Goal: Task Accomplishment & Management: Manage account settings

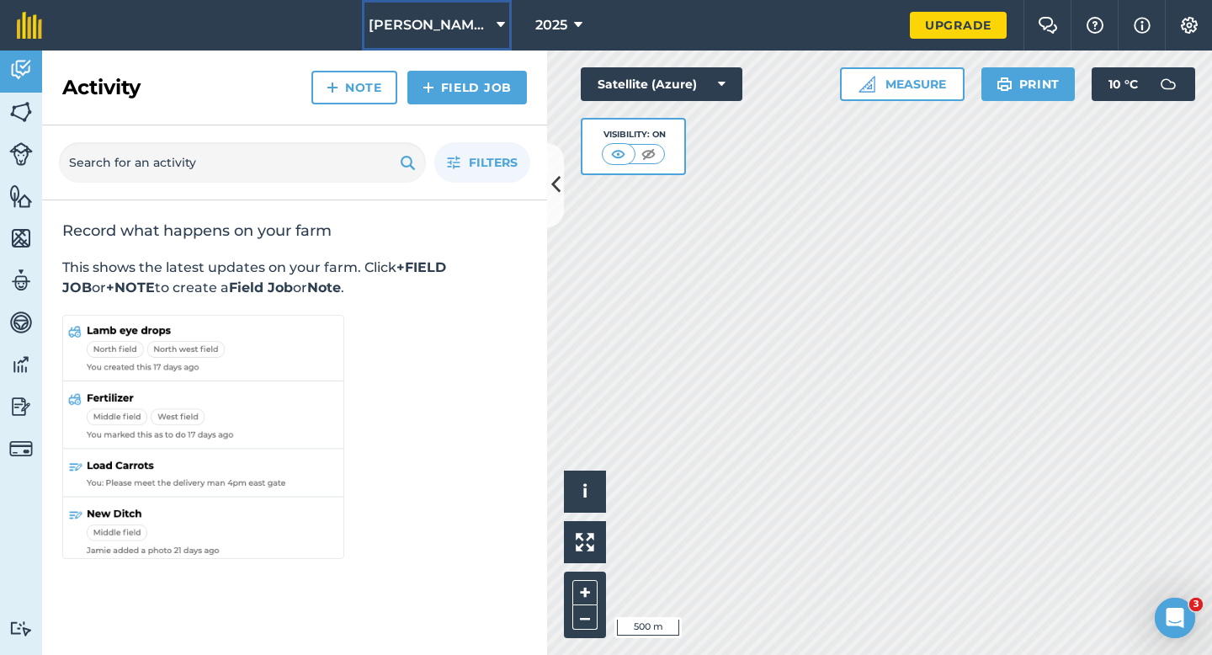
click at [460, 29] on span "[PERSON_NAME] & Sons" at bounding box center [429, 25] width 121 height 20
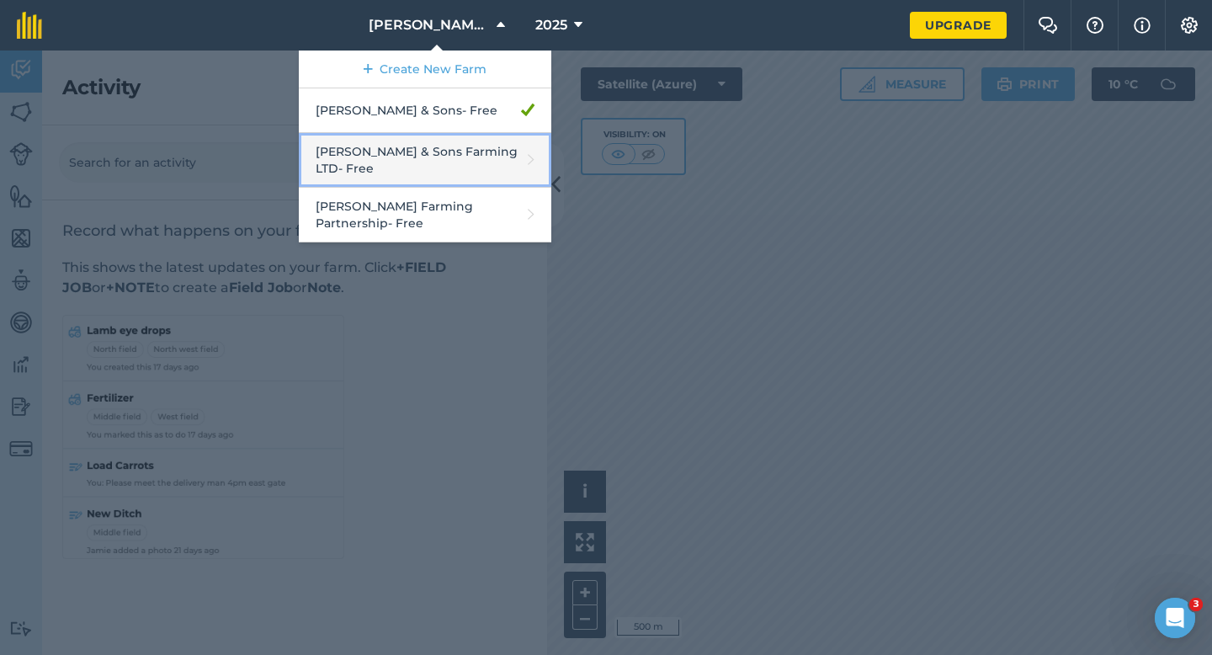
click at [459, 138] on link "[PERSON_NAME] & Sons Farming LTD - Free" at bounding box center [425, 160] width 253 height 55
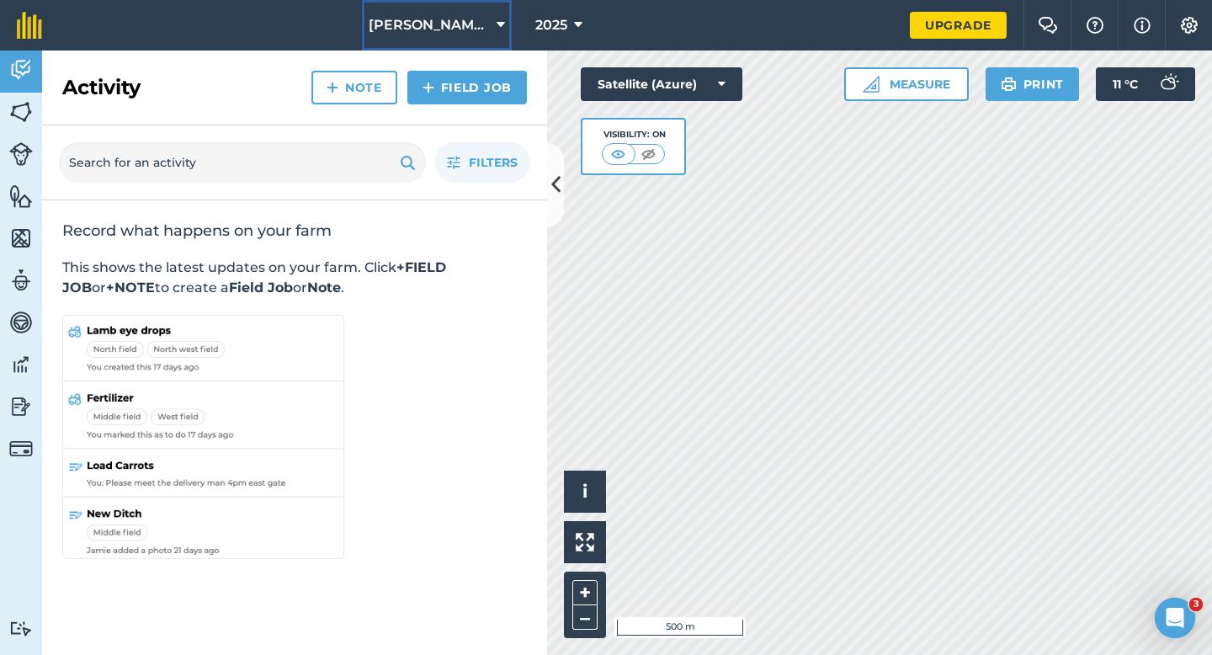
click at [481, 15] on span "[PERSON_NAME] & Sons Farming LTD" at bounding box center [429, 25] width 121 height 20
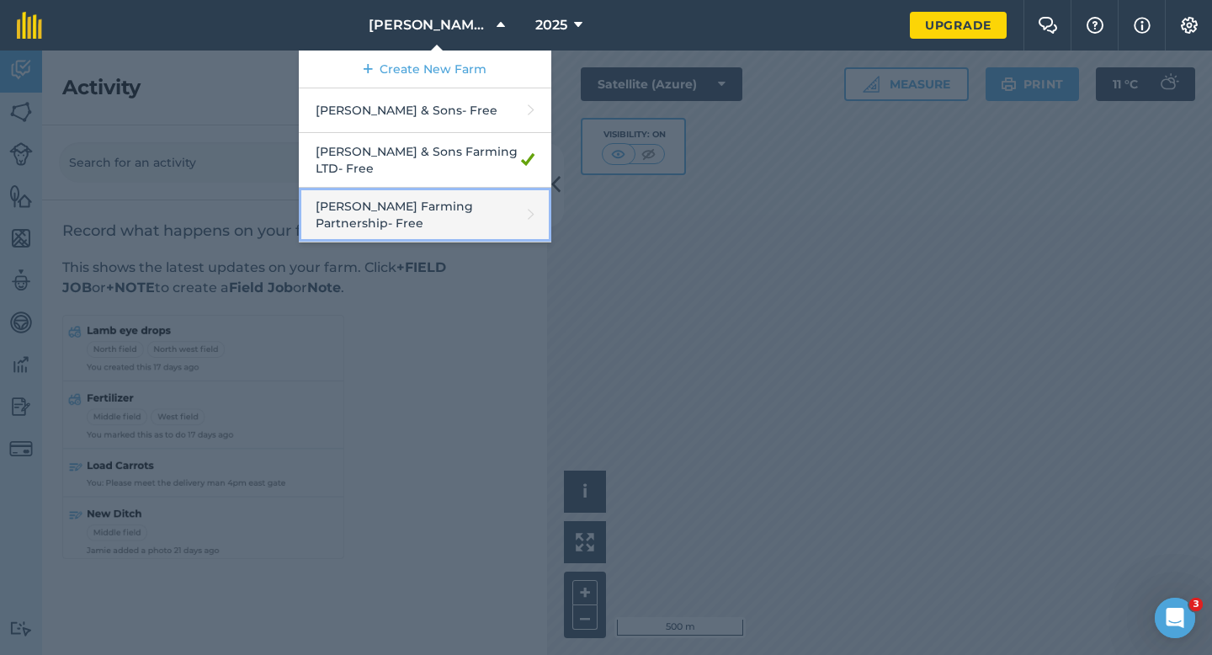
click at [446, 188] on link "[PERSON_NAME] Farming Partnership - Free" at bounding box center [425, 215] width 253 height 55
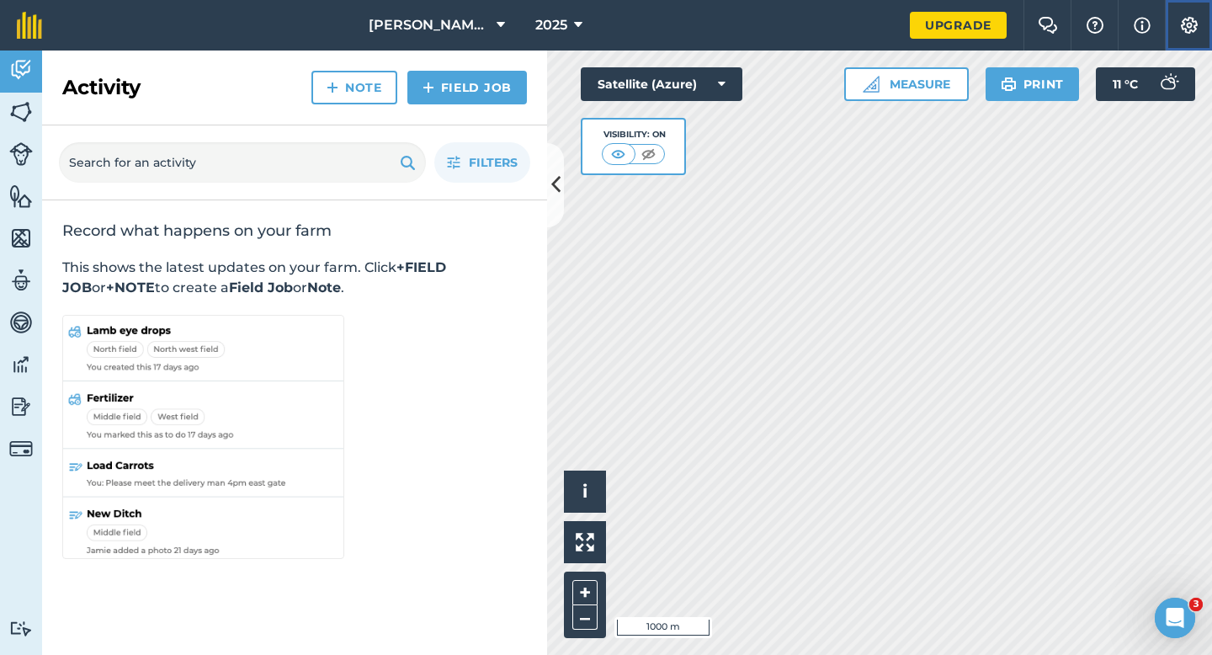
click at [1184, 29] on img at bounding box center [1189, 25] width 20 height 17
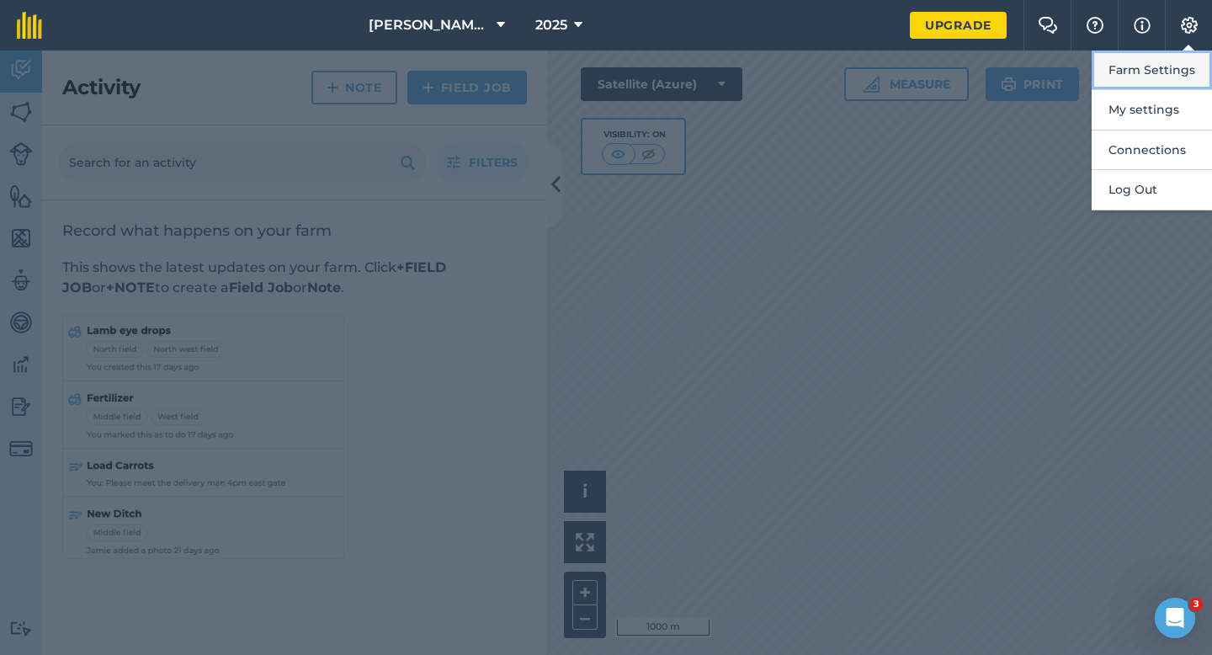
click at [1178, 62] on button "Farm Settings" at bounding box center [1152, 71] width 120 height 40
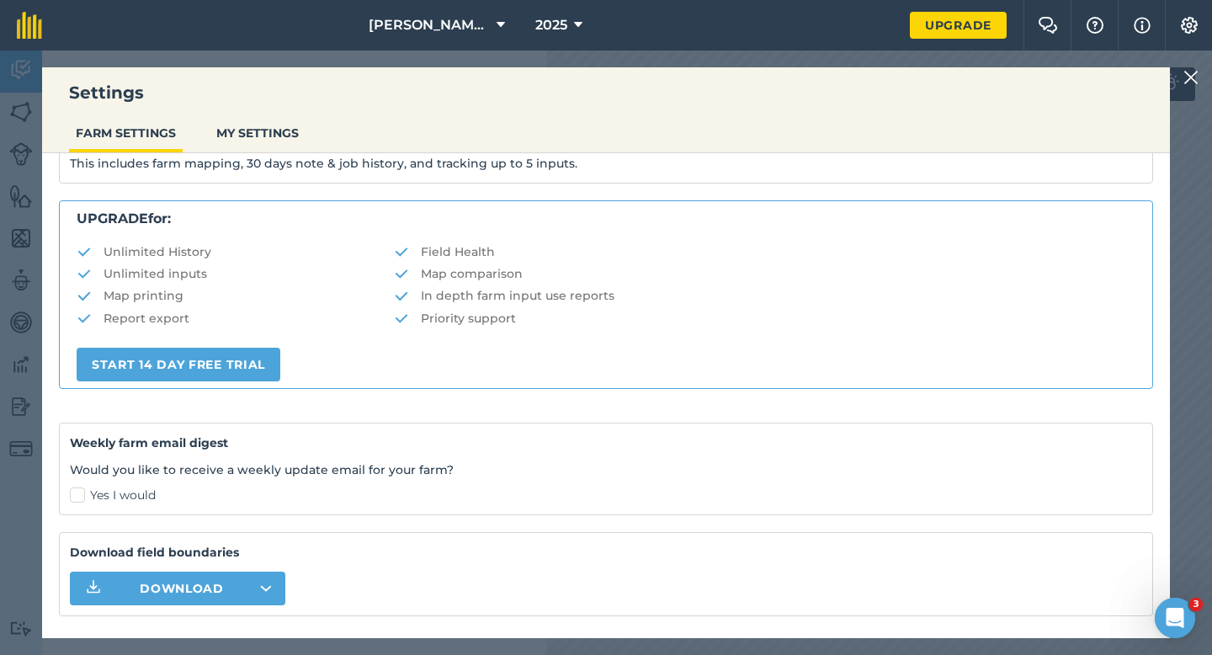
scroll to position [323, 0]
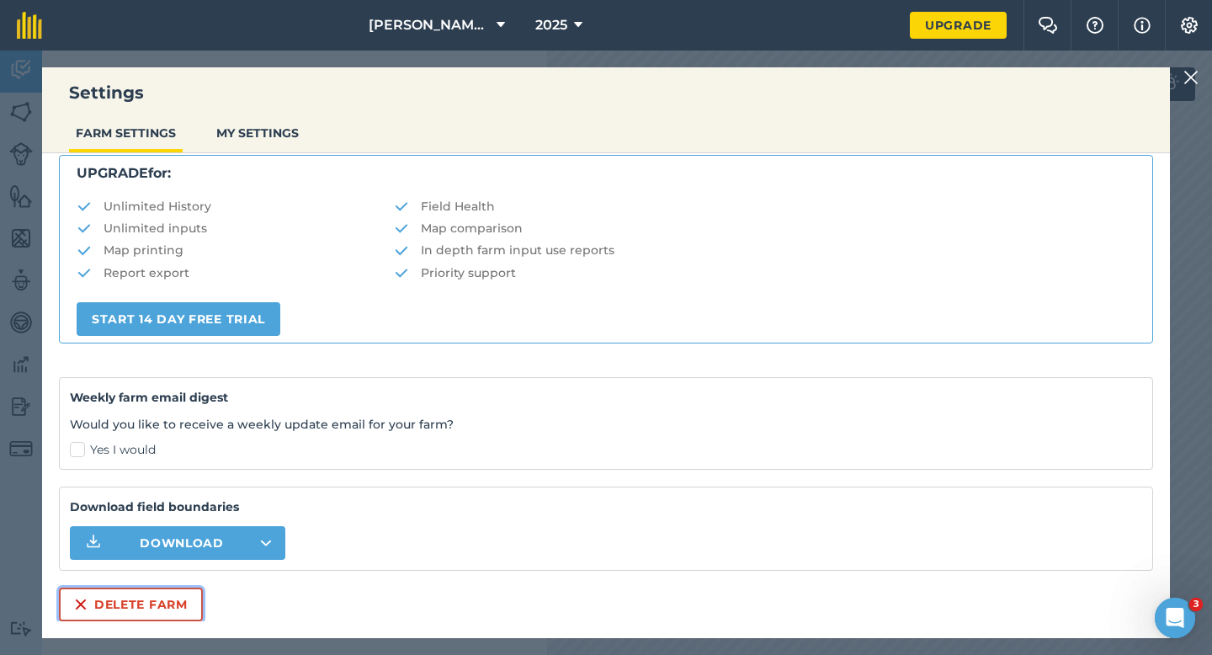
click at [128, 606] on button "Delete farm" at bounding box center [131, 605] width 144 height 34
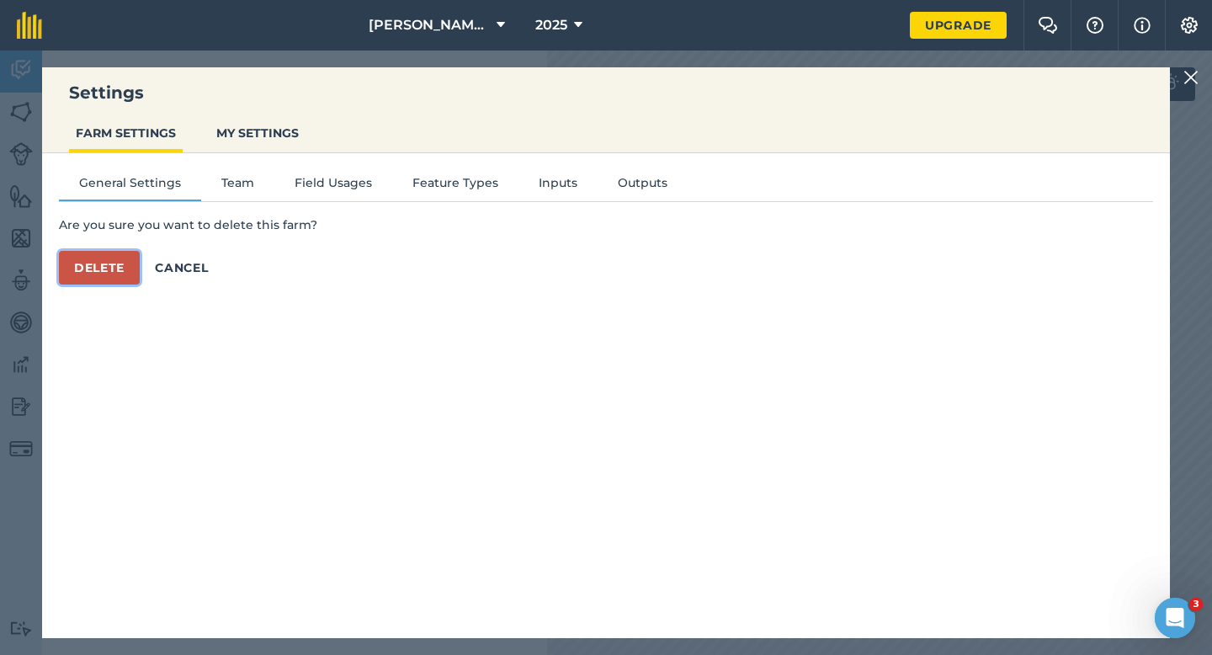
click at [117, 274] on button "Delete" at bounding box center [99, 268] width 81 height 34
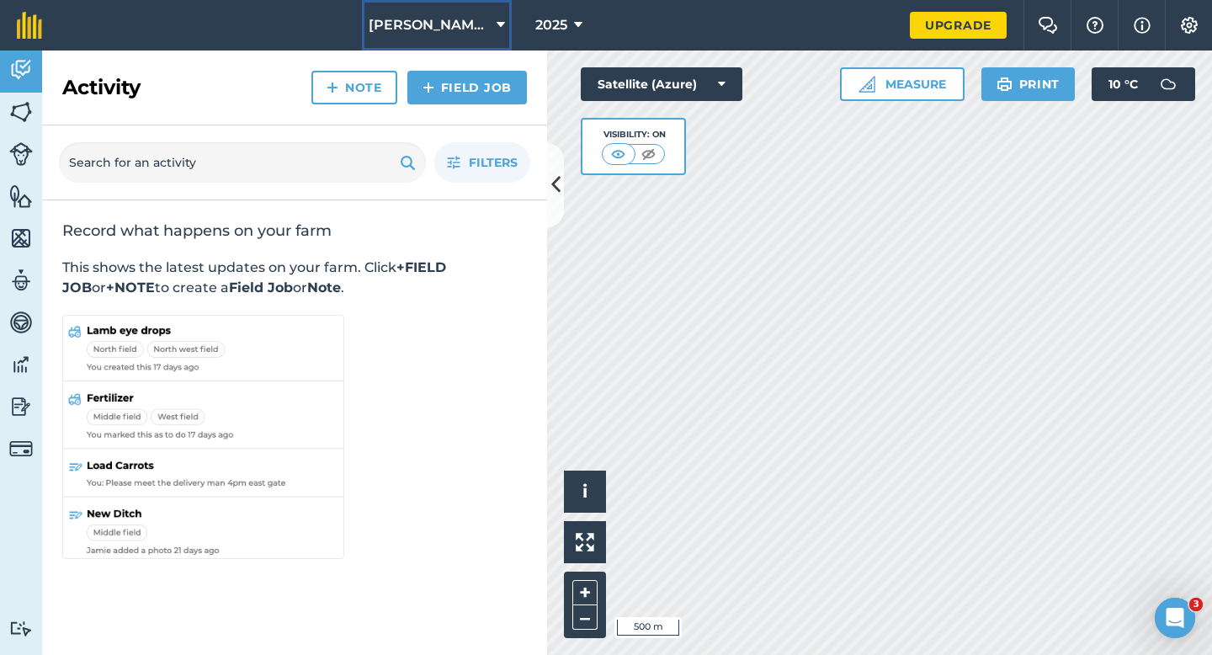
click at [426, 42] on button "[PERSON_NAME] & Sons" at bounding box center [437, 25] width 150 height 51
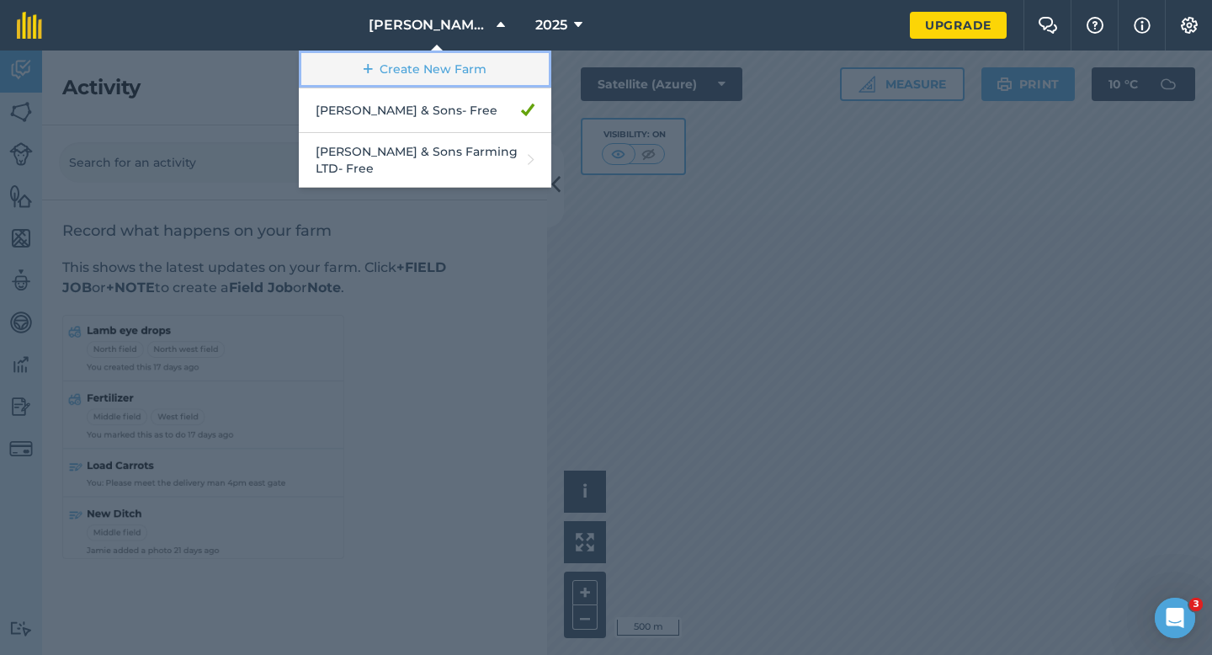
click at [425, 54] on link "Create New Farm" at bounding box center [425, 70] width 253 height 38
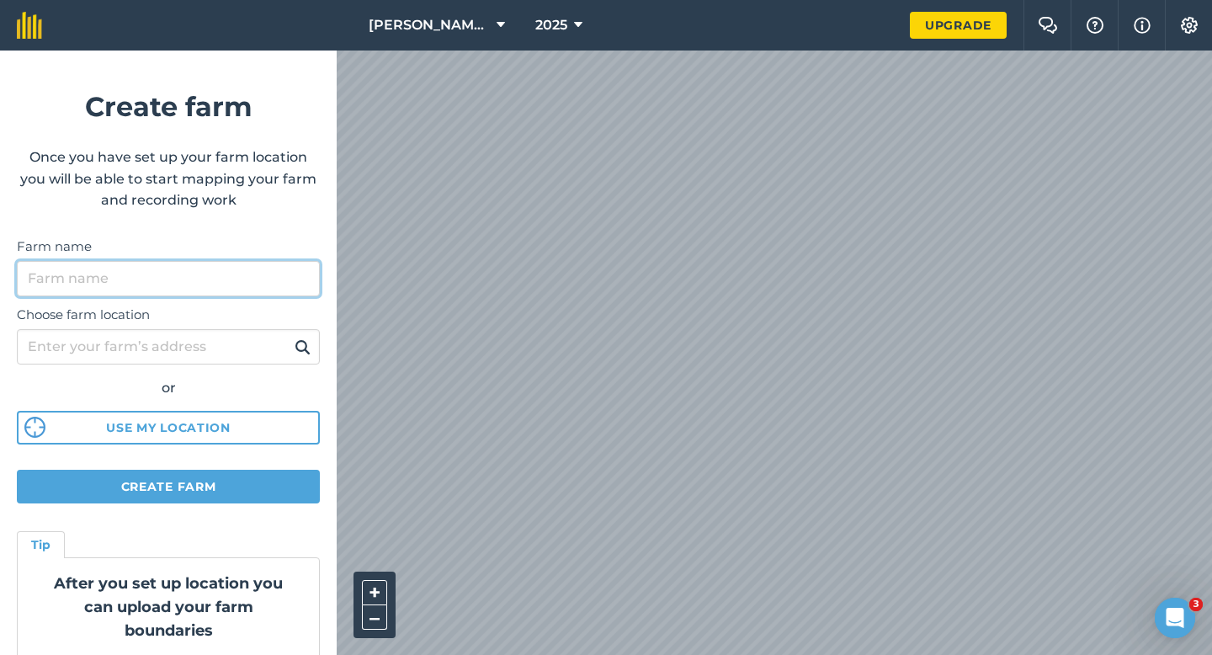
click at [142, 293] on input "Farm name" at bounding box center [168, 278] width 303 height 35
type input "[PERSON_NAME] Farming Partnership"
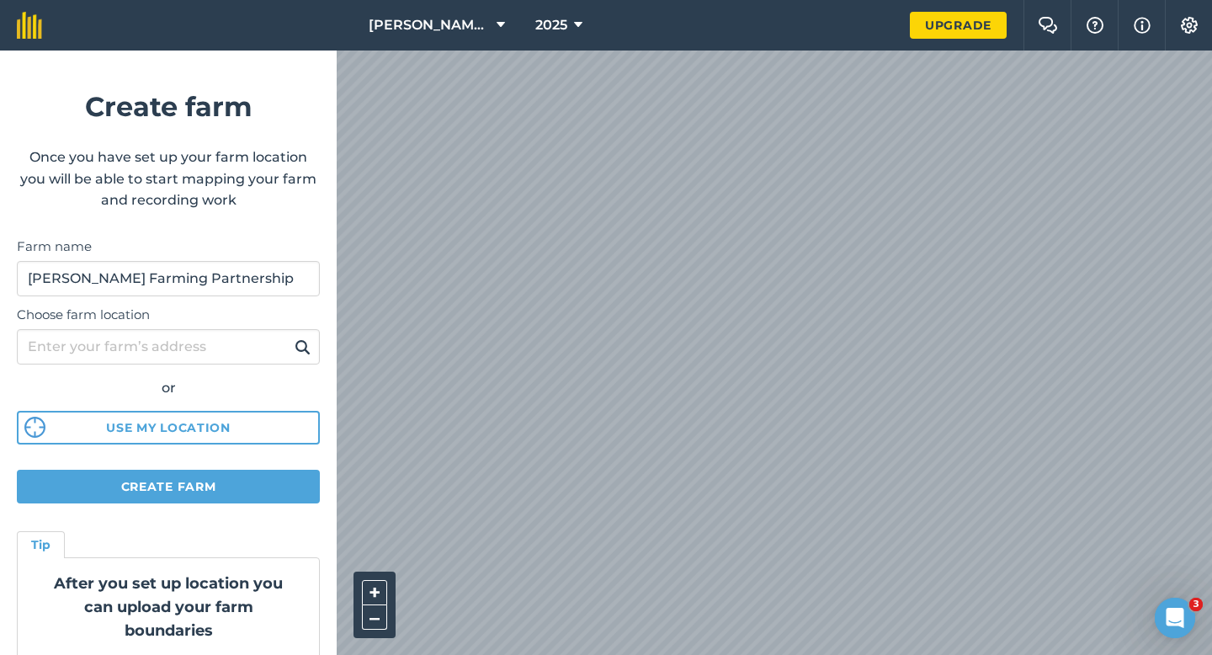
click at [622, 48] on div "[PERSON_NAME] & Sons 2025 Upgrade Farm Chat Help Info Settings Create farm Once…" at bounding box center [606, 25] width 1212 height 51
click at [672, 0] on html "[PERSON_NAME] & Sons 2025 Upgrade Farm Chat Help Info Settings Create farm Once…" at bounding box center [606, 327] width 1212 height 655
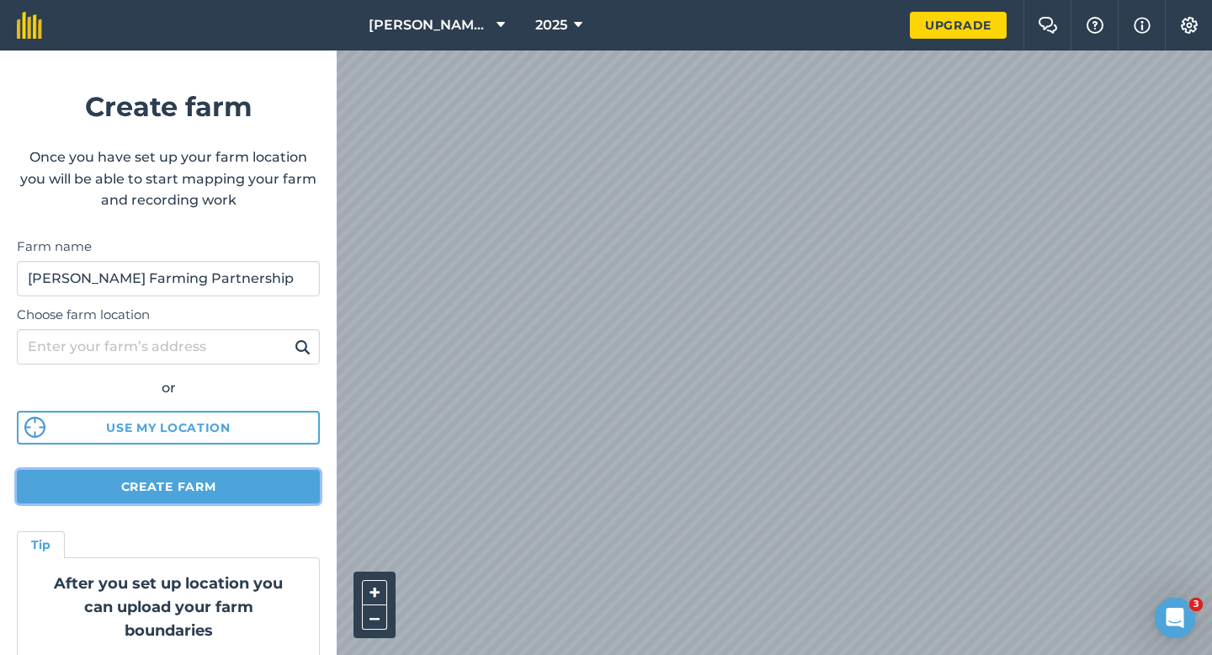
click at [221, 478] on button "Create farm" at bounding box center [168, 487] width 303 height 34
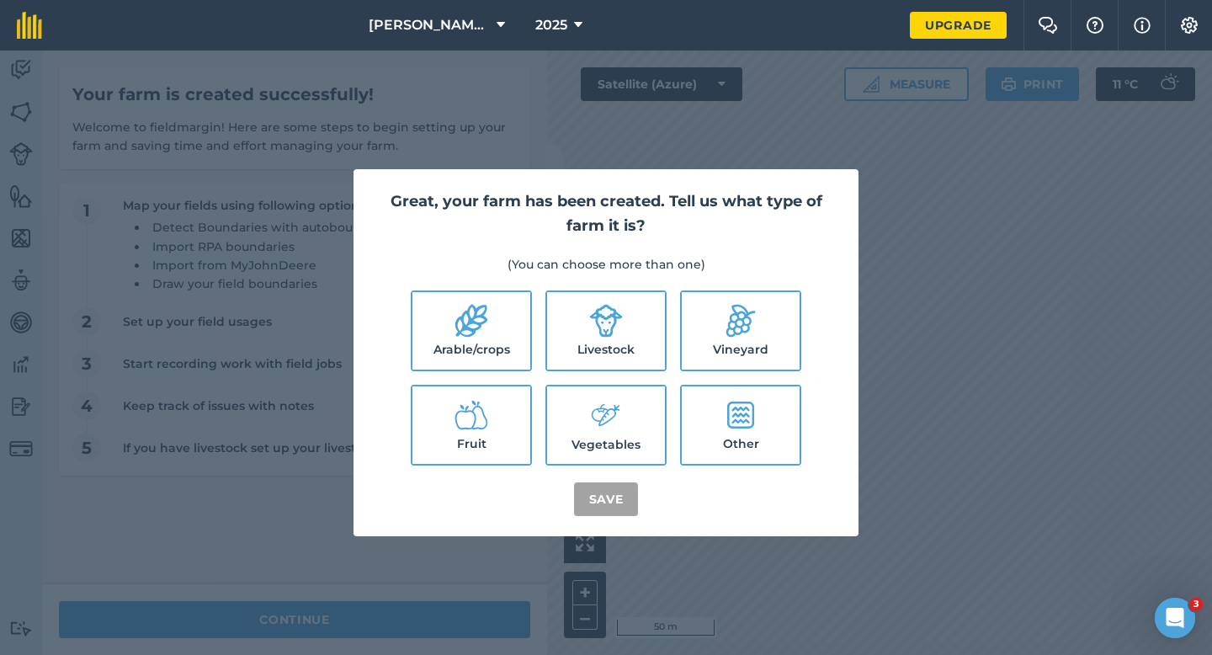
click at [489, 356] on label "Arable/crops" at bounding box center [471, 330] width 118 height 77
checkbox input "true"
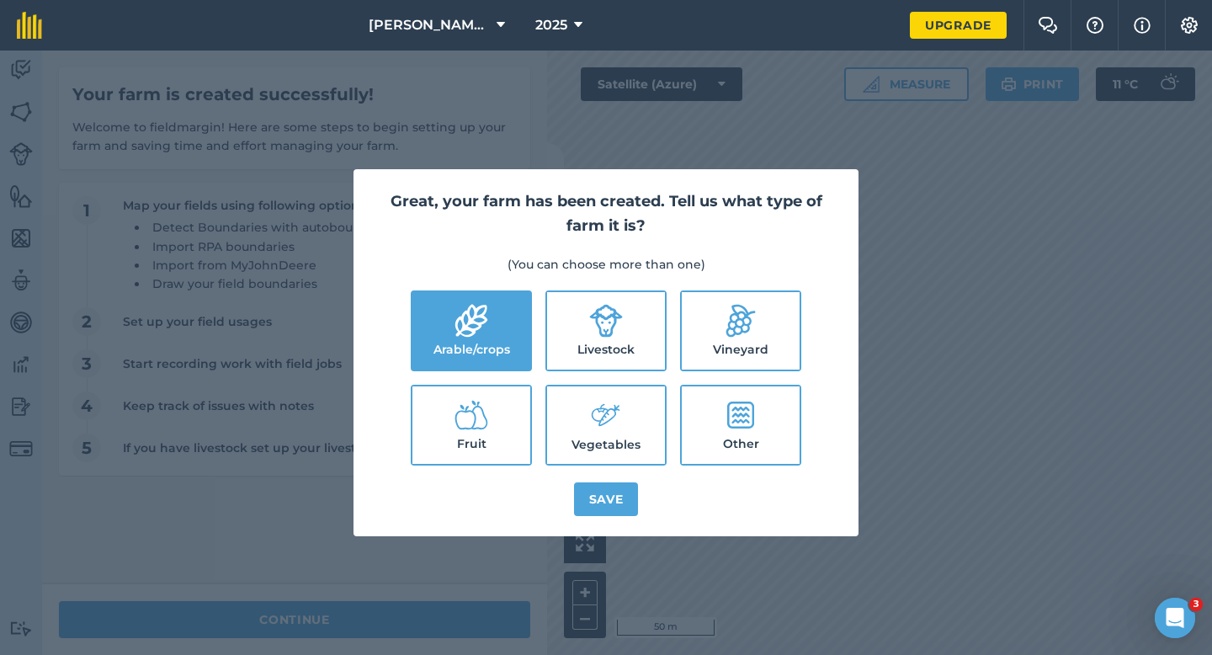
click at [661, 328] on label "Livestock" at bounding box center [606, 330] width 118 height 77
checkbox input "true"
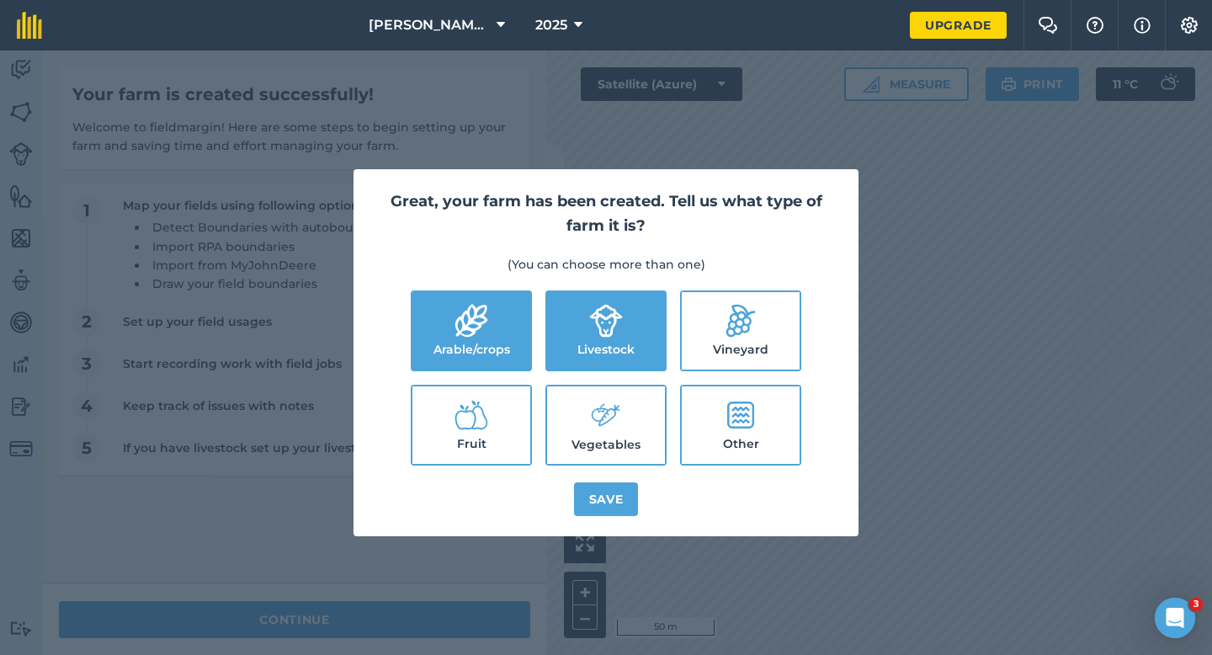
click at [659, 384] on ul "Arable/crops Livestock Vineyard Fruit Vegetables Other" at bounding box center [606, 377] width 465 height 175
click at [649, 430] on label "Vegetables" at bounding box center [606, 424] width 118 height 77
checkbox input "true"
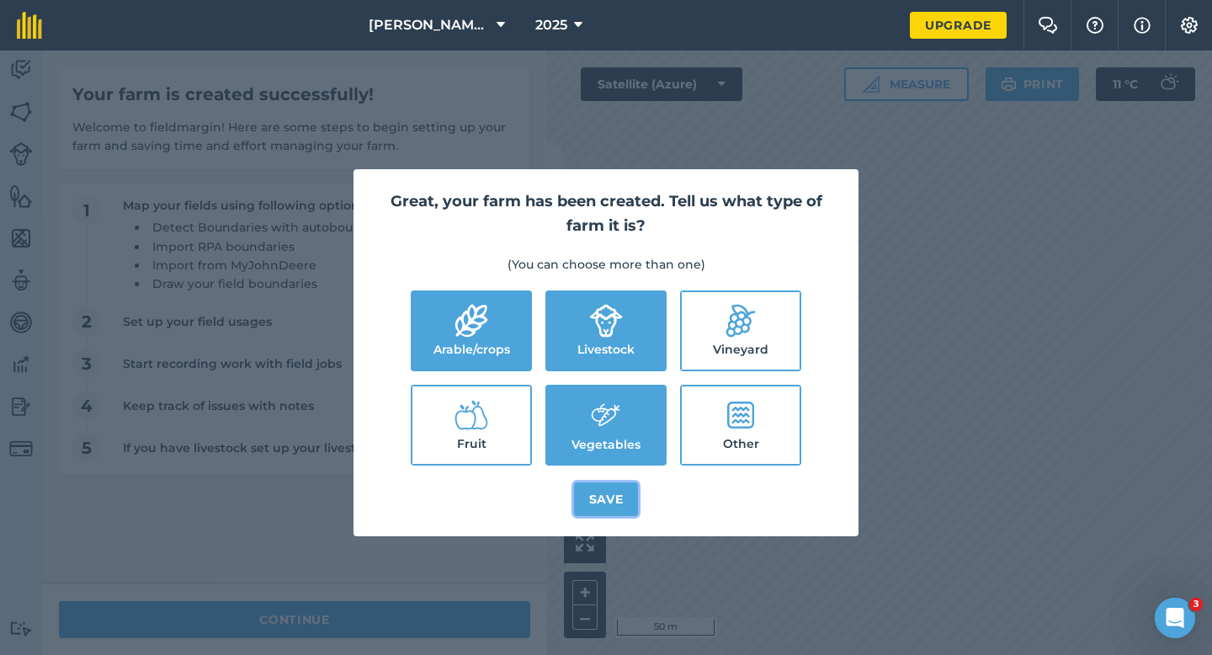
click at [620, 487] on button "Save" at bounding box center [606, 499] width 65 height 34
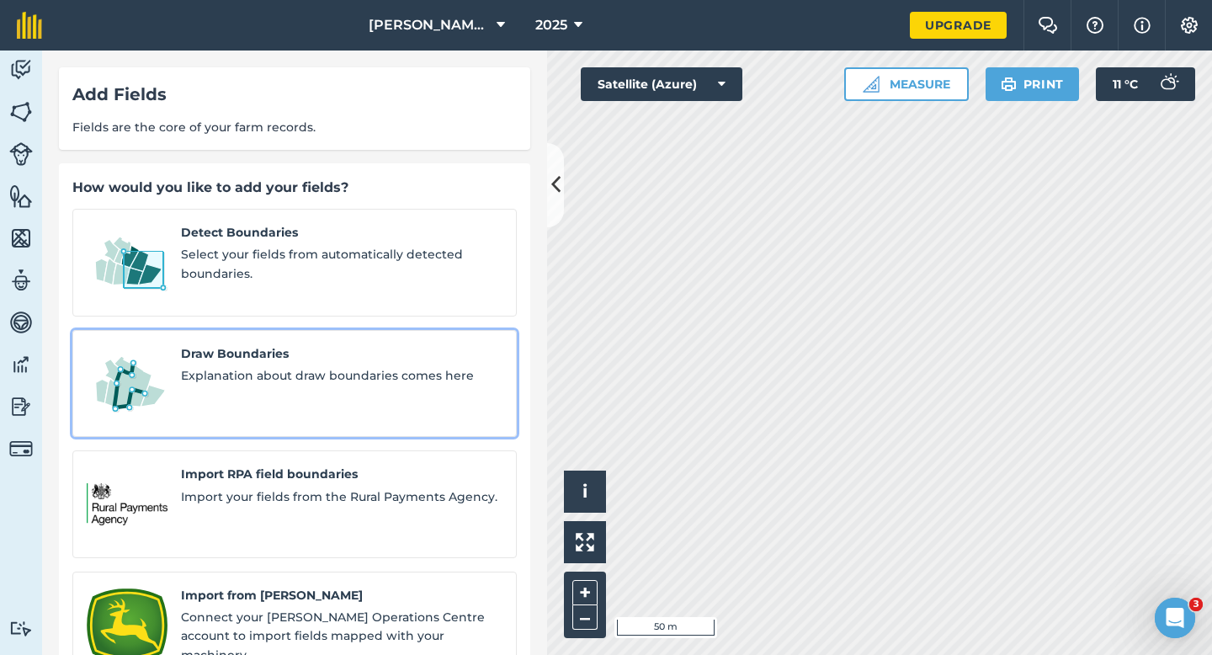
click at [268, 366] on span "Explanation about draw boundaries comes here" at bounding box center [342, 375] width 322 height 19
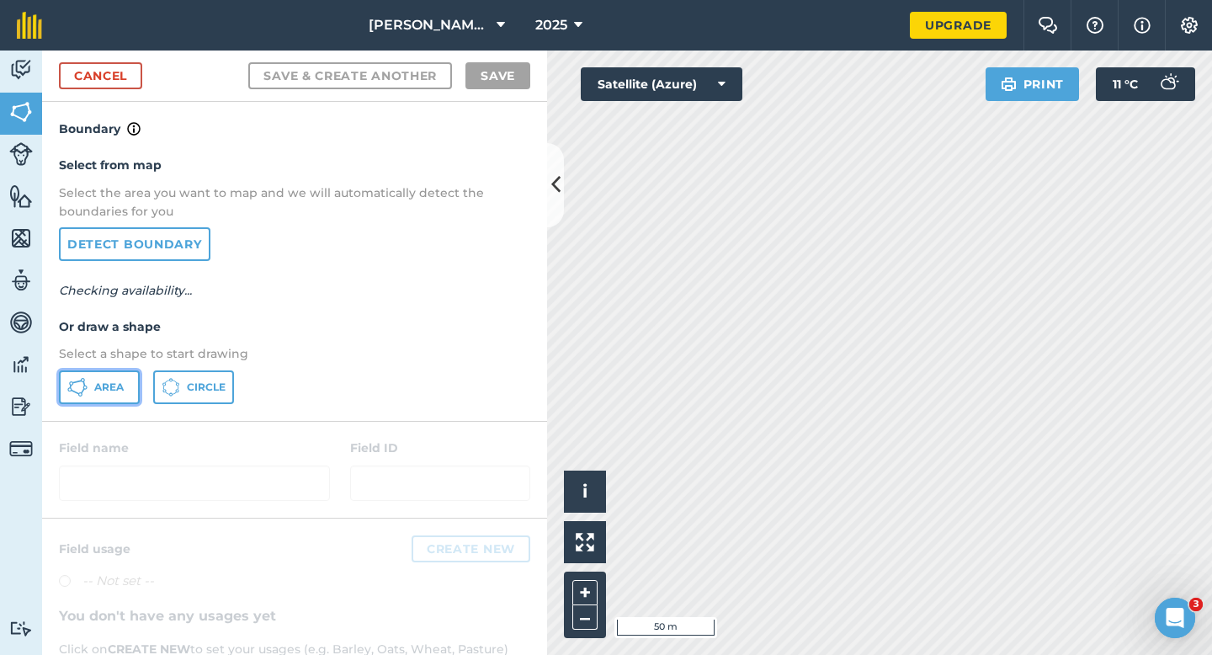
click at [134, 375] on button "Area" at bounding box center [99, 387] width 81 height 34
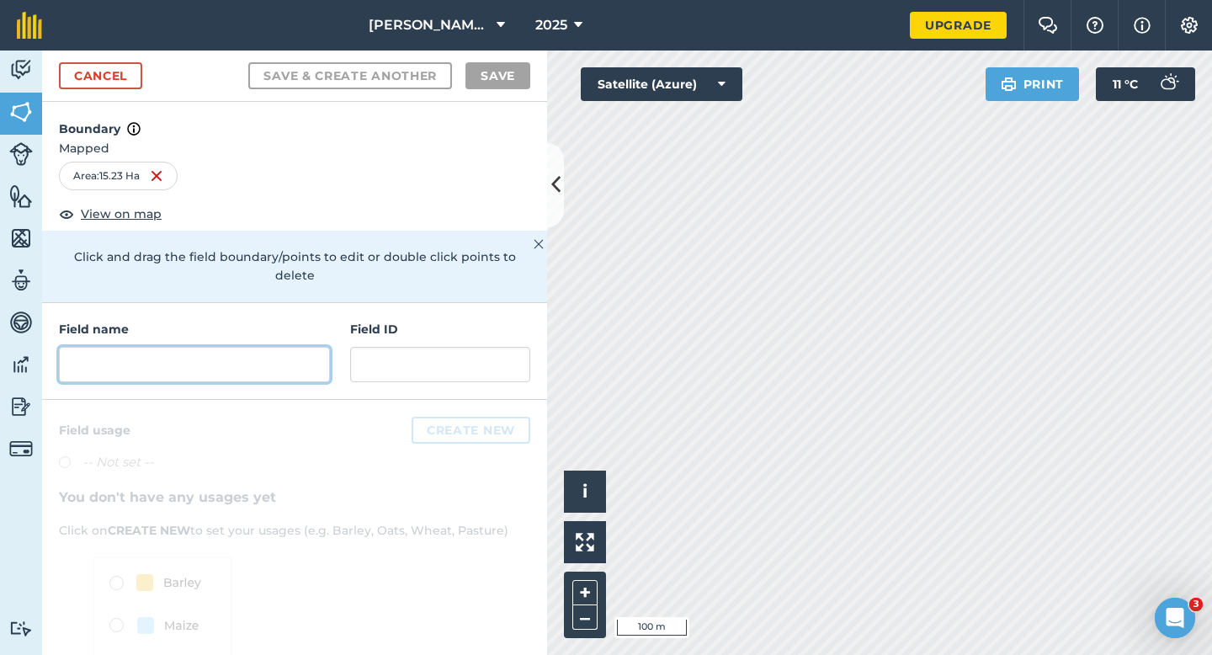
click at [299, 347] on input "text" at bounding box center [194, 364] width 271 height 35
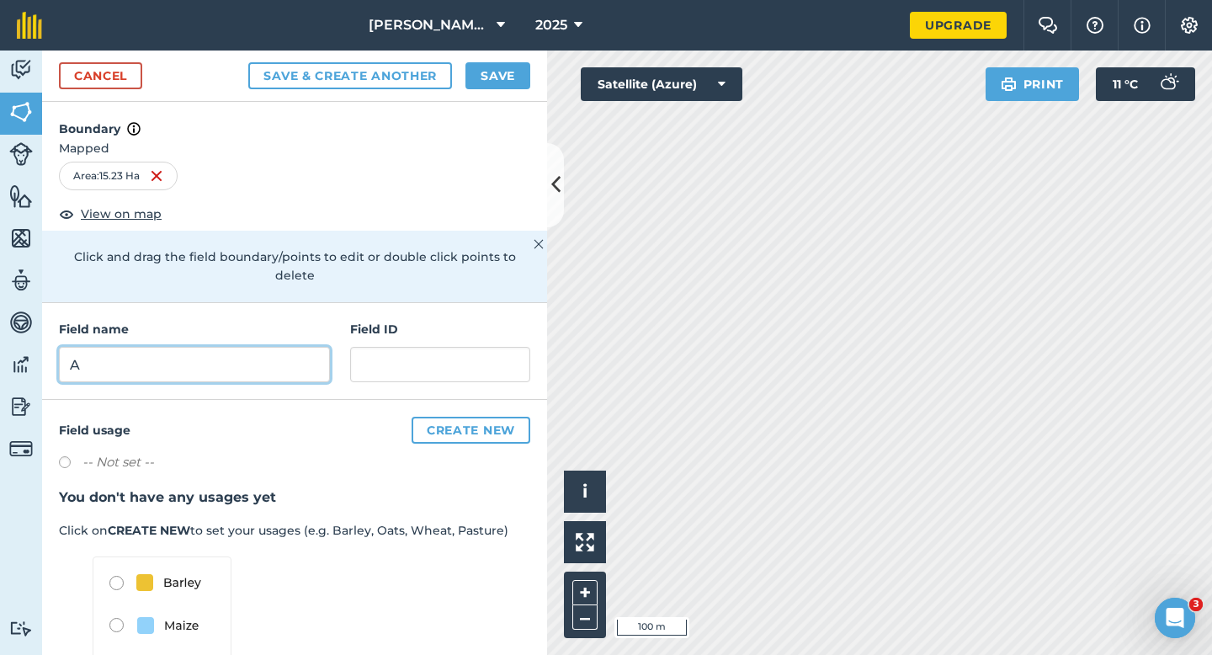
type input "A"
click at [508, 83] on button "Save" at bounding box center [498, 75] width 65 height 27
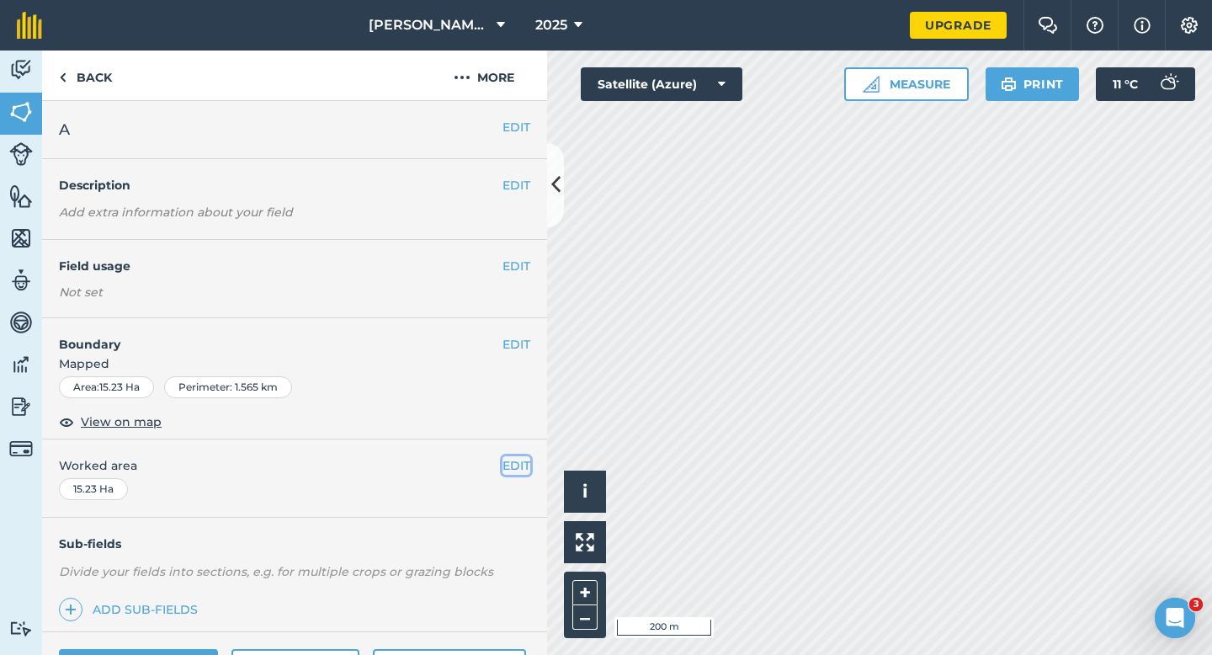
click at [521, 460] on button "EDIT" at bounding box center [517, 465] width 28 height 19
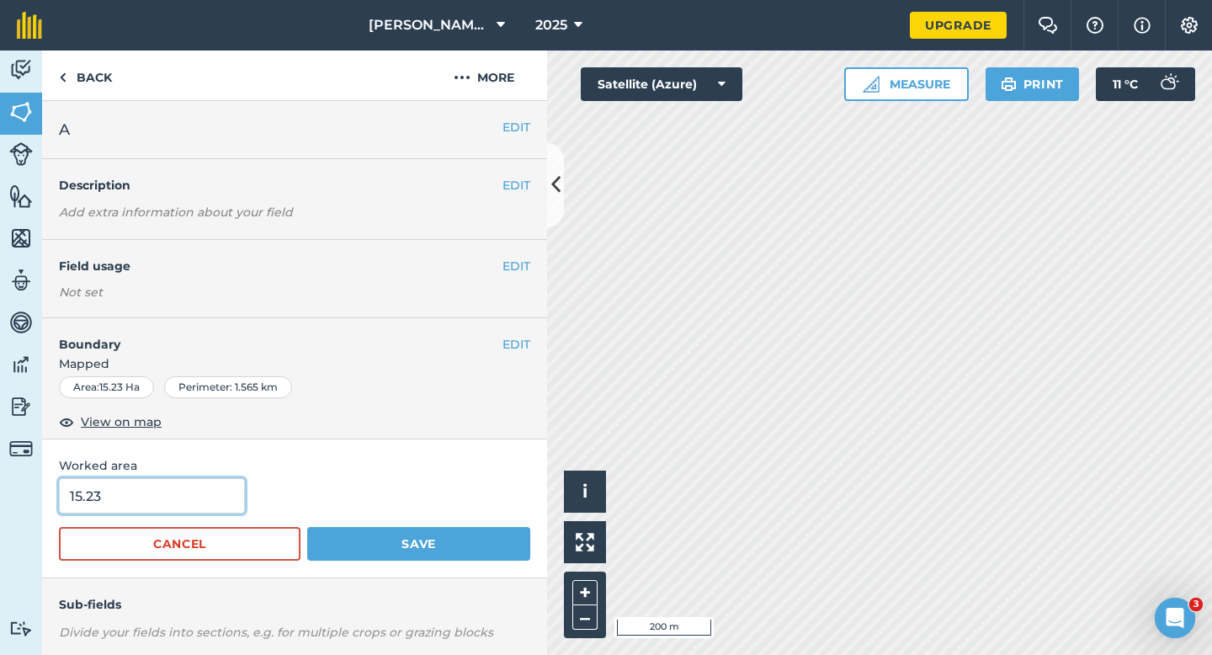
click at [166, 501] on input "15.23" at bounding box center [152, 495] width 186 height 35
type input "15"
click at [307, 527] on button "Save" at bounding box center [418, 544] width 223 height 34
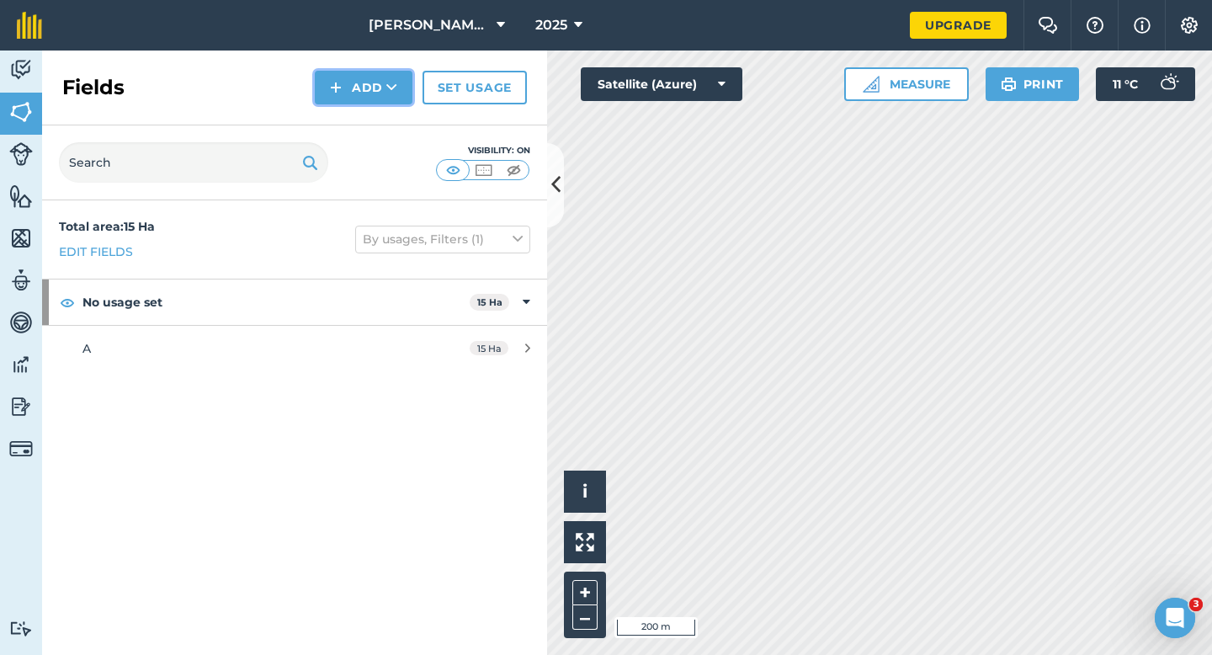
click at [372, 88] on button "Add" at bounding box center [364, 88] width 98 height 34
click at [372, 120] on link "Draw" at bounding box center [363, 125] width 93 height 37
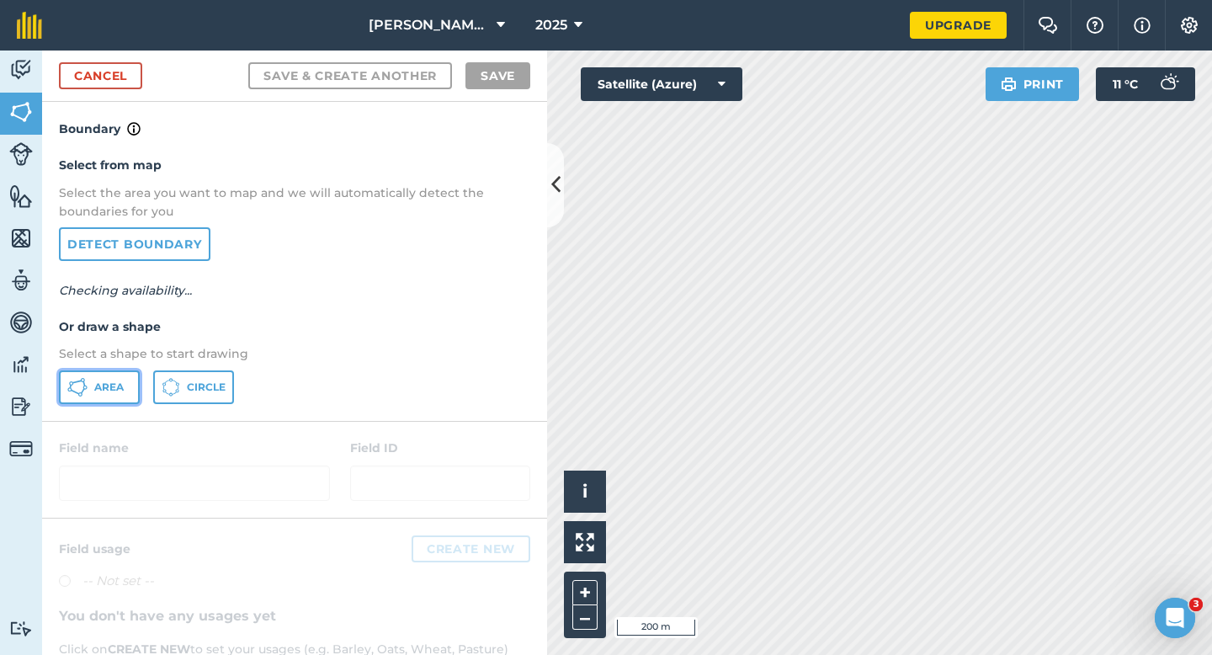
click at [109, 389] on span "Area" at bounding box center [108, 386] width 29 height 13
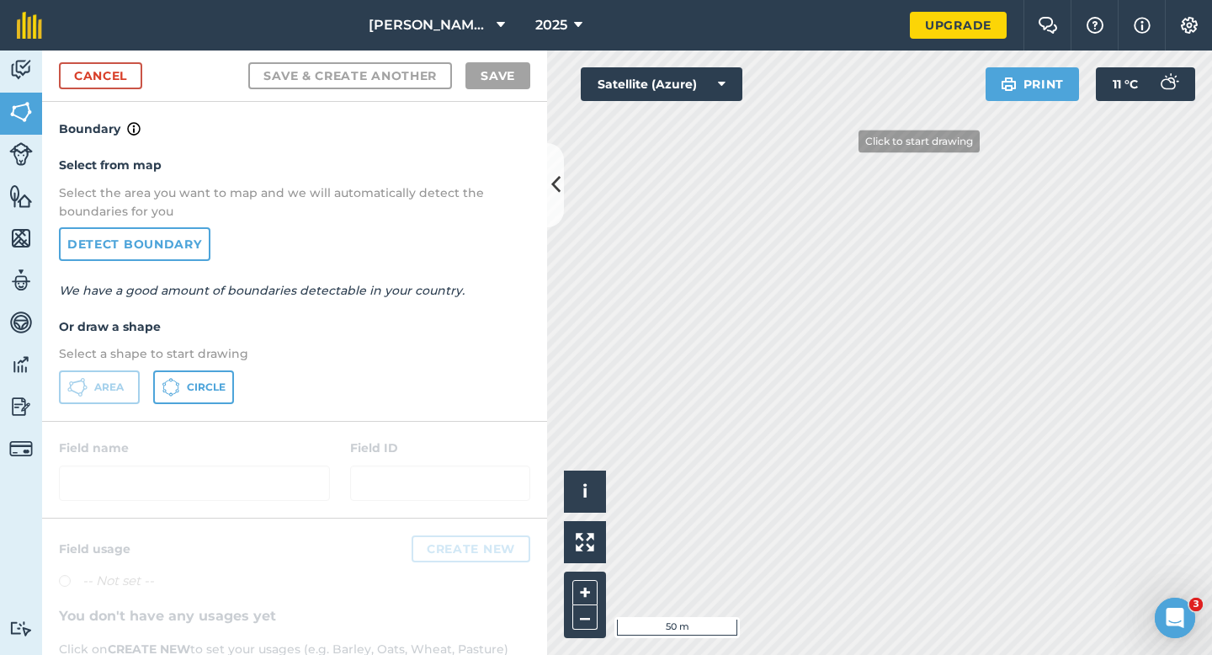
click at [542, 492] on div "Activity Fields Livestock Features Maps Team Vehicles Data Reporting Billing Tu…" at bounding box center [606, 353] width 1212 height 604
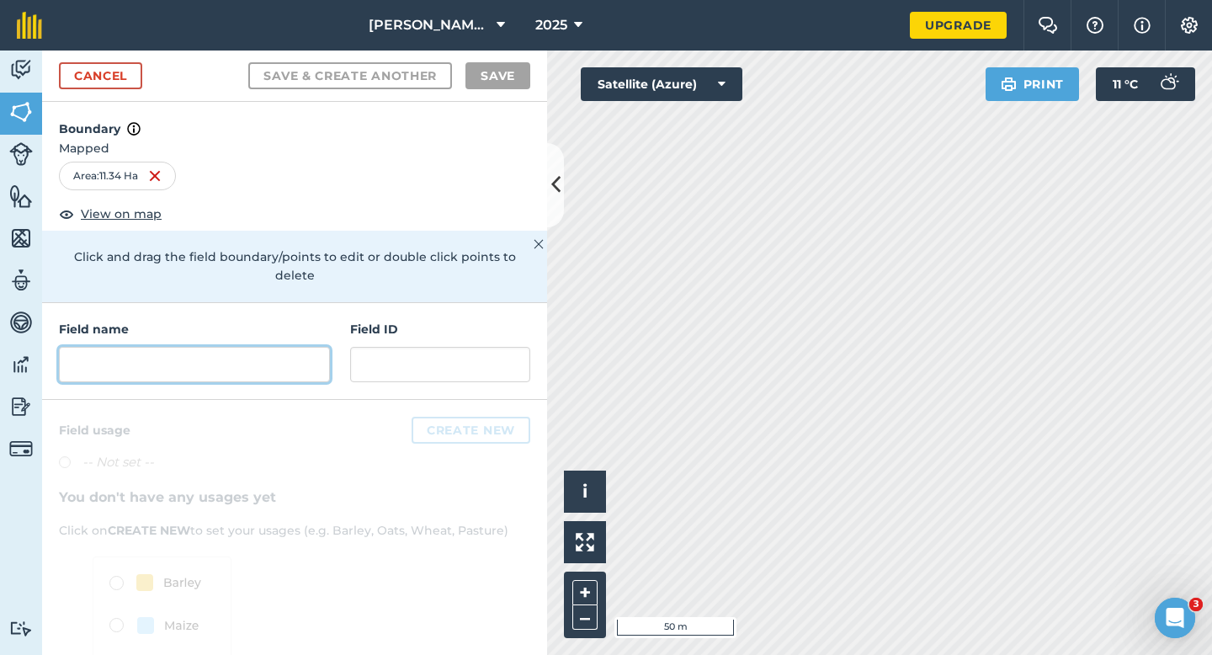
click at [299, 353] on input "text" at bounding box center [194, 364] width 271 height 35
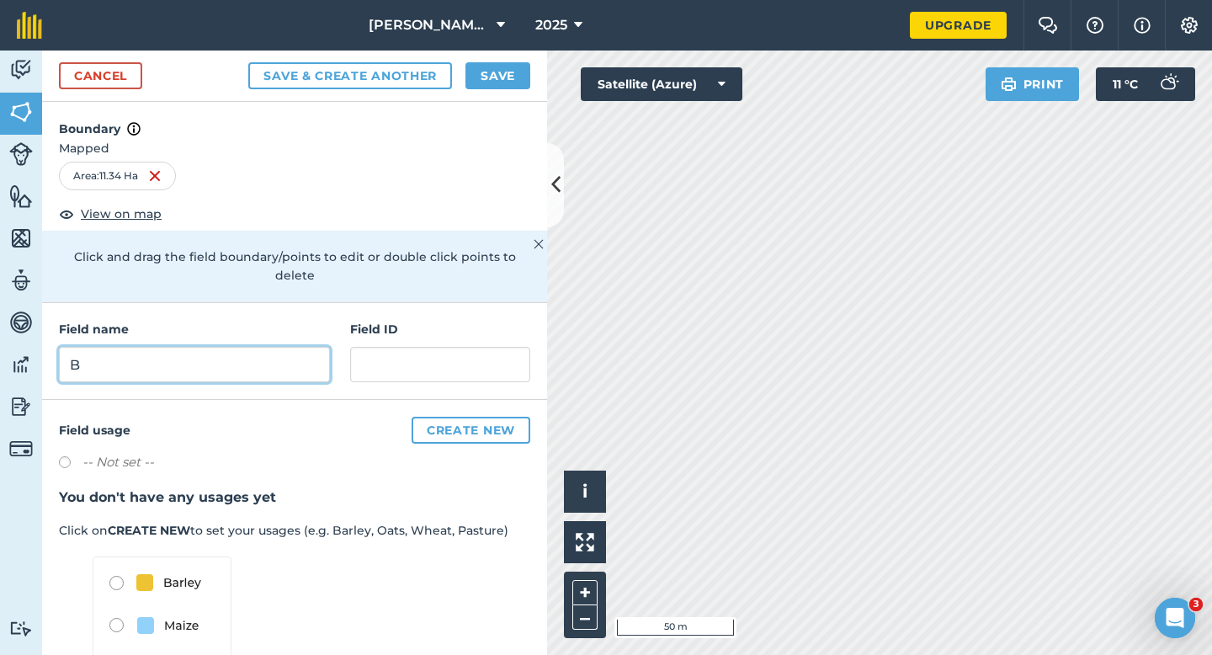
type input "B"
click at [477, 77] on button "Save" at bounding box center [498, 75] width 65 height 27
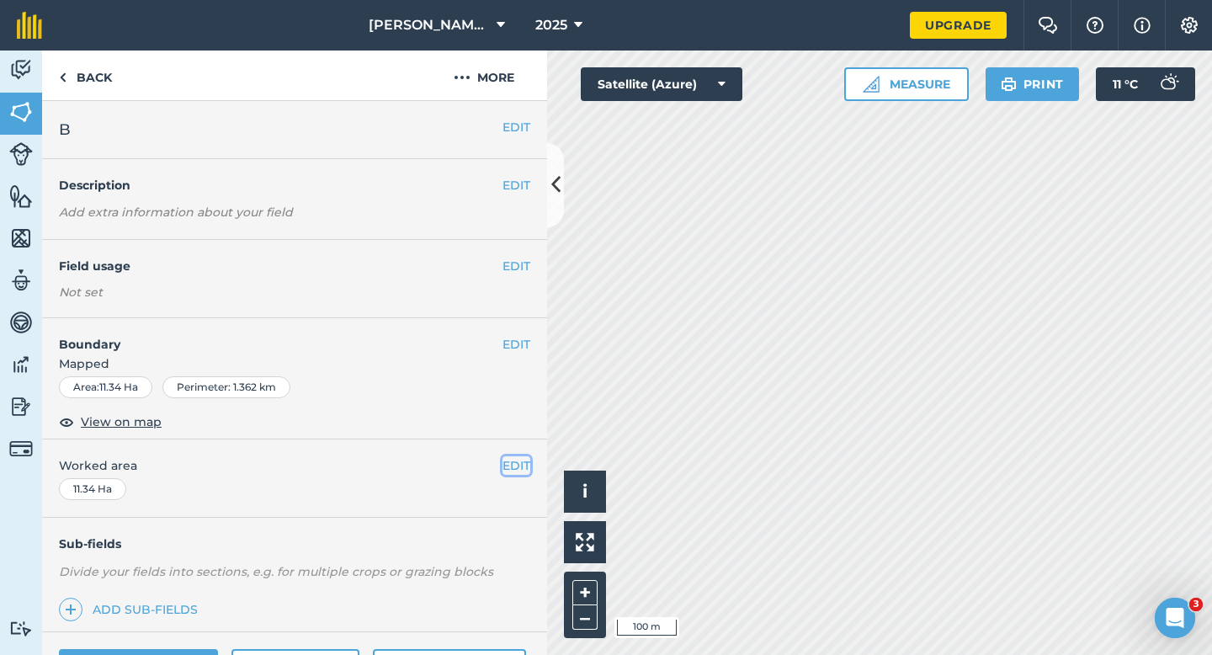
click at [520, 466] on button "EDIT" at bounding box center [517, 465] width 28 height 19
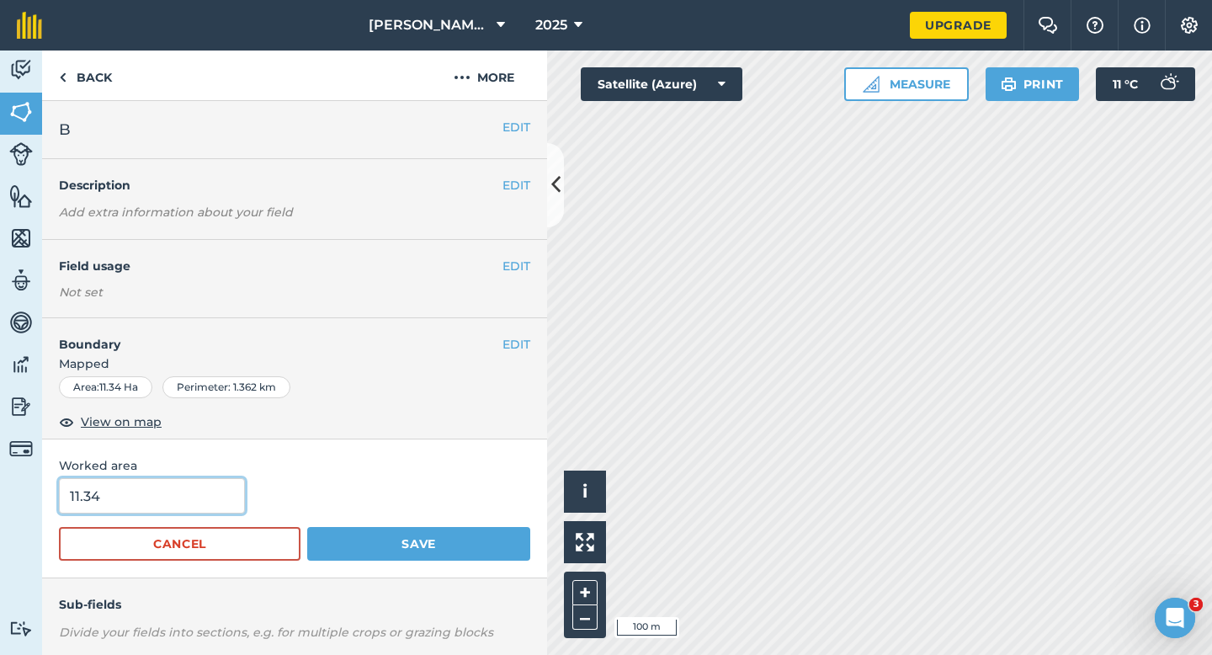
click at [140, 498] on input "11.34" at bounding box center [152, 495] width 186 height 35
type input "11.3"
click at [307, 527] on button "Save" at bounding box center [418, 544] width 223 height 34
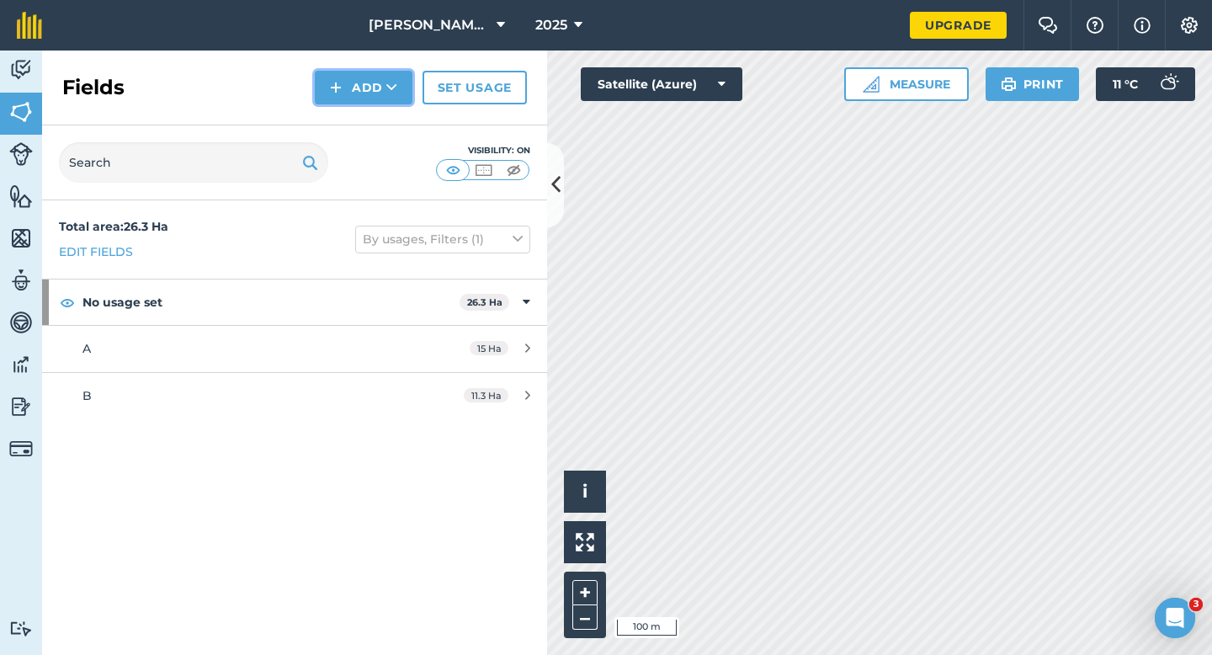
click at [353, 103] on button "Add" at bounding box center [364, 88] width 98 height 34
click at [355, 118] on link "Draw" at bounding box center [363, 125] width 93 height 37
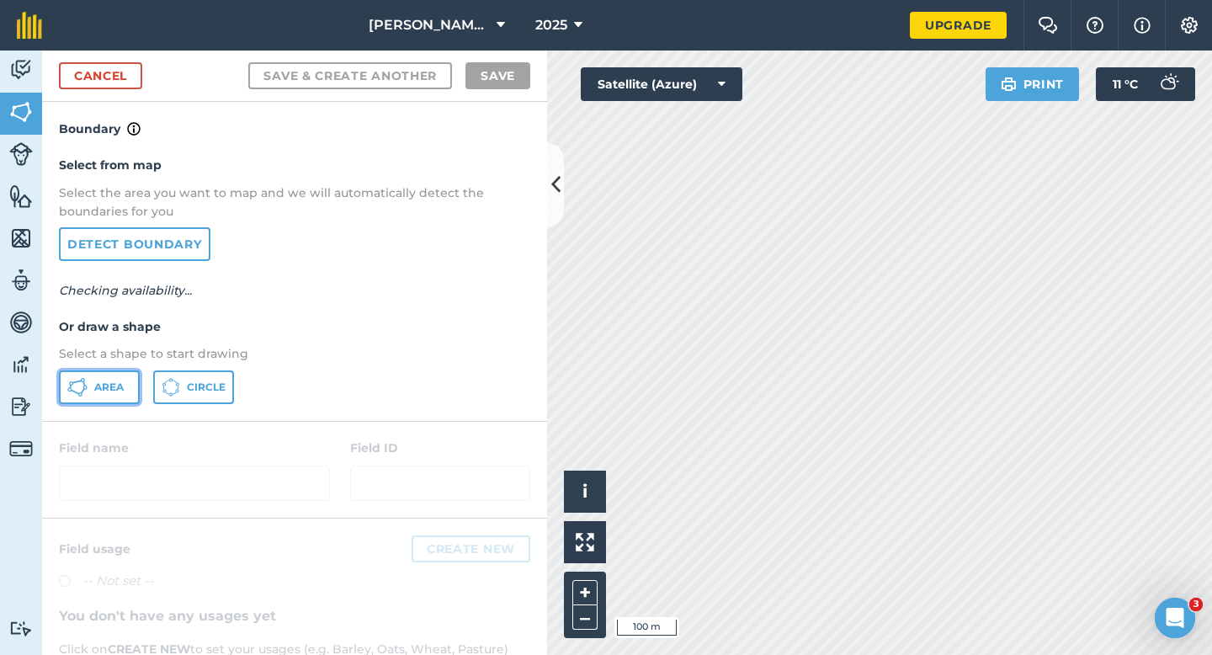
click at [91, 378] on button "Area" at bounding box center [99, 387] width 81 height 34
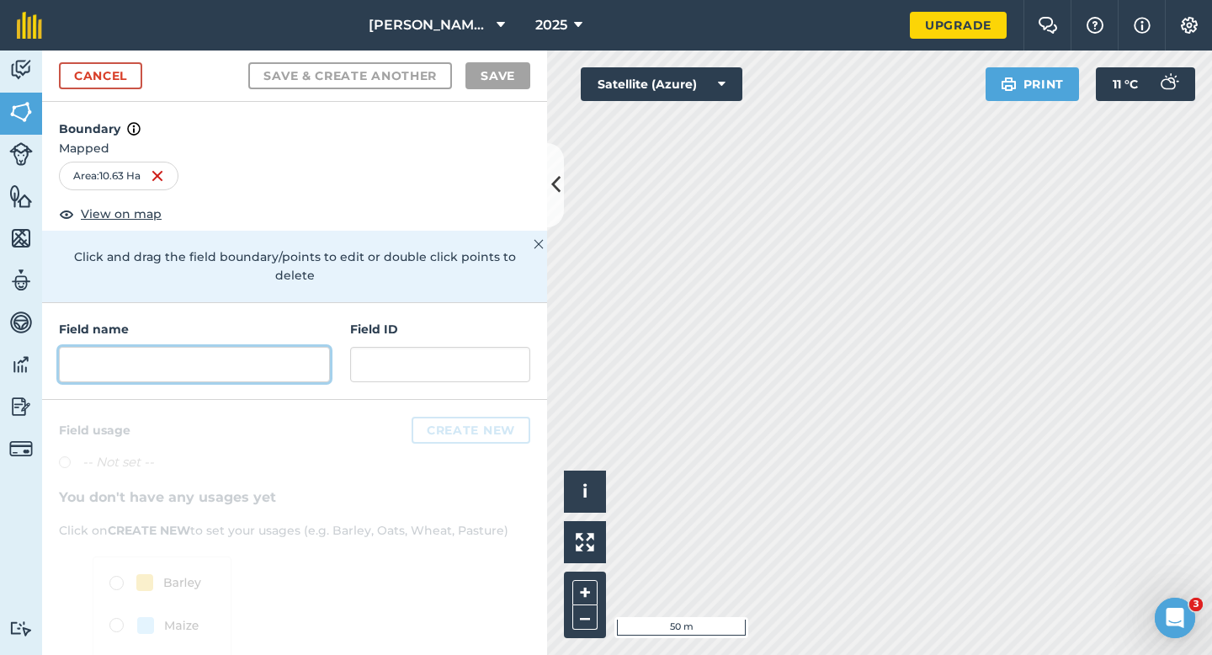
click at [267, 354] on input "text" at bounding box center [194, 364] width 271 height 35
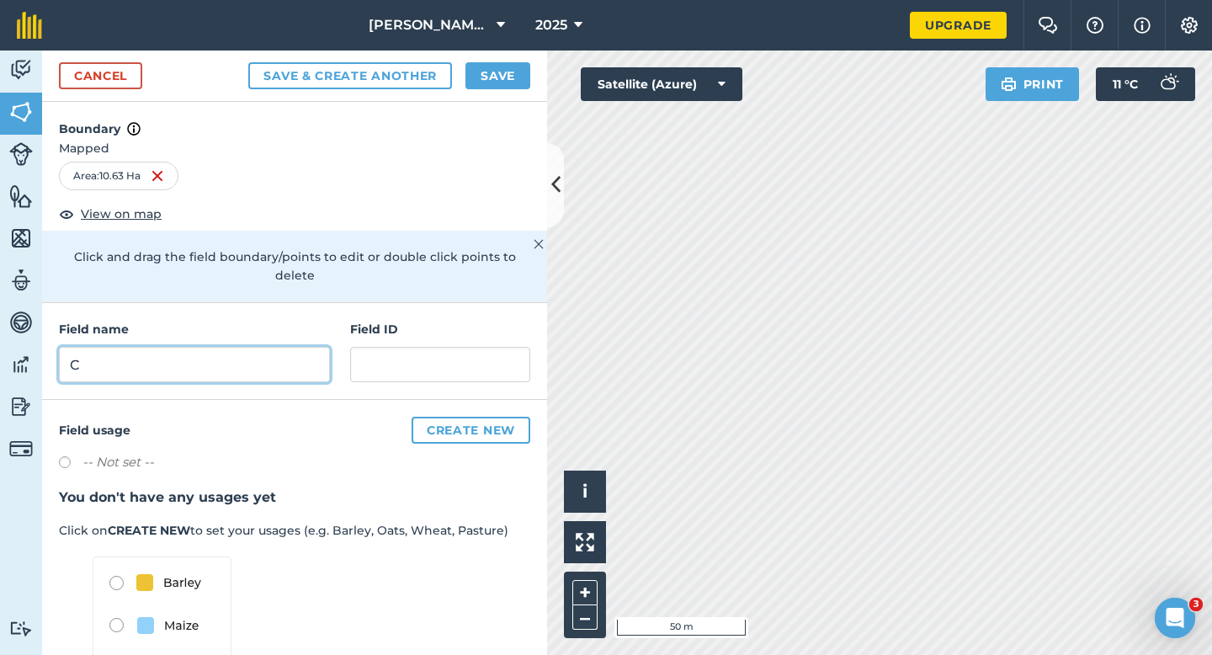
type input "C"
click at [497, 86] on button "Save" at bounding box center [498, 75] width 65 height 27
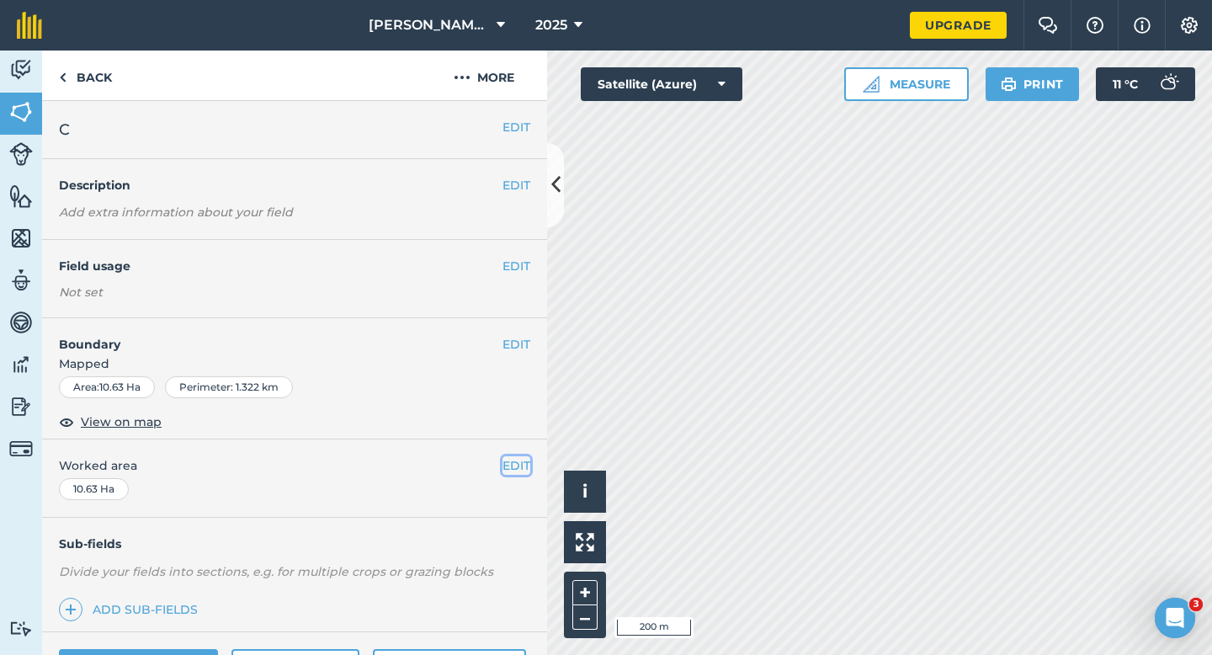
click at [518, 462] on button "EDIT" at bounding box center [517, 465] width 28 height 19
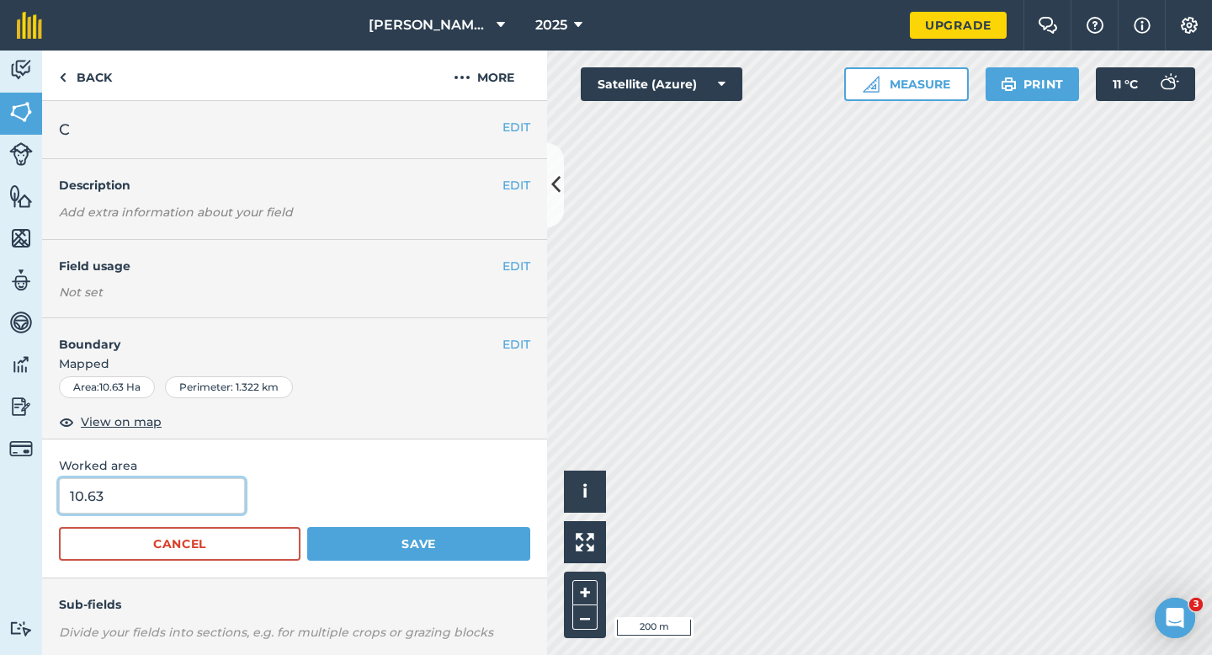
click at [178, 489] on input "10.63" at bounding box center [152, 495] width 186 height 35
type input "10.6"
click at [307, 527] on button "Save" at bounding box center [418, 544] width 223 height 34
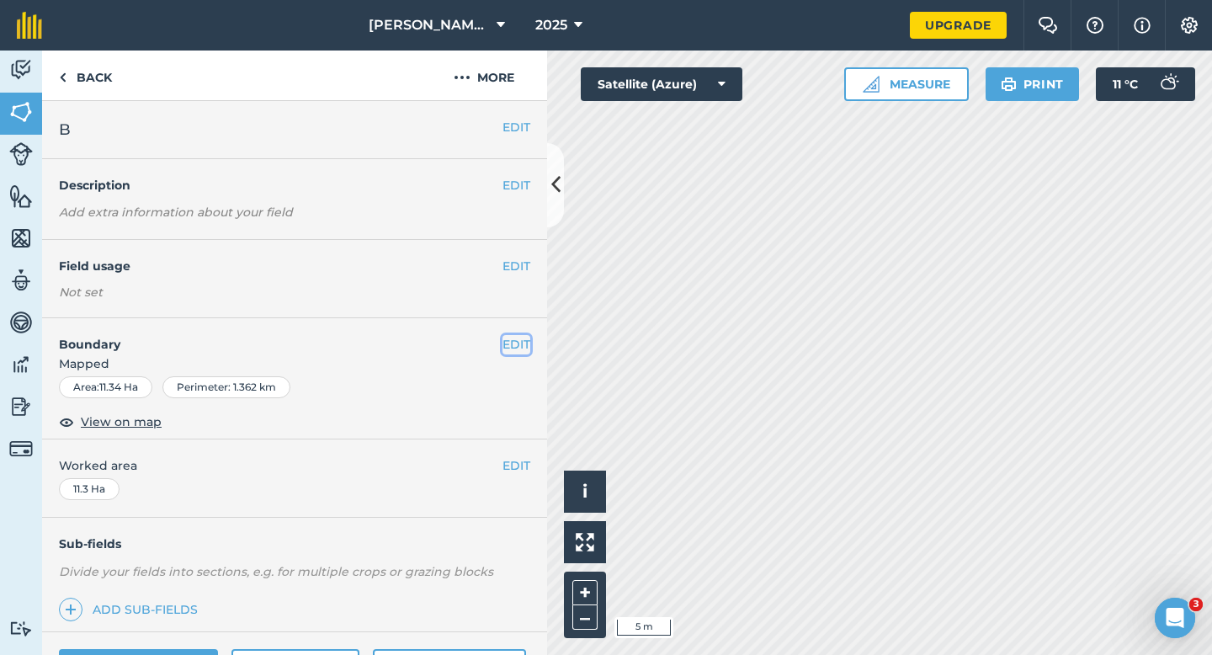
click at [508, 353] on button "EDIT" at bounding box center [517, 344] width 28 height 19
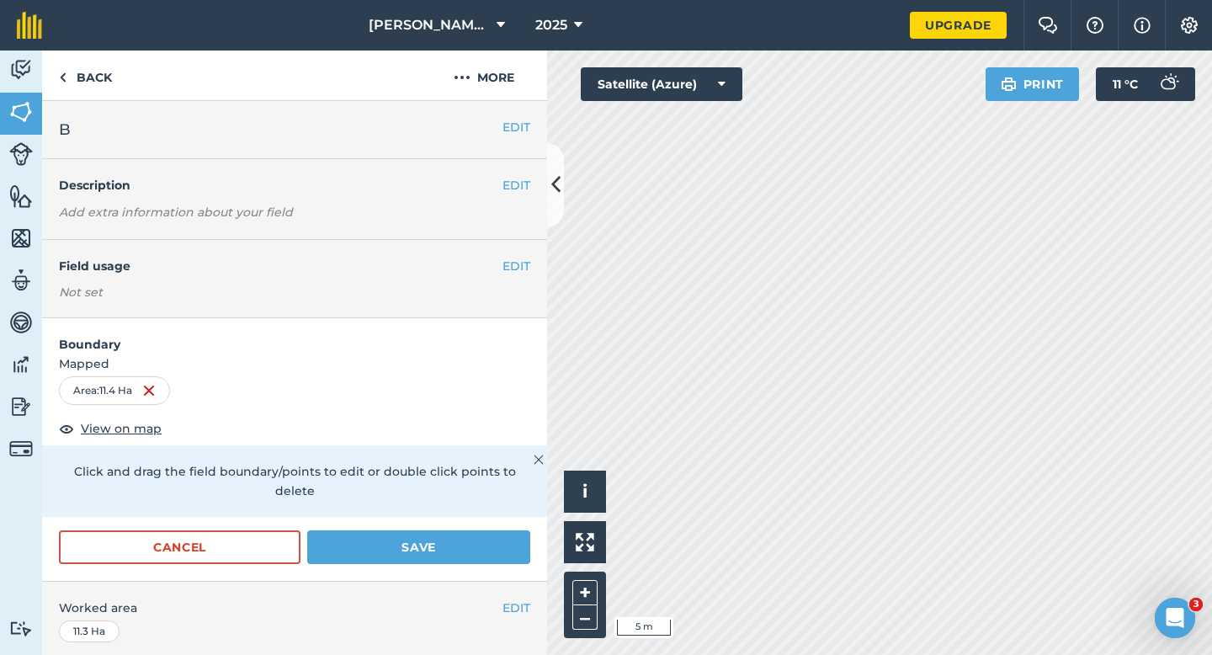
click at [522, 511] on form "Boundary Mapped Area : 11.4 Ha View on map Click and drag the field boundary/po…" at bounding box center [294, 449] width 505 height 263
click at [513, 530] on button "Save" at bounding box center [418, 547] width 223 height 34
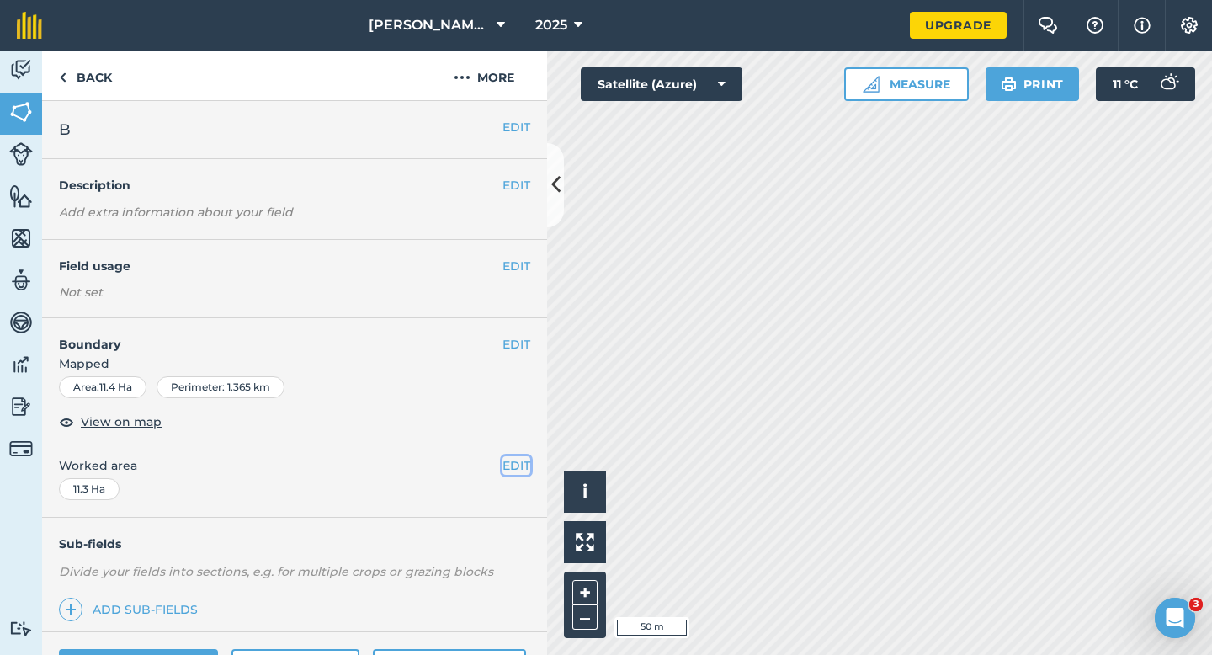
click at [516, 464] on button "EDIT" at bounding box center [517, 465] width 28 height 19
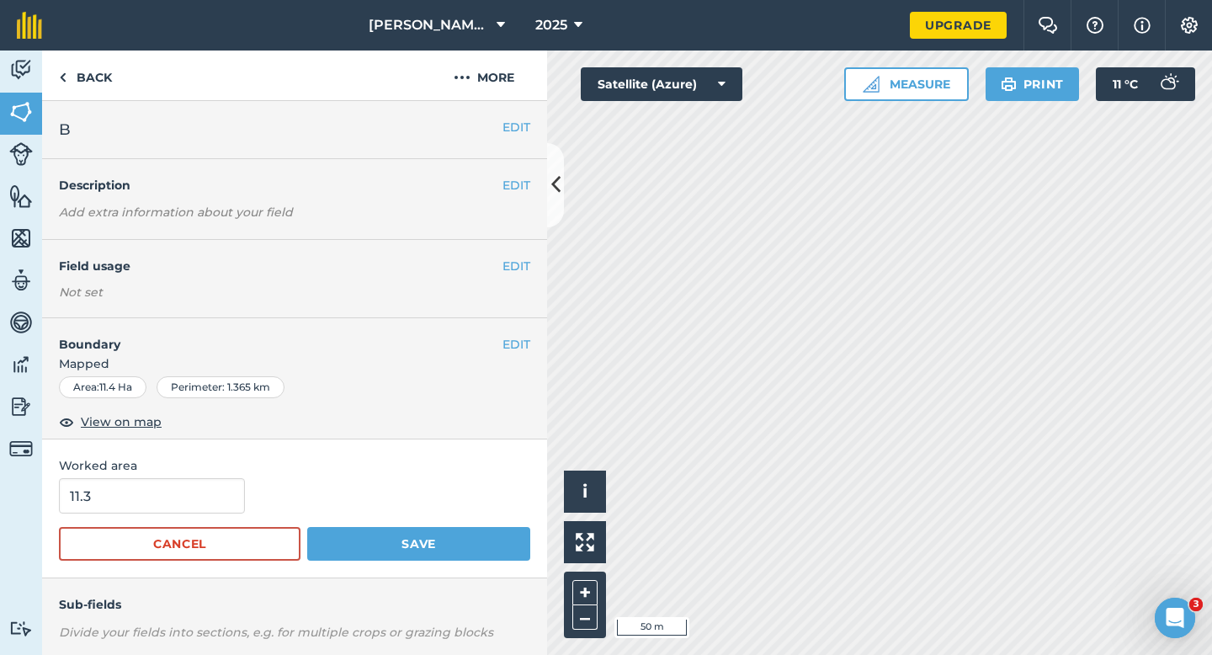
click at [118, 519] on form "11.3 Cancel Save" at bounding box center [294, 519] width 471 height 82
click at [129, 502] on input "11.3" at bounding box center [152, 495] width 186 height 35
type input "11.4"
click at [307, 527] on button "Save" at bounding box center [418, 544] width 223 height 34
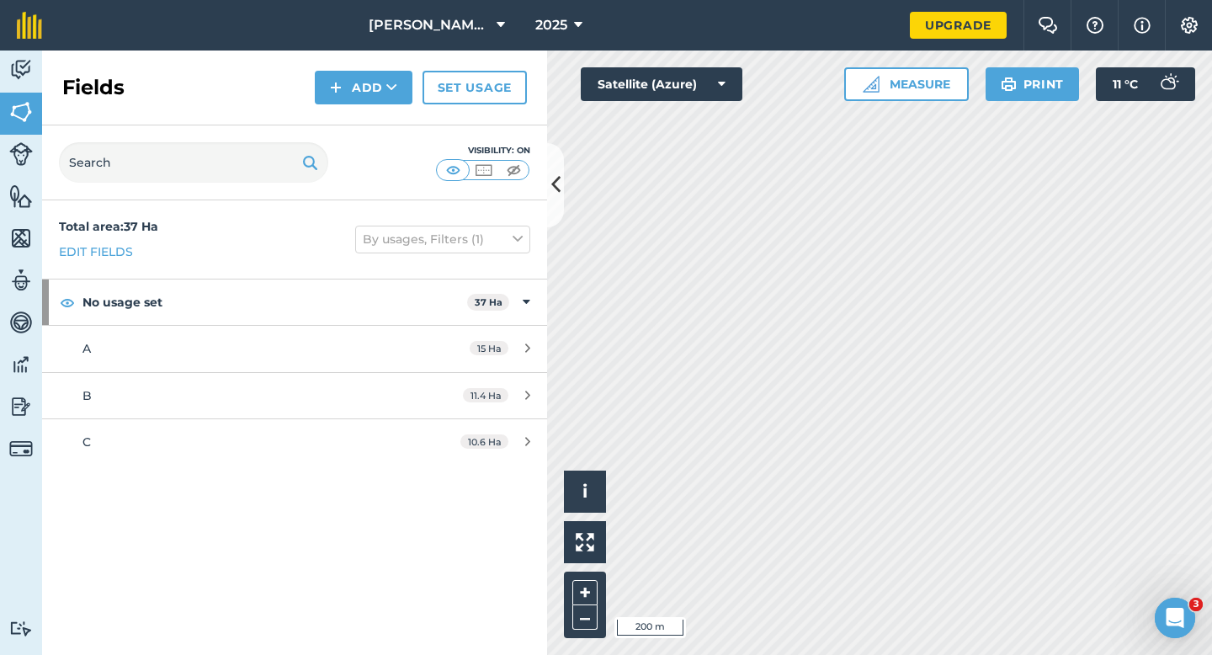
click at [360, 67] on div "Fields Add Set usage" at bounding box center [294, 88] width 505 height 75
click at [360, 93] on button "Add" at bounding box center [364, 88] width 98 height 34
click at [360, 119] on link "Draw" at bounding box center [363, 125] width 93 height 37
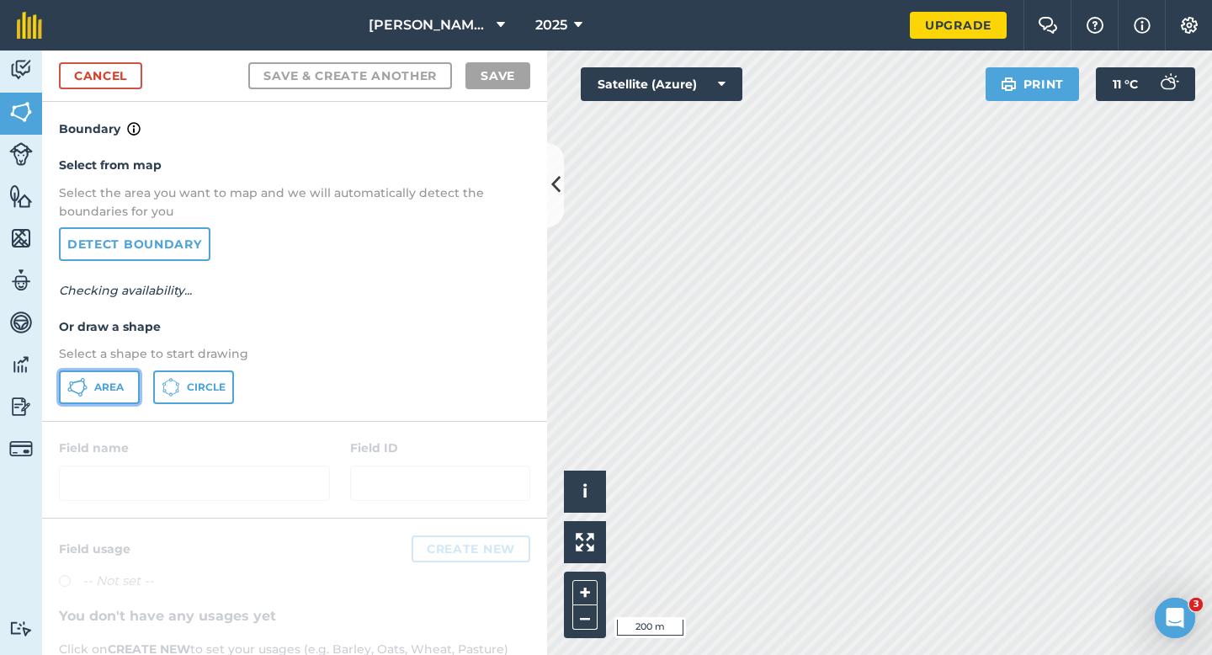
click at [111, 381] on span "Area" at bounding box center [108, 386] width 29 height 13
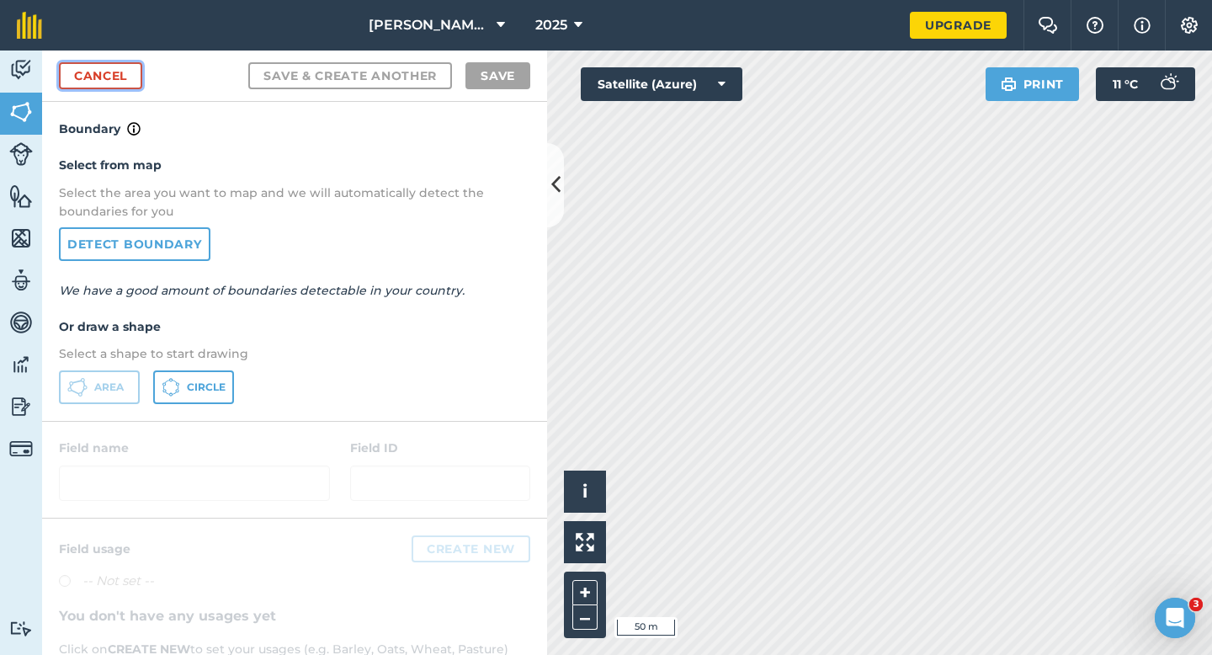
click at [112, 73] on link "Cancel" at bounding box center [100, 75] width 83 height 27
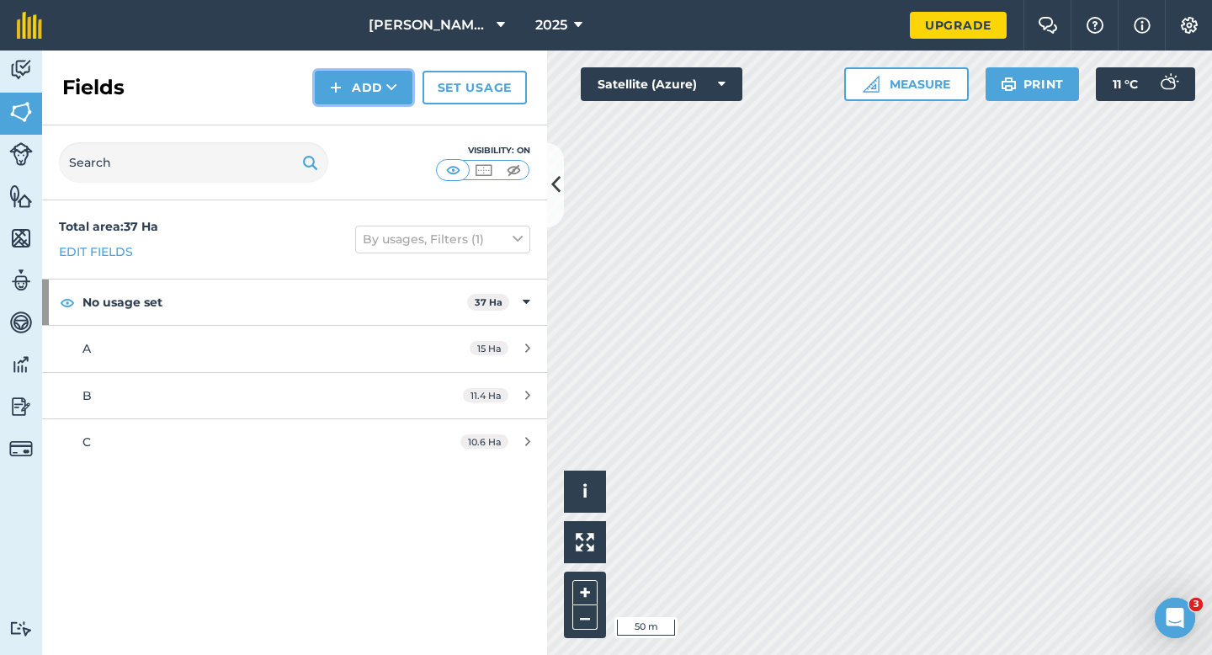
click at [342, 84] on img at bounding box center [336, 87] width 12 height 20
click at [348, 125] on link "Draw" at bounding box center [363, 125] width 93 height 37
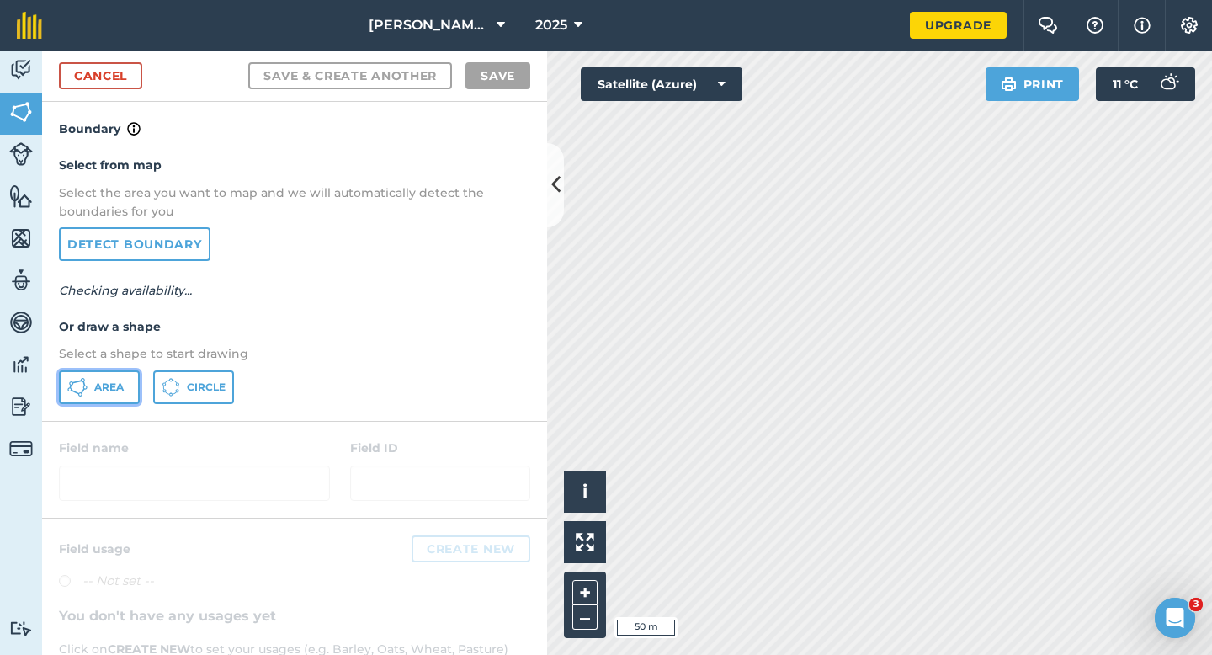
click at [112, 372] on button "Area" at bounding box center [99, 387] width 81 height 34
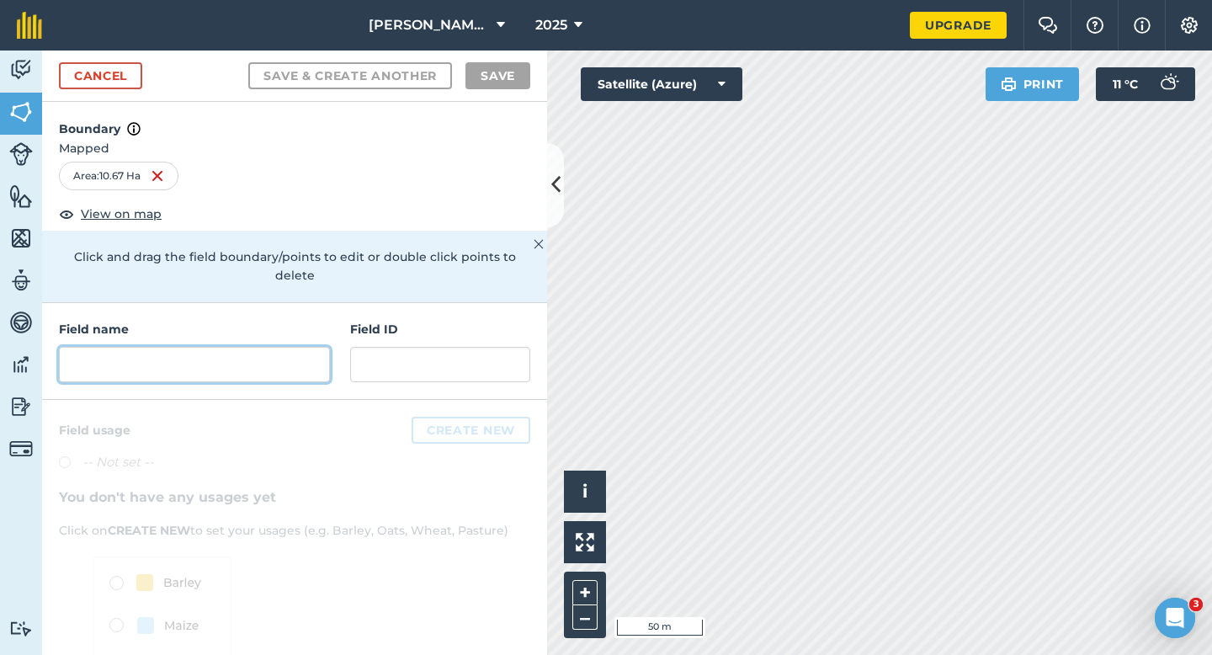
click at [176, 363] on input "text" at bounding box center [194, 364] width 271 height 35
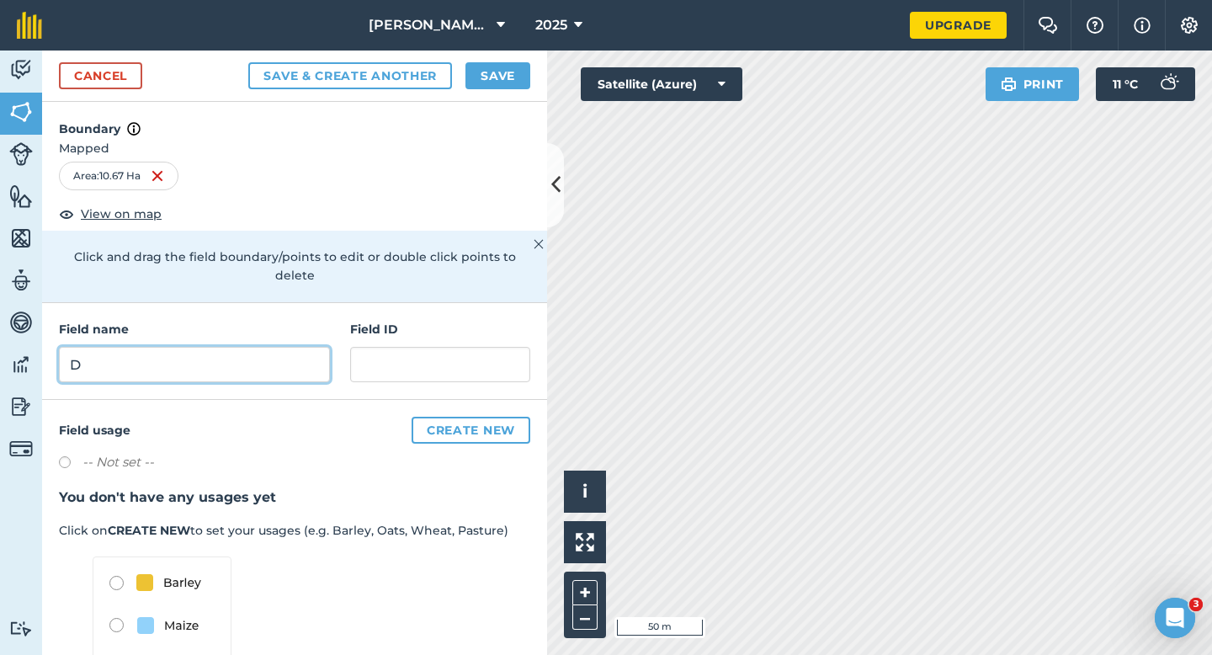
type input "D"
click at [504, 62] on button "Save" at bounding box center [498, 75] width 65 height 27
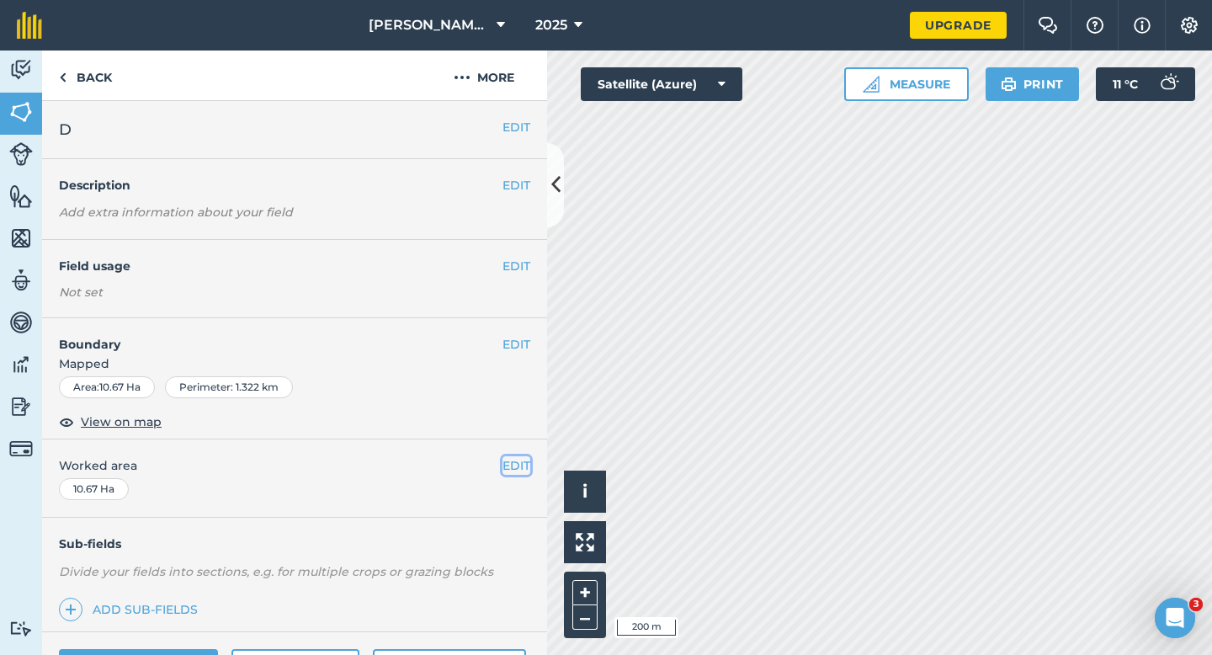
click at [521, 464] on button "EDIT" at bounding box center [517, 465] width 28 height 19
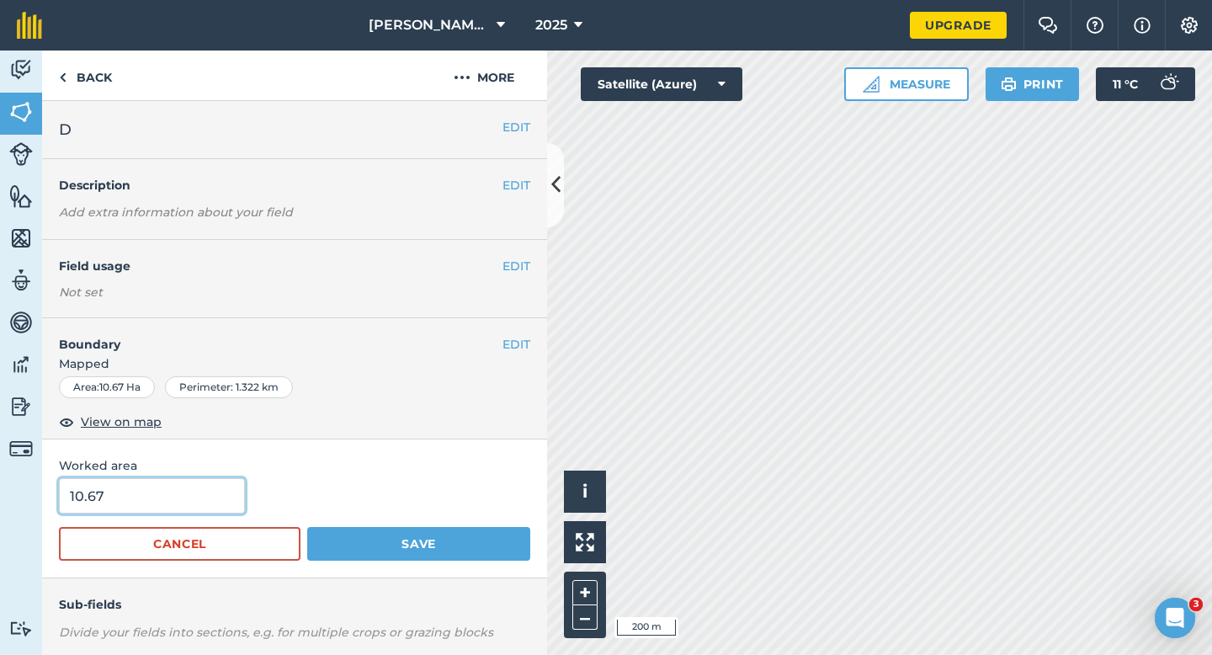
click at [187, 509] on input "10.67" at bounding box center [152, 495] width 186 height 35
type input "10.7"
click at [307, 527] on button "Save" at bounding box center [418, 544] width 223 height 34
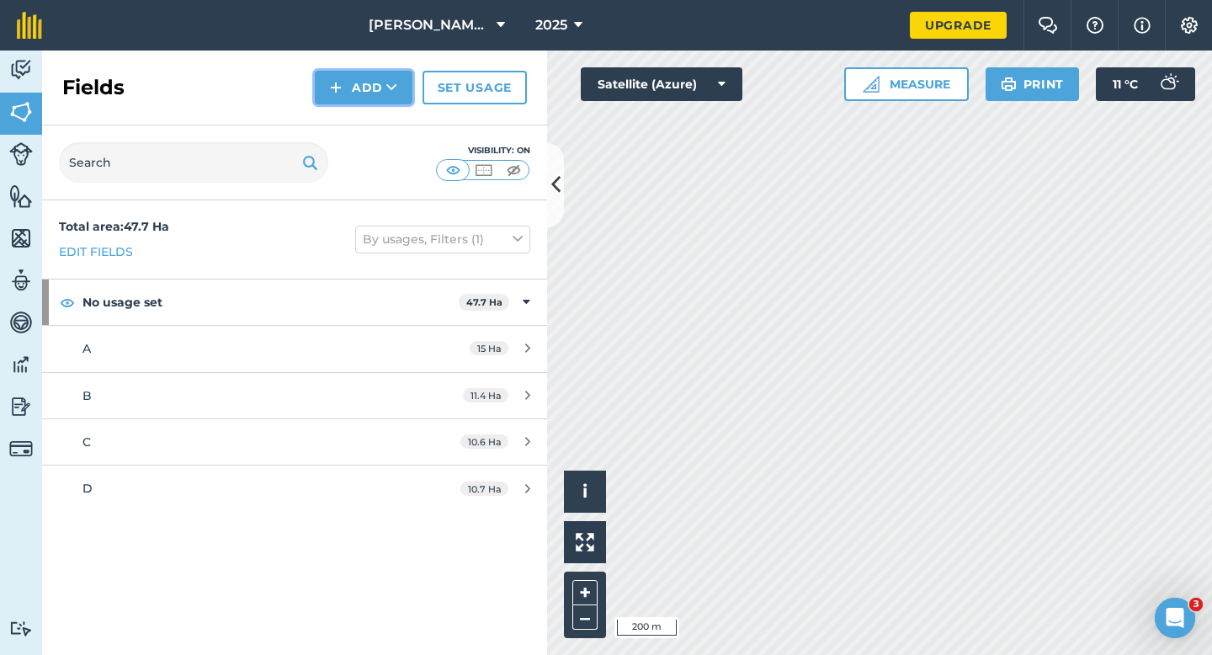
click at [366, 102] on button "Add" at bounding box center [364, 88] width 98 height 34
click at [366, 124] on link "Draw" at bounding box center [363, 125] width 93 height 37
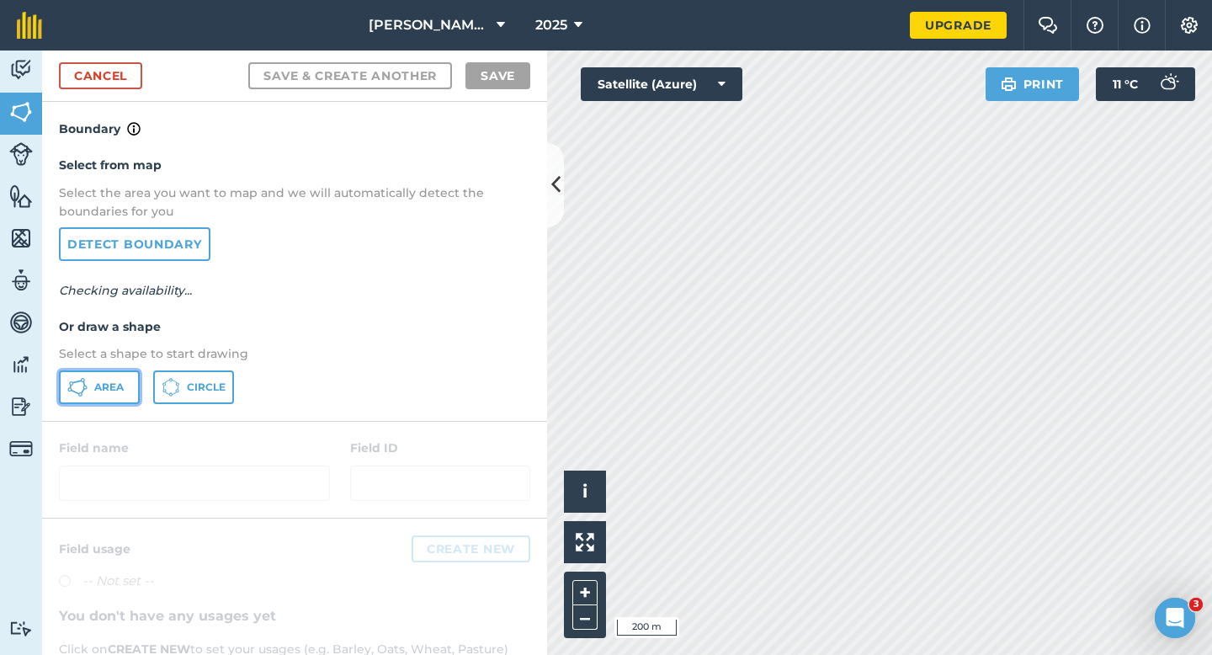
click at [117, 393] on span "Area" at bounding box center [108, 386] width 29 height 13
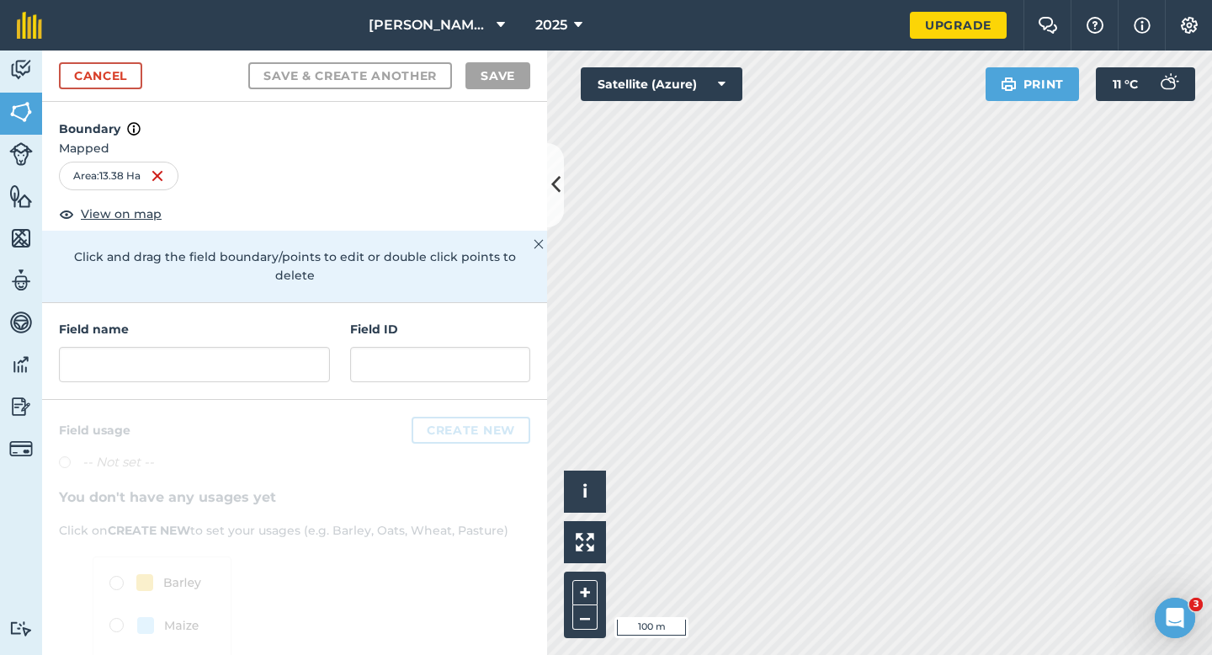
click at [290, 364] on div "Field name Field ID" at bounding box center [294, 351] width 505 height 97
click at [290, 356] on input "text" at bounding box center [194, 364] width 271 height 35
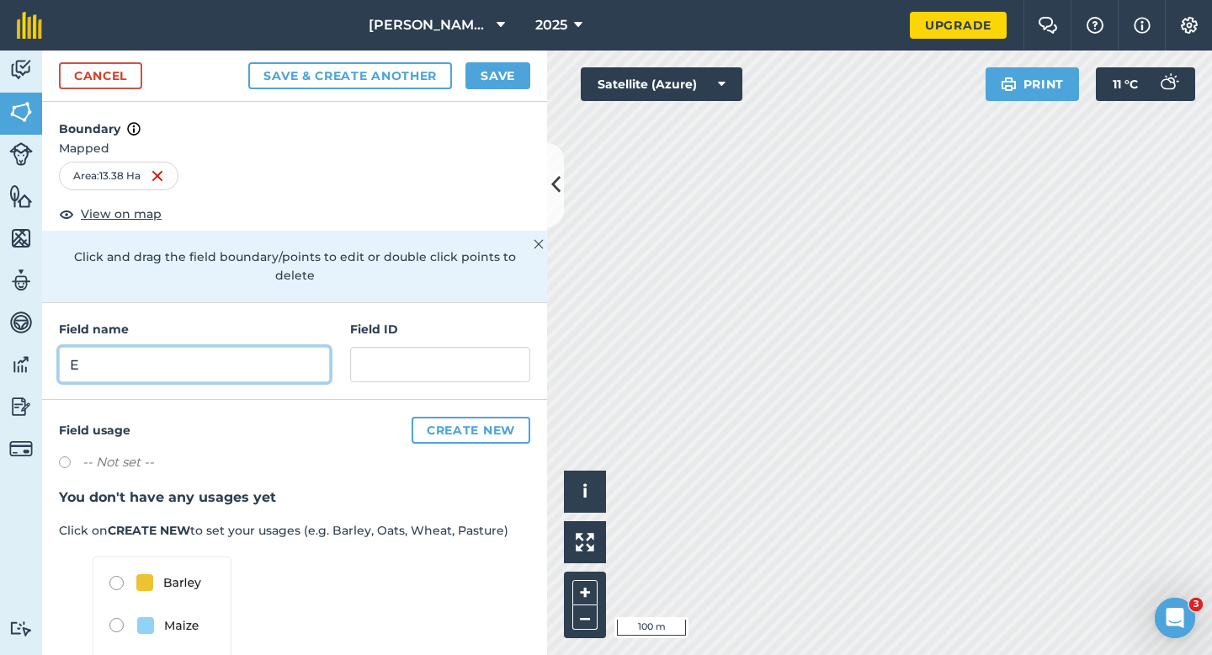
type input "E"
click at [509, 59] on div "Cancel Save & Create Another Save" at bounding box center [294, 76] width 505 height 51
click at [526, 85] on button "Save" at bounding box center [498, 75] width 65 height 27
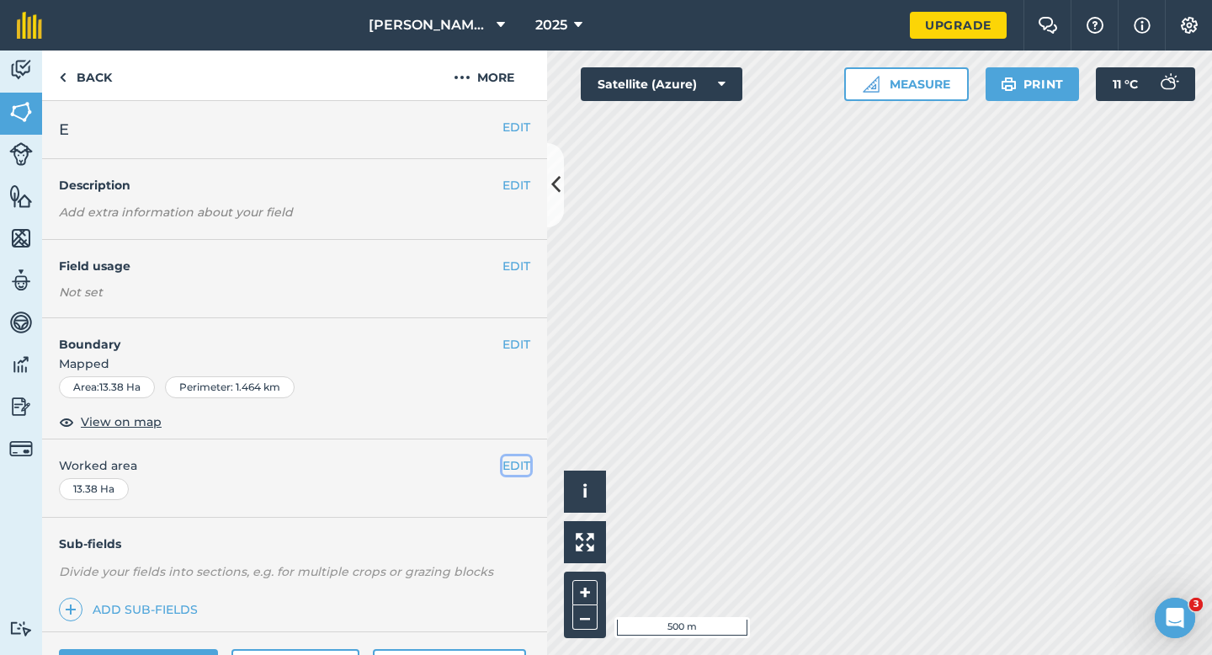
click at [511, 464] on button "EDIT" at bounding box center [517, 465] width 28 height 19
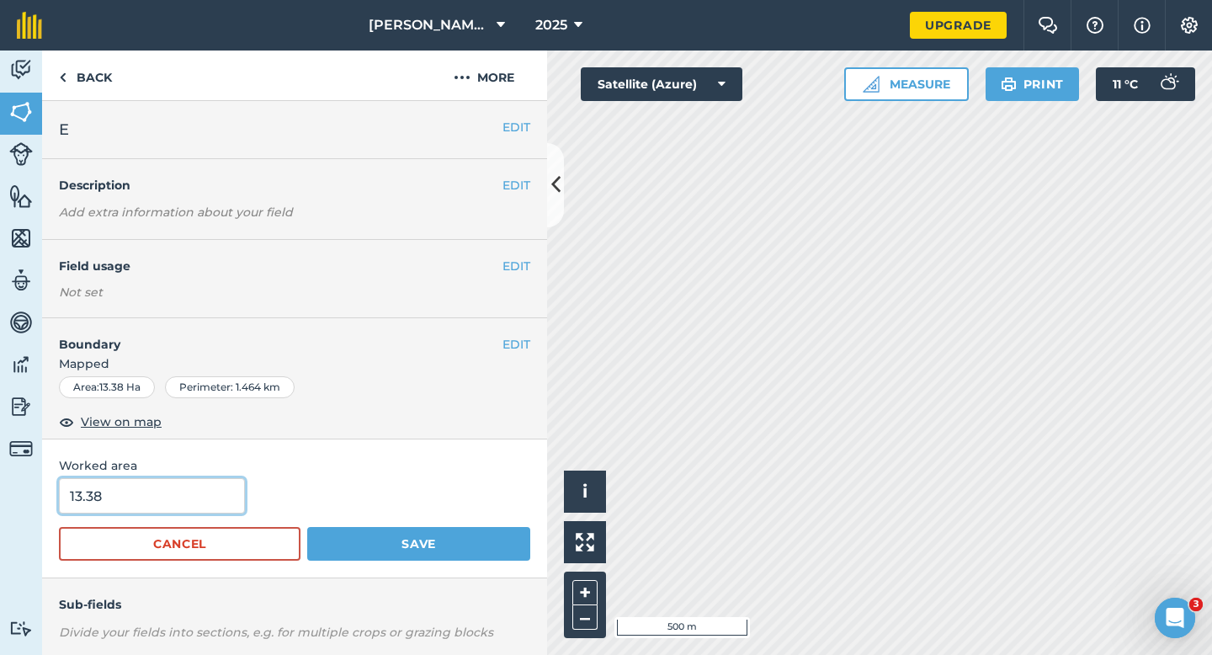
click at [237, 486] on input "13.38" at bounding box center [152, 495] width 186 height 35
click at [231, 491] on input "13.38" at bounding box center [152, 495] width 186 height 35
type input "13.3"
click at [307, 527] on button "Save" at bounding box center [418, 544] width 223 height 34
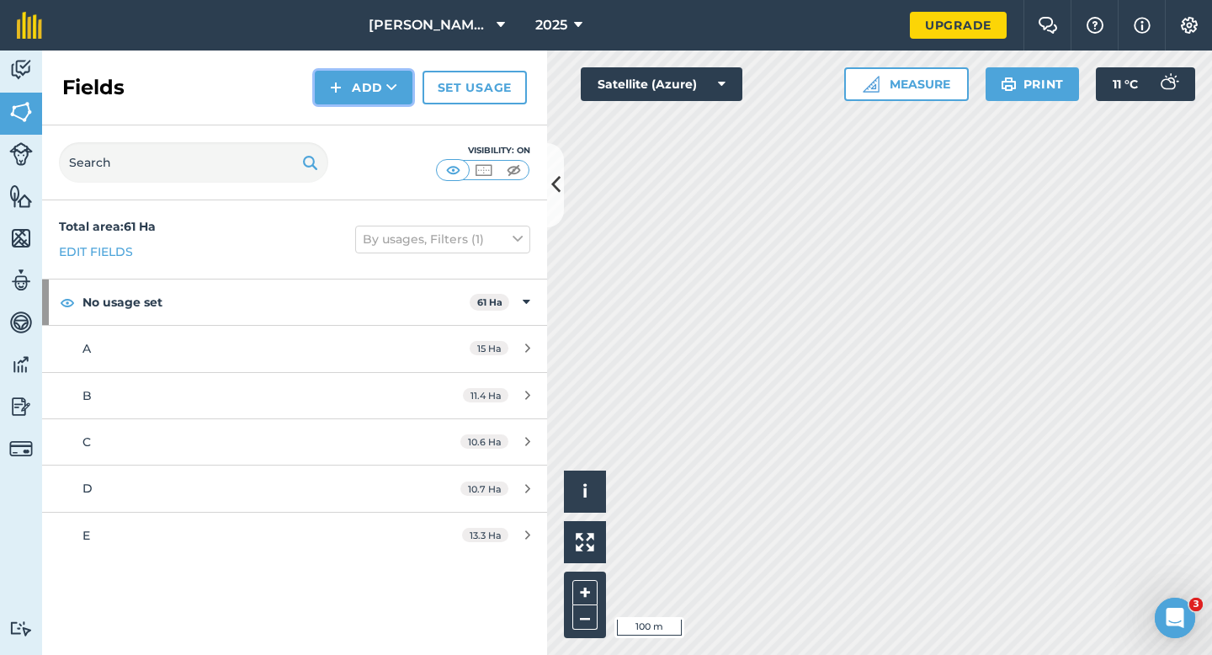
click at [370, 88] on button "Add" at bounding box center [364, 88] width 98 height 34
click at [370, 112] on link "Draw" at bounding box center [363, 125] width 93 height 37
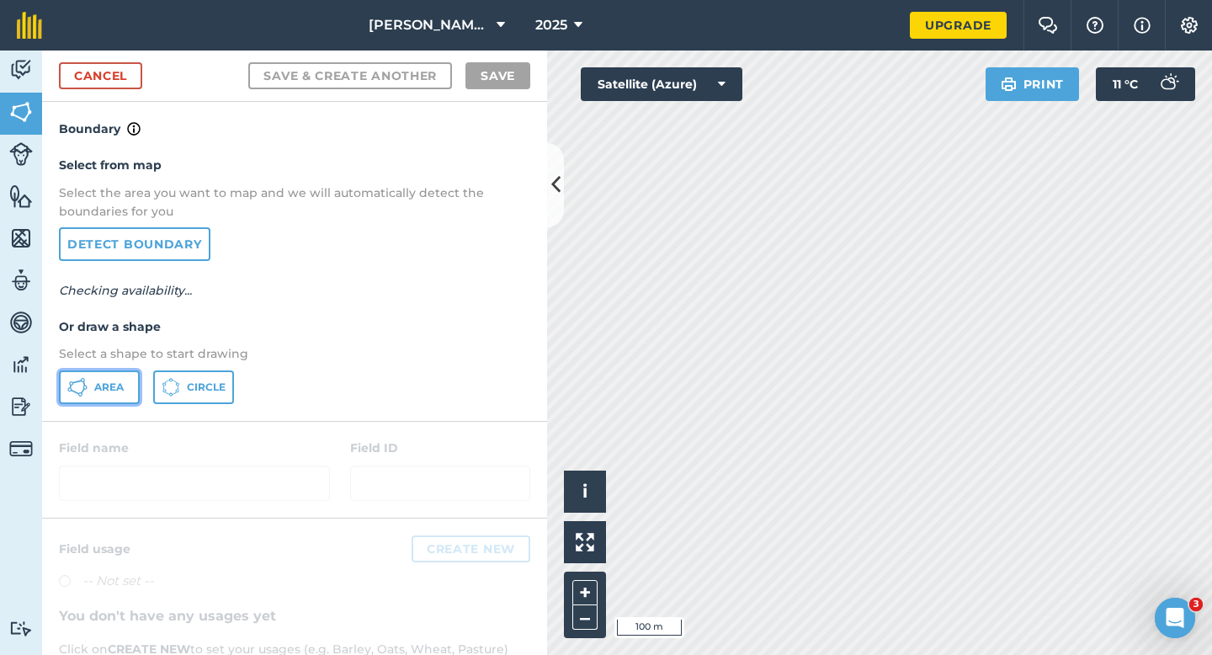
click at [88, 396] on button "Area" at bounding box center [99, 387] width 81 height 34
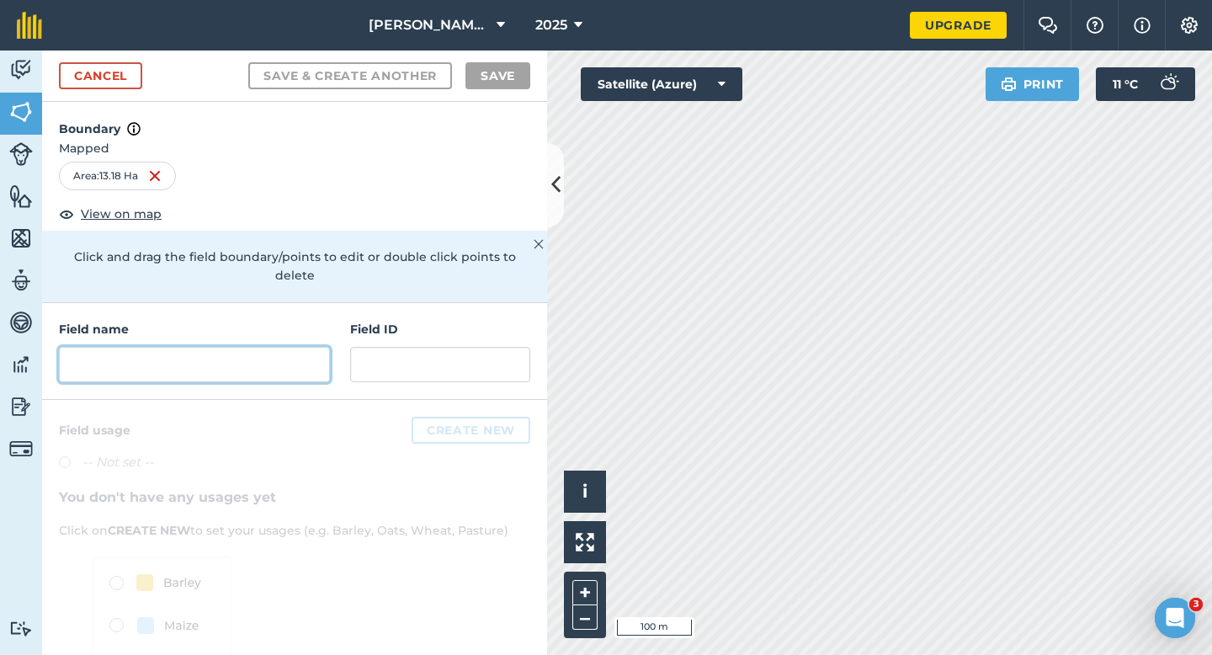
click at [311, 353] on input "text" at bounding box center [194, 364] width 271 height 35
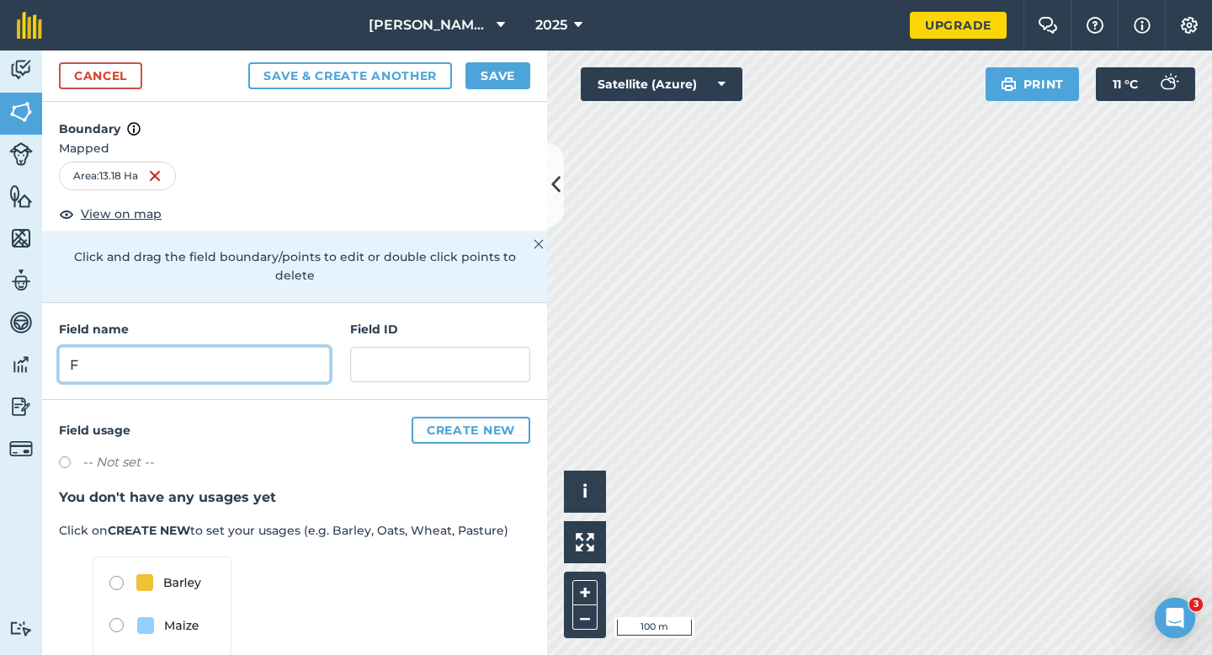
type input "F"
click at [482, 67] on button "Save" at bounding box center [498, 75] width 65 height 27
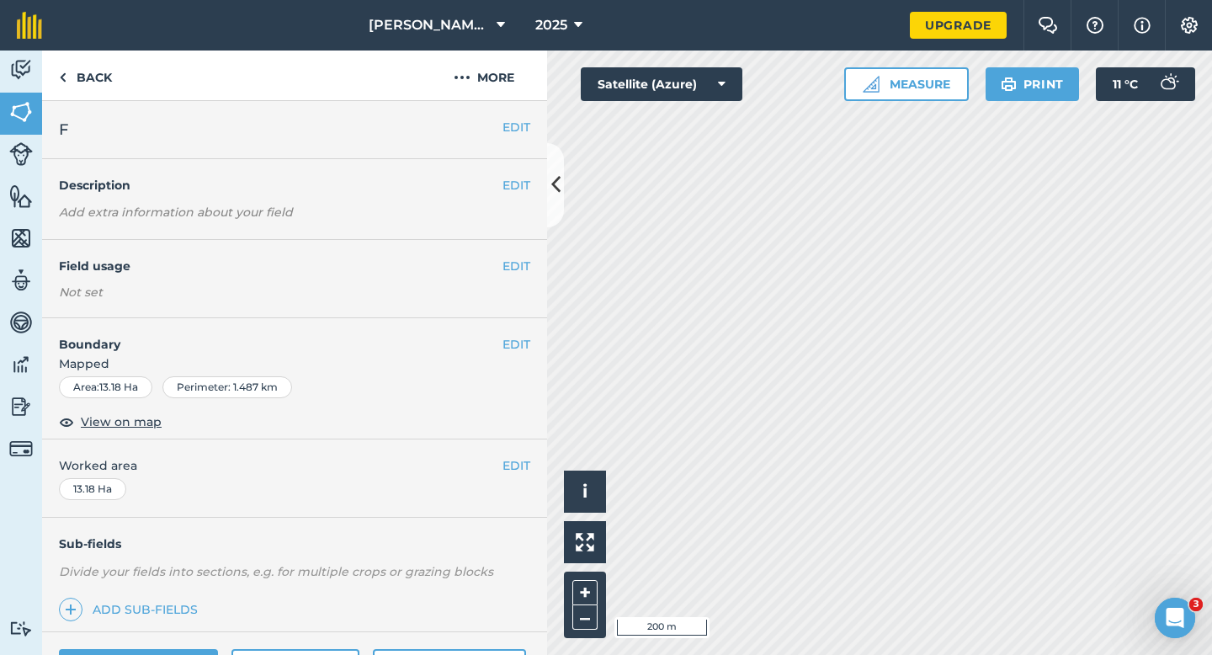
click at [516, 473] on button "EDIT" at bounding box center [517, 465] width 28 height 19
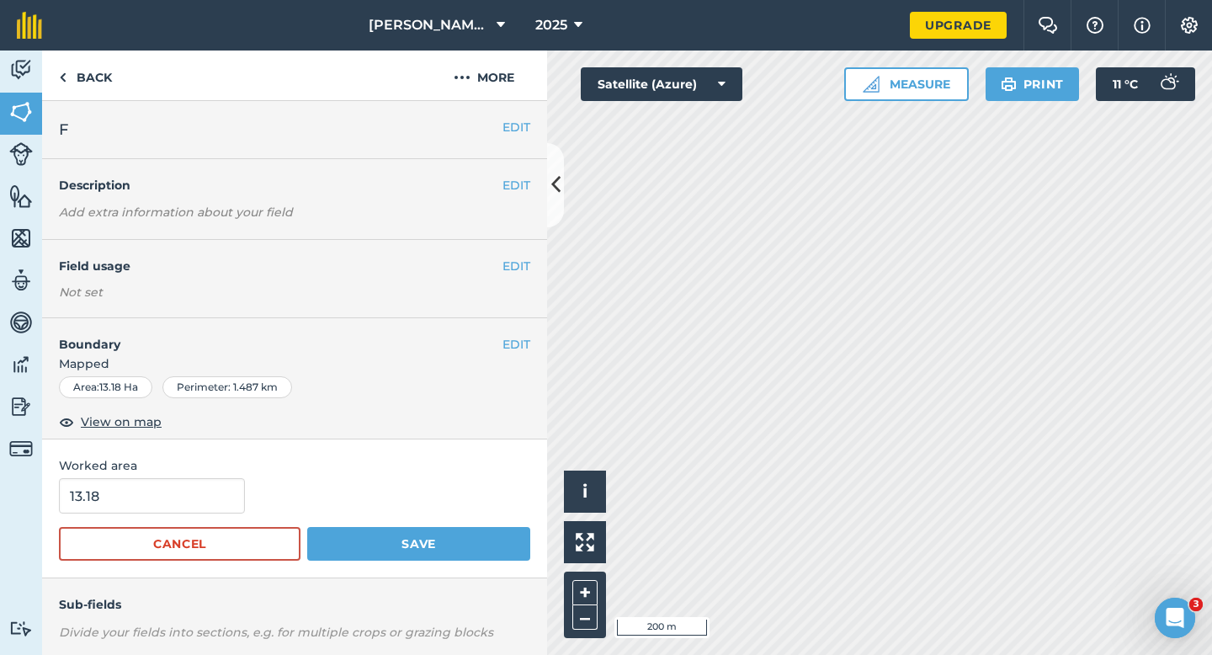
click at [238, 491] on div "13.18" at bounding box center [294, 495] width 471 height 35
click at [208, 491] on input "13.18" at bounding box center [152, 495] width 186 height 35
type input "13.2"
click at [307, 527] on button "Save" at bounding box center [418, 544] width 223 height 34
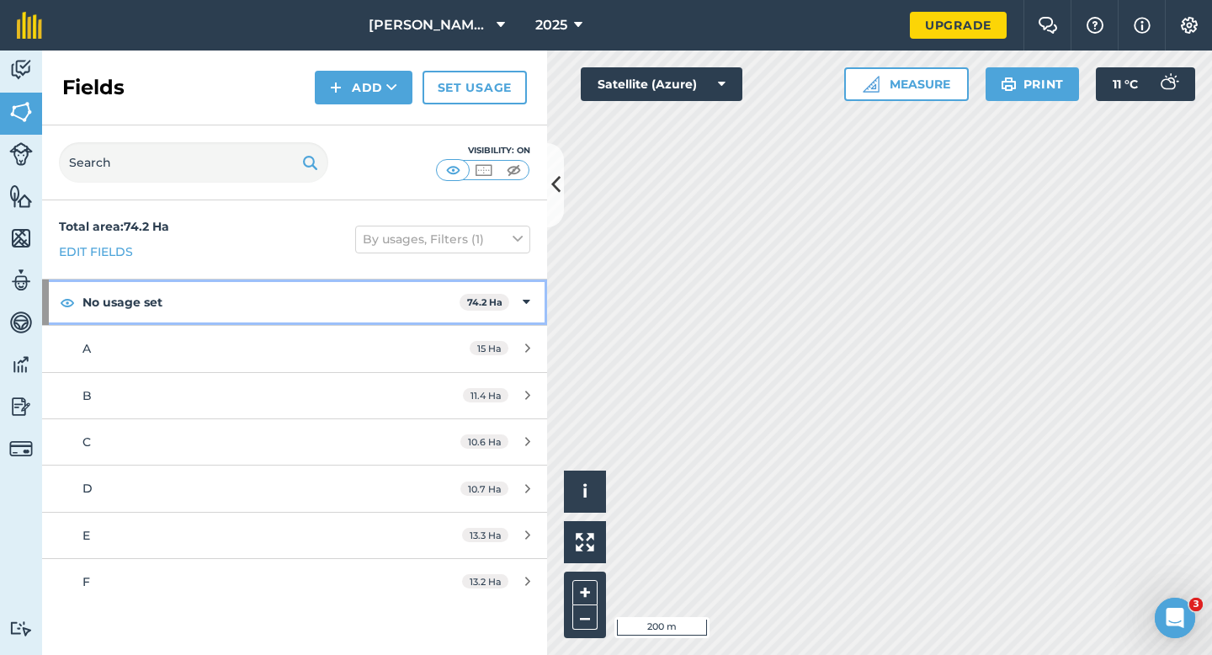
click at [538, 306] on div "No usage set 74.2 Ha" at bounding box center [294, 301] width 505 height 45
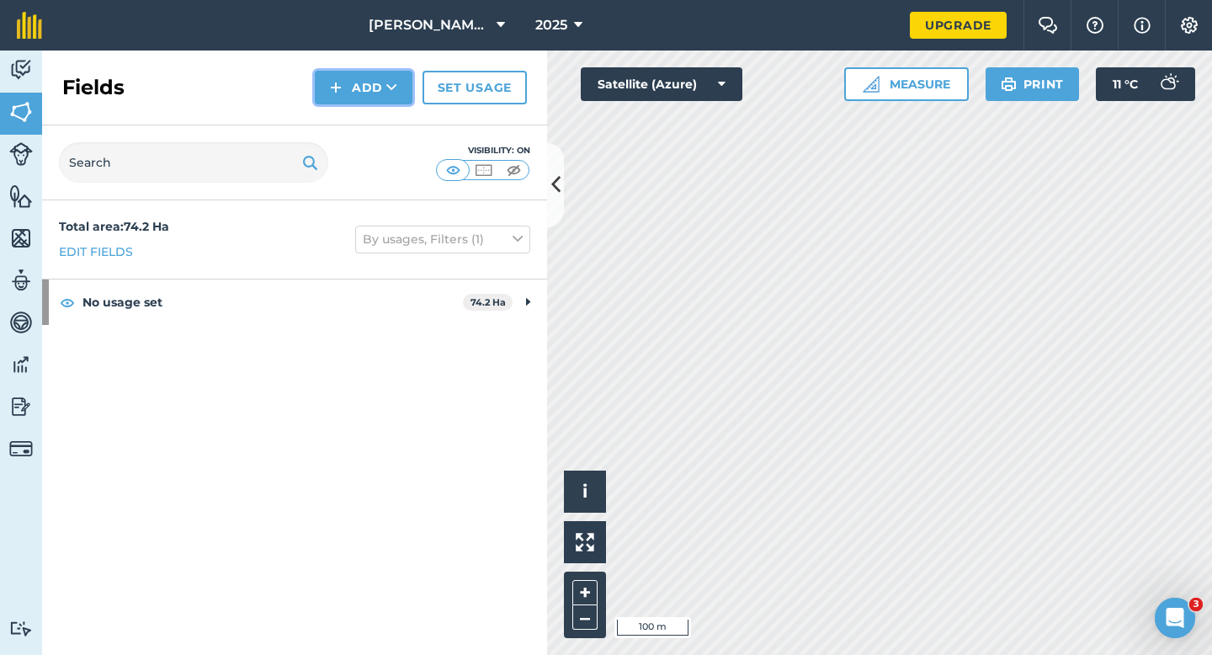
click at [338, 91] on img at bounding box center [336, 87] width 12 height 20
click at [341, 111] on link "Draw" at bounding box center [363, 125] width 93 height 37
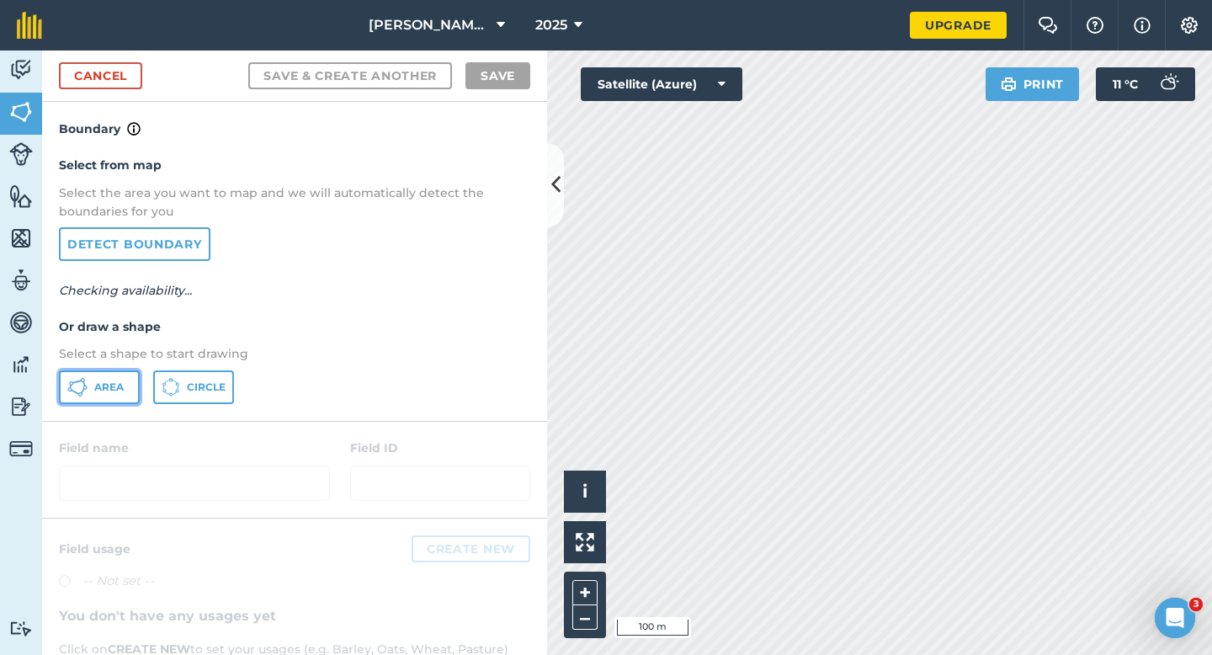
click at [87, 397] on button "Area" at bounding box center [99, 387] width 81 height 34
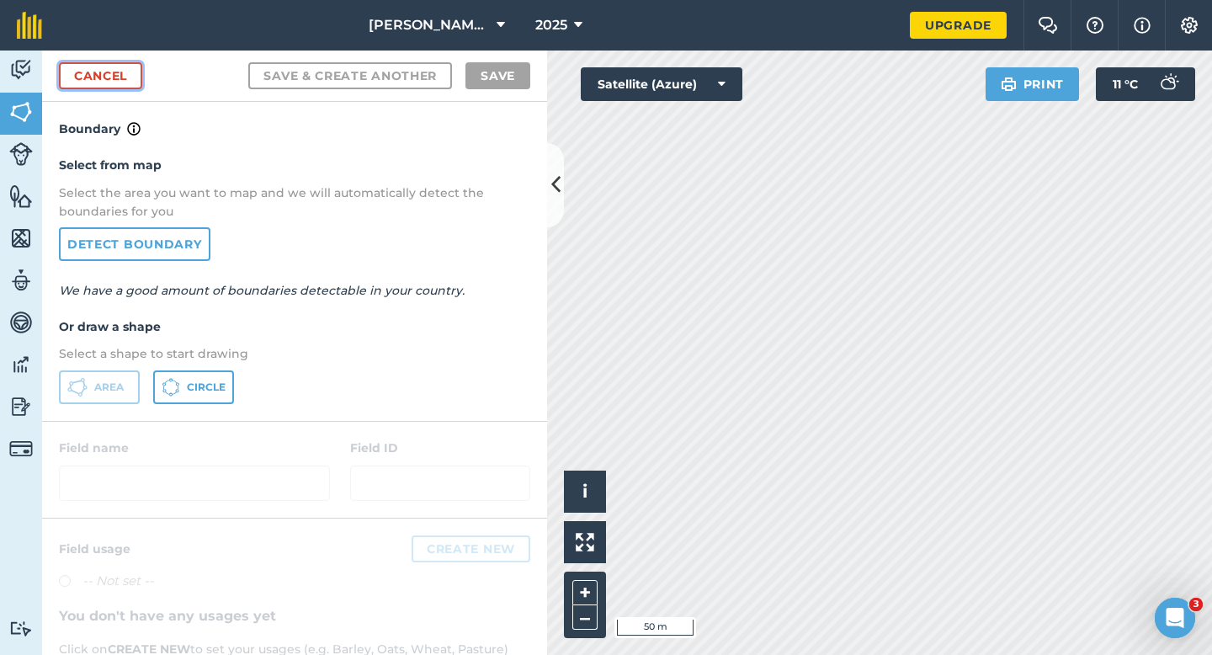
click at [131, 62] on link "Cancel" at bounding box center [100, 75] width 83 height 27
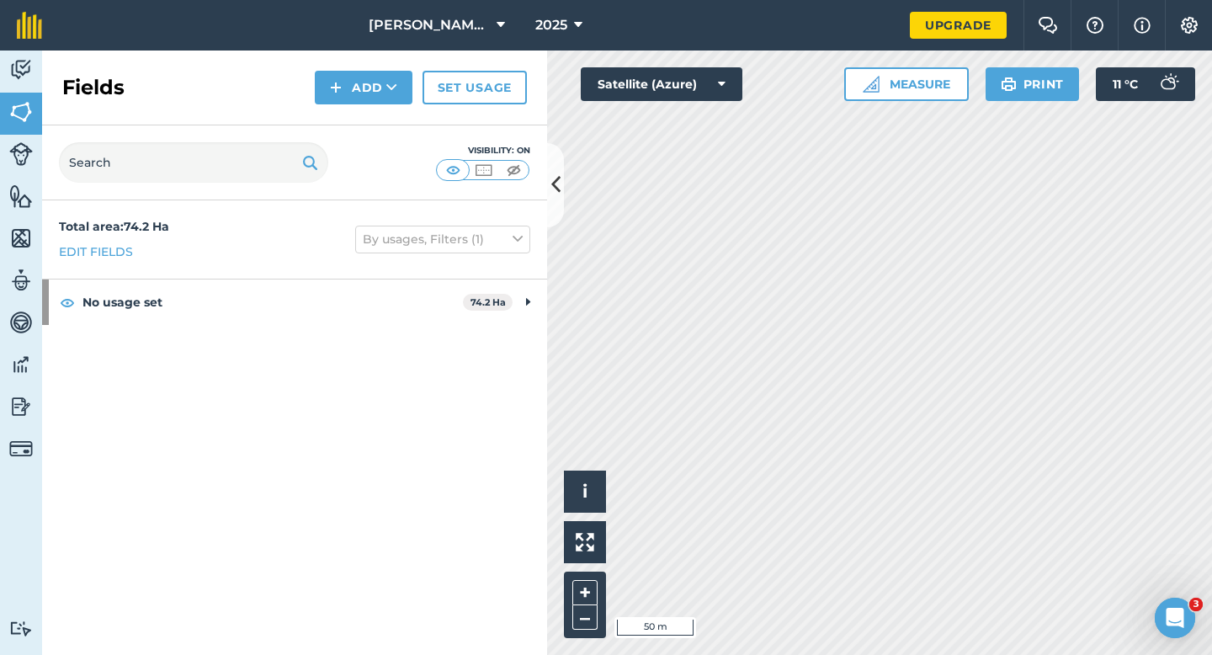
click at [353, 104] on div "Fields Add Set usage" at bounding box center [294, 88] width 505 height 75
click at [353, 124] on div "Fields Add Set usage" at bounding box center [294, 88] width 505 height 75
click at [353, 97] on button "Add" at bounding box center [364, 88] width 98 height 34
click at [355, 123] on link "Draw" at bounding box center [363, 125] width 93 height 37
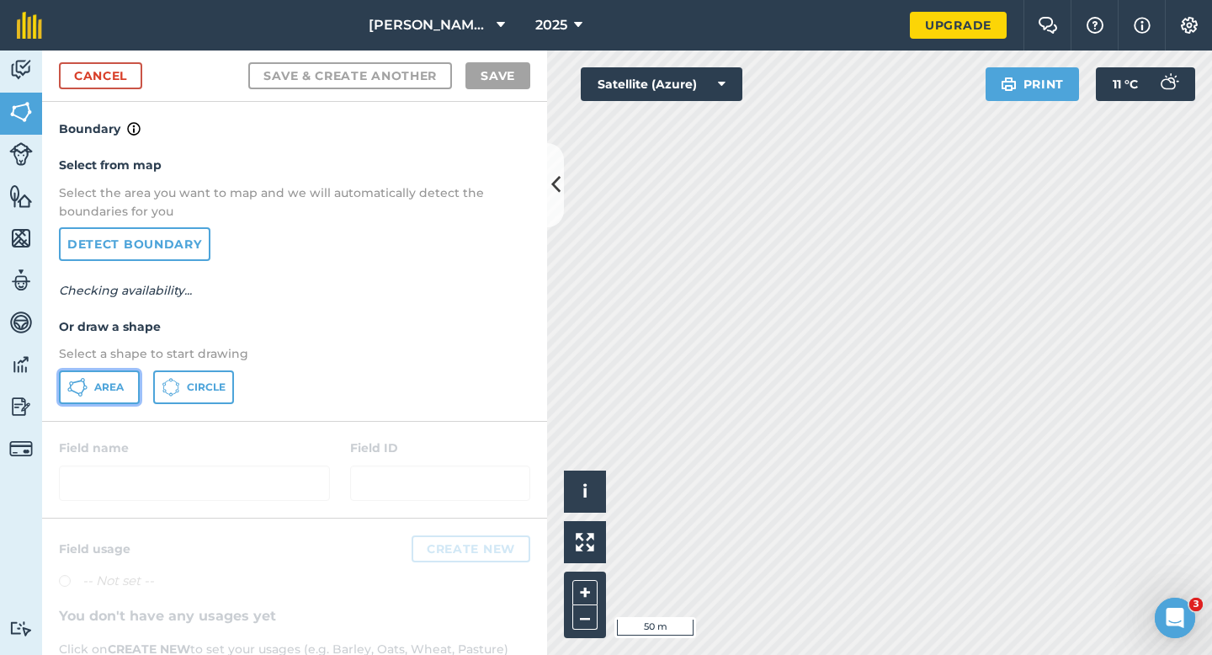
click at [92, 379] on button "Area" at bounding box center [99, 387] width 81 height 34
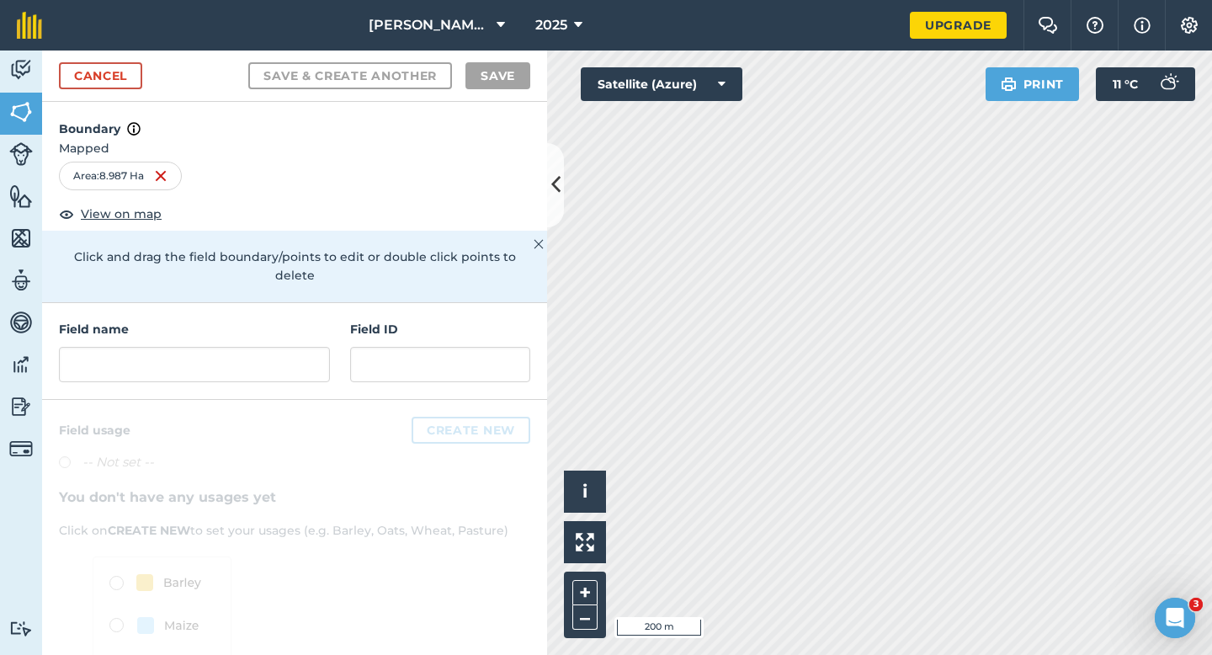
click at [258, 320] on h4 "Field name" at bounding box center [194, 329] width 271 height 19
click at [258, 351] on input "text" at bounding box center [194, 364] width 271 height 35
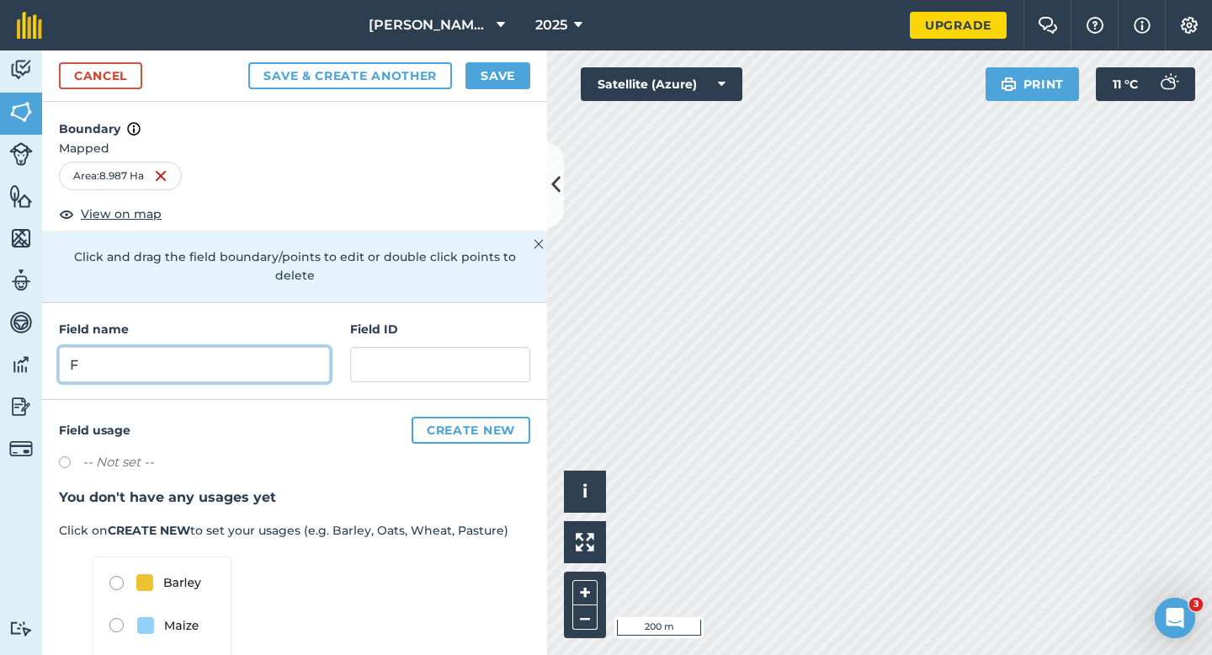
click at [278, 347] on input "F" at bounding box center [194, 364] width 271 height 35
type input "G"
click at [516, 81] on button "Save" at bounding box center [498, 75] width 65 height 27
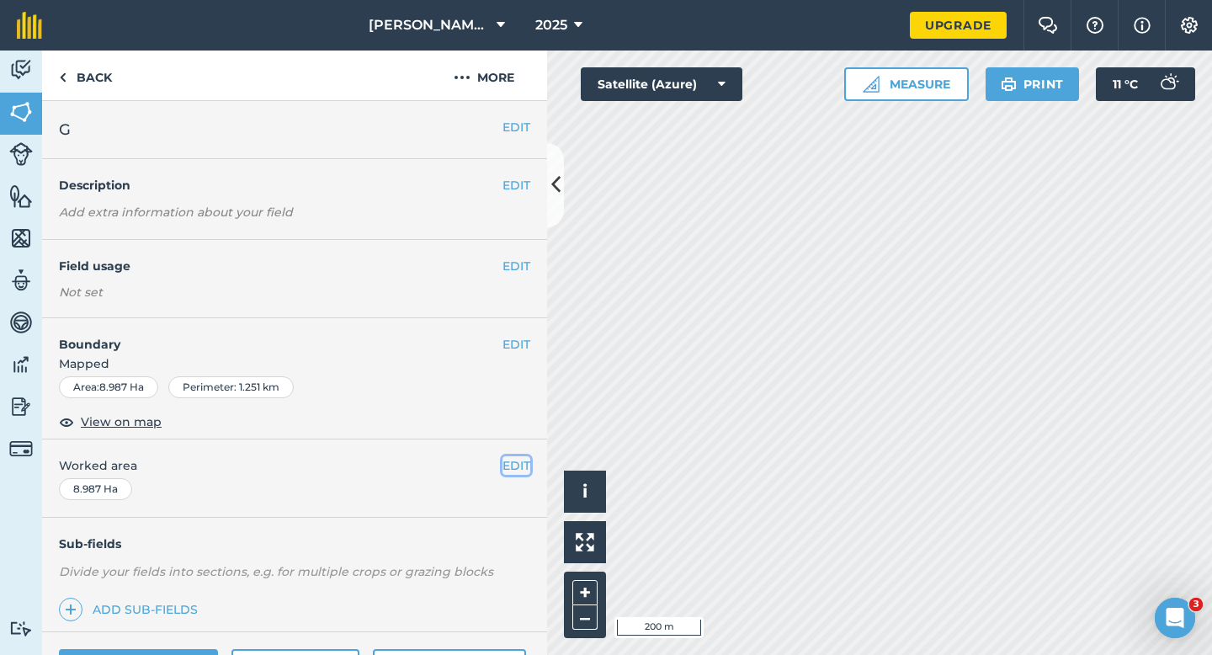
click at [524, 467] on button "EDIT" at bounding box center [517, 465] width 28 height 19
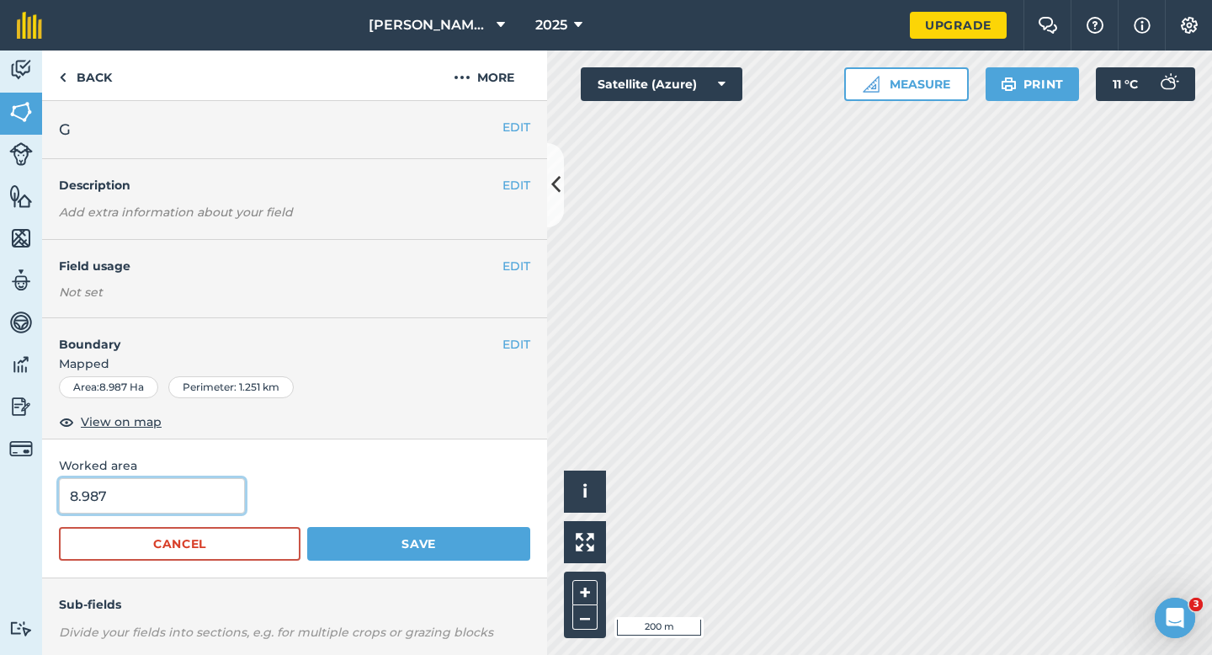
type input "9"
click at [147, 498] on input "9" at bounding box center [152, 495] width 186 height 35
click at [307, 527] on button "Save" at bounding box center [418, 544] width 223 height 34
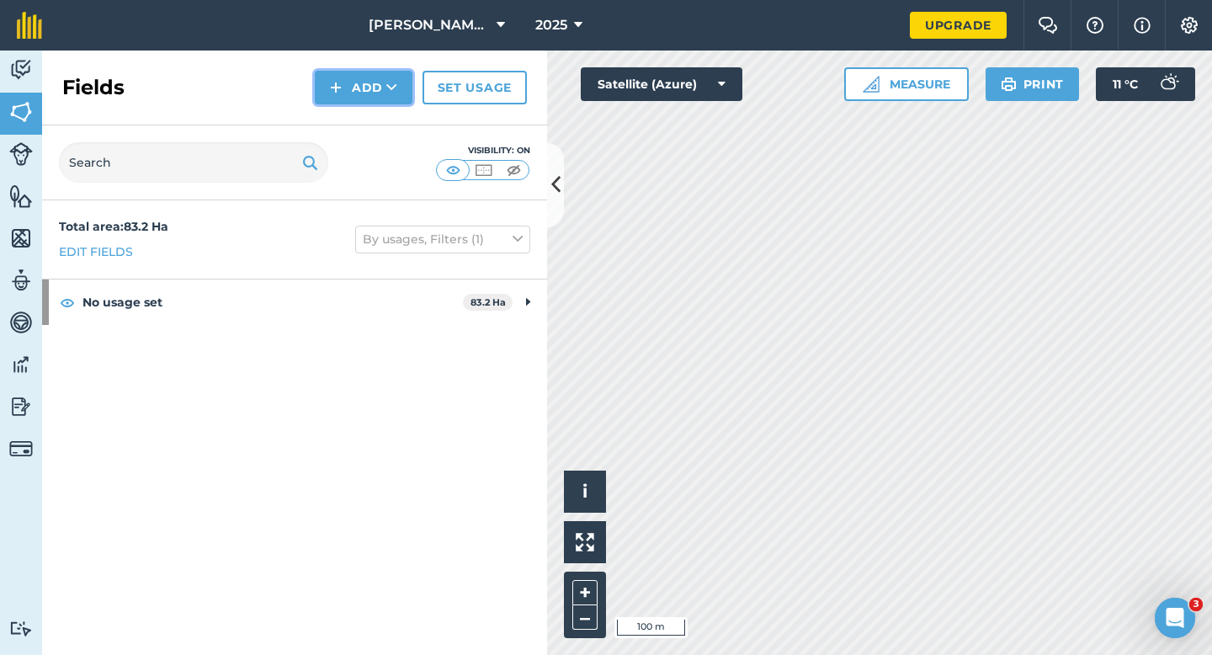
click at [320, 76] on button "Add" at bounding box center [364, 88] width 98 height 34
click at [349, 112] on link "Draw" at bounding box center [363, 125] width 93 height 37
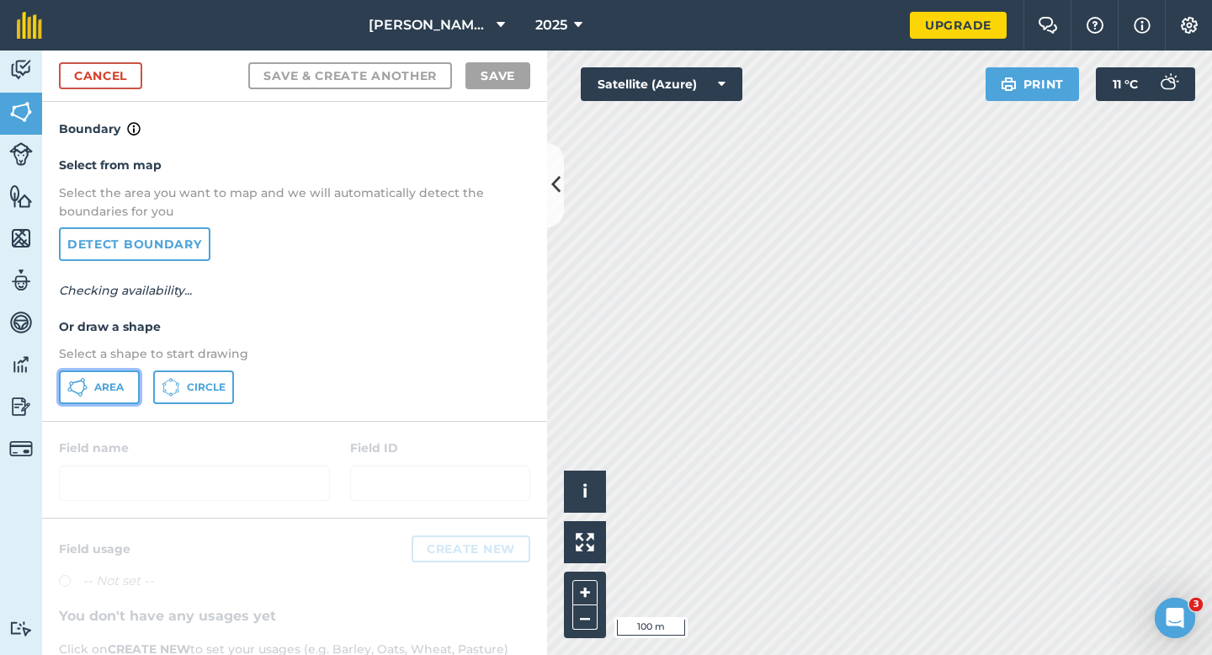
click at [105, 376] on button "Area" at bounding box center [99, 387] width 81 height 34
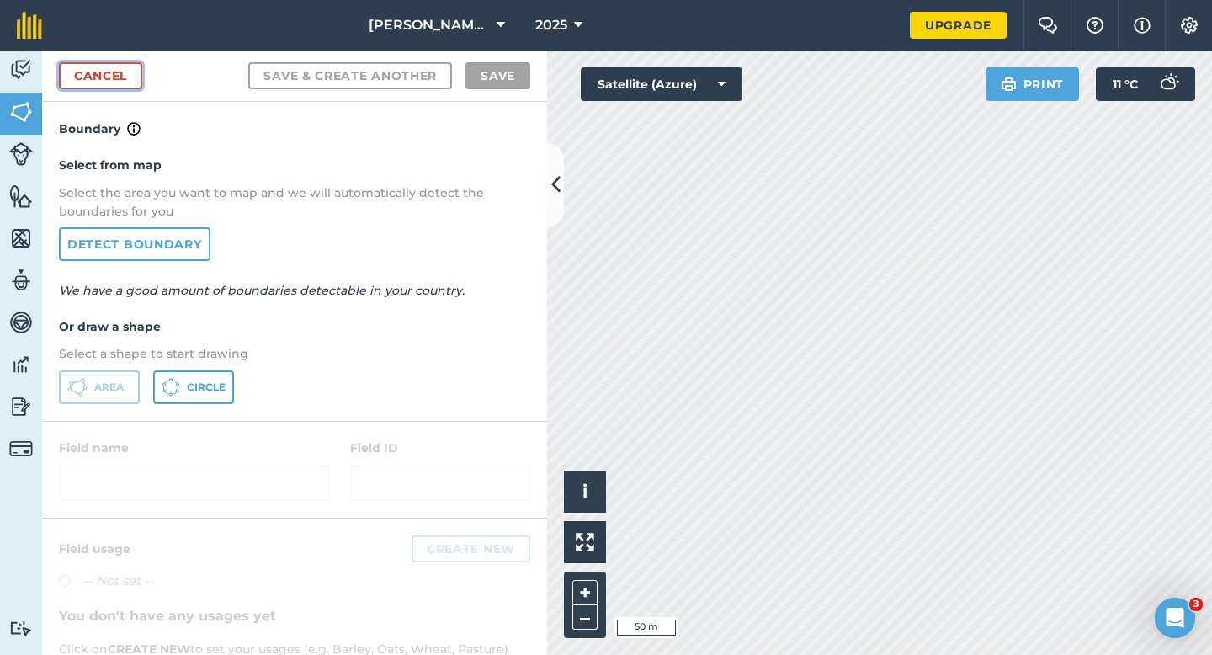
click at [109, 82] on link "Cancel" at bounding box center [100, 75] width 83 height 27
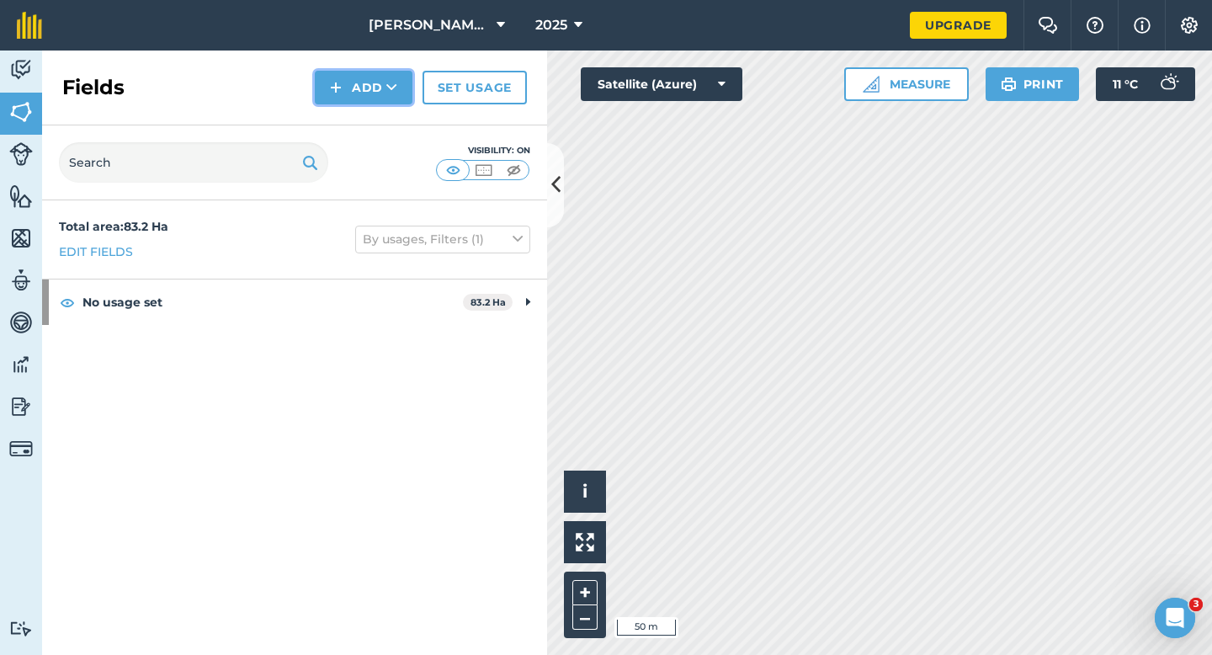
click at [386, 104] on button "Add" at bounding box center [364, 88] width 98 height 34
click at [386, 115] on link "Draw" at bounding box center [363, 125] width 93 height 37
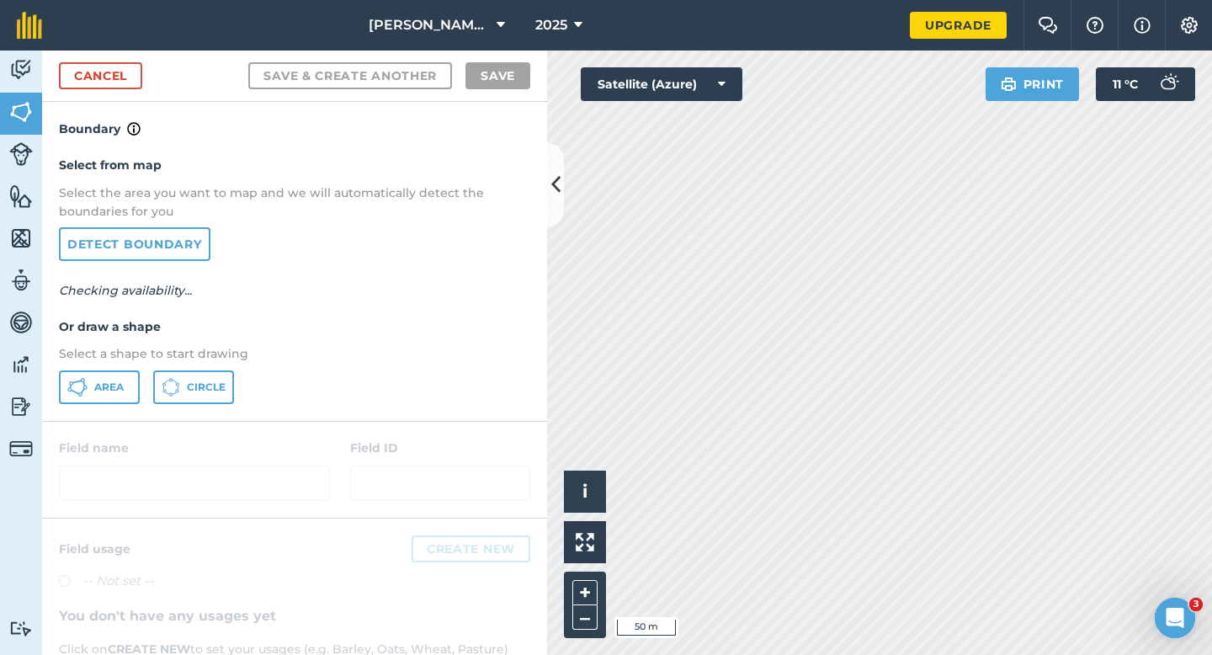
click at [120, 370] on div "Select from map Select the area you want to map and we will automatically detec…" at bounding box center [294, 279] width 505 height 281
click at [121, 399] on button "Area" at bounding box center [99, 387] width 81 height 34
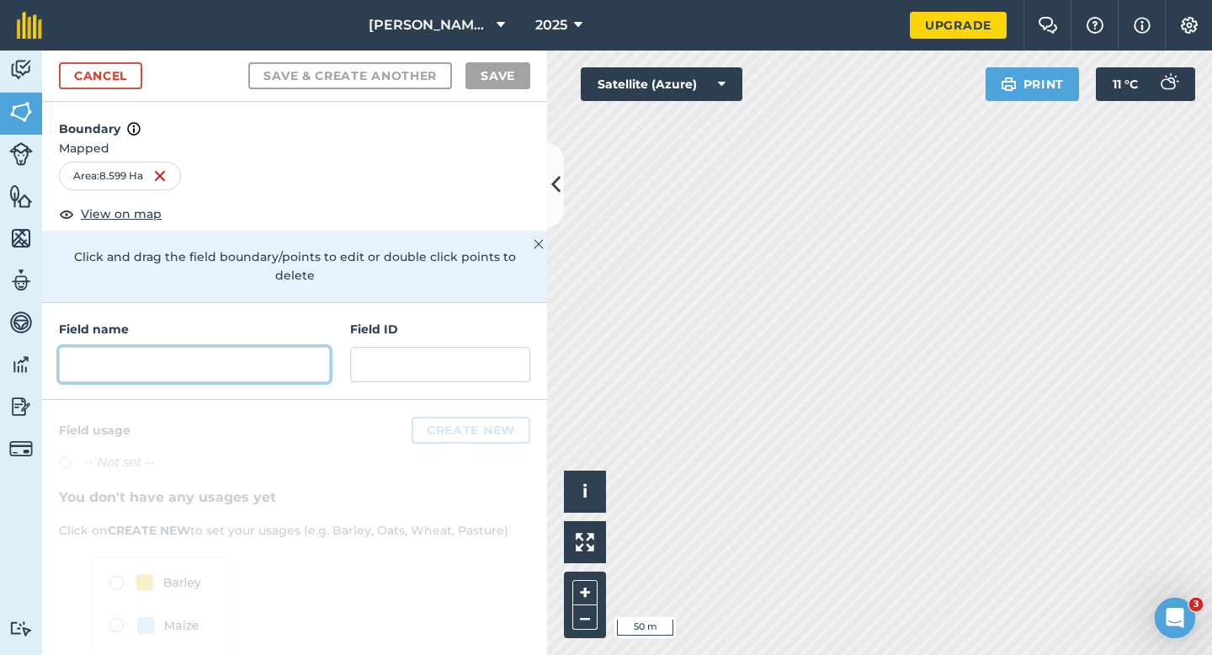
click at [274, 347] on input "text" at bounding box center [194, 364] width 271 height 35
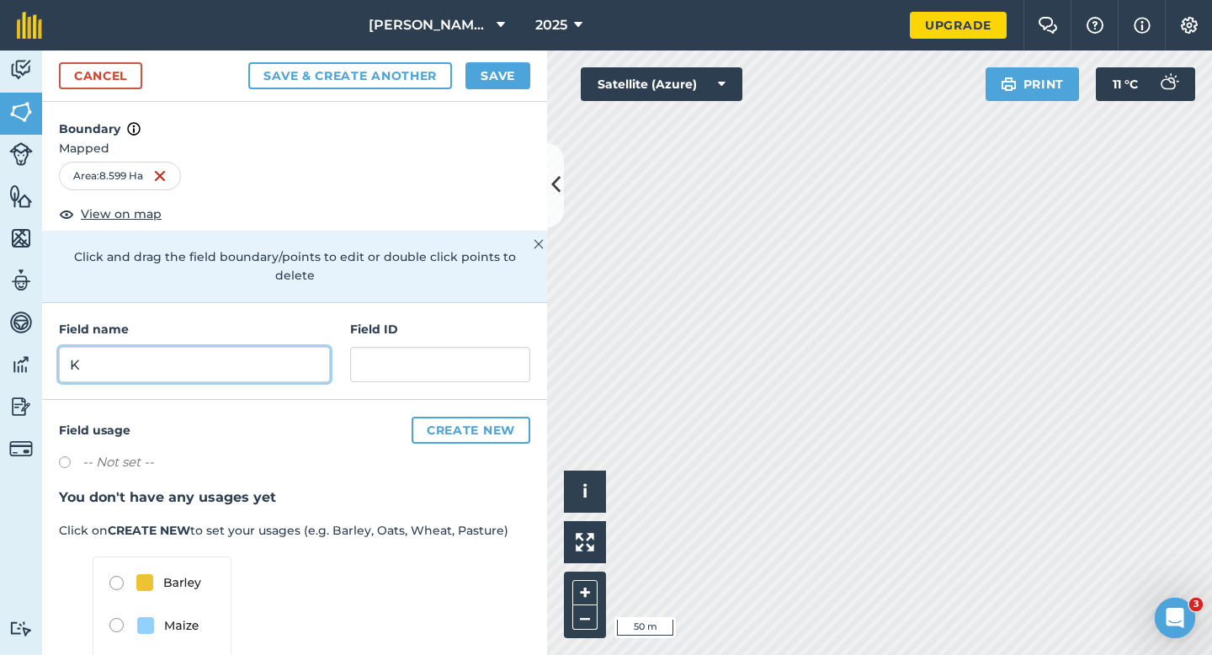
type input "K"
click at [505, 82] on button "Save" at bounding box center [498, 75] width 65 height 27
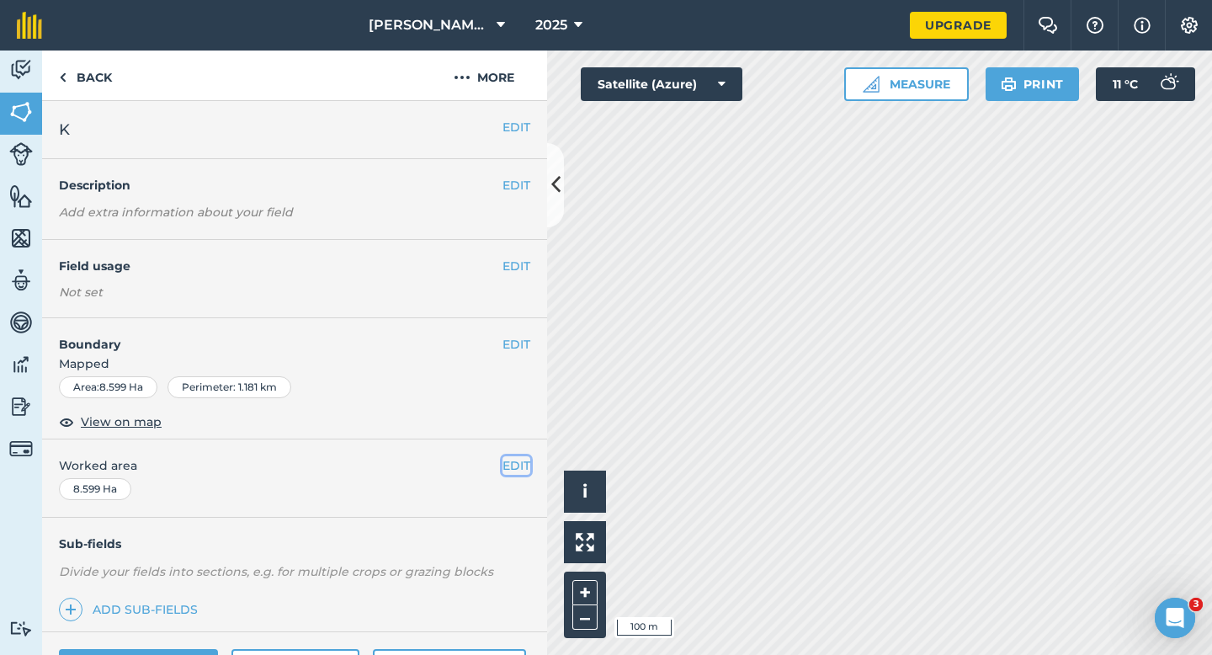
click at [517, 465] on button "EDIT" at bounding box center [517, 465] width 28 height 19
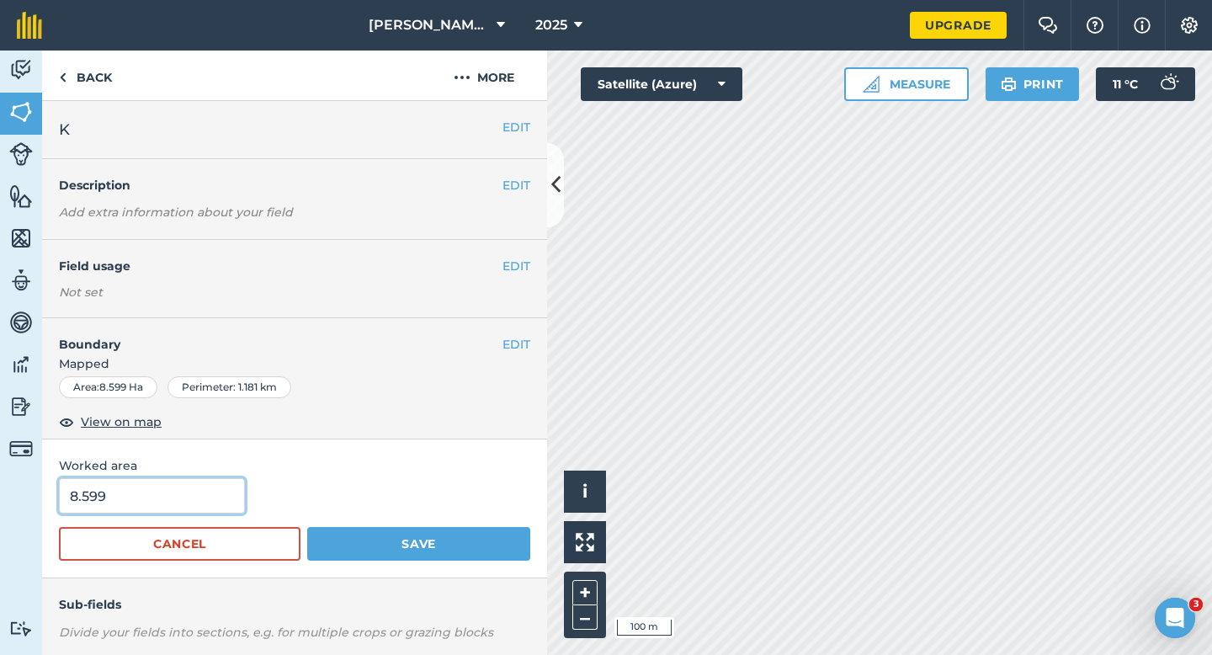
click at [155, 508] on input "8.599" at bounding box center [152, 495] width 186 height 35
type input "8.5"
click at [307, 527] on button "Save" at bounding box center [418, 544] width 223 height 34
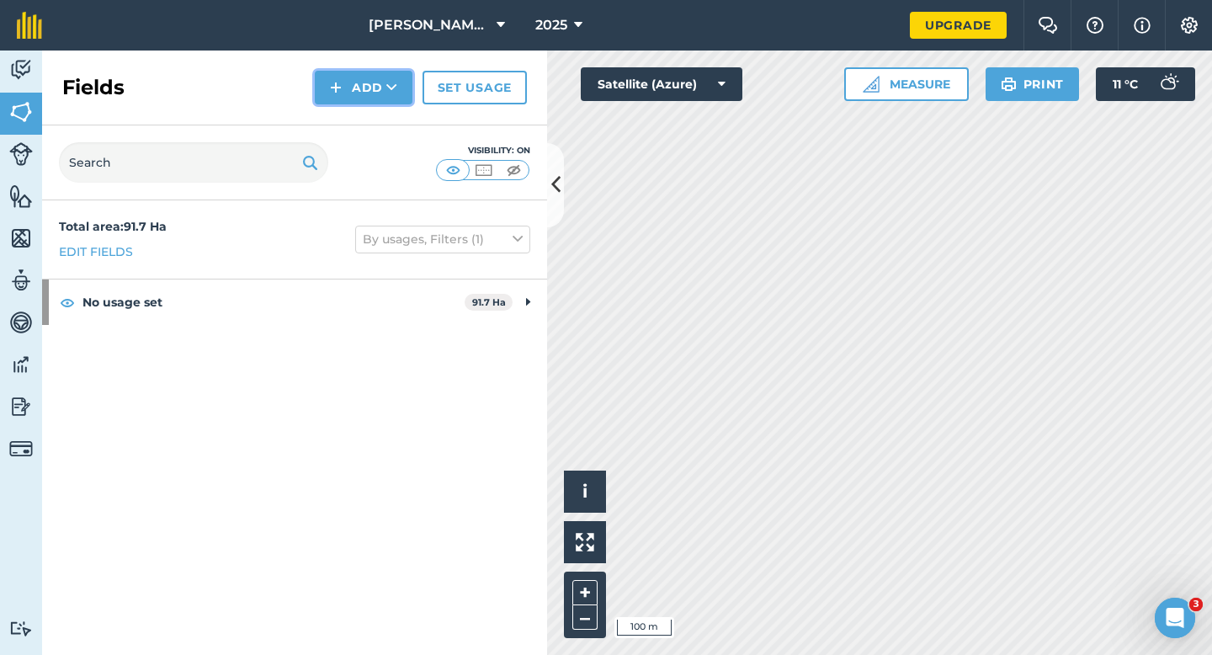
click at [371, 82] on button "Add" at bounding box center [364, 88] width 98 height 34
click at [371, 120] on link "Draw" at bounding box center [363, 125] width 93 height 37
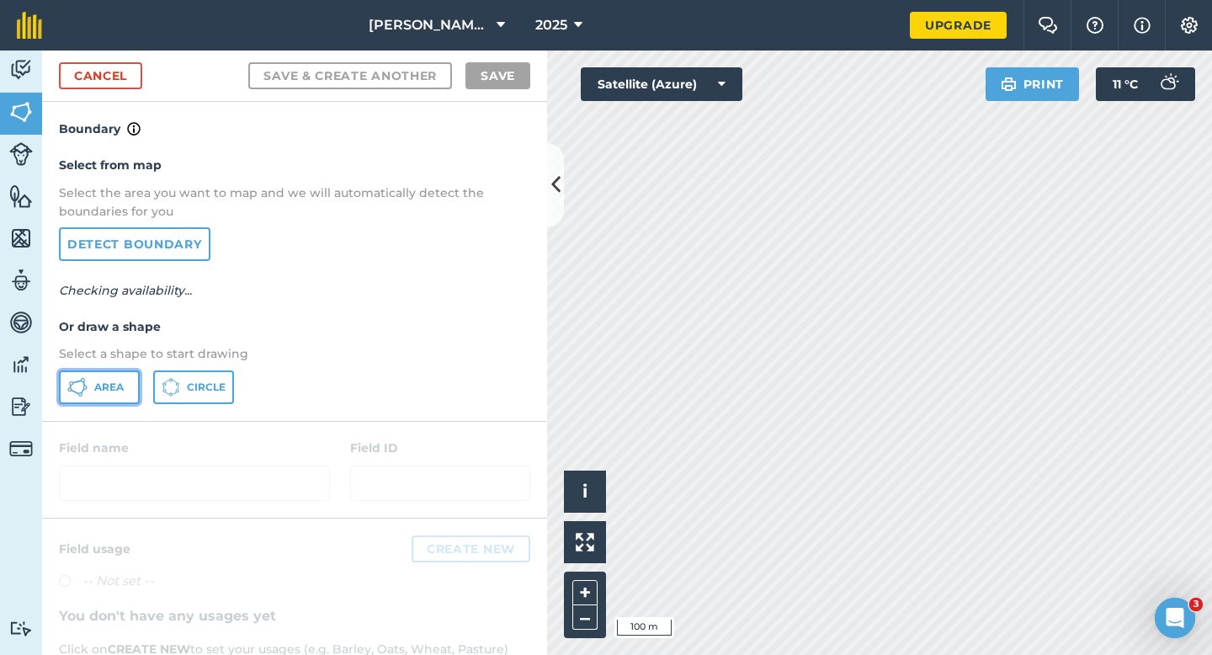
click at [111, 380] on span "Area" at bounding box center [108, 386] width 29 height 13
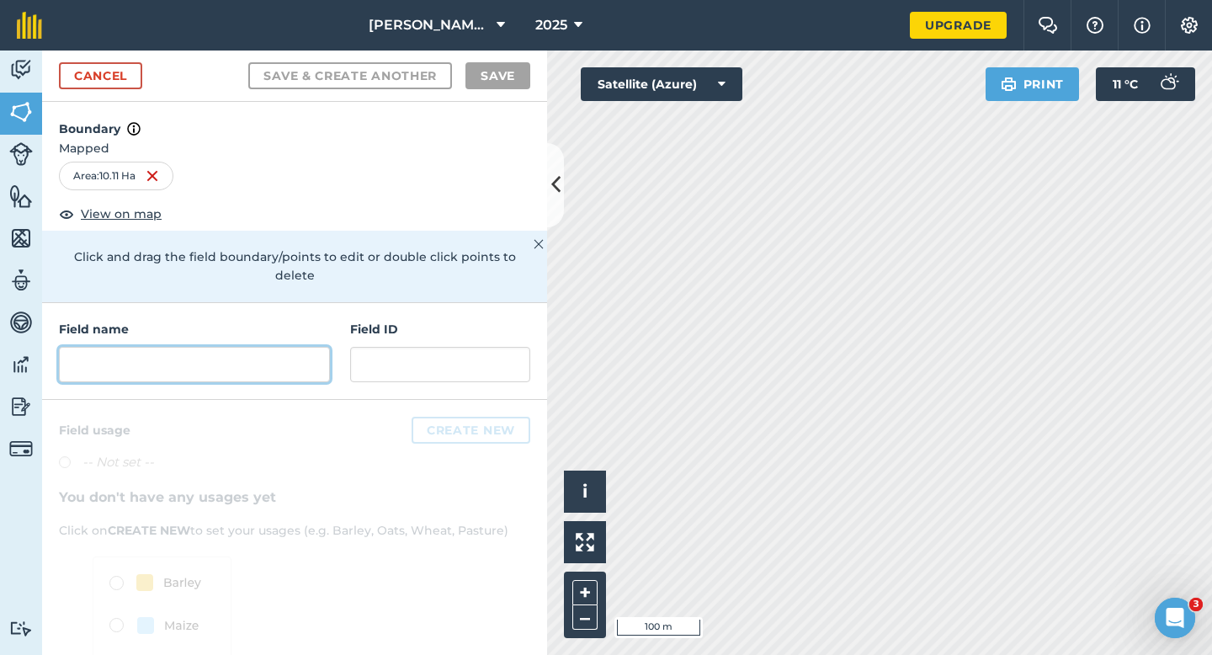
click at [272, 348] on input "text" at bounding box center [194, 364] width 271 height 35
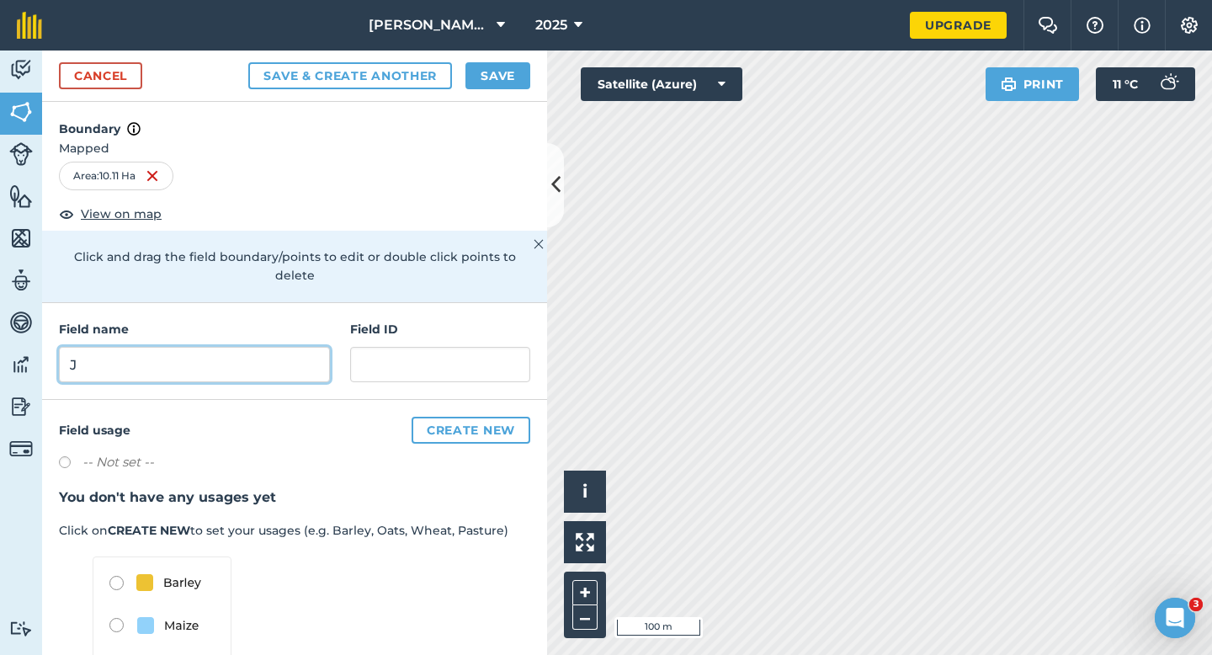
type input "J"
click at [515, 80] on button "Save" at bounding box center [498, 75] width 65 height 27
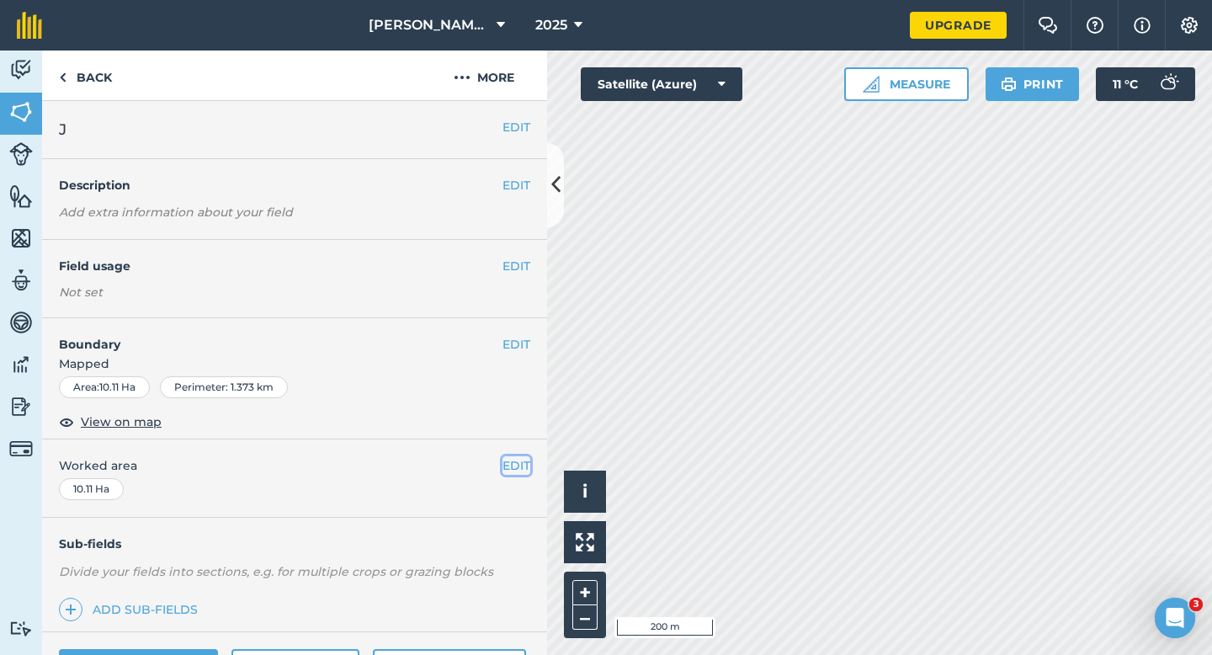
click at [516, 462] on button "EDIT" at bounding box center [517, 465] width 28 height 19
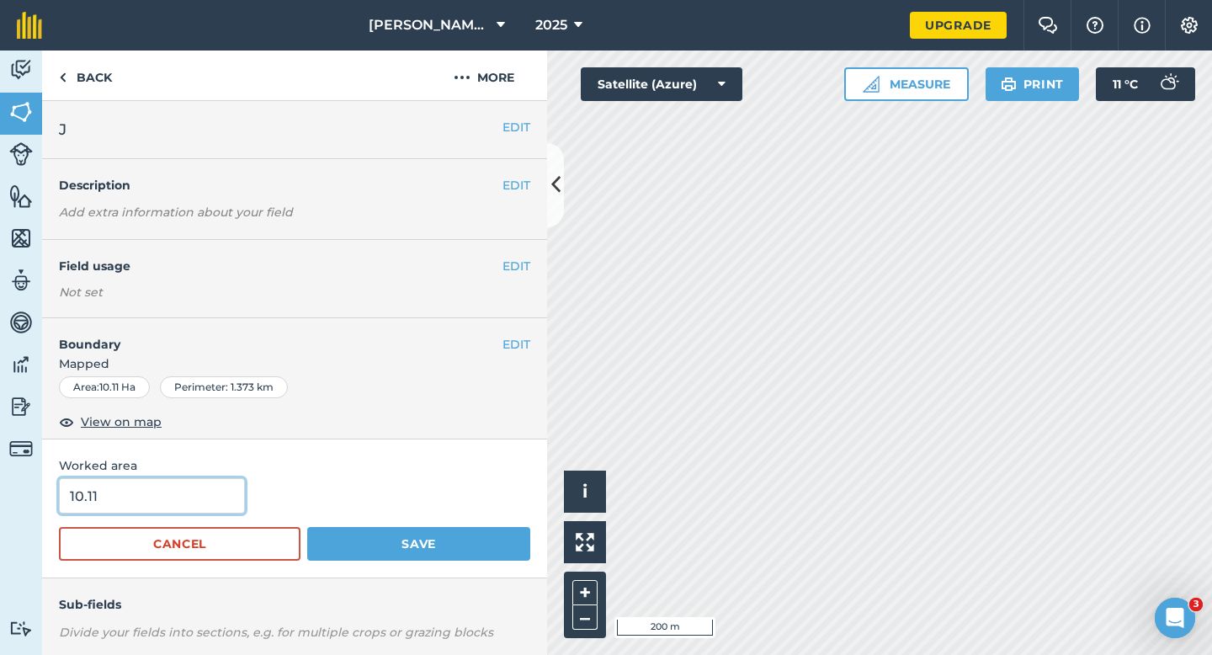
click at [169, 501] on input "10.11" at bounding box center [152, 495] width 186 height 35
type input "10"
click at [307, 527] on button "Save" at bounding box center [418, 544] width 223 height 34
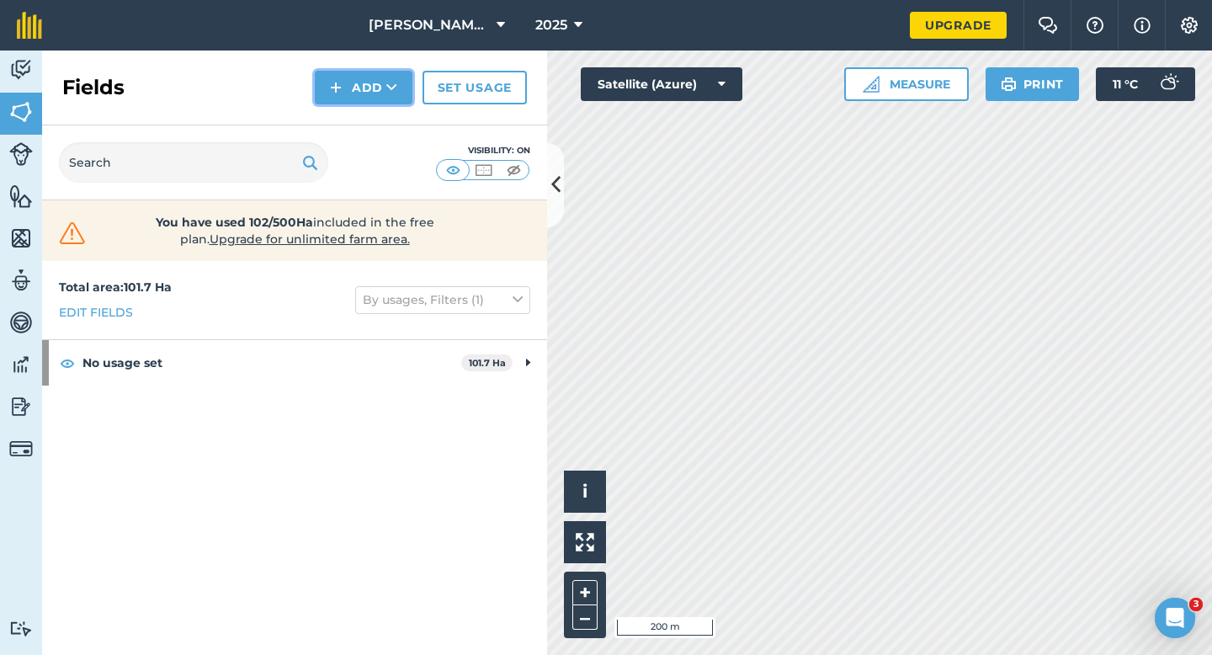
click at [373, 99] on button "Add" at bounding box center [364, 88] width 98 height 34
click at [373, 114] on link "Draw" at bounding box center [363, 125] width 93 height 37
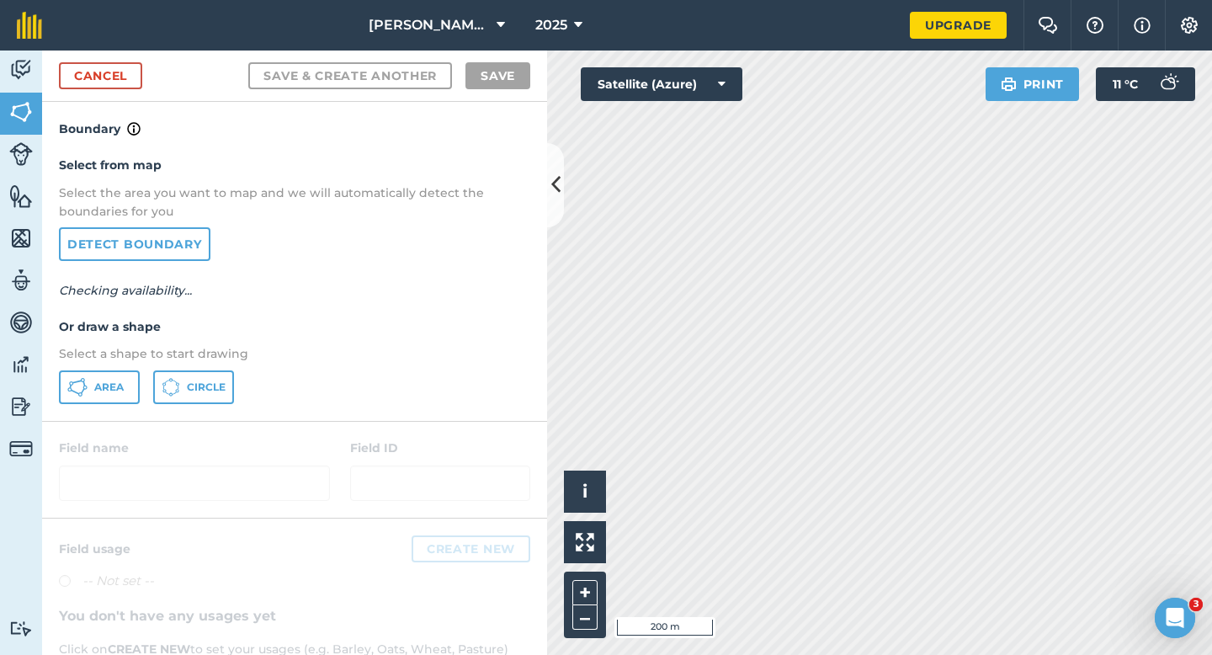
click at [114, 369] on div "Select from map Select the area you want to map and we will automatically detec…" at bounding box center [294, 279] width 505 height 281
click at [132, 375] on button "Area" at bounding box center [99, 387] width 81 height 34
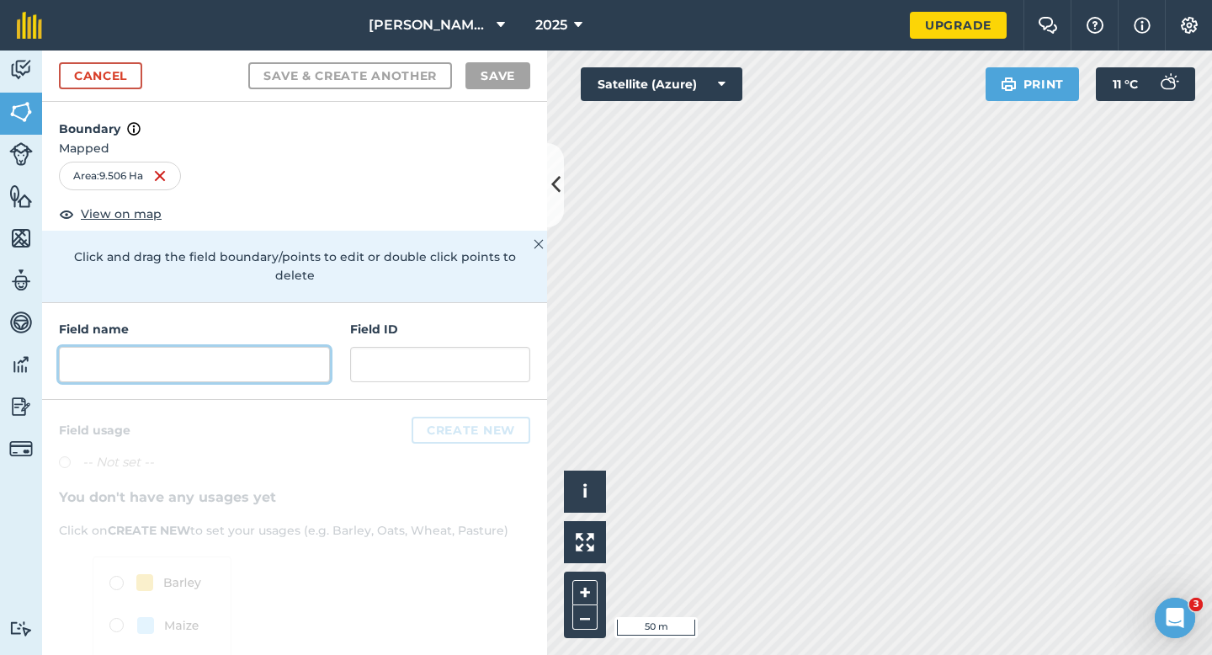
click at [297, 347] on input "text" at bounding box center [194, 364] width 271 height 35
type input "I"
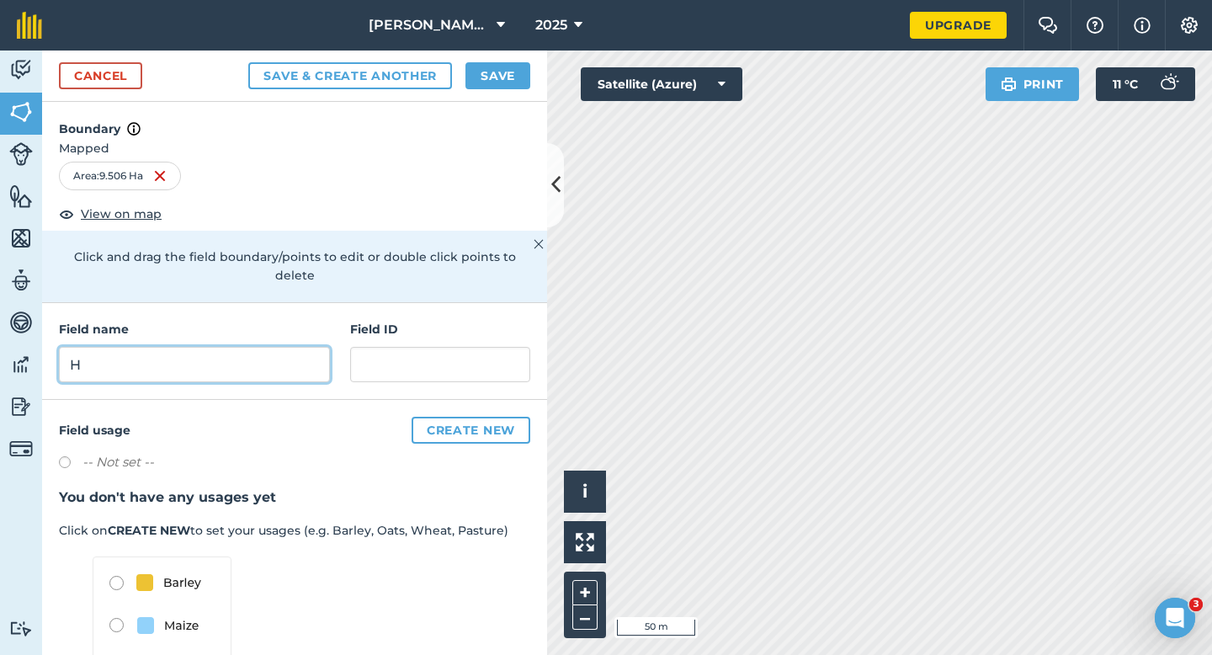
type input "H"
click at [502, 74] on button "Save" at bounding box center [498, 75] width 65 height 27
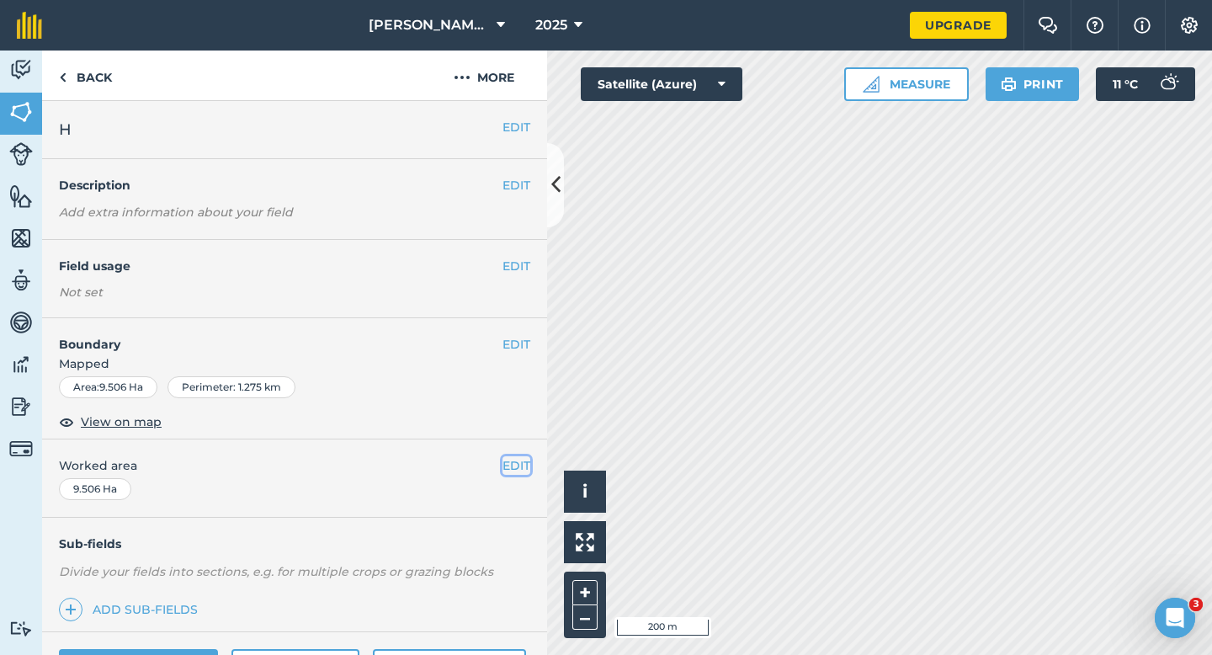
click at [522, 468] on button "EDIT" at bounding box center [517, 465] width 28 height 19
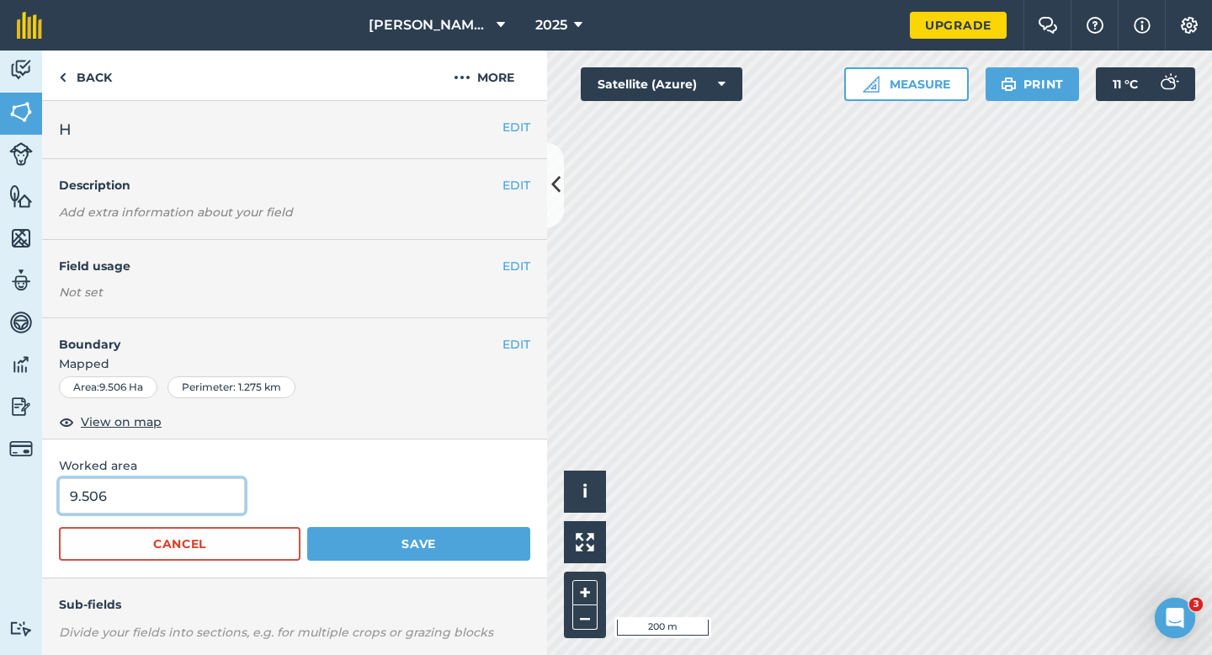
click at [180, 496] on input "9.506" at bounding box center [152, 495] width 186 height 35
type input "9.5"
click at [307, 527] on button "Save" at bounding box center [418, 544] width 223 height 34
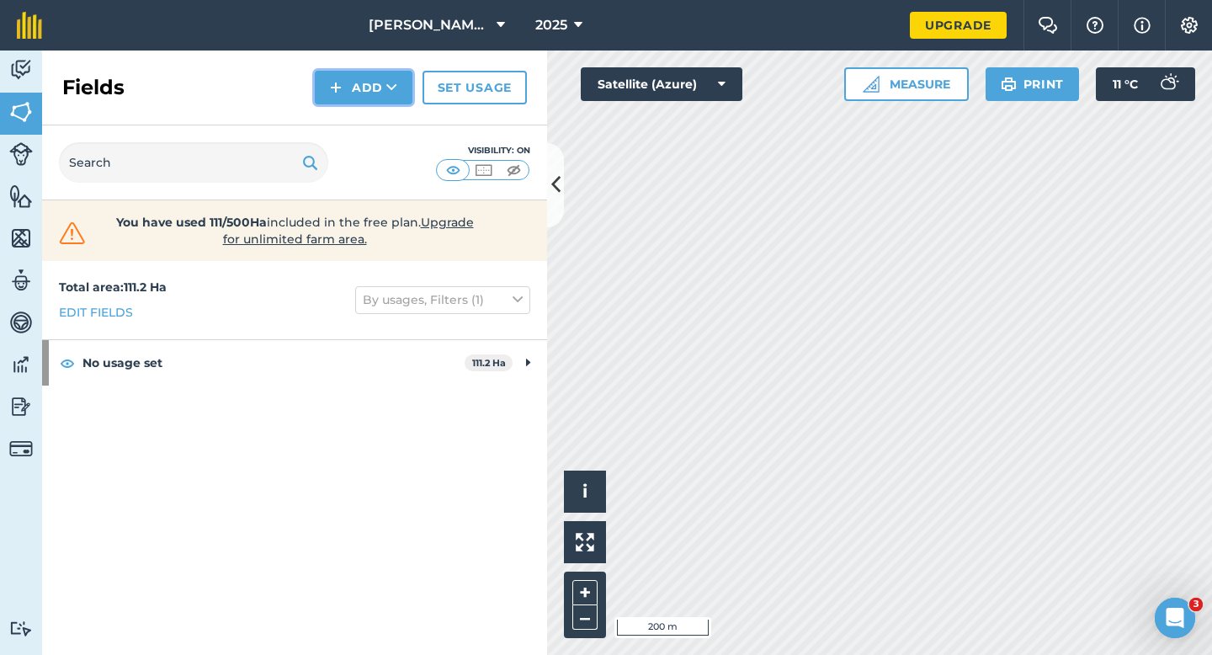
click at [343, 92] on button "Add" at bounding box center [364, 88] width 98 height 34
click at [356, 125] on link "Draw" at bounding box center [363, 125] width 93 height 37
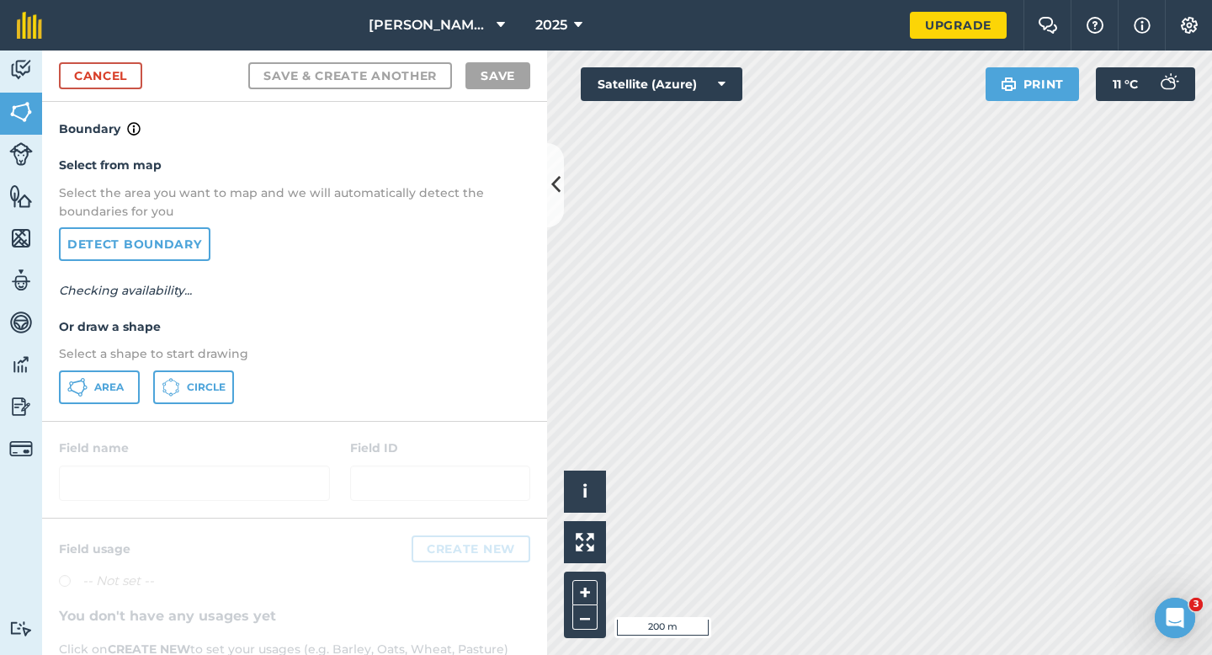
click at [111, 365] on div "Select from map Select the area you want to map and we will automatically detec…" at bounding box center [294, 279] width 505 height 281
click at [111, 380] on span "Area" at bounding box center [108, 386] width 29 height 13
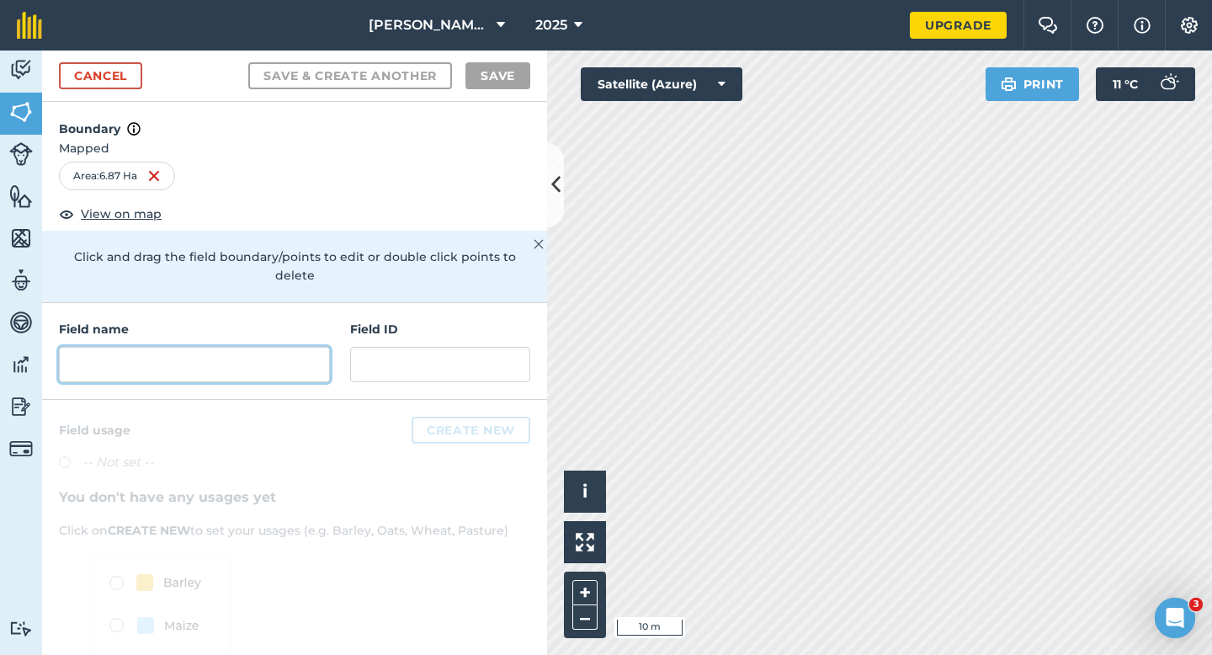
click at [303, 347] on input "text" at bounding box center [194, 364] width 271 height 35
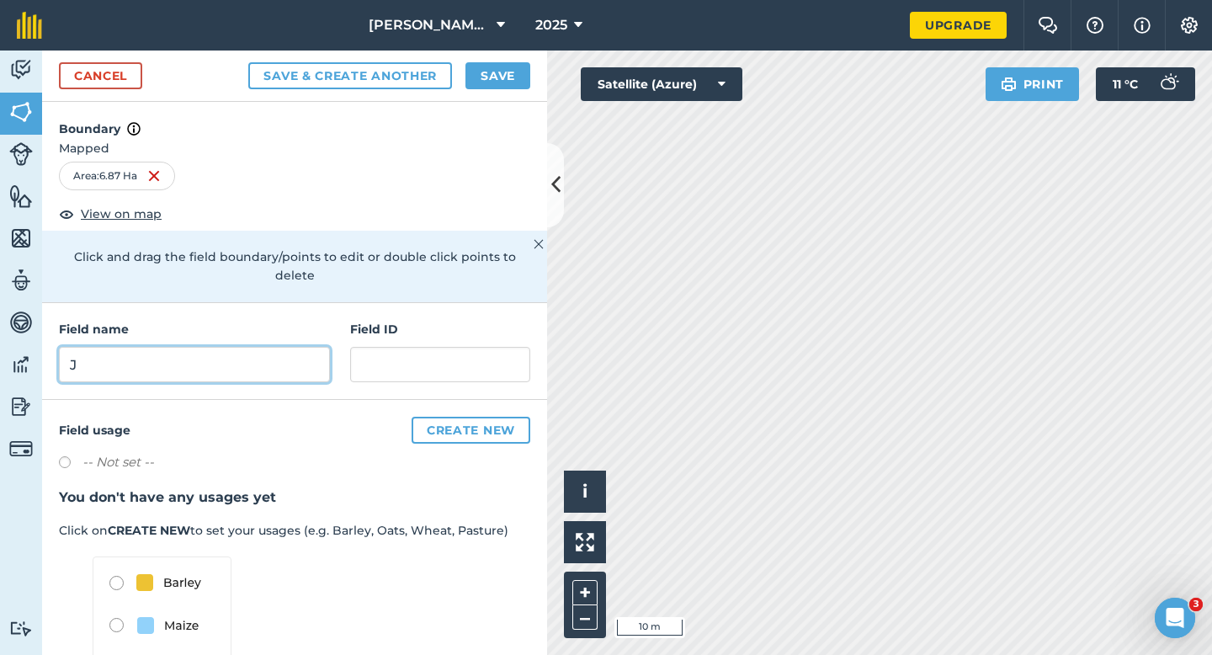
type input "J"
click at [493, 93] on div "Cancel Save & Create Another Save" at bounding box center [294, 76] width 505 height 51
click at [494, 82] on button "Save" at bounding box center [498, 75] width 65 height 27
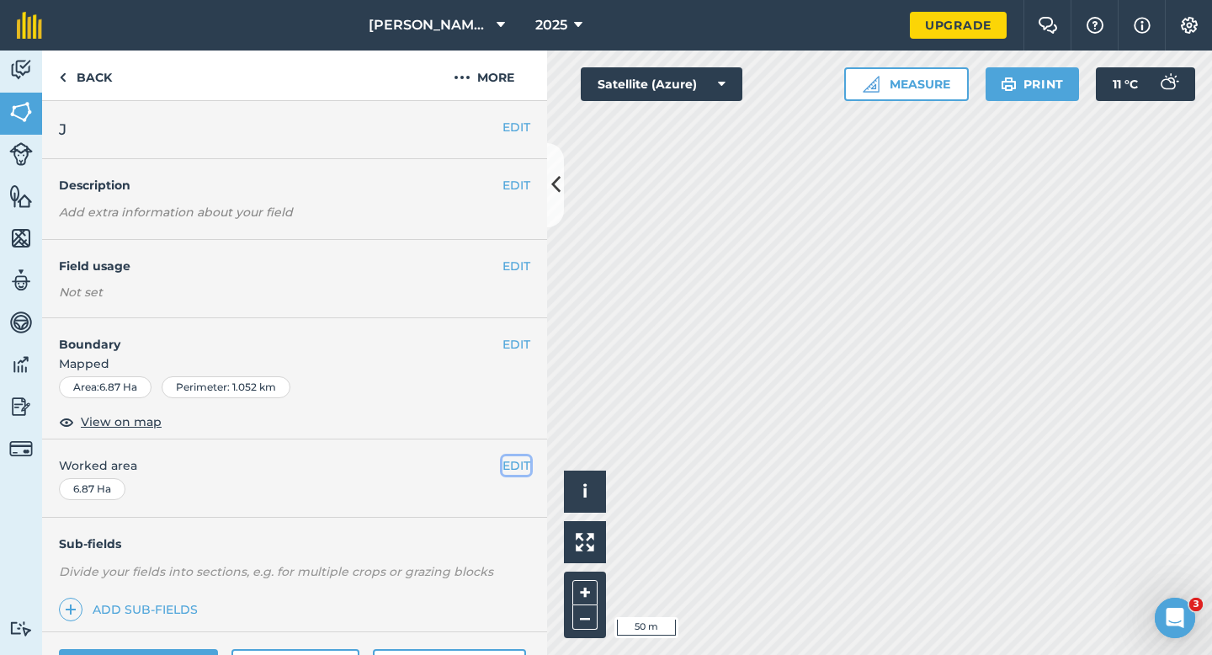
click at [519, 473] on button "EDIT" at bounding box center [517, 465] width 28 height 19
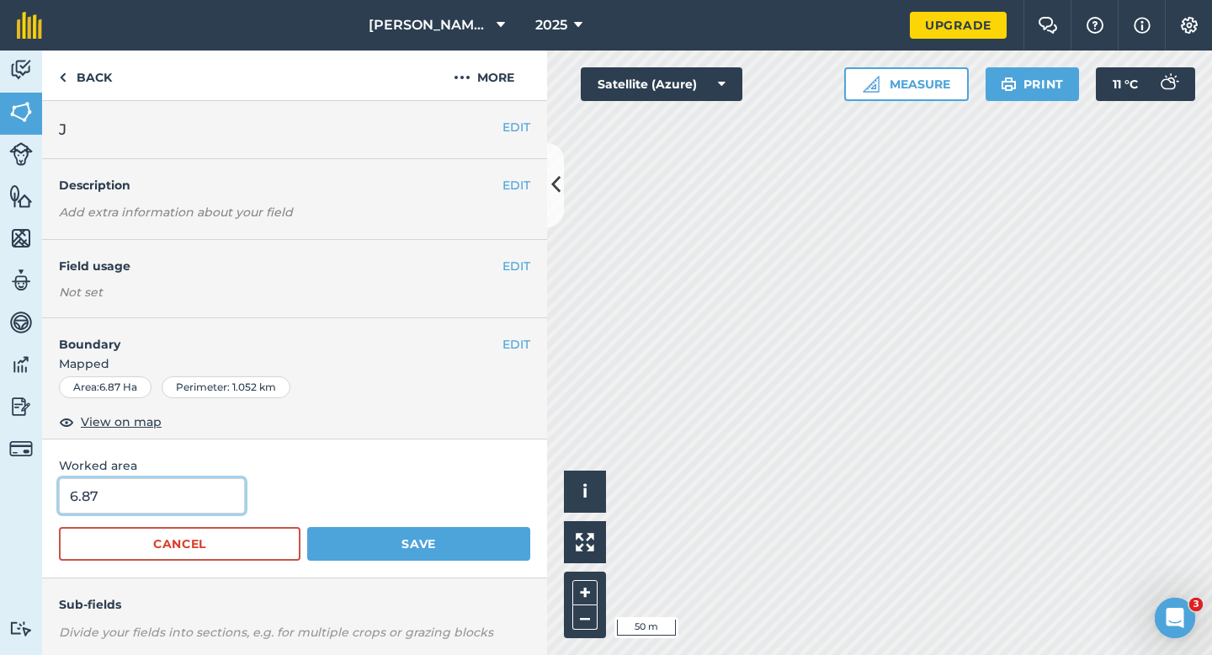
click at [162, 488] on input "6.87" at bounding box center [152, 495] width 186 height 35
type input "7"
click at [307, 527] on button "Save" at bounding box center [418, 544] width 223 height 34
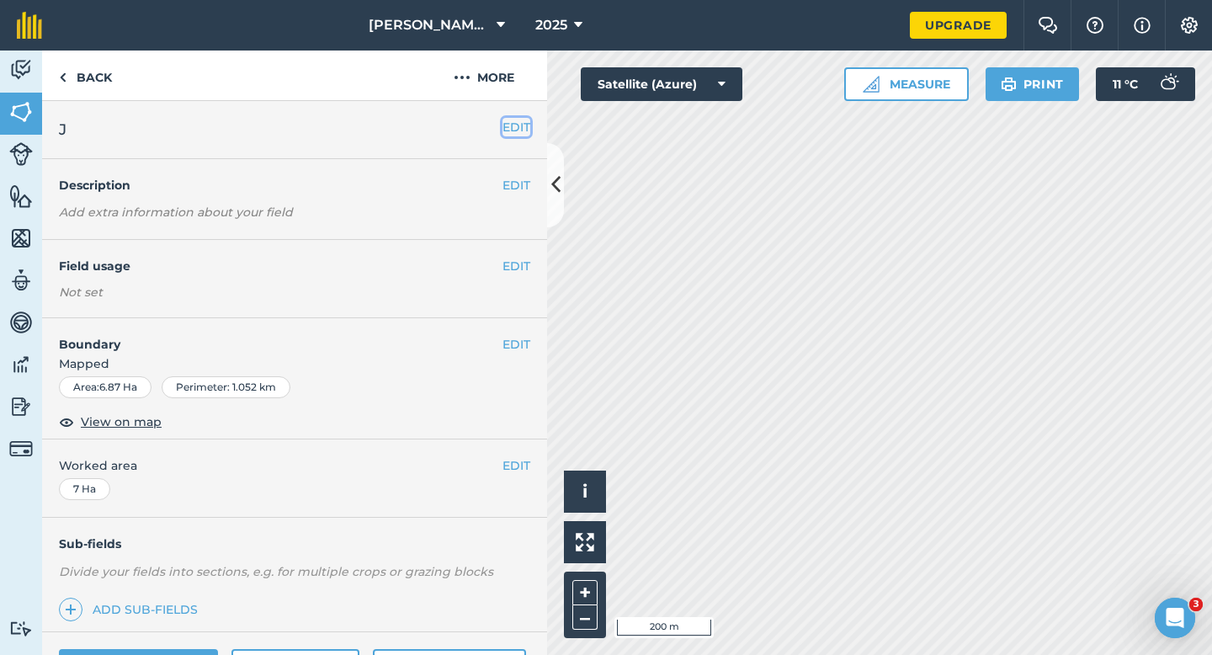
click at [515, 130] on button "EDIT" at bounding box center [517, 127] width 28 height 19
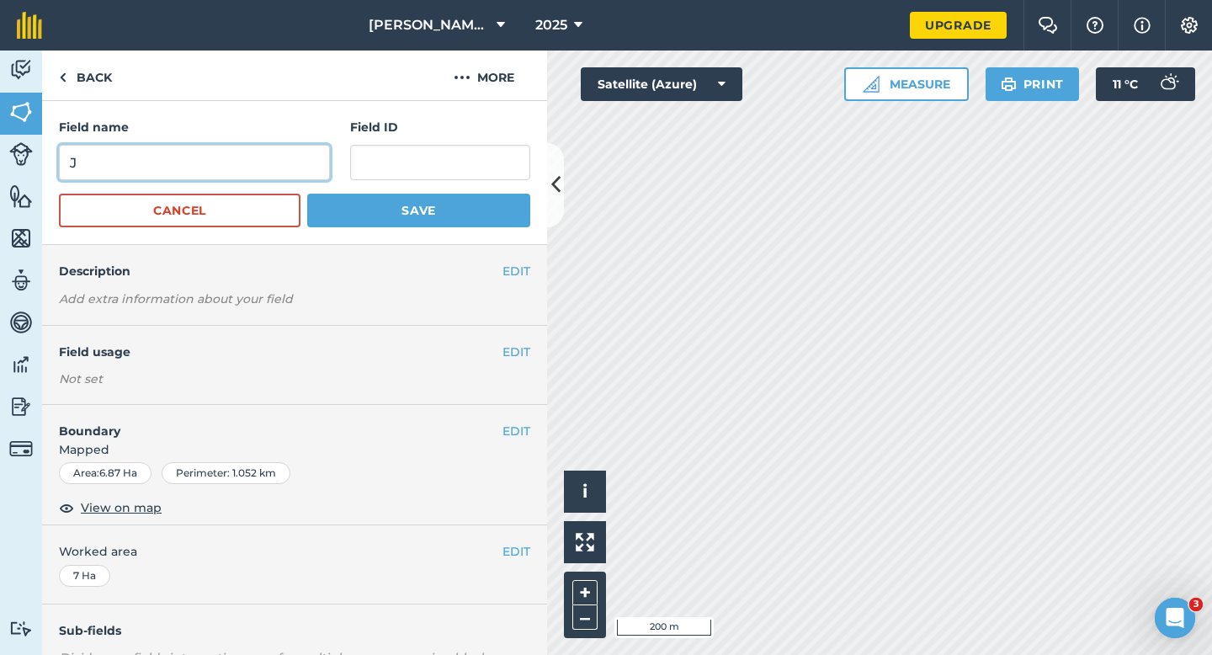
click at [260, 163] on input "J" at bounding box center [194, 162] width 271 height 35
type input "I"
click at [307, 194] on button "Save" at bounding box center [418, 211] width 223 height 34
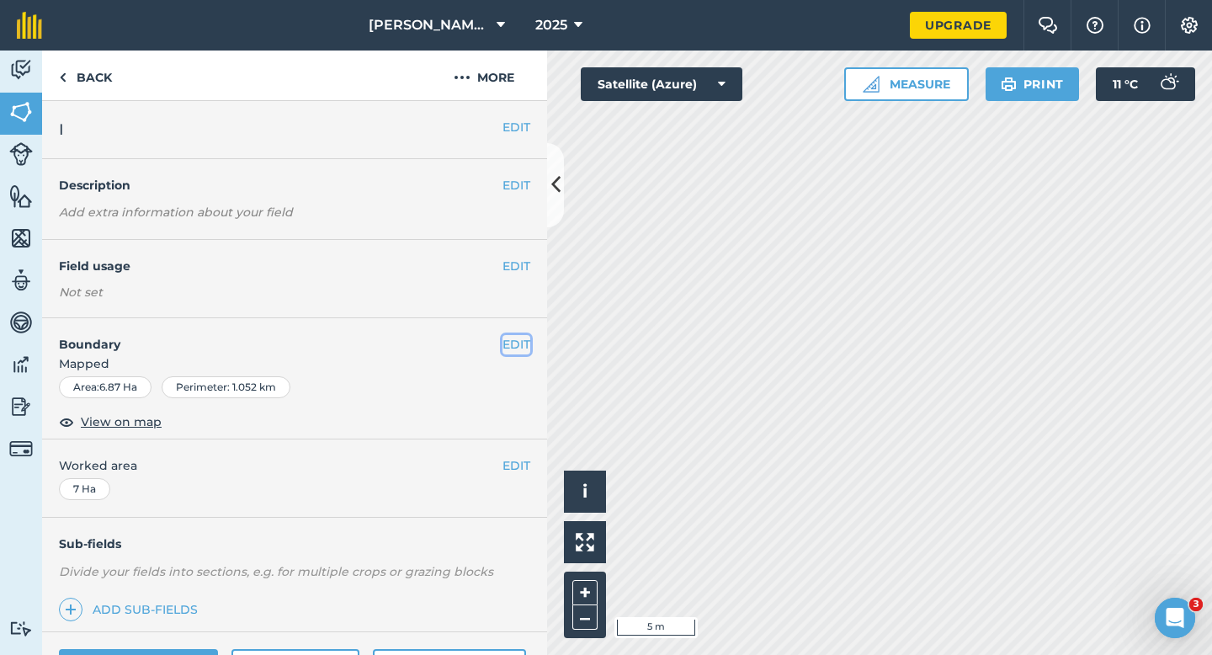
click at [523, 347] on button "EDIT" at bounding box center [517, 344] width 28 height 19
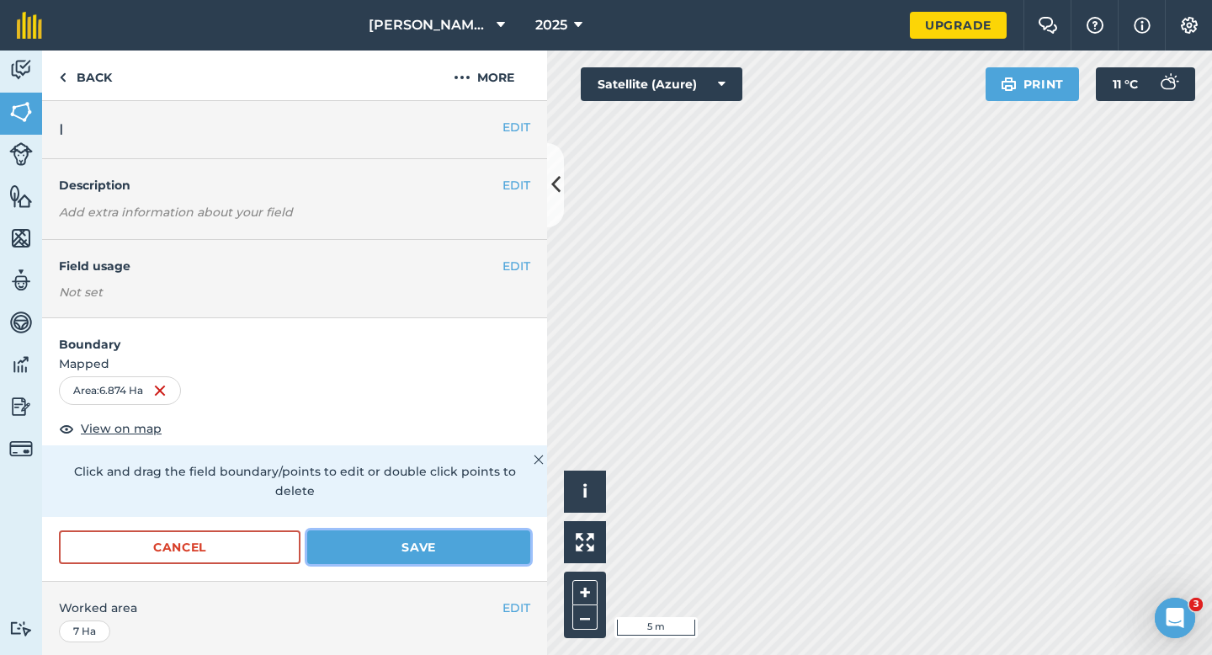
click at [410, 534] on button "Save" at bounding box center [418, 547] width 223 height 34
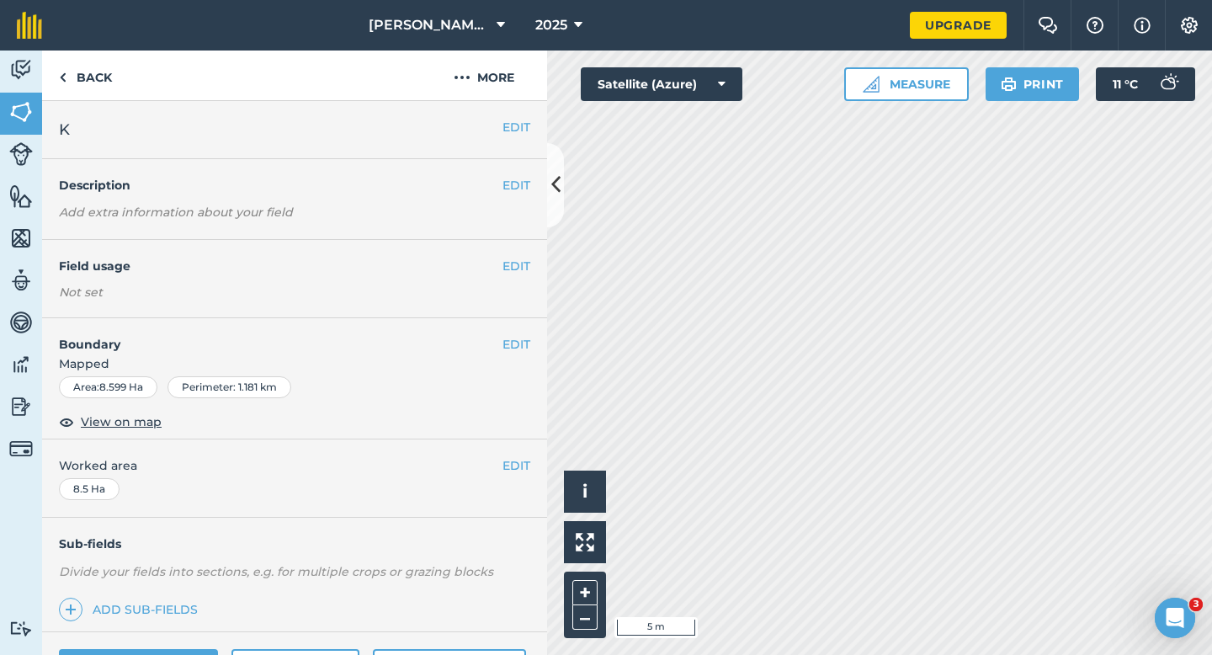
click at [514, 331] on div "EDIT Boundary Mapped Area : 8.599 Ha Perimeter : 1.181 km View on map" at bounding box center [294, 378] width 505 height 121
click at [514, 344] on button "EDIT" at bounding box center [517, 344] width 28 height 19
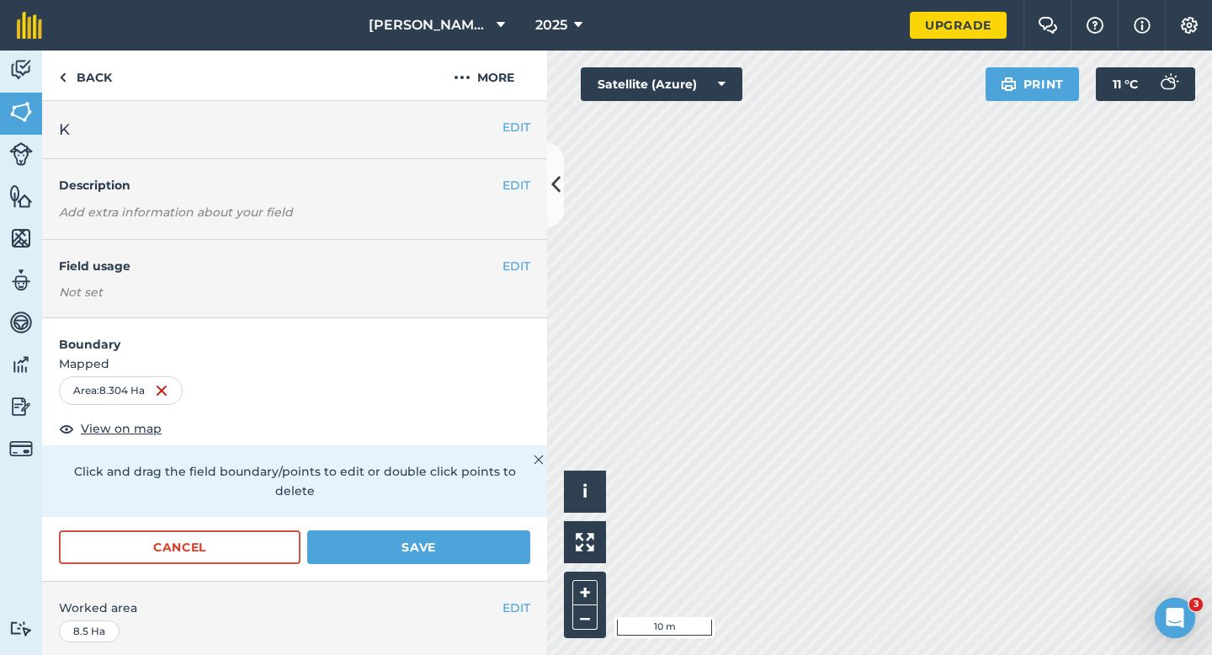
click at [513, 498] on form "Boundary Mapped Area : 8.304 Ha View on map Click and drag the field boundary/p…" at bounding box center [294, 449] width 505 height 263
click at [513, 530] on button "Save" at bounding box center [418, 547] width 223 height 34
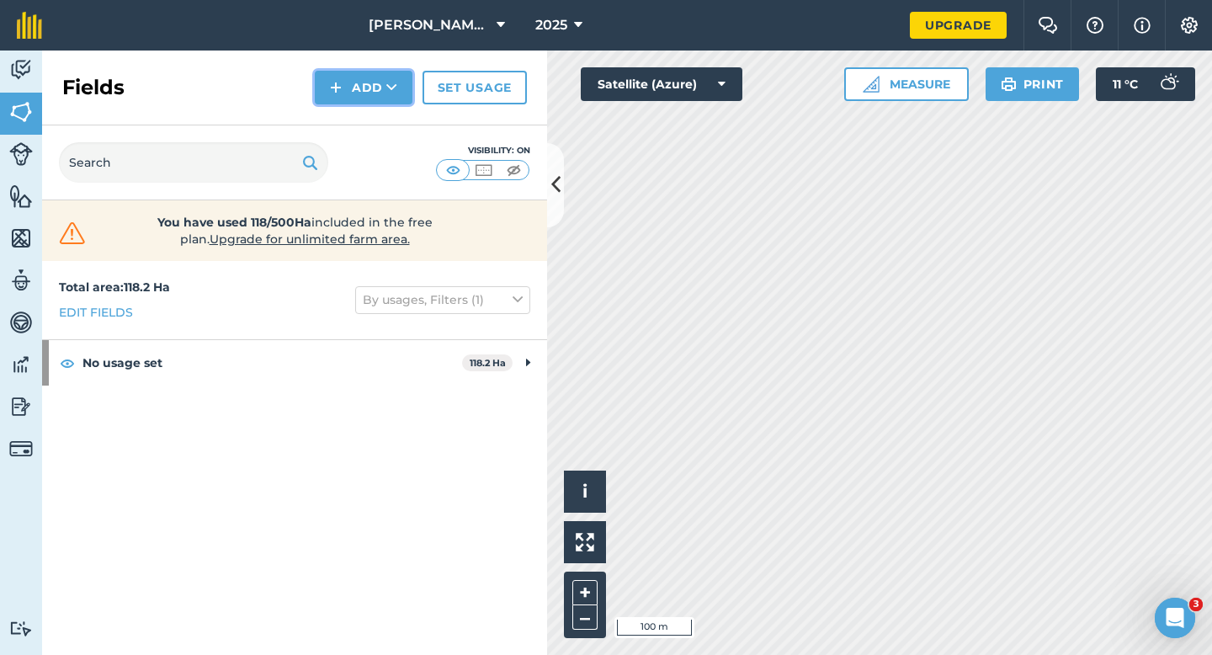
click at [364, 94] on button "Add" at bounding box center [364, 88] width 98 height 34
click at [364, 124] on link "Draw" at bounding box center [363, 125] width 93 height 37
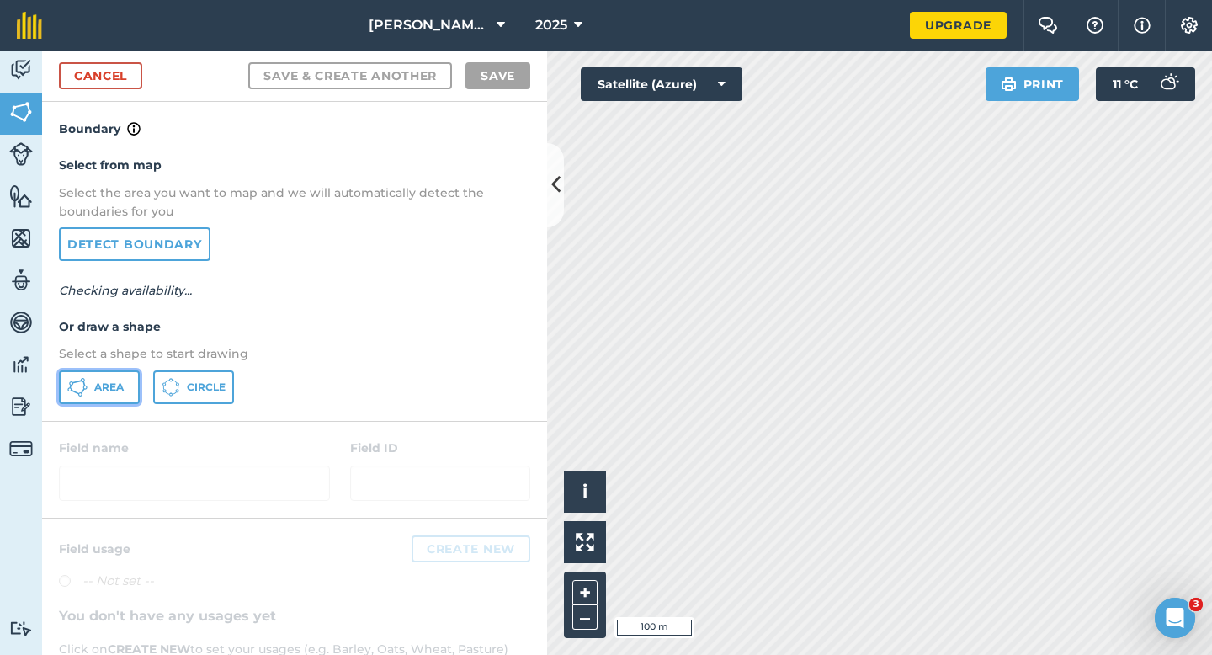
click at [125, 394] on button "Area" at bounding box center [99, 387] width 81 height 34
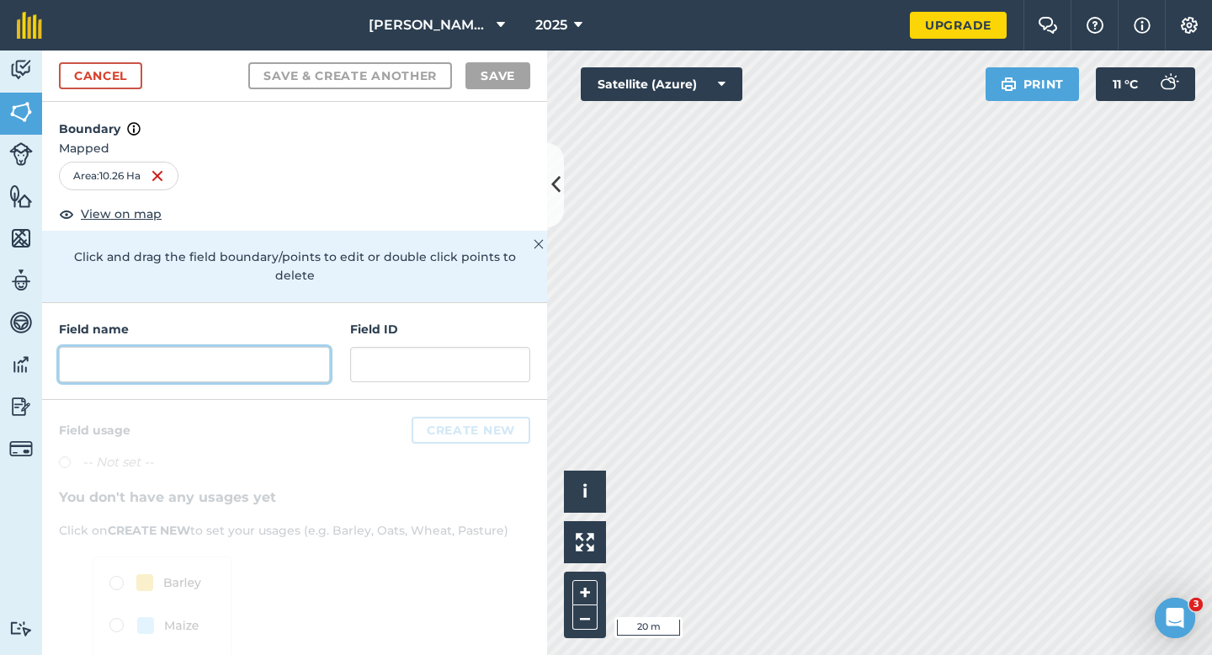
click at [301, 352] on input "text" at bounding box center [194, 364] width 271 height 35
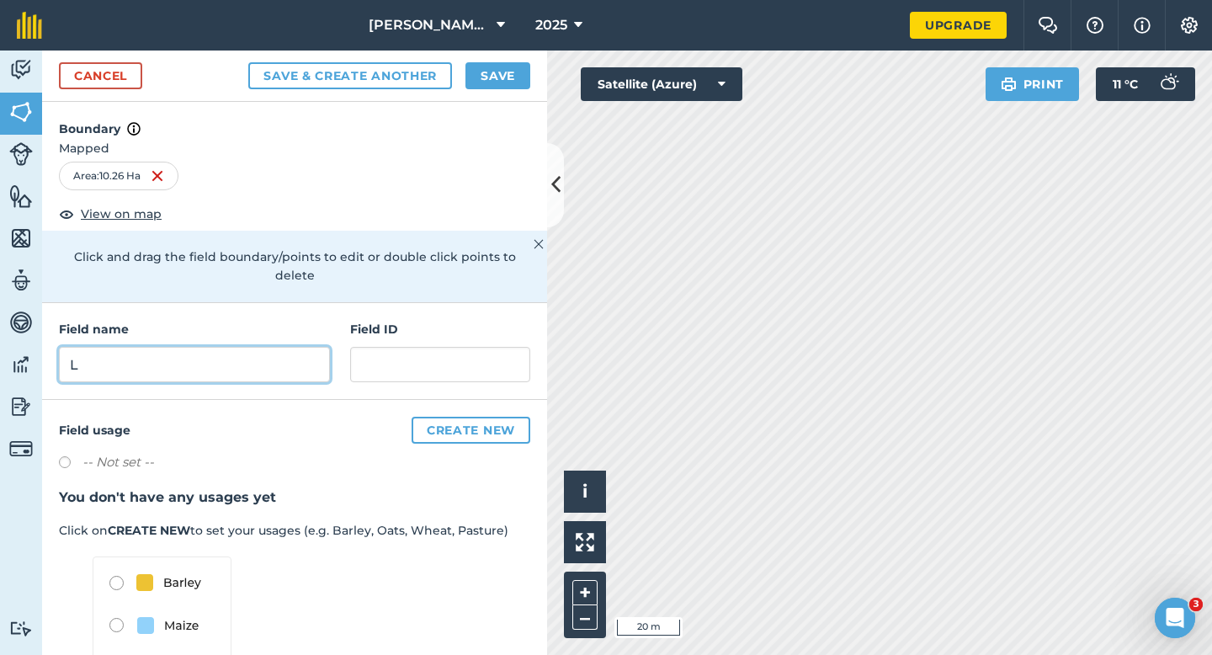
type input "L"
click at [506, 98] on div "Cancel Save & Create Another Save" at bounding box center [294, 76] width 505 height 51
click at [508, 78] on button "Save" at bounding box center [498, 75] width 65 height 27
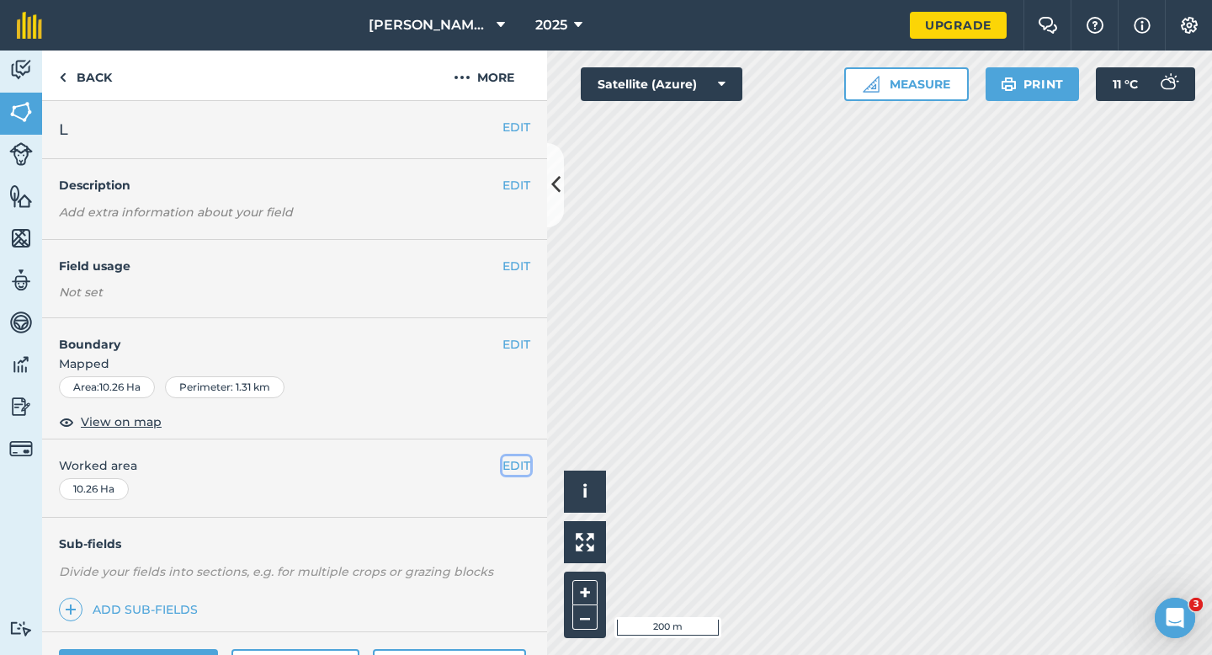
click at [524, 466] on button "EDIT" at bounding box center [517, 465] width 28 height 19
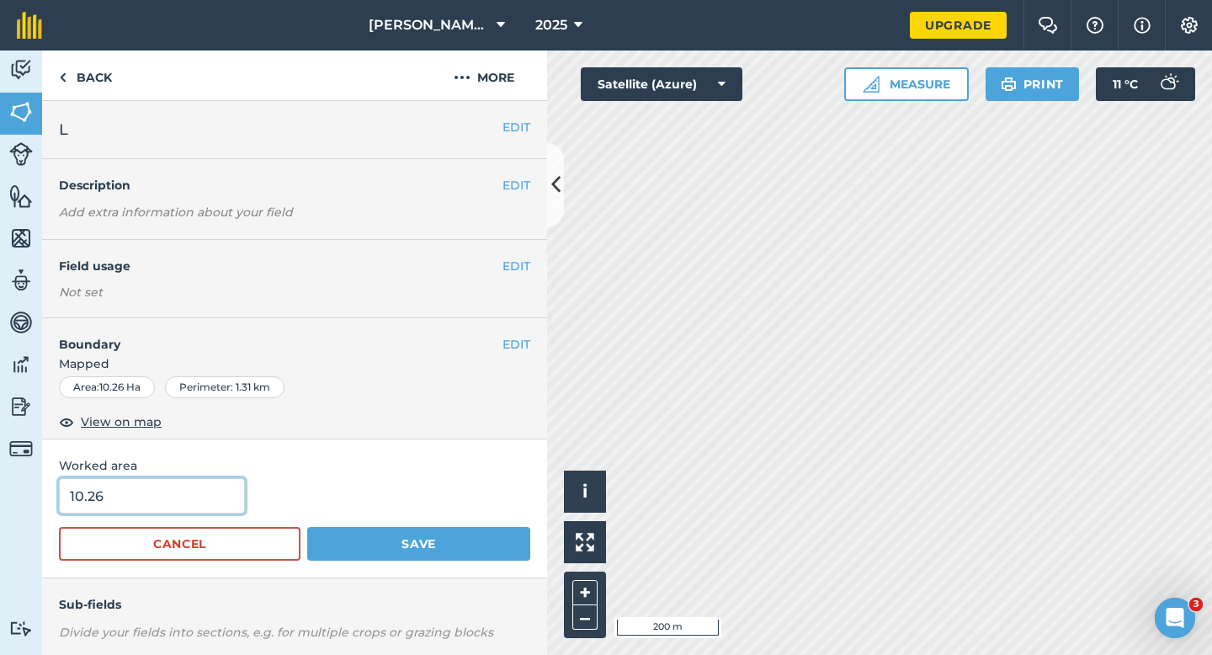
click at [121, 489] on input "10.26" at bounding box center [152, 495] width 186 height 35
type input "10"
click at [307, 527] on button "Save" at bounding box center [418, 544] width 223 height 34
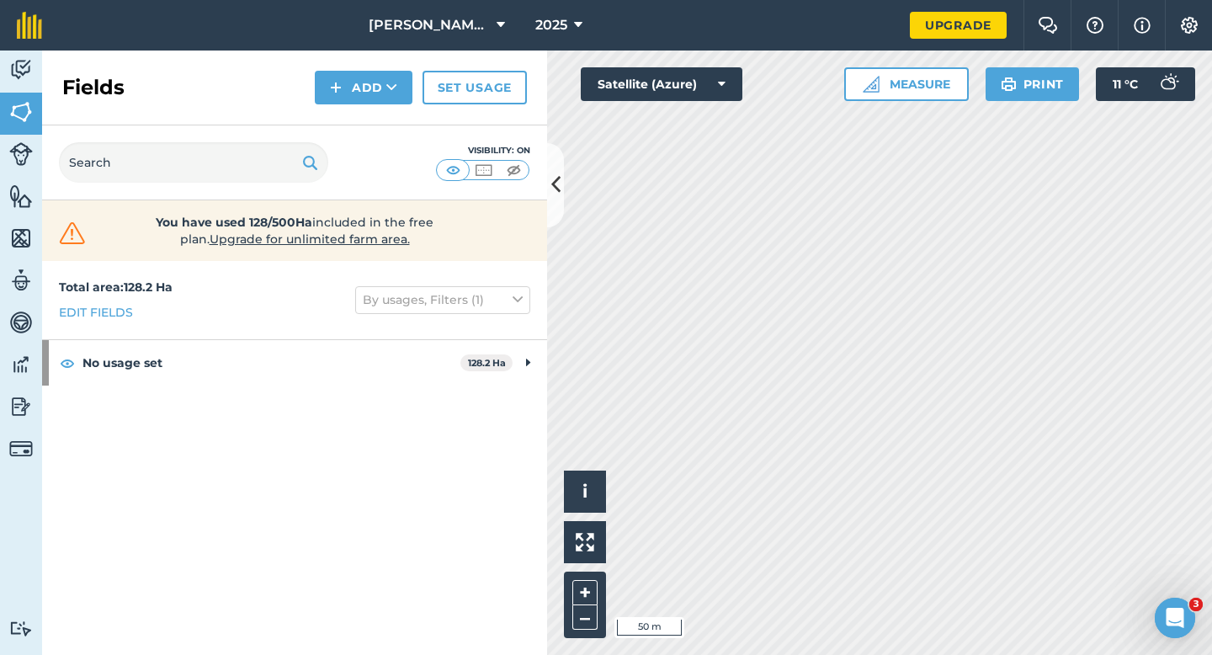
click at [369, 68] on div "Fields Add Set usage" at bounding box center [294, 88] width 505 height 75
click at [369, 100] on button "Add" at bounding box center [364, 88] width 98 height 34
click at [369, 128] on link "Draw" at bounding box center [363, 125] width 93 height 37
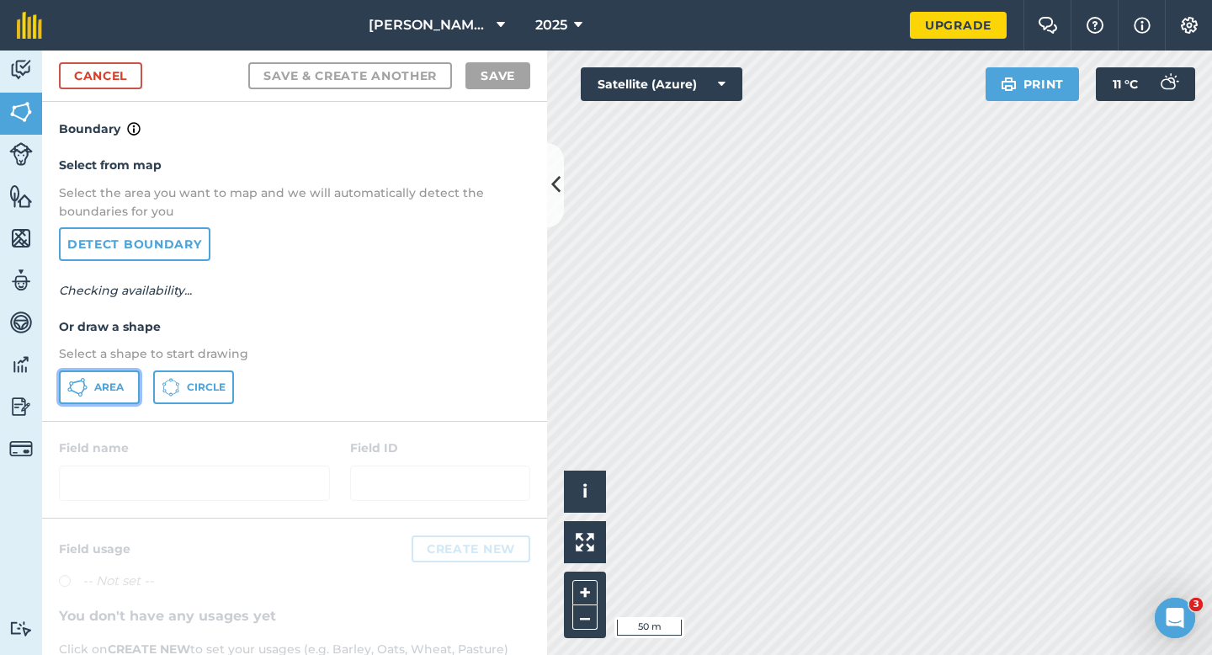
click at [104, 376] on button "Area" at bounding box center [99, 387] width 81 height 34
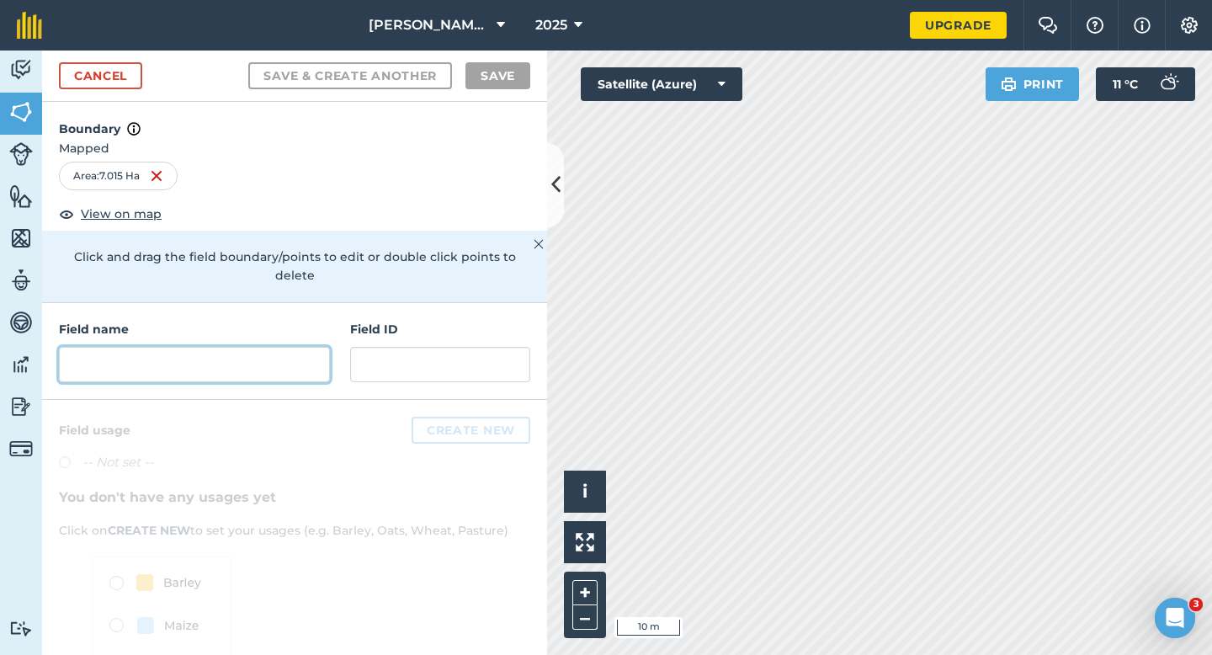
click at [242, 350] on input "text" at bounding box center [194, 364] width 271 height 35
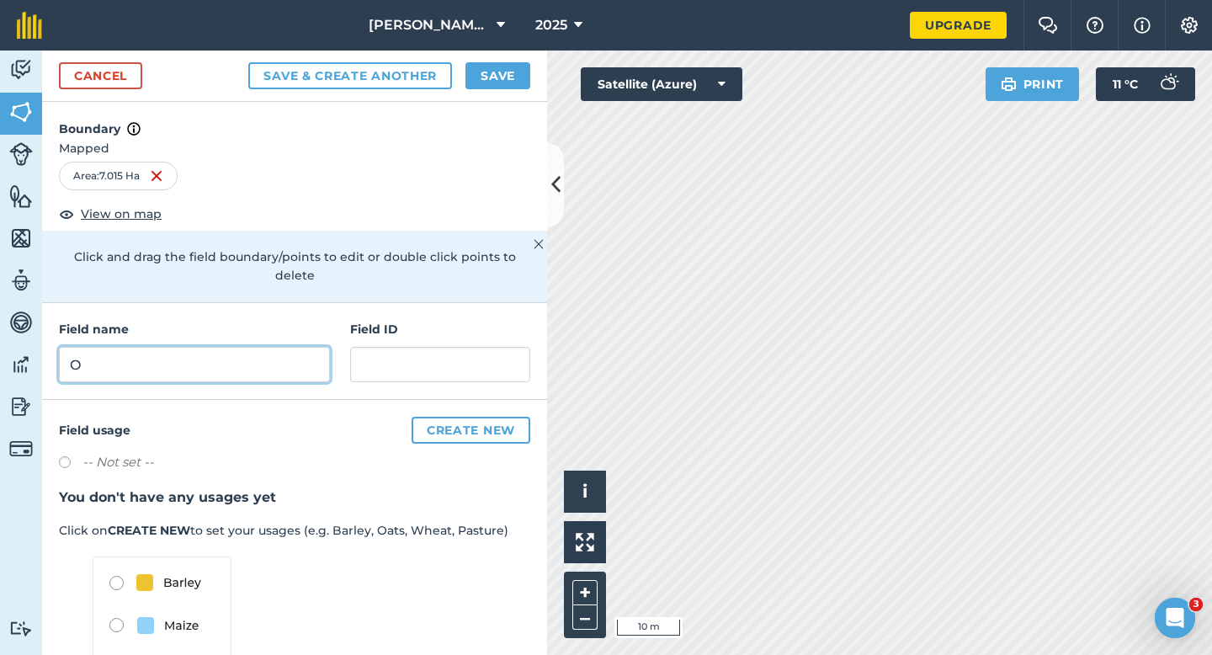
type input "O"
click at [479, 85] on button "Save" at bounding box center [498, 75] width 65 height 27
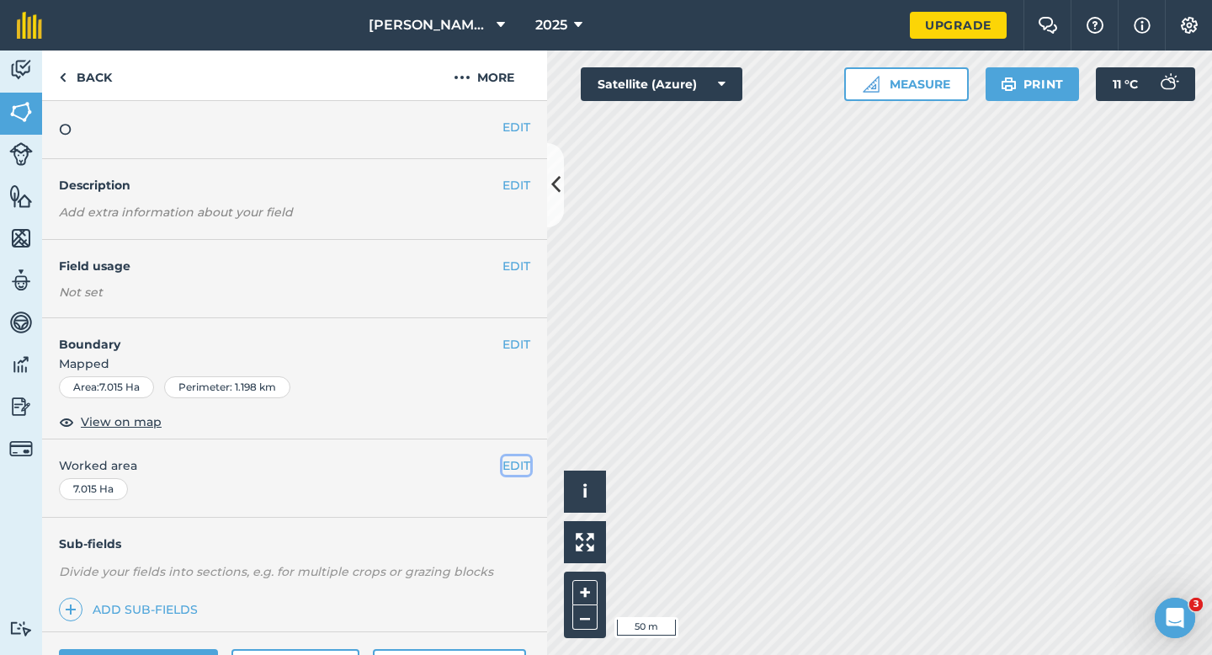
click at [519, 463] on button "EDIT" at bounding box center [517, 465] width 28 height 19
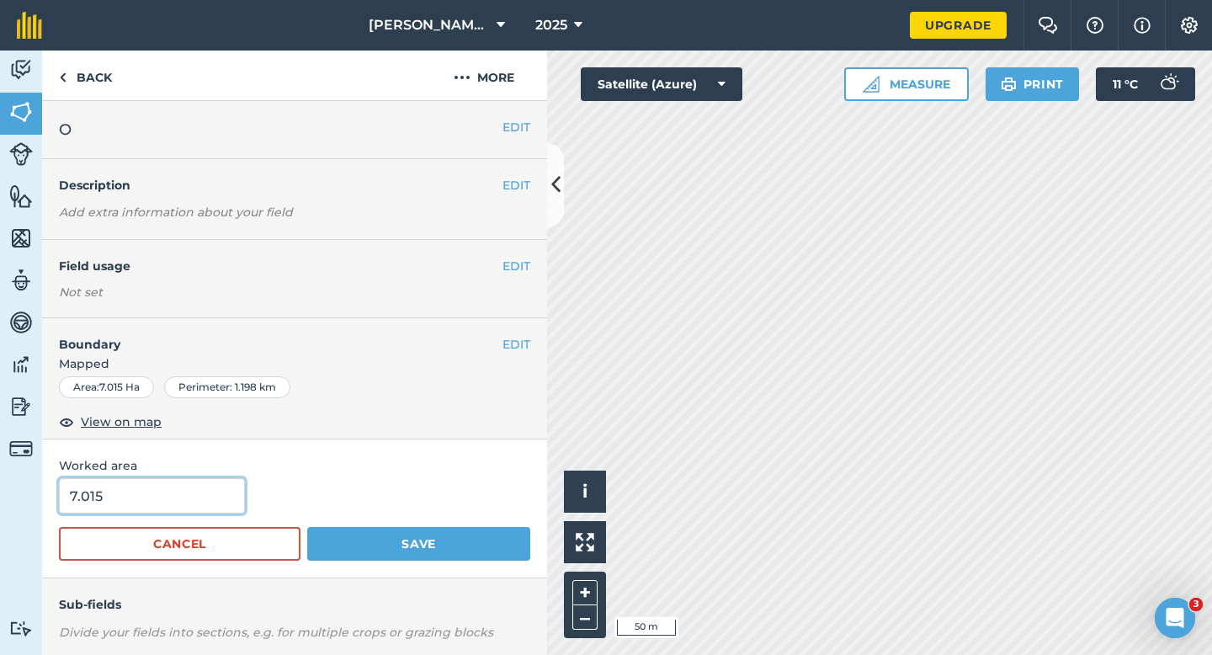
type input "7"
click at [178, 494] on input "7" at bounding box center [152, 495] width 186 height 35
click at [307, 527] on button "Save" at bounding box center [418, 544] width 223 height 34
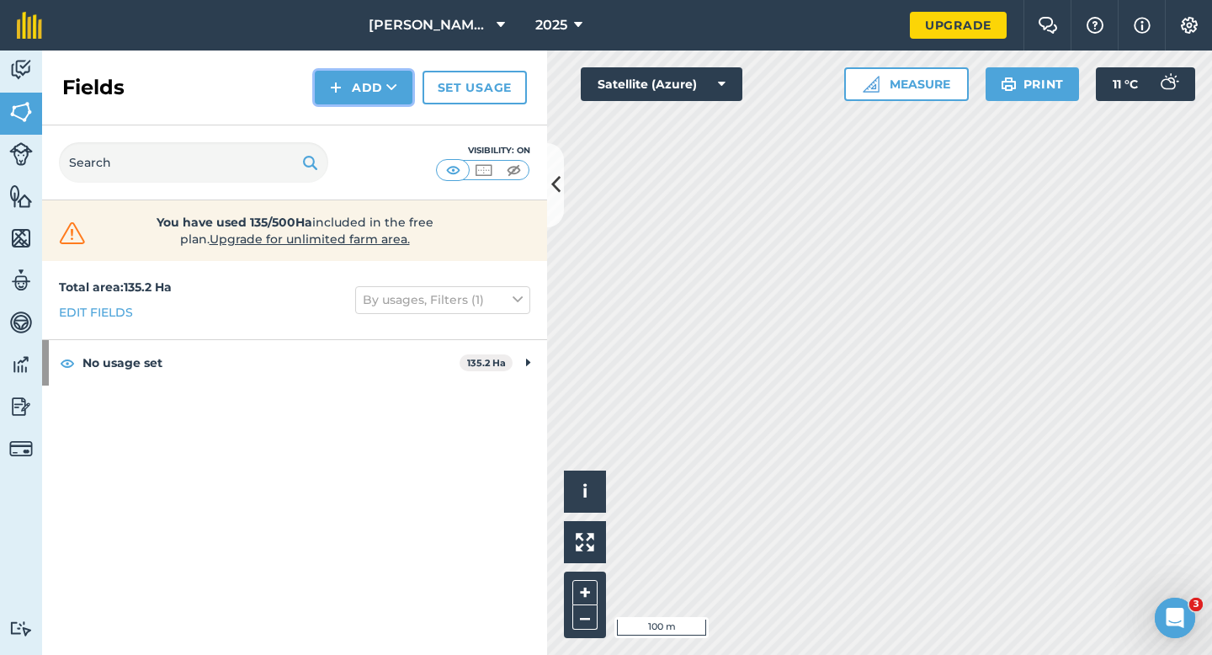
click at [372, 90] on button "Add" at bounding box center [364, 88] width 98 height 34
click at [372, 120] on link "Draw" at bounding box center [363, 125] width 93 height 37
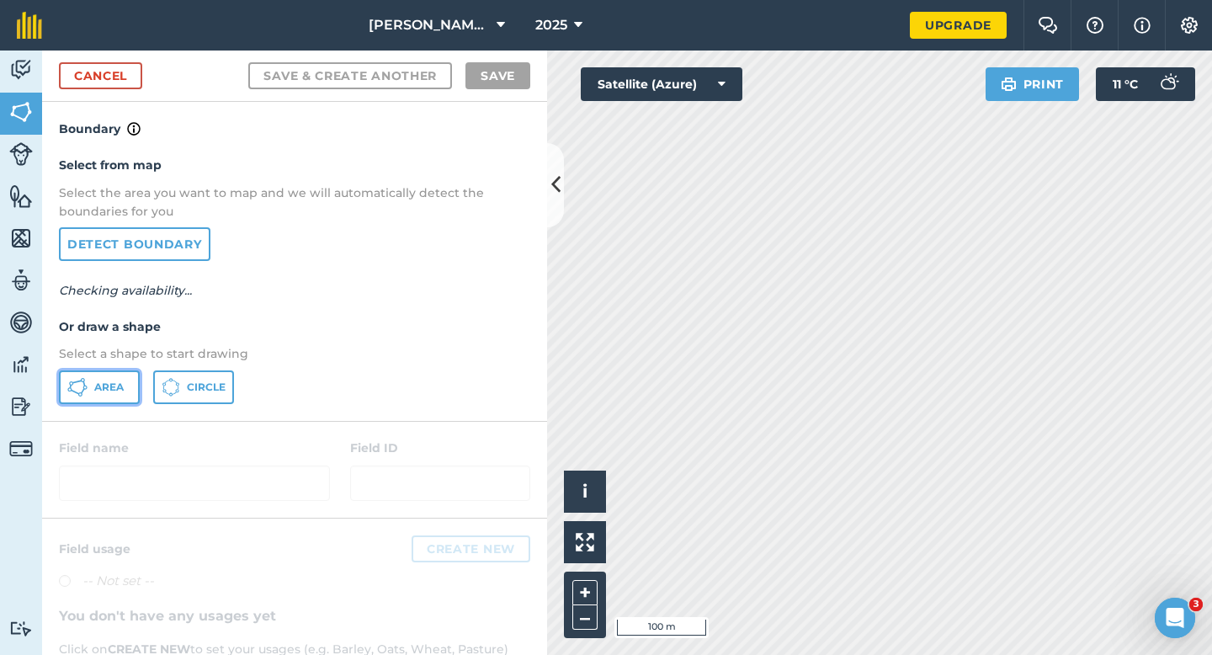
click at [97, 386] on span "Area" at bounding box center [108, 386] width 29 height 13
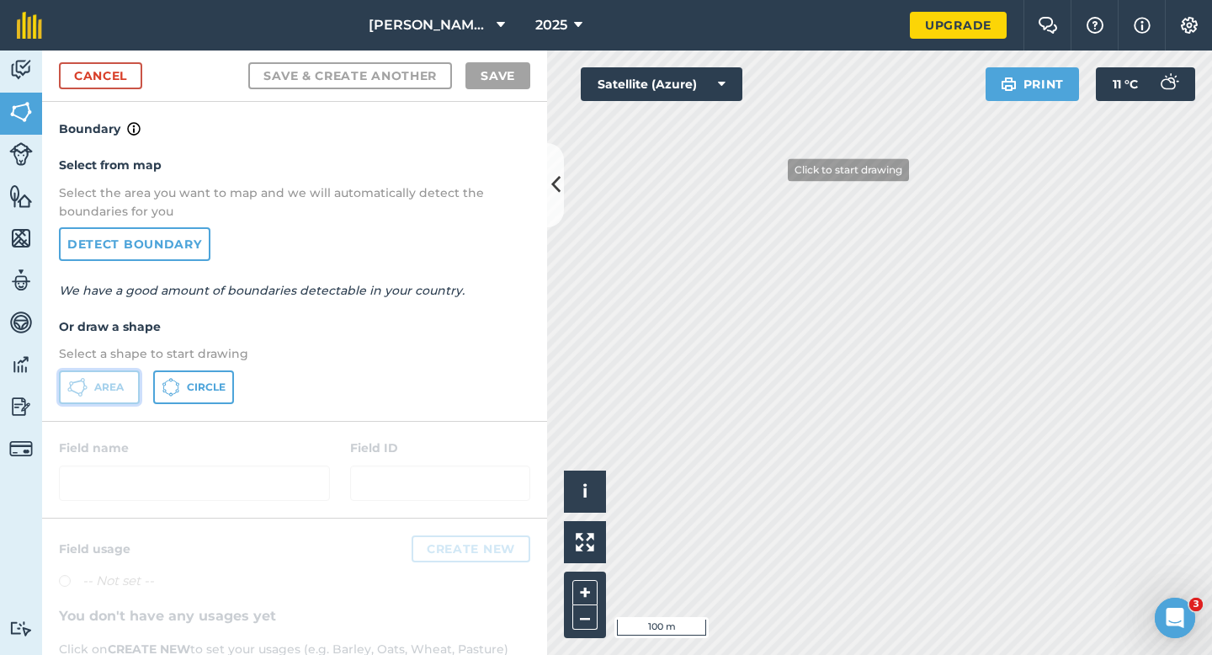
click at [59, 370] on button "Area" at bounding box center [99, 387] width 81 height 34
drag, startPoint x: 497, startPoint y: 542, endPoint x: 509, endPoint y: 531, distance: 16.7
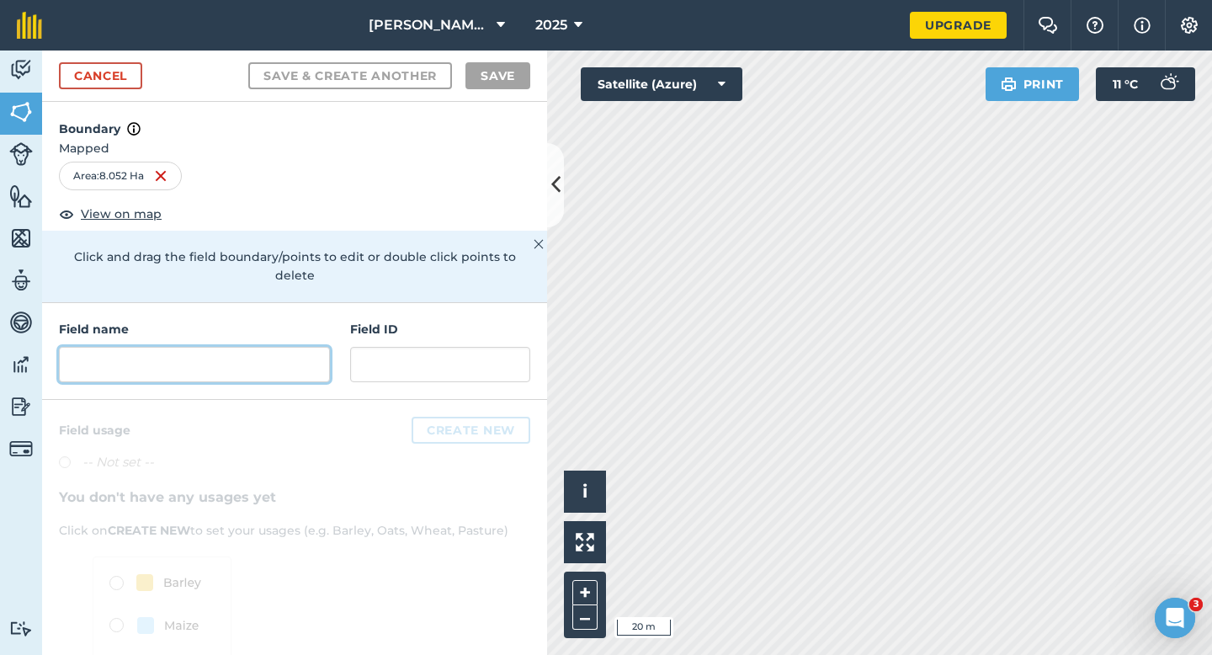
click at [252, 348] on input "text" at bounding box center [194, 364] width 271 height 35
type input "K"
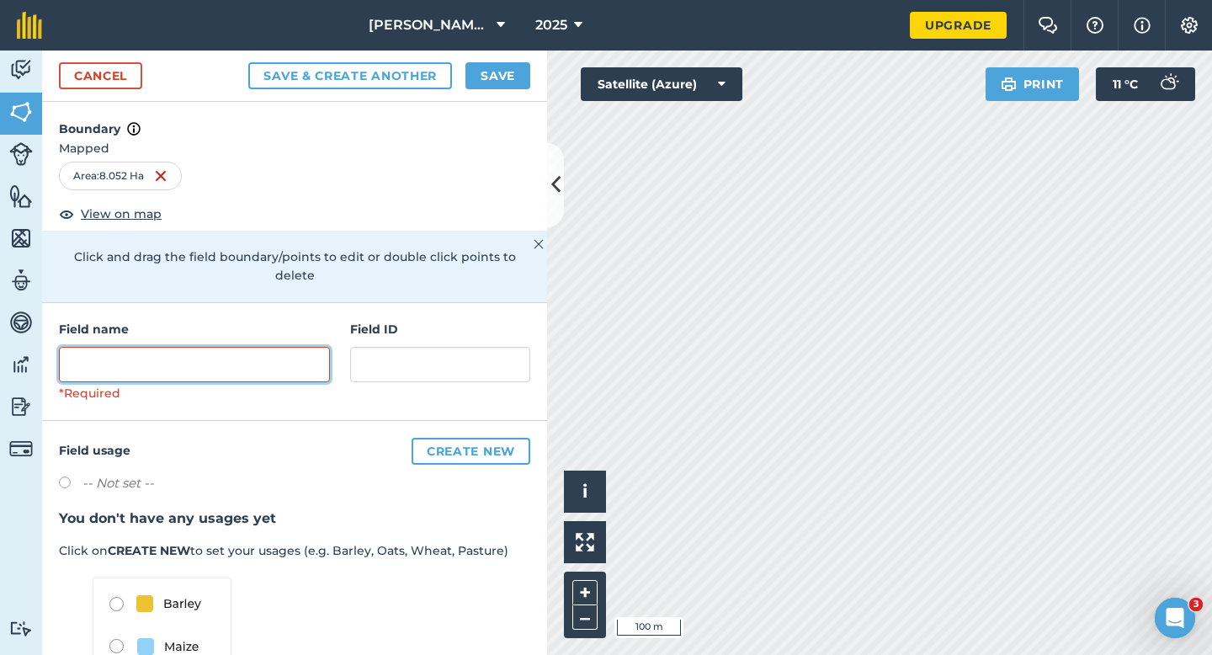
click at [242, 347] on input "text" at bounding box center [194, 364] width 271 height 35
click at [258, 348] on input "text" at bounding box center [194, 364] width 271 height 35
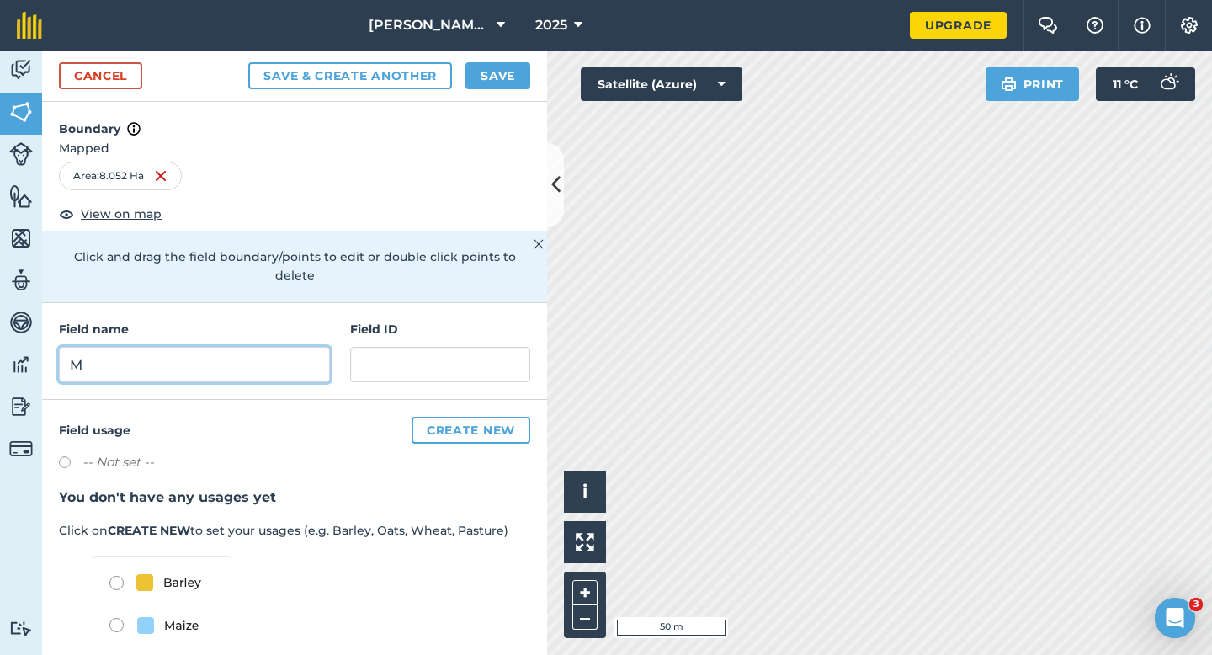
type input "M"
click at [492, 59] on div "Cancel Save & Create Another Save" at bounding box center [294, 76] width 505 height 51
click at [492, 69] on button "Save" at bounding box center [498, 75] width 65 height 27
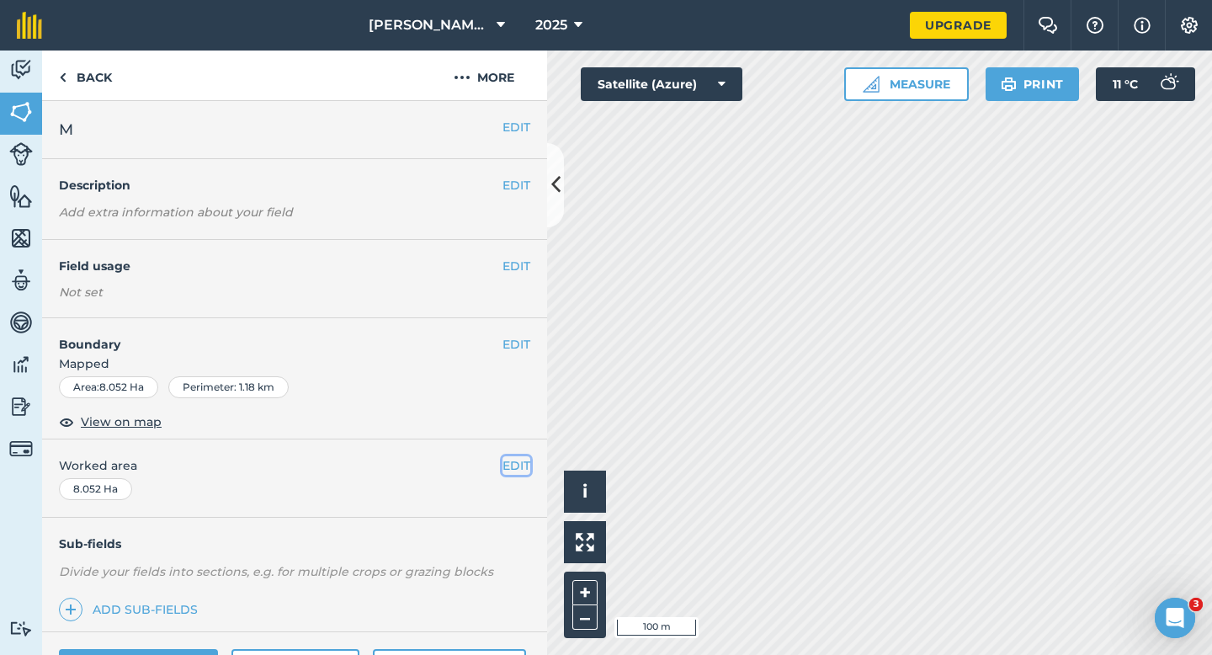
click at [517, 473] on button "EDIT" at bounding box center [517, 465] width 28 height 19
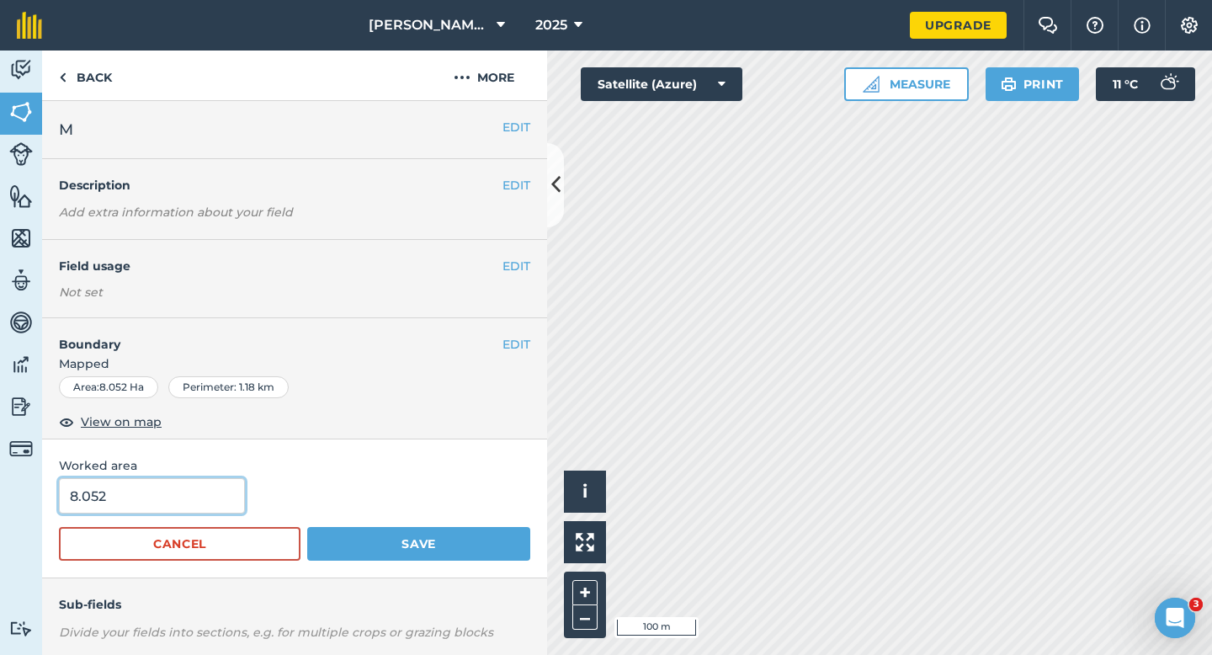
click at [182, 498] on input "8.052" at bounding box center [152, 495] width 186 height 35
type input "8"
click at [307, 527] on button "Save" at bounding box center [418, 544] width 223 height 34
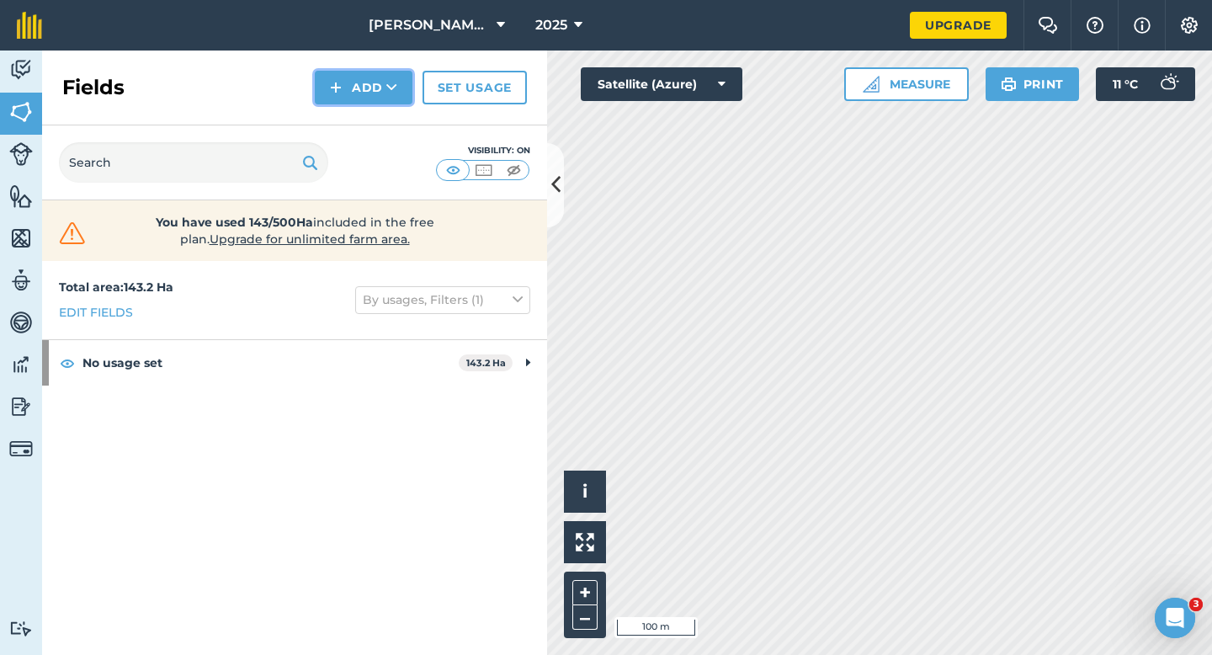
click at [343, 91] on button "Add" at bounding box center [364, 88] width 98 height 34
click at [354, 117] on link "Draw" at bounding box center [363, 125] width 93 height 37
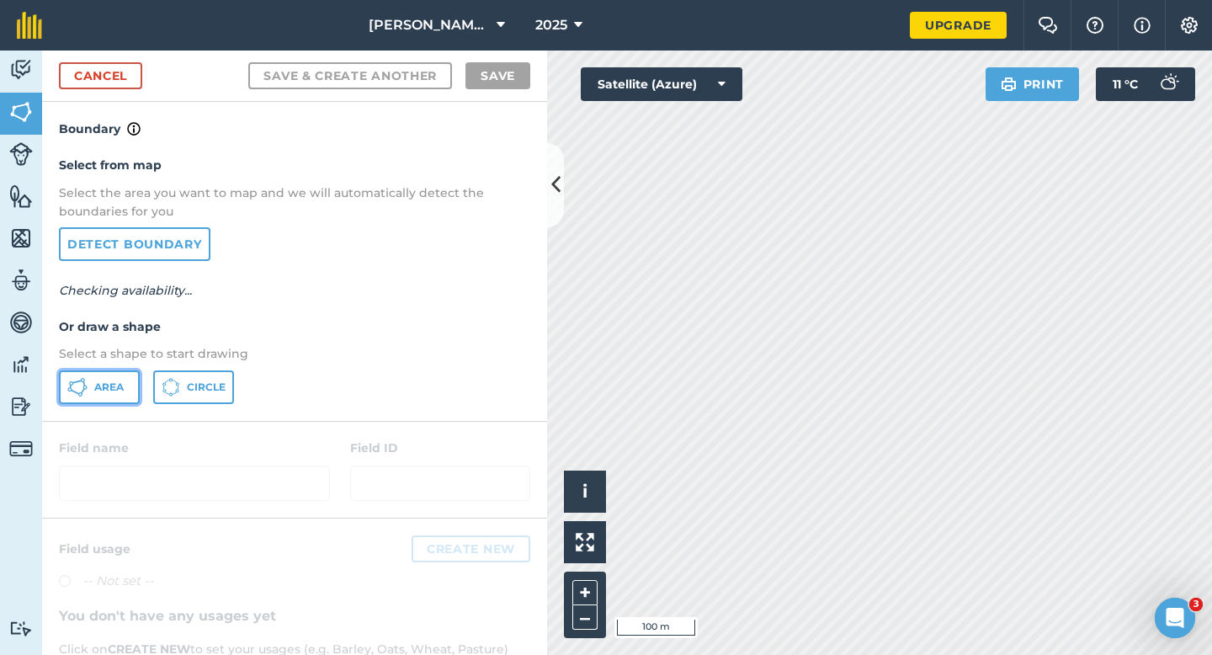
click at [99, 370] on button "Area" at bounding box center [99, 387] width 81 height 34
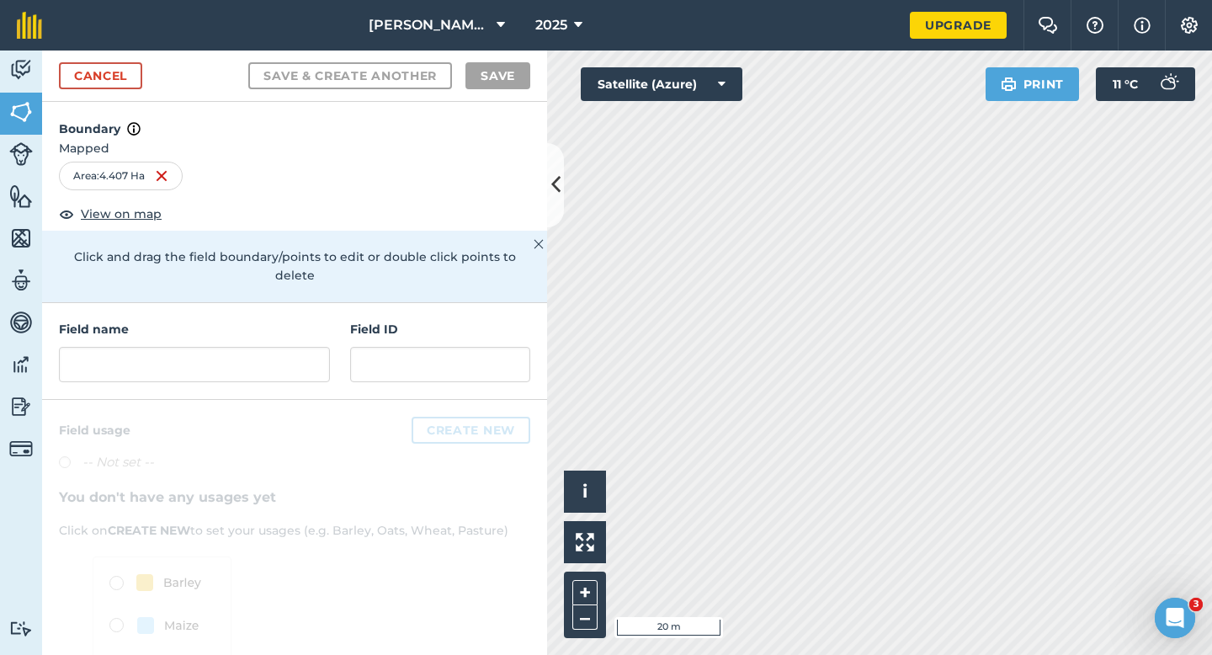
click at [98, 95] on div "Cancel Save & Create Another Save" at bounding box center [294, 76] width 505 height 51
click at [98, 82] on link "Cancel" at bounding box center [100, 75] width 83 height 27
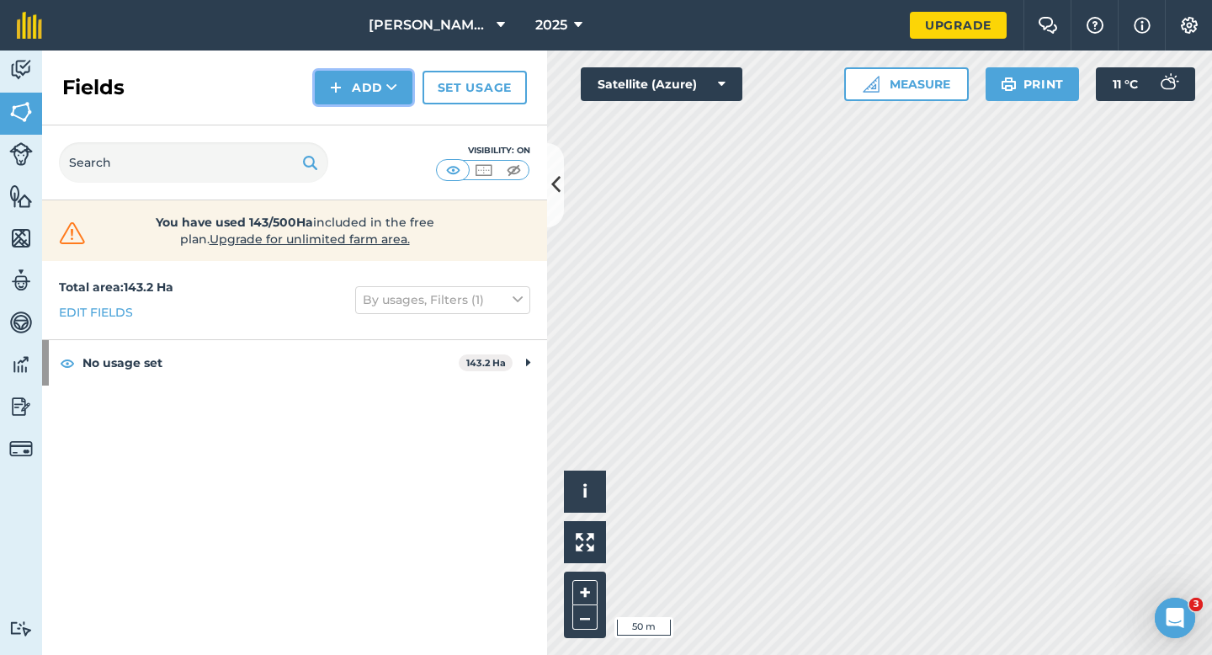
click at [339, 73] on button "Add" at bounding box center [364, 88] width 98 height 34
click at [348, 114] on link "Draw" at bounding box center [363, 125] width 93 height 37
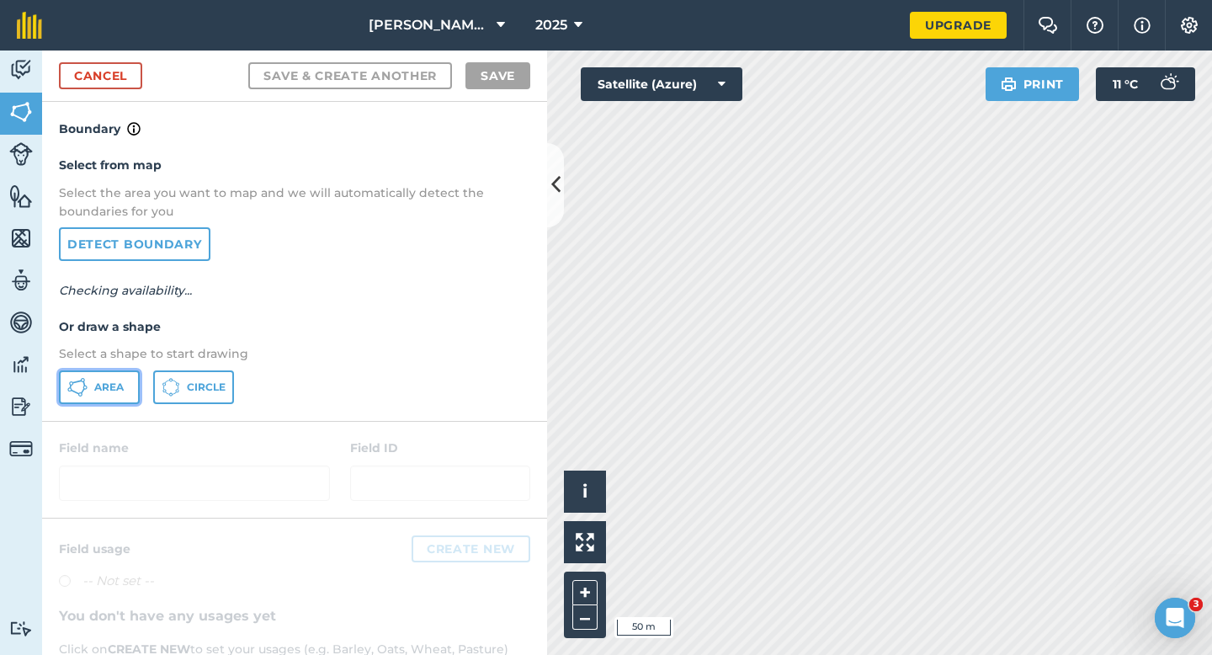
click at [97, 397] on button "Area" at bounding box center [99, 387] width 81 height 34
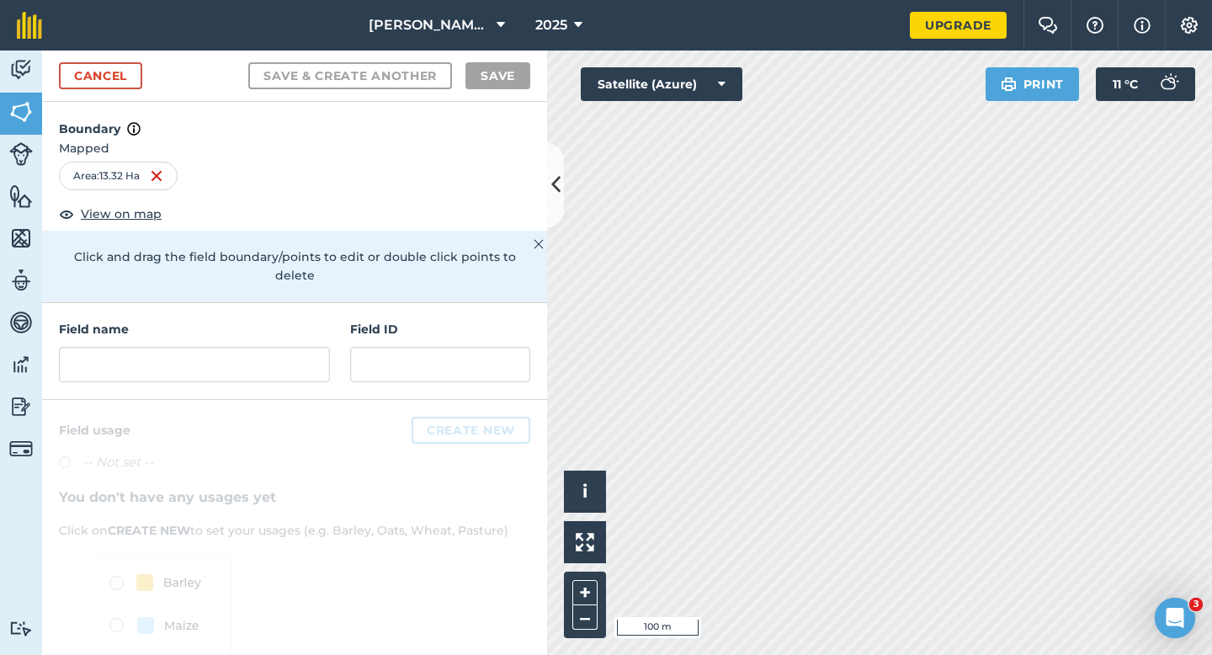
click at [305, 320] on h4 "Field name" at bounding box center [194, 329] width 271 height 19
click at [305, 347] on input "text" at bounding box center [194, 364] width 271 height 35
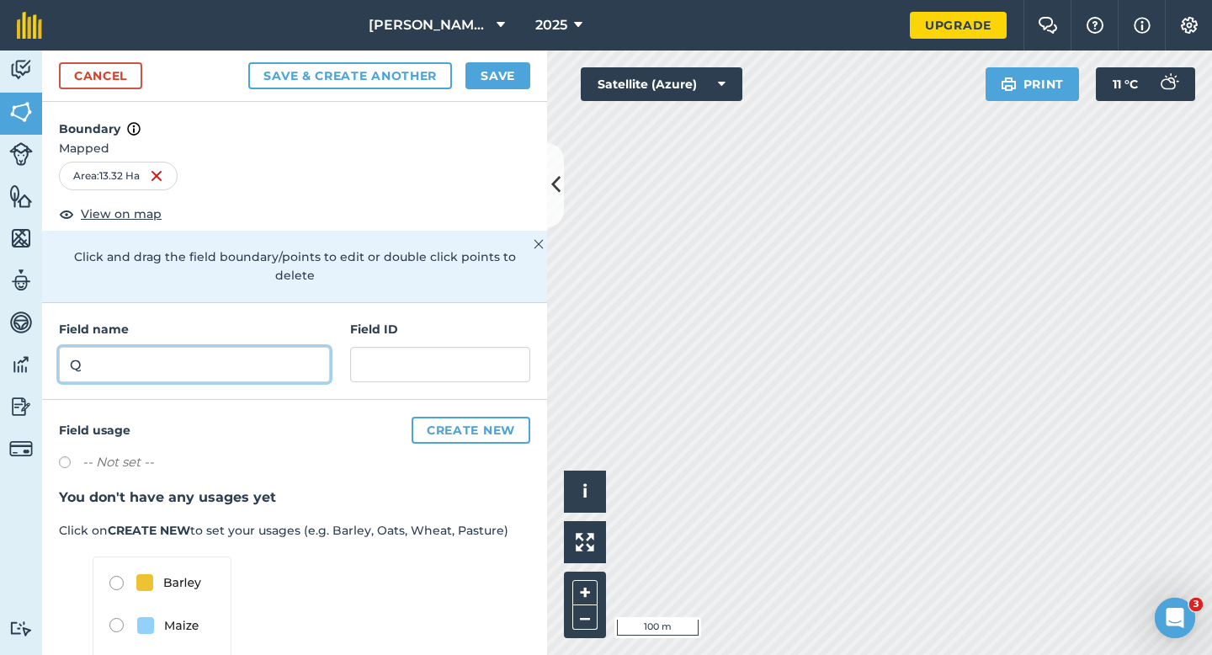
type input "Q"
click at [484, 88] on button "Save" at bounding box center [498, 75] width 65 height 27
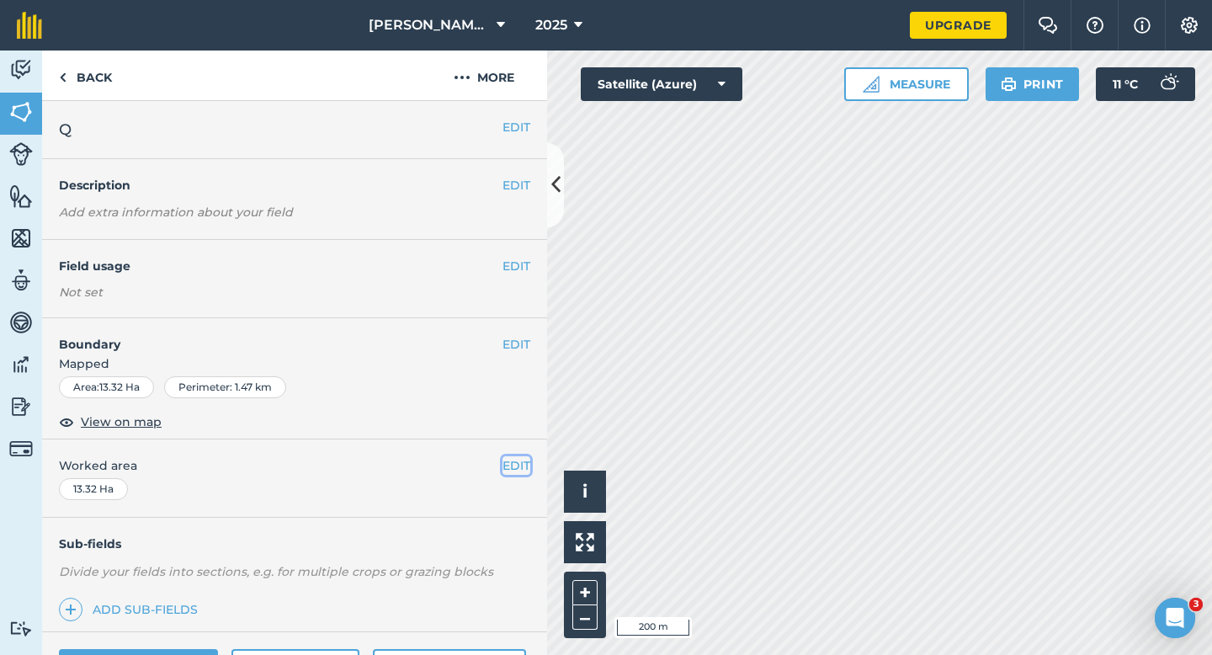
click at [509, 467] on button "EDIT" at bounding box center [517, 465] width 28 height 19
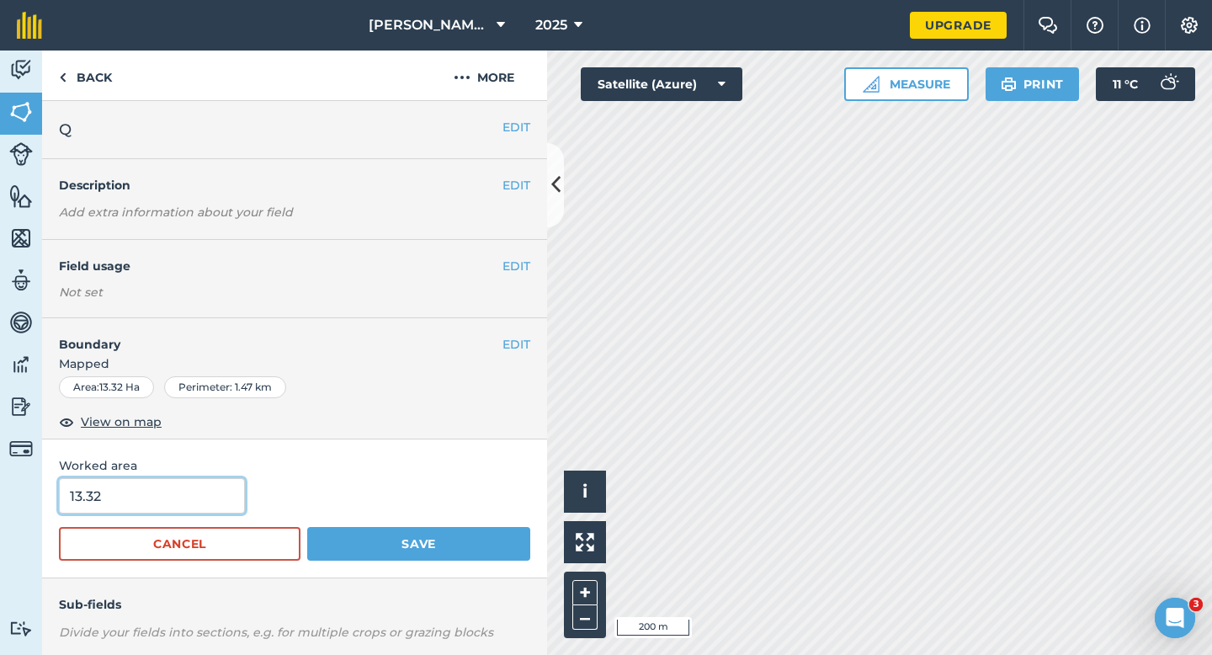
click at [202, 503] on input "13.32" at bounding box center [152, 495] width 186 height 35
type input "13.3"
click at [307, 527] on button "Save" at bounding box center [418, 544] width 223 height 34
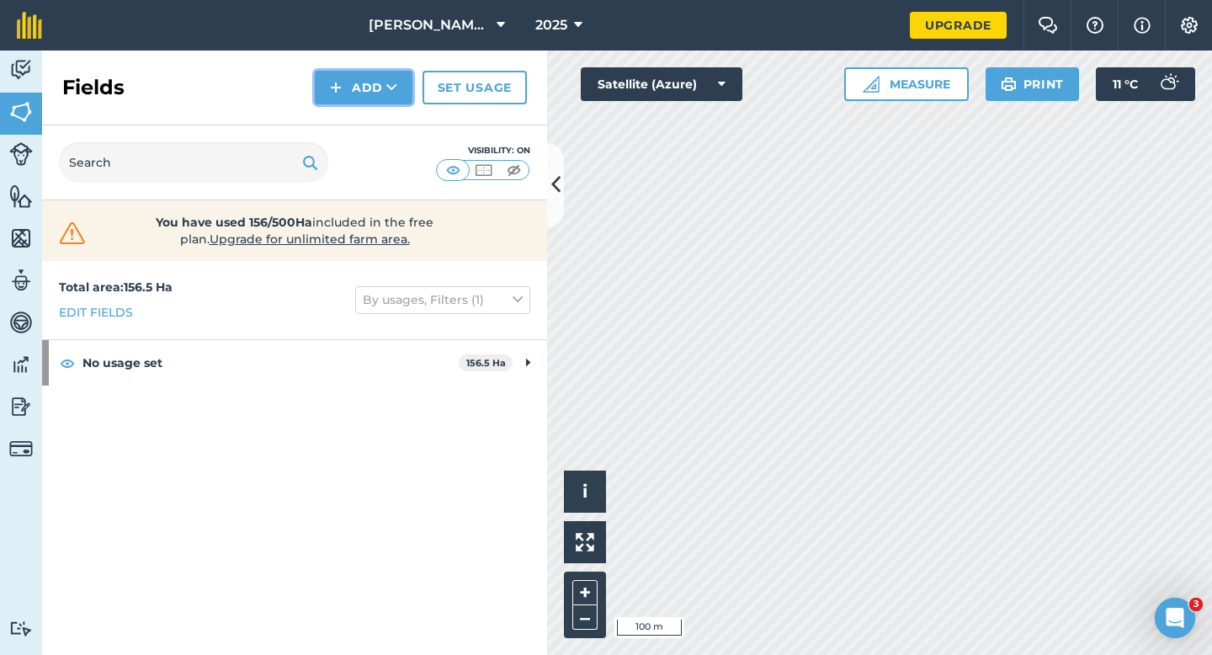
click at [364, 85] on button "Add" at bounding box center [364, 88] width 98 height 34
click at [366, 113] on link "Draw" at bounding box center [363, 125] width 93 height 37
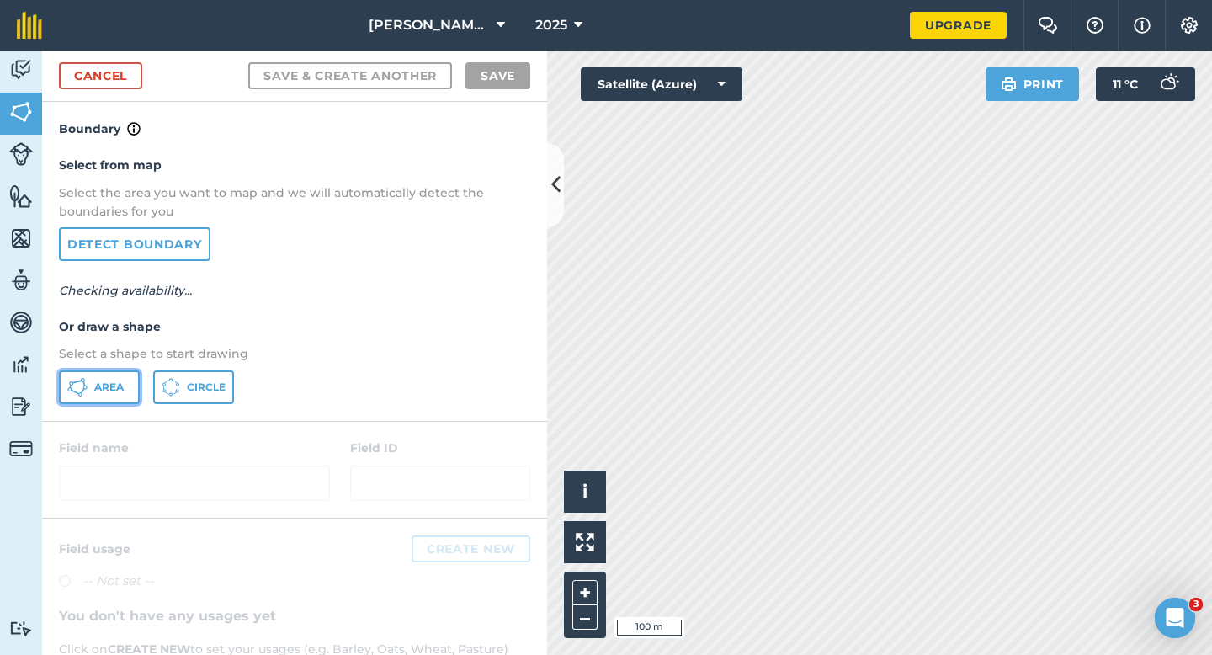
click at [73, 397] on button "Area" at bounding box center [99, 387] width 81 height 34
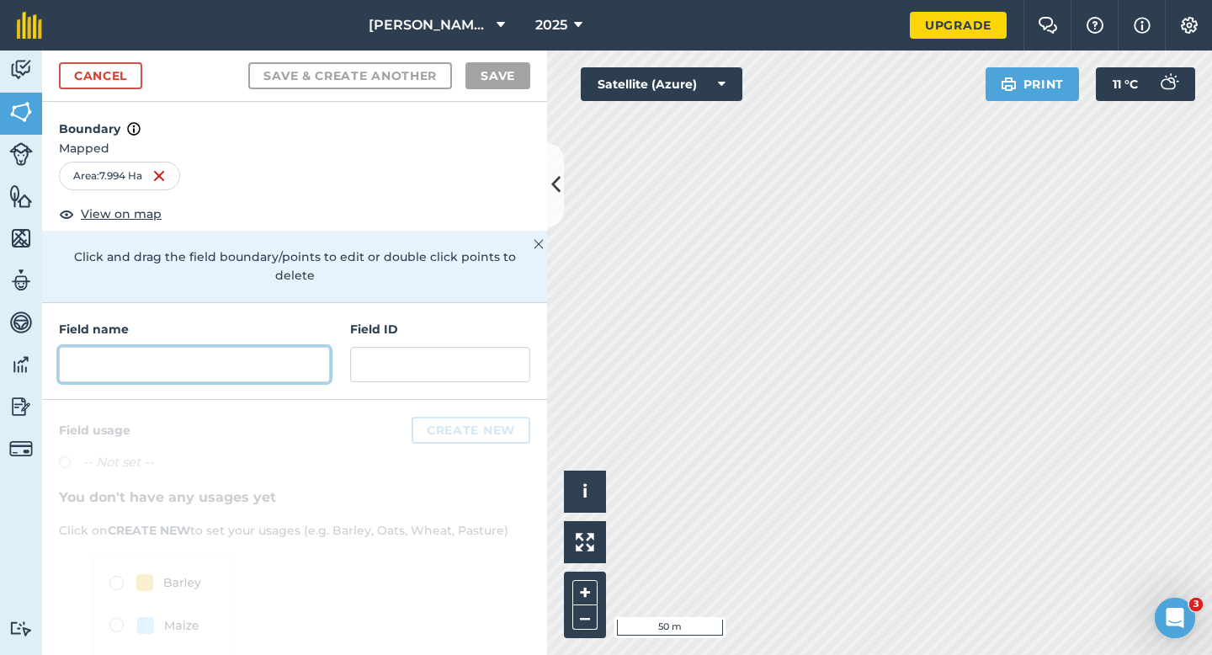
click at [296, 347] on input "text" at bounding box center [194, 364] width 271 height 35
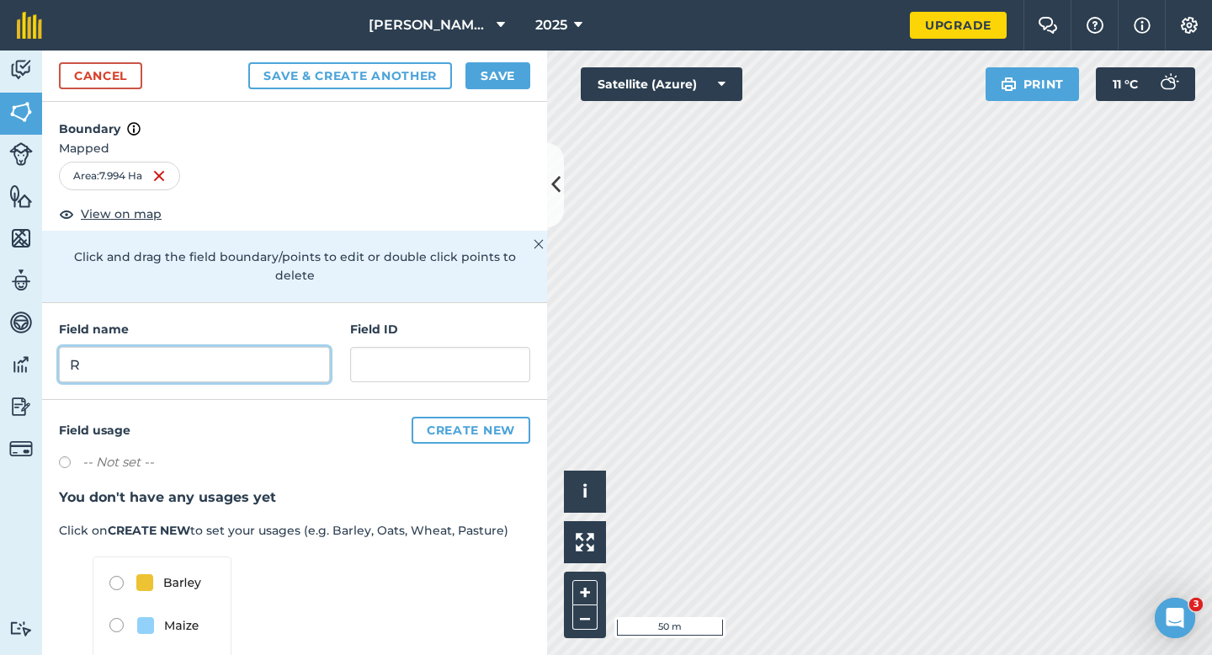
type input "R"
click at [488, 85] on button "Save" at bounding box center [498, 75] width 65 height 27
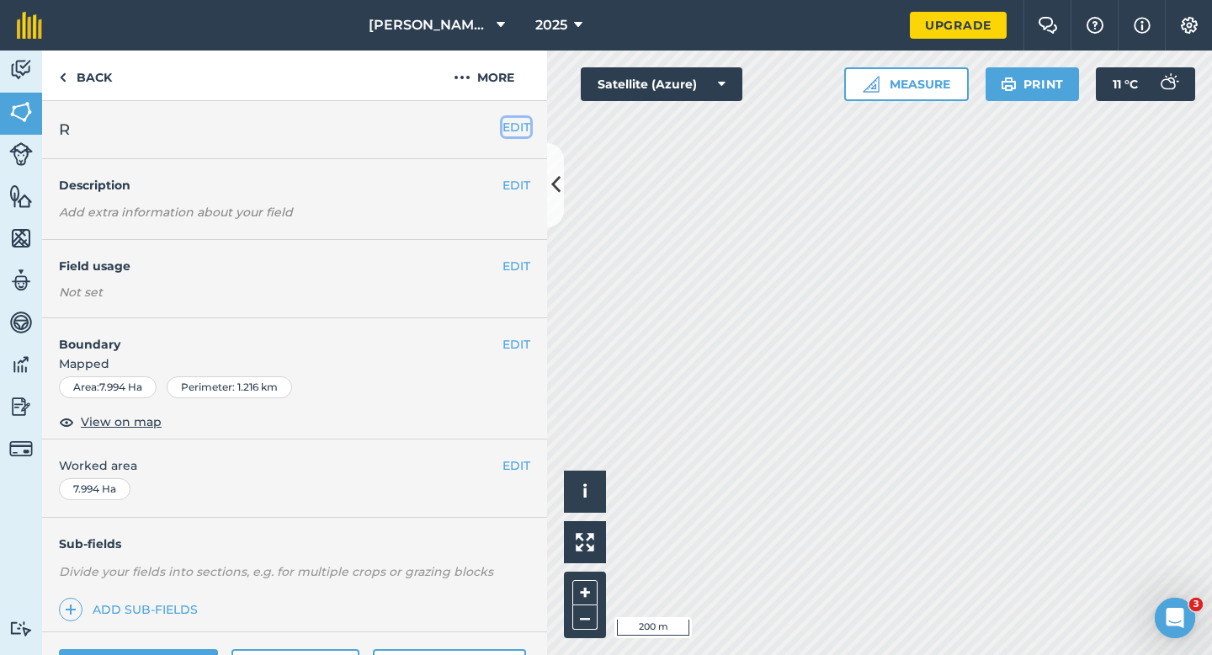
click at [519, 124] on button "EDIT" at bounding box center [517, 127] width 28 height 19
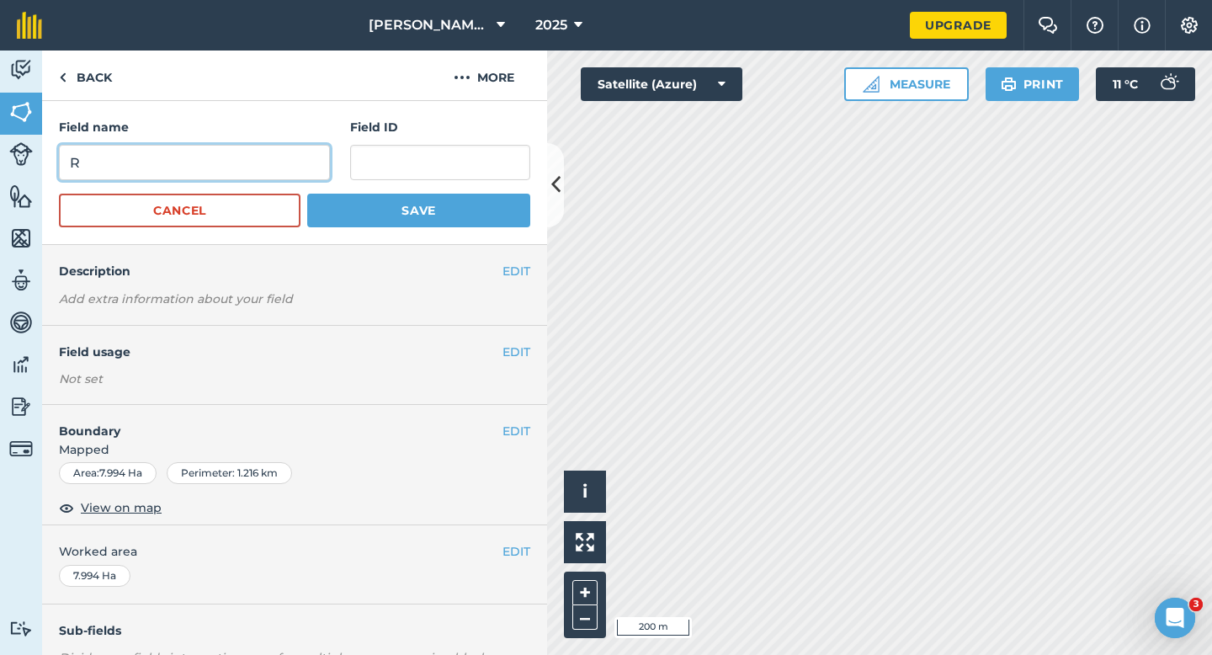
click at [269, 153] on input "R" at bounding box center [194, 162] width 271 height 35
type input "P"
click at [307, 194] on button "Save" at bounding box center [418, 211] width 223 height 34
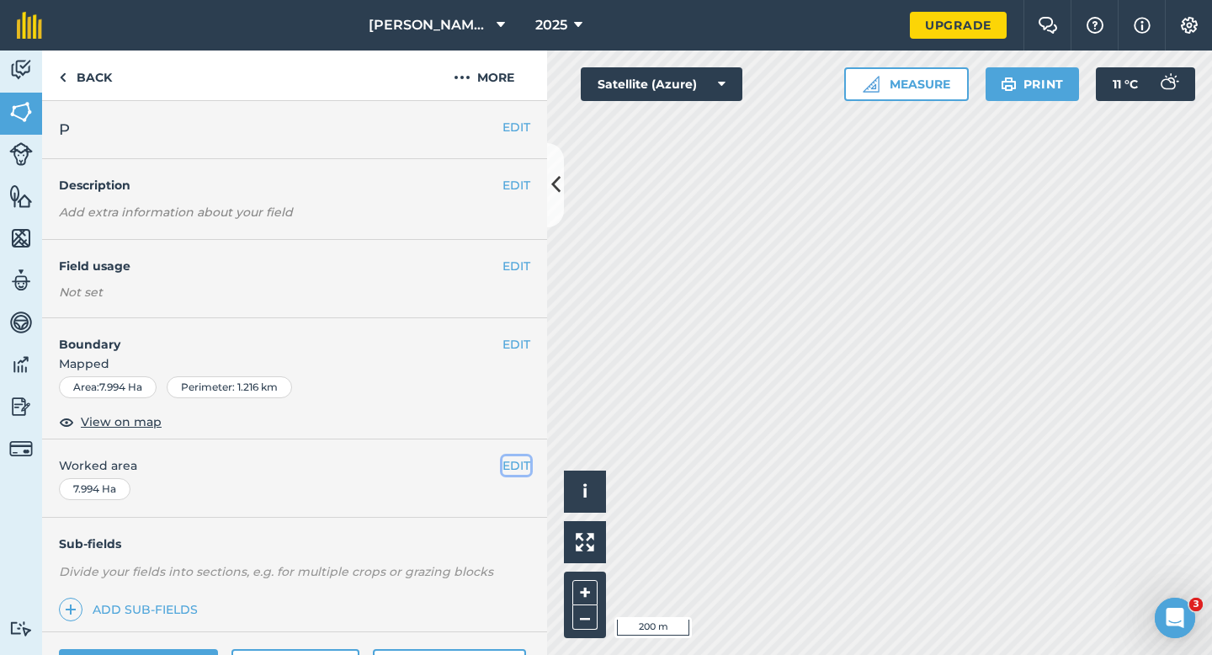
click at [519, 470] on button "EDIT" at bounding box center [517, 465] width 28 height 19
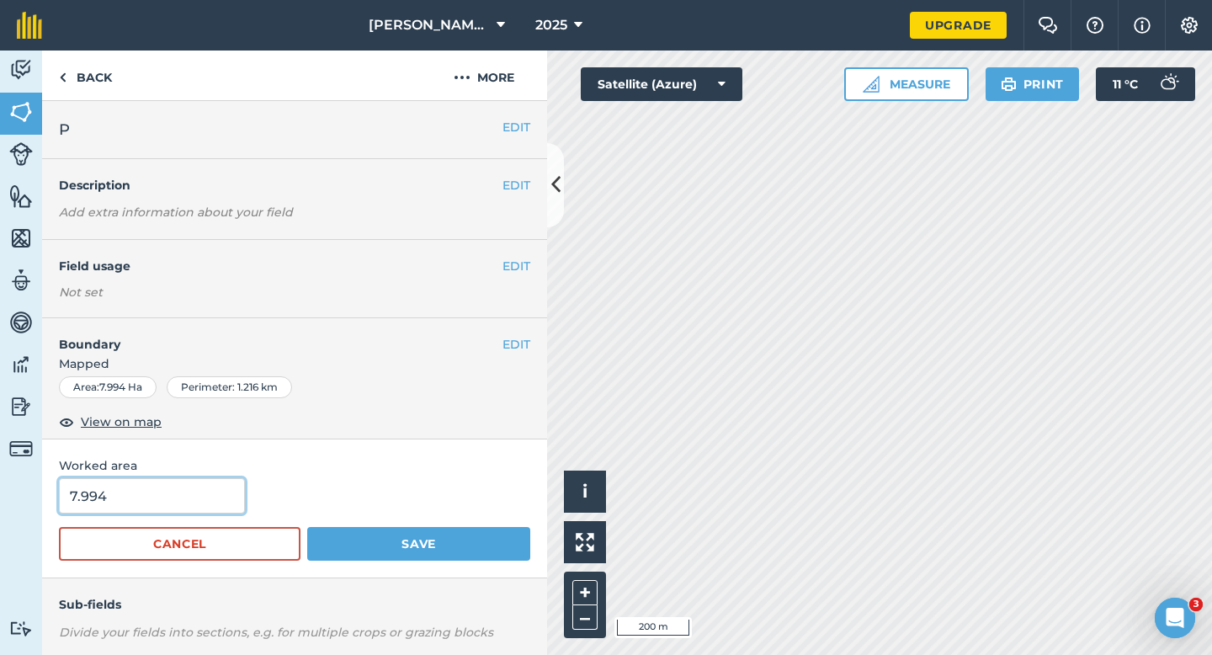
click at [205, 509] on input "7.994" at bounding box center [152, 495] width 186 height 35
type input "8"
click at [307, 527] on button "Save" at bounding box center [418, 544] width 223 height 34
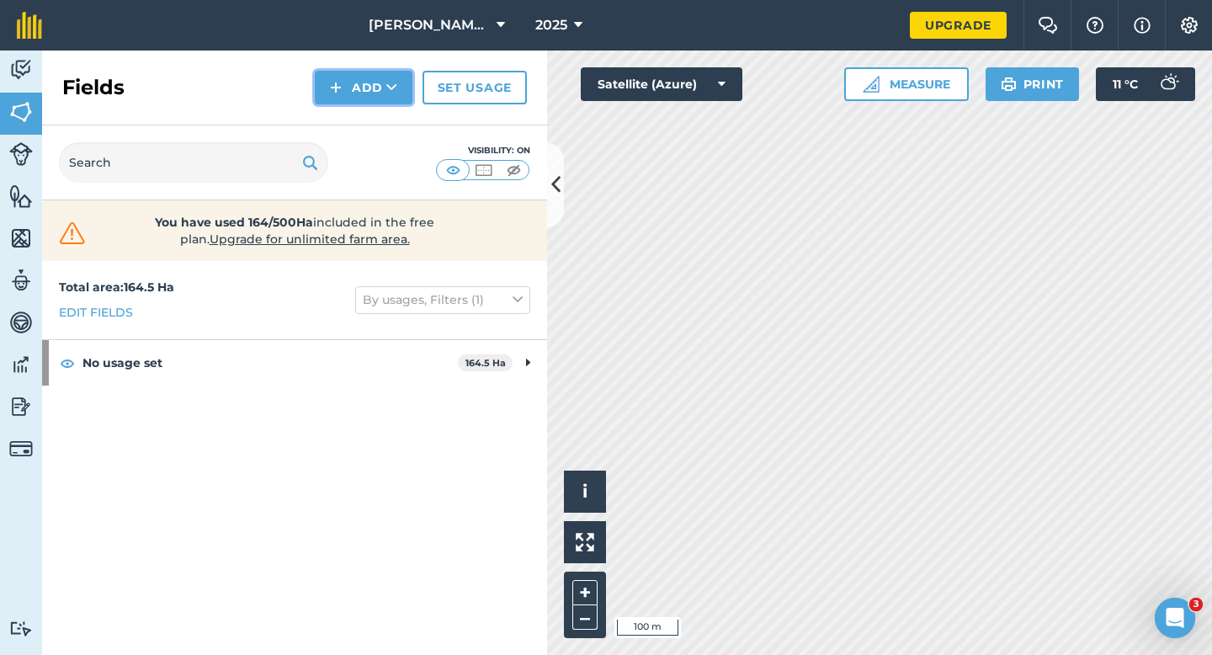
click at [357, 93] on button "Add" at bounding box center [364, 88] width 98 height 34
click at [363, 114] on link "Draw" at bounding box center [363, 125] width 93 height 37
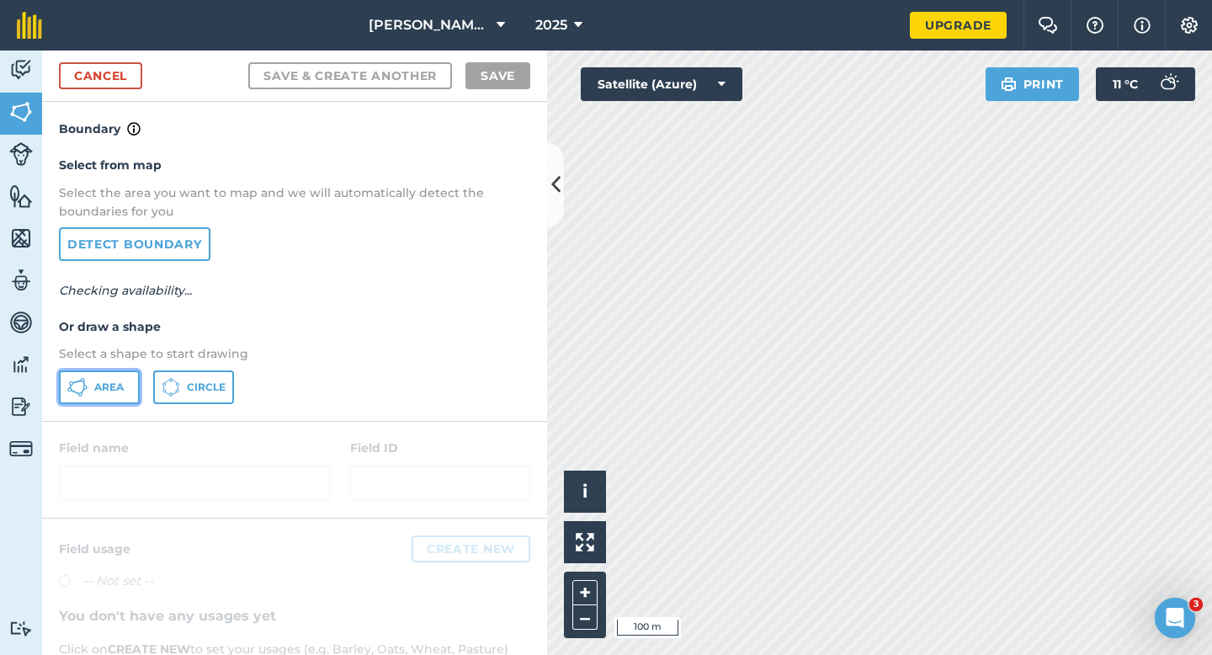
click at [120, 381] on span "Area" at bounding box center [108, 386] width 29 height 13
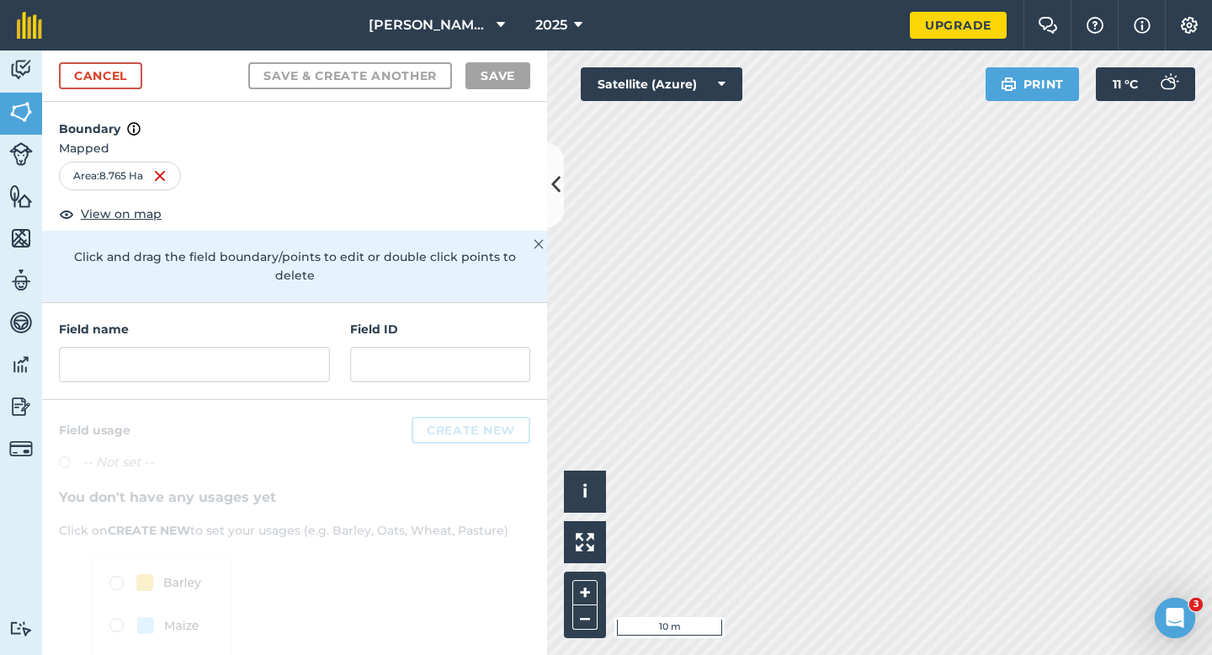
click at [338, 333] on div "Field name Field ID" at bounding box center [294, 351] width 505 height 97
click at [317, 347] on input "text" at bounding box center [194, 364] width 271 height 35
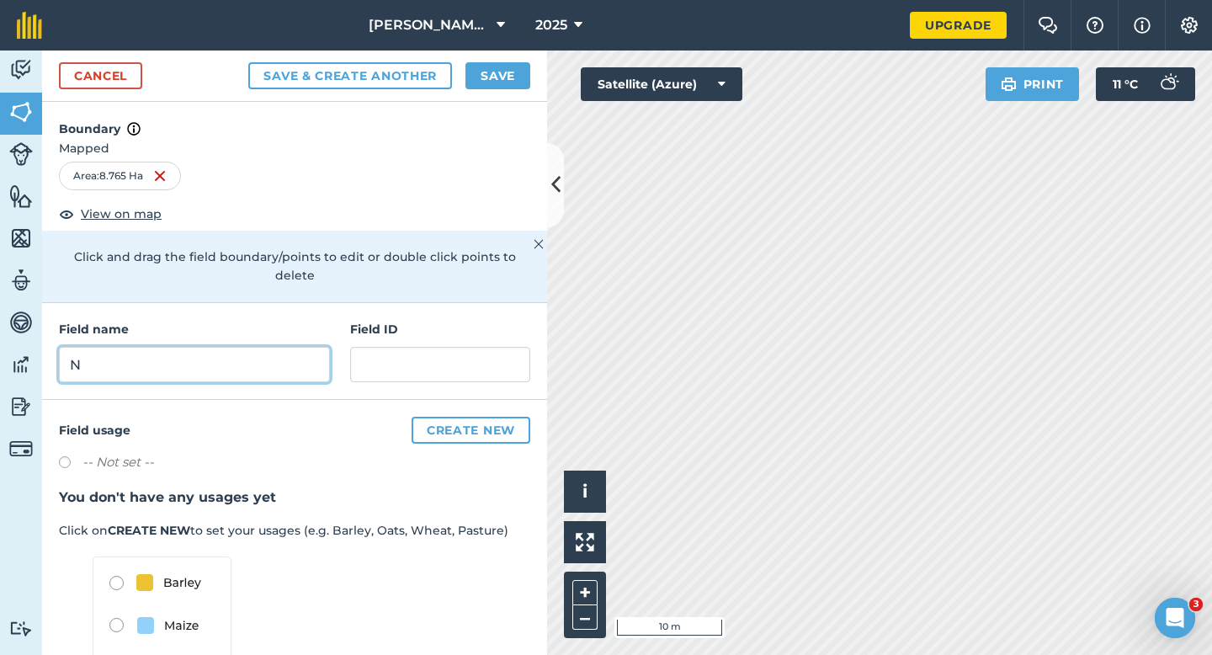
type input "N"
click at [493, 68] on button "Save" at bounding box center [498, 75] width 65 height 27
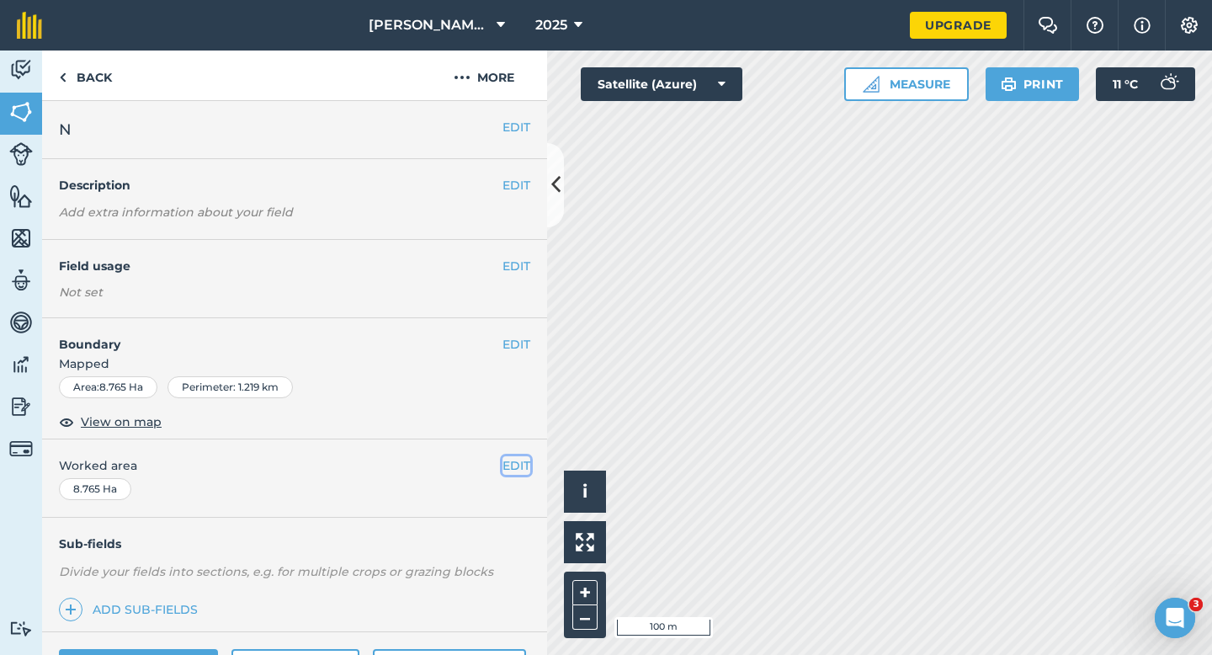
click at [522, 474] on button "EDIT" at bounding box center [517, 465] width 28 height 19
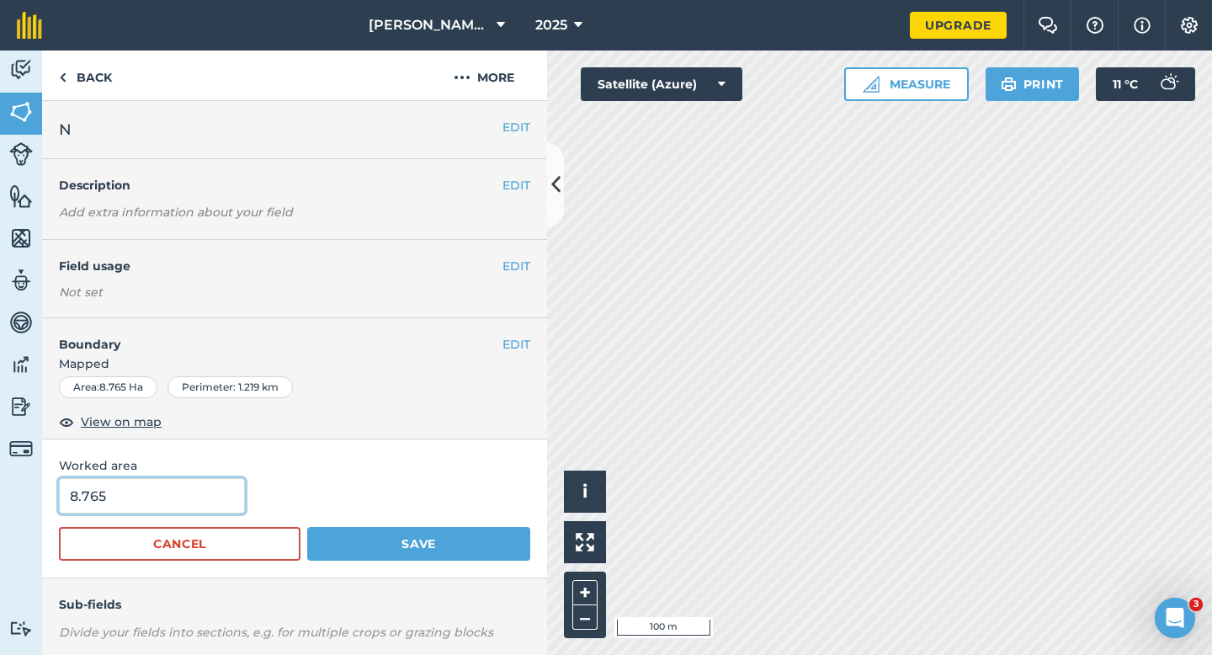
click at [205, 495] on input "8.765" at bounding box center [152, 495] width 186 height 35
type input "9"
click at [307, 527] on button "Save" at bounding box center [418, 544] width 223 height 34
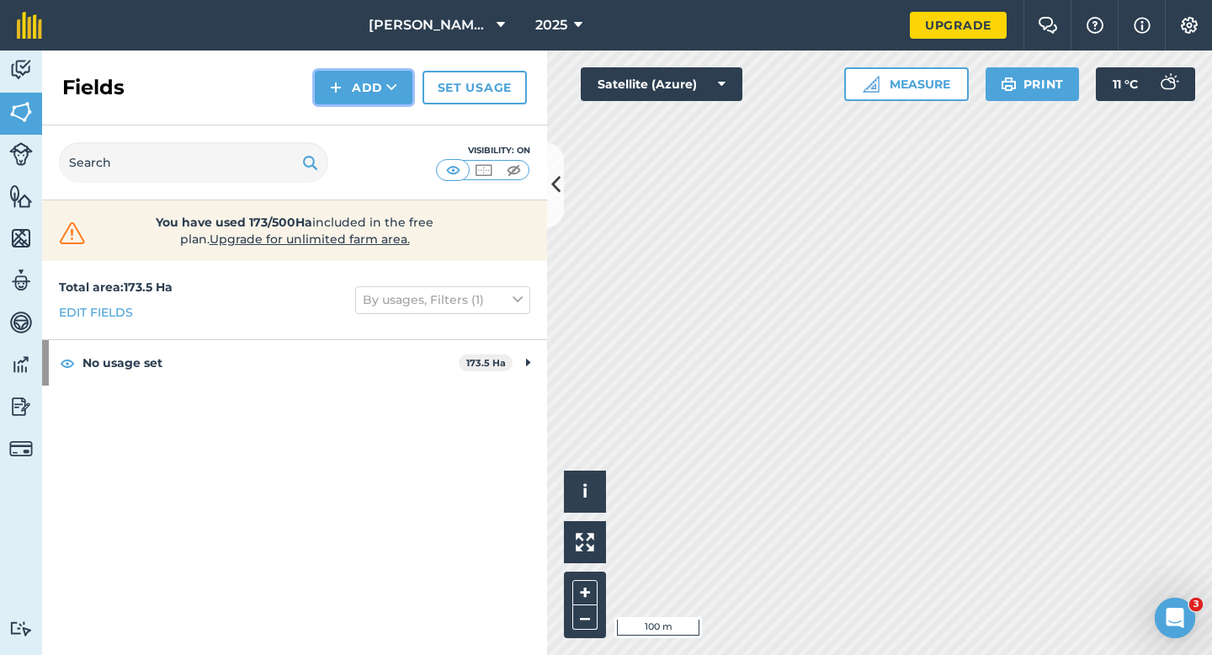
click at [365, 86] on button "Add" at bounding box center [364, 88] width 98 height 34
click at [365, 114] on link "Draw" at bounding box center [363, 125] width 93 height 37
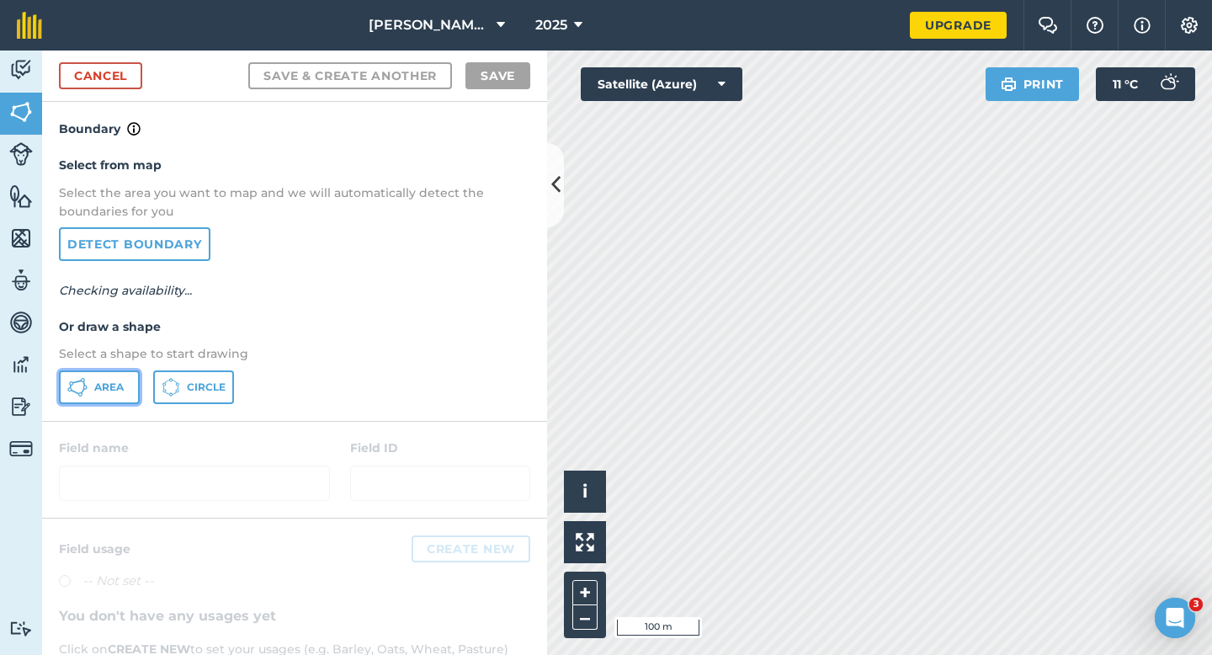
click at [113, 395] on button "Area" at bounding box center [99, 387] width 81 height 34
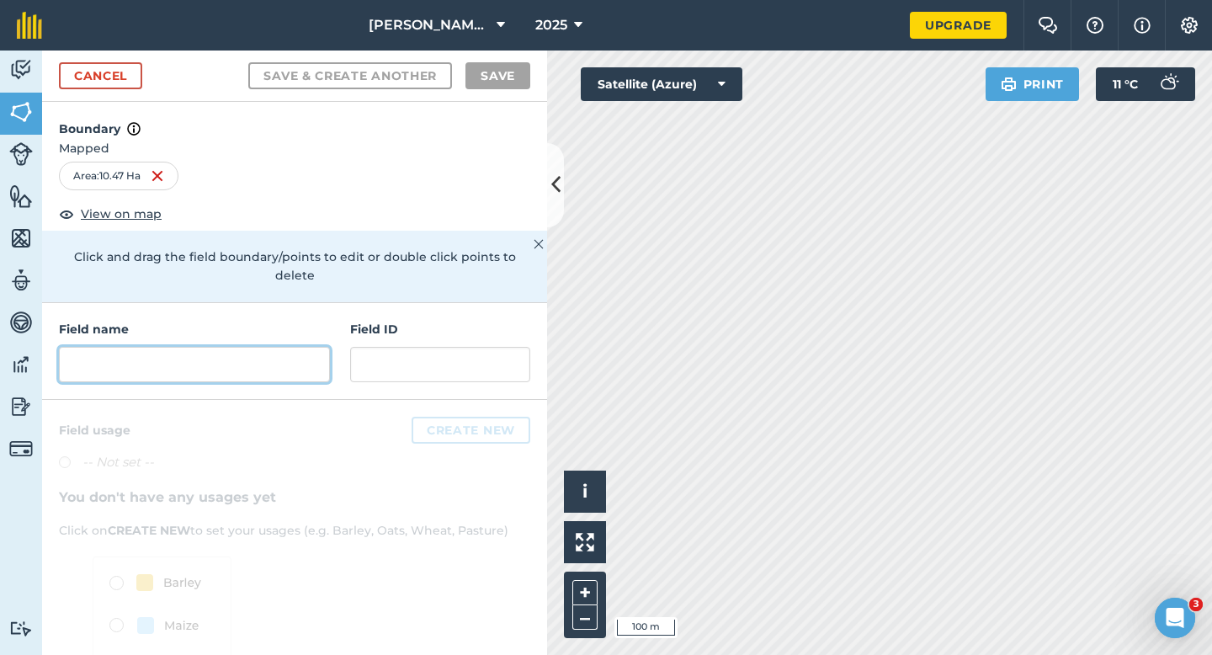
click at [313, 347] on input "text" at bounding box center [194, 364] width 271 height 35
type input "j"
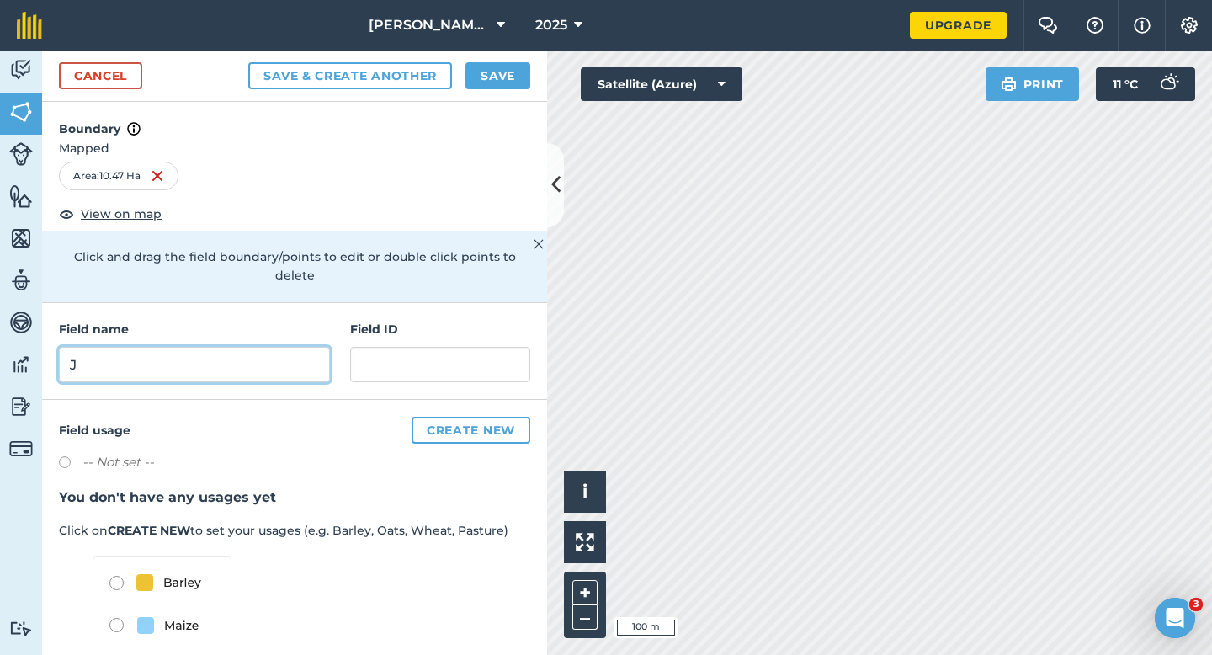
type input "J"
click at [521, 75] on button "Save" at bounding box center [498, 75] width 65 height 27
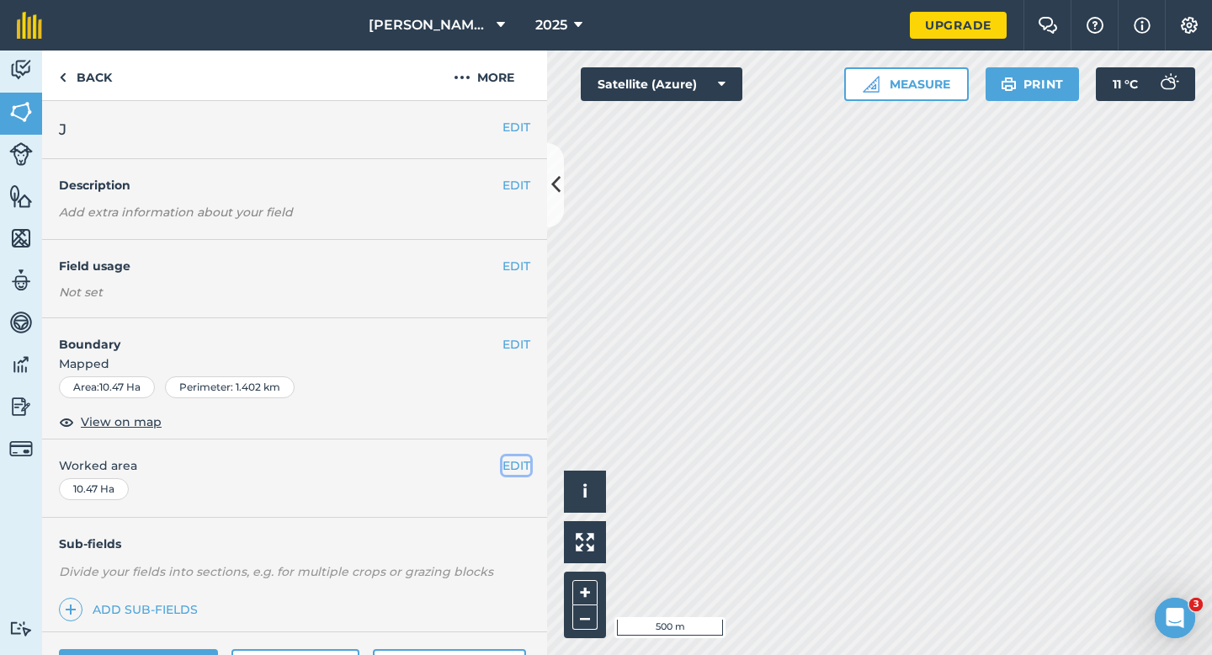
click at [529, 464] on button "EDIT" at bounding box center [517, 465] width 28 height 19
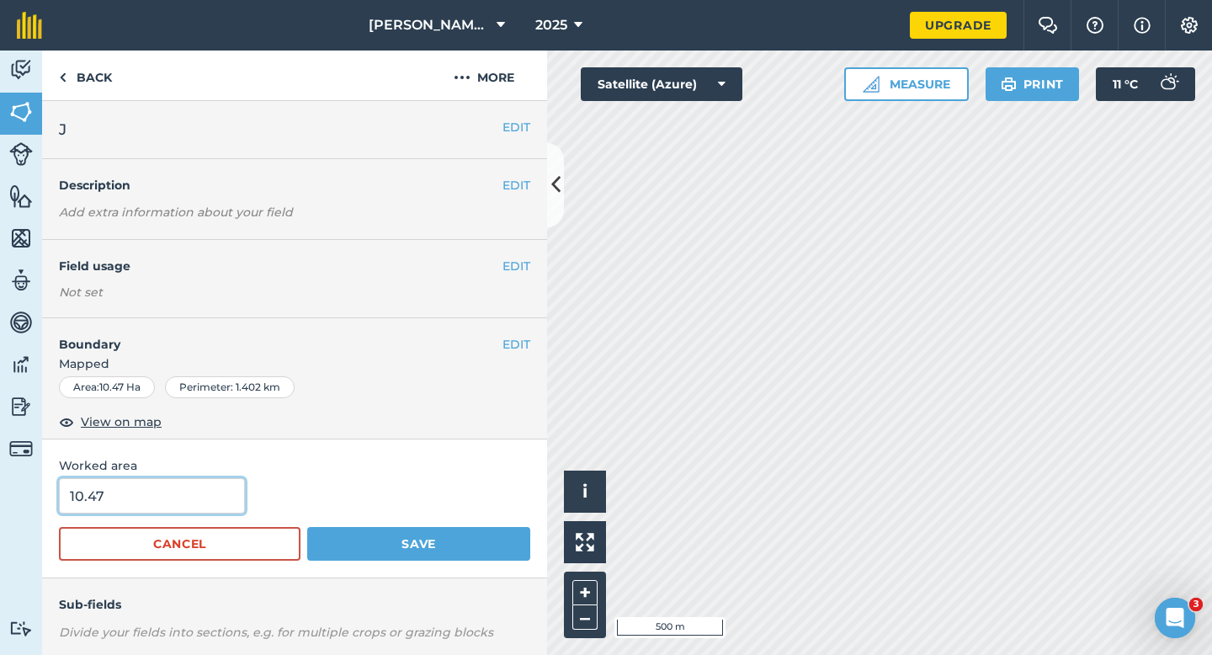
click at [223, 503] on input "10.47" at bounding box center [152, 495] width 186 height 35
type input "10.5"
click at [307, 527] on button "Save" at bounding box center [418, 544] width 223 height 34
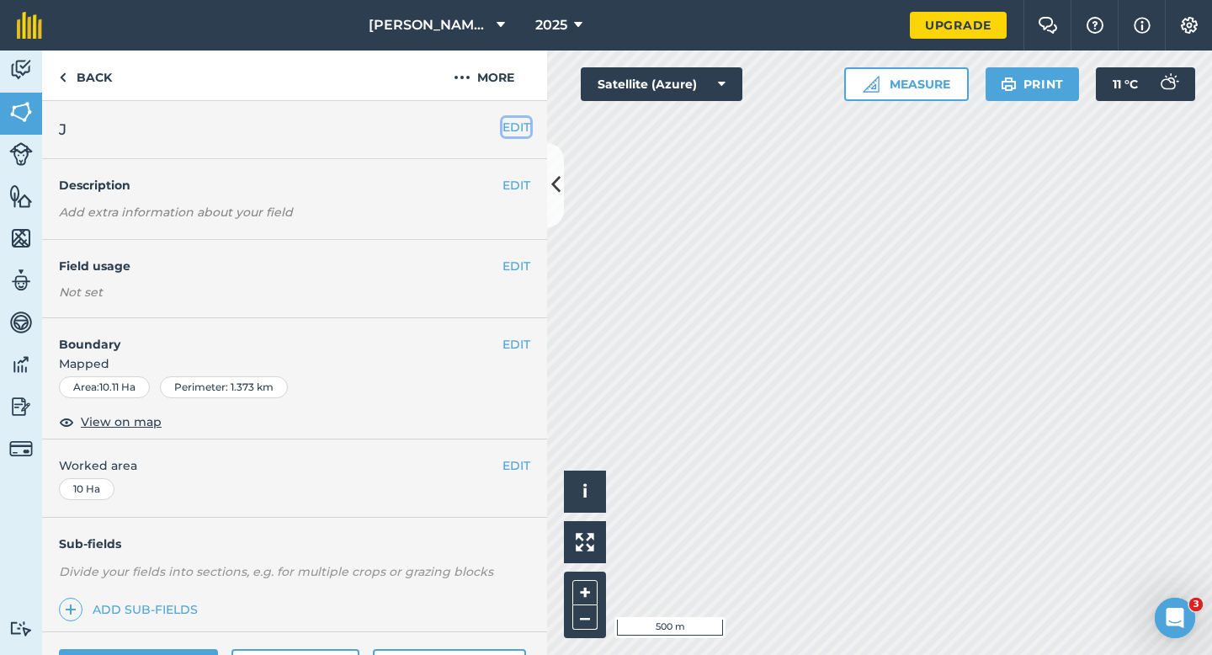
click at [510, 129] on button "EDIT" at bounding box center [517, 127] width 28 height 19
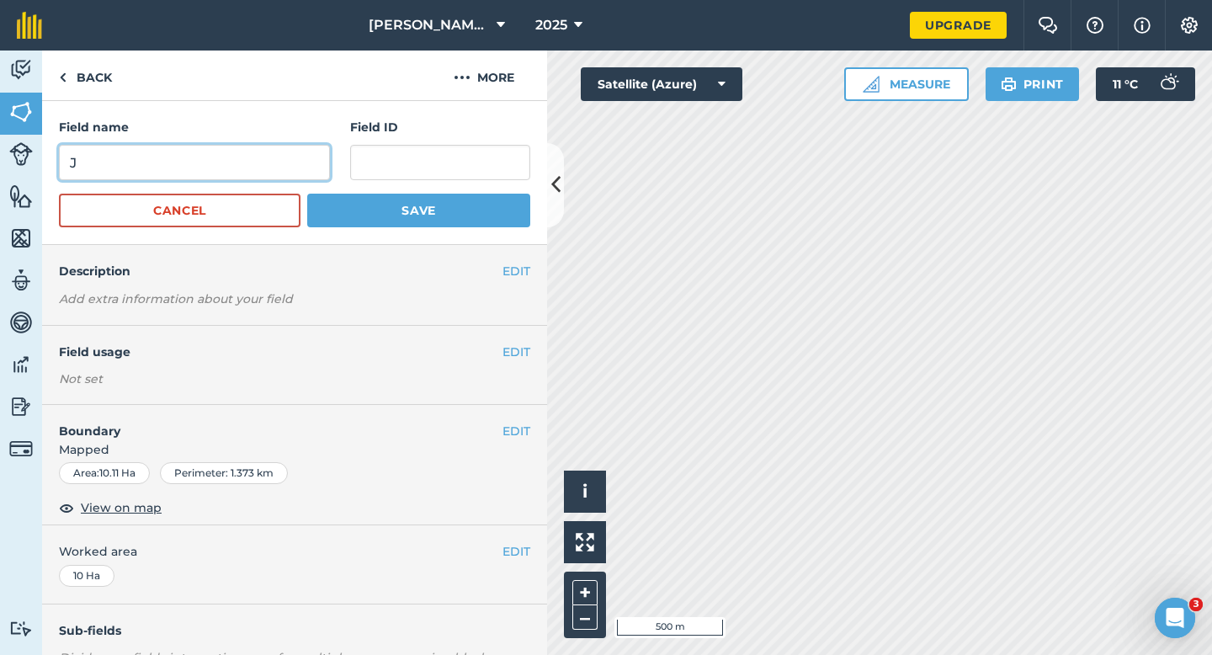
click at [295, 168] on input "J" at bounding box center [194, 162] width 271 height 35
type input "K"
click at [307, 194] on button "Save" at bounding box center [418, 211] width 223 height 34
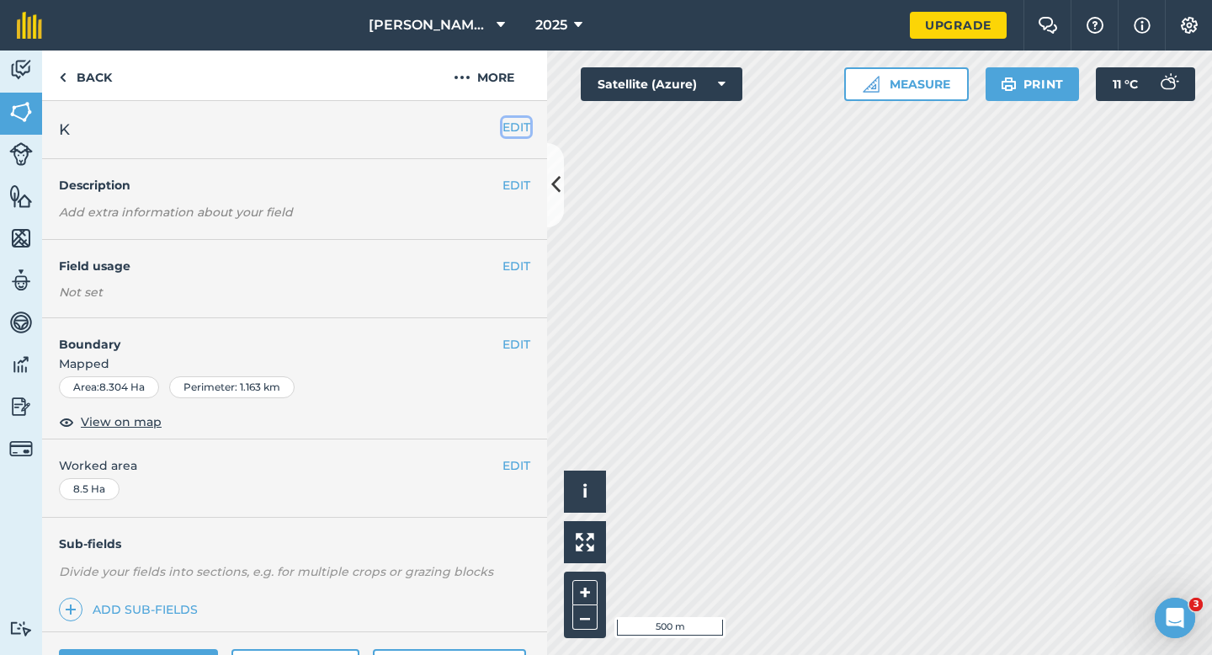
click at [513, 128] on button "EDIT" at bounding box center [517, 127] width 28 height 19
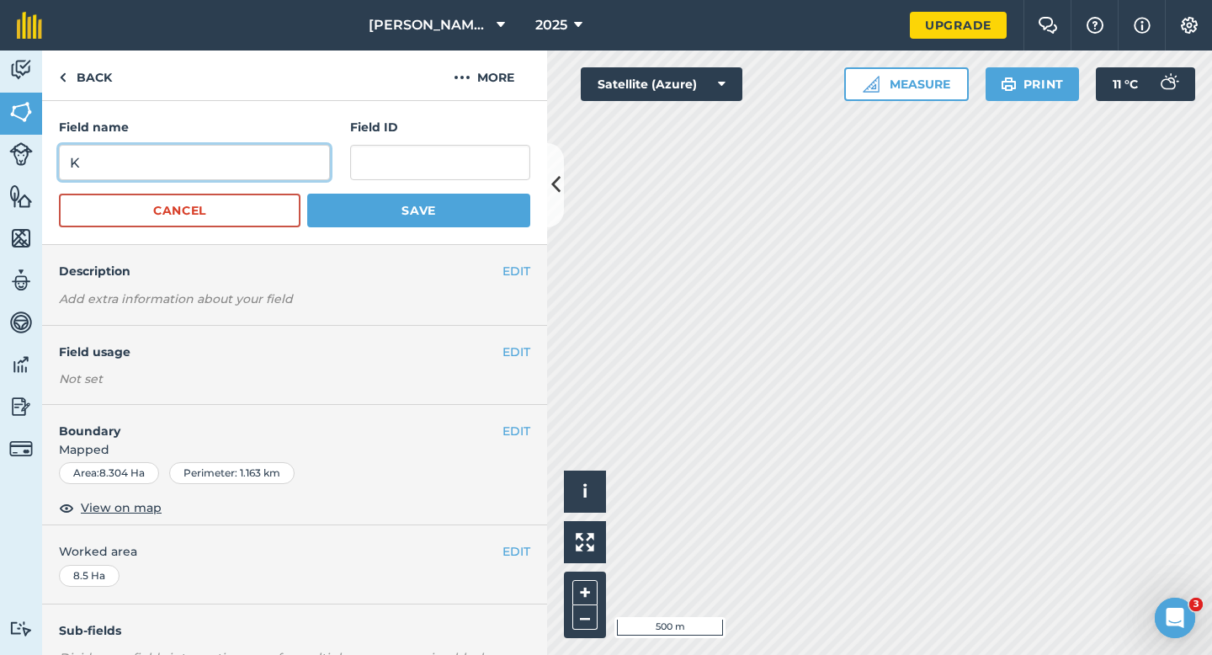
click at [290, 173] on input "K" at bounding box center [194, 162] width 271 height 35
type input "L"
click at [307, 194] on button "Save" at bounding box center [418, 211] width 223 height 34
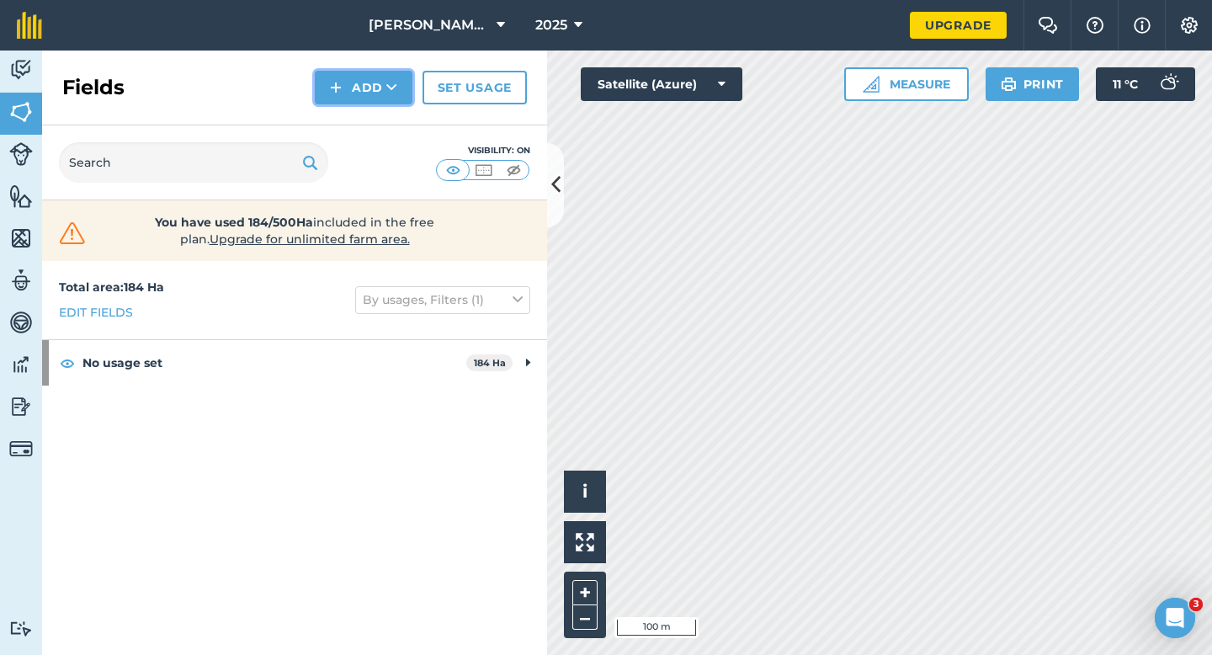
click at [379, 96] on button "Add" at bounding box center [364, 88] width 98 height 34
click at [379, 131] on link "Draw" at bounding box center [363, 125] width 93 height 37
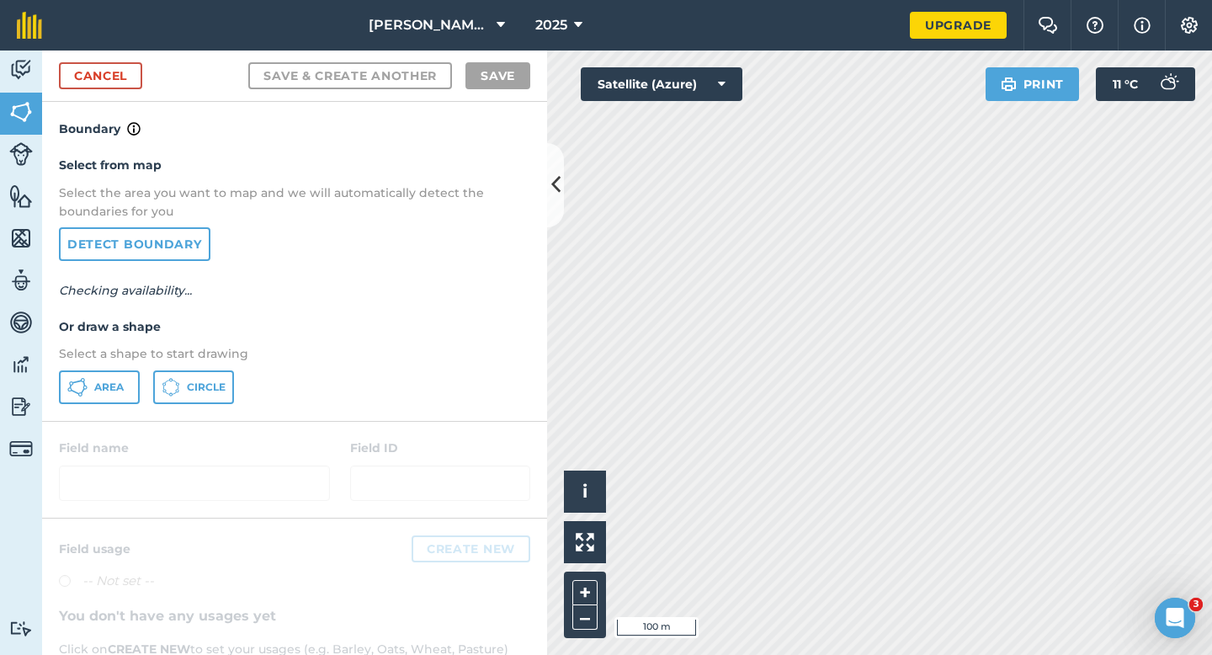
click at [116, 369] on div "Select from map Select the area you want to map and we will automatically detec…" at bounding box center [294, 279] width 505 height 281
click at [125, 382] on button "Area" at bounding box center [99, 387] width 81 height 34
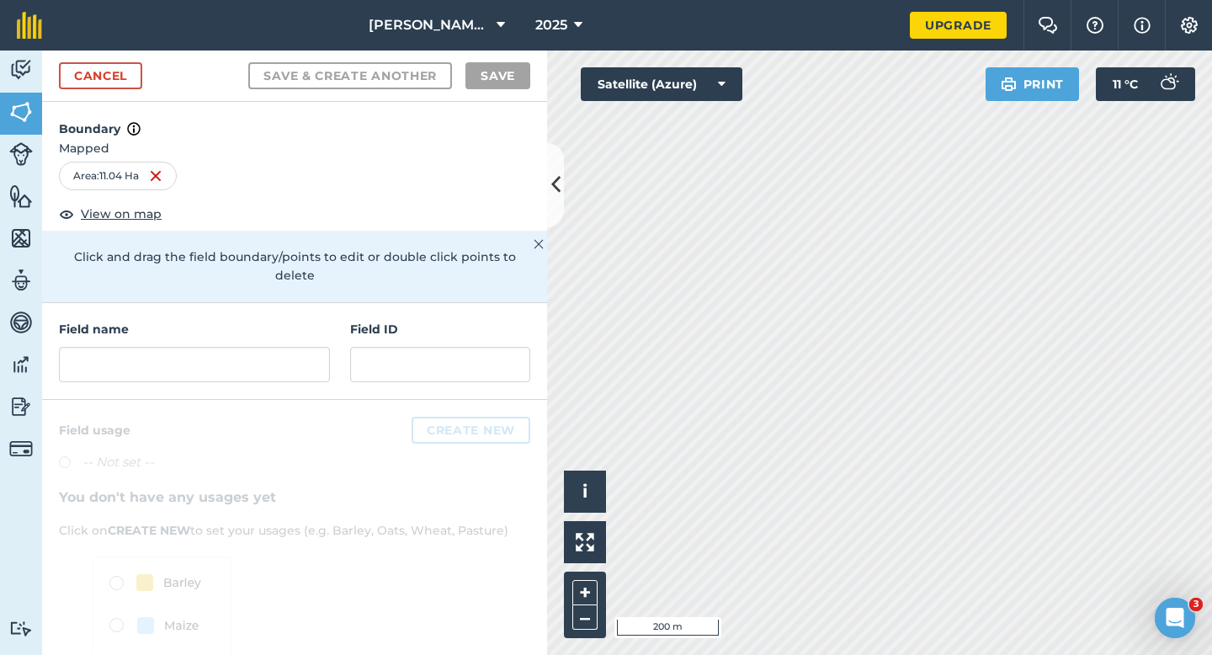
click at [210, 365] on div "Field name Field ID" at bounding box center [294, 351] width 505 height 97
click at [213, 353] on input "text" at bounding box center [194, 364] width 271 height 35
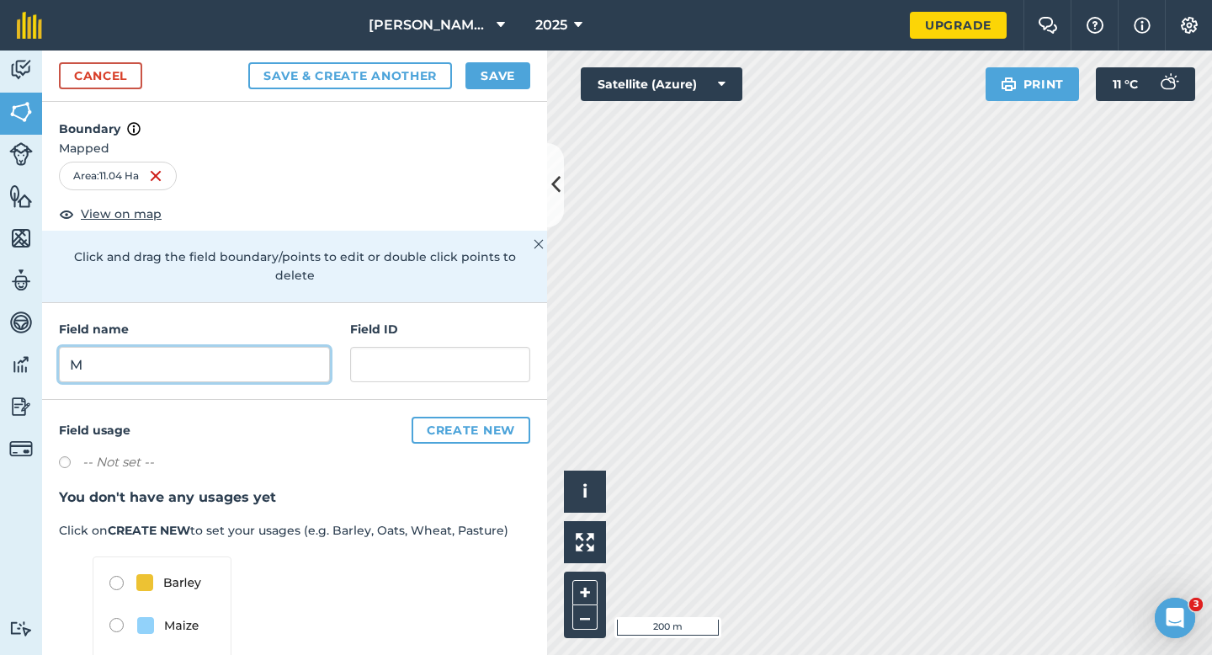
type input "M"
click at [487, 79] on button "Save" at bounding box center [498, 75] width 65 height 27
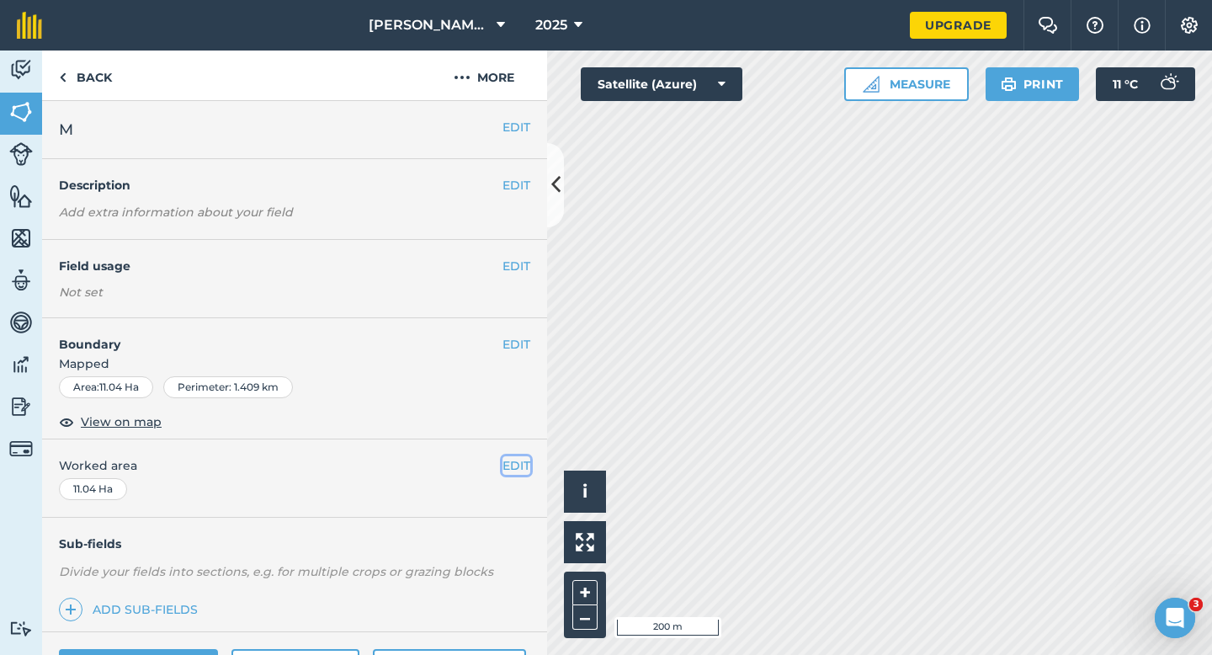
click at [513, 467] on button "EDIT" at bounding box center [517, 465] width 28 height 19
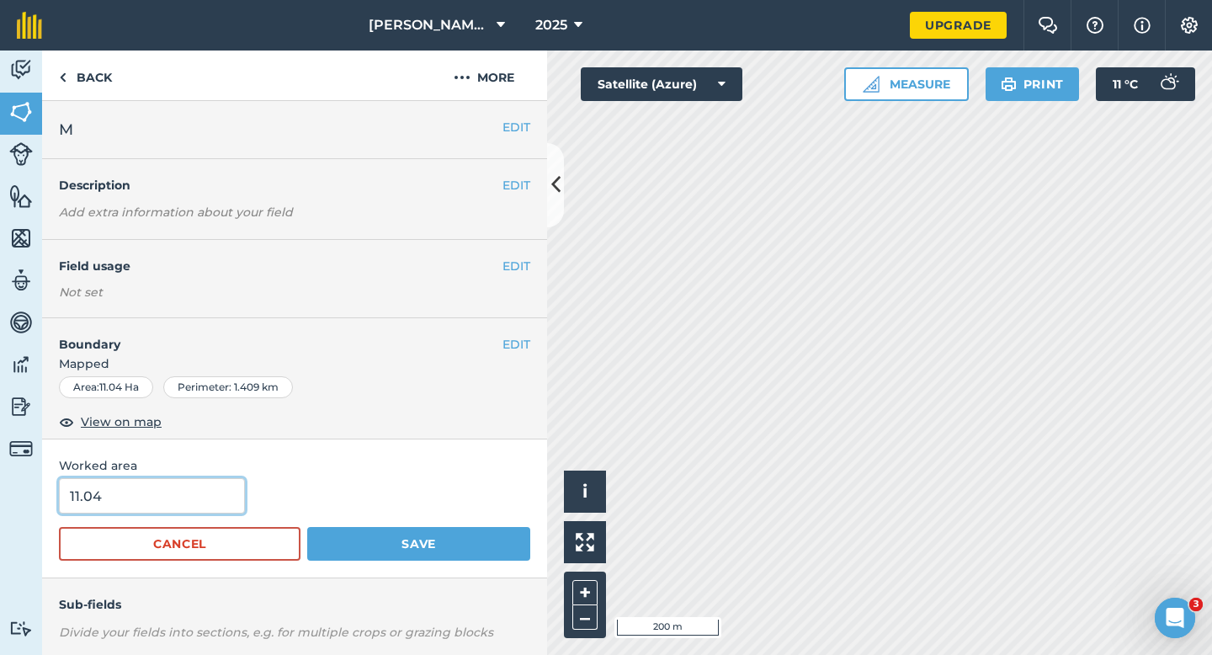
click at [207, 502] on input "11.04" at bounding box center [152, 495] width 186 height 35
type input "11"
click at [307, 527] on button "Save" at bounding box center [418, 544] width 223 height 34
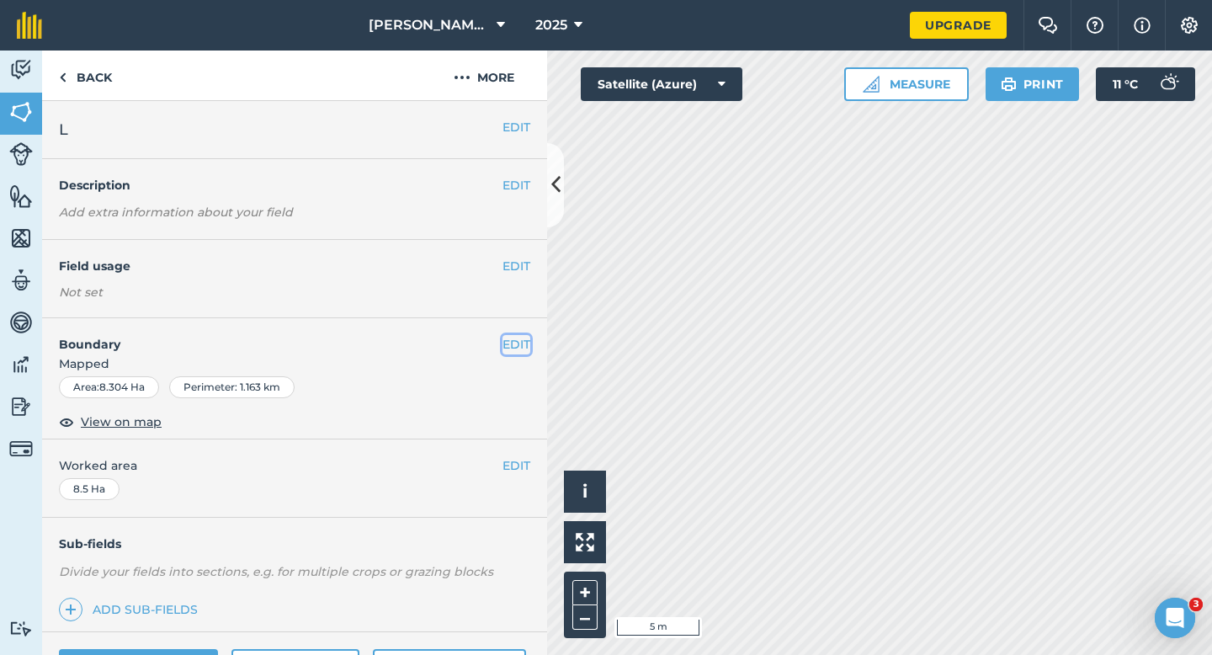
click at [513, 341] on button "EDIT" at bounding box center [517, 344] width 28 height 19
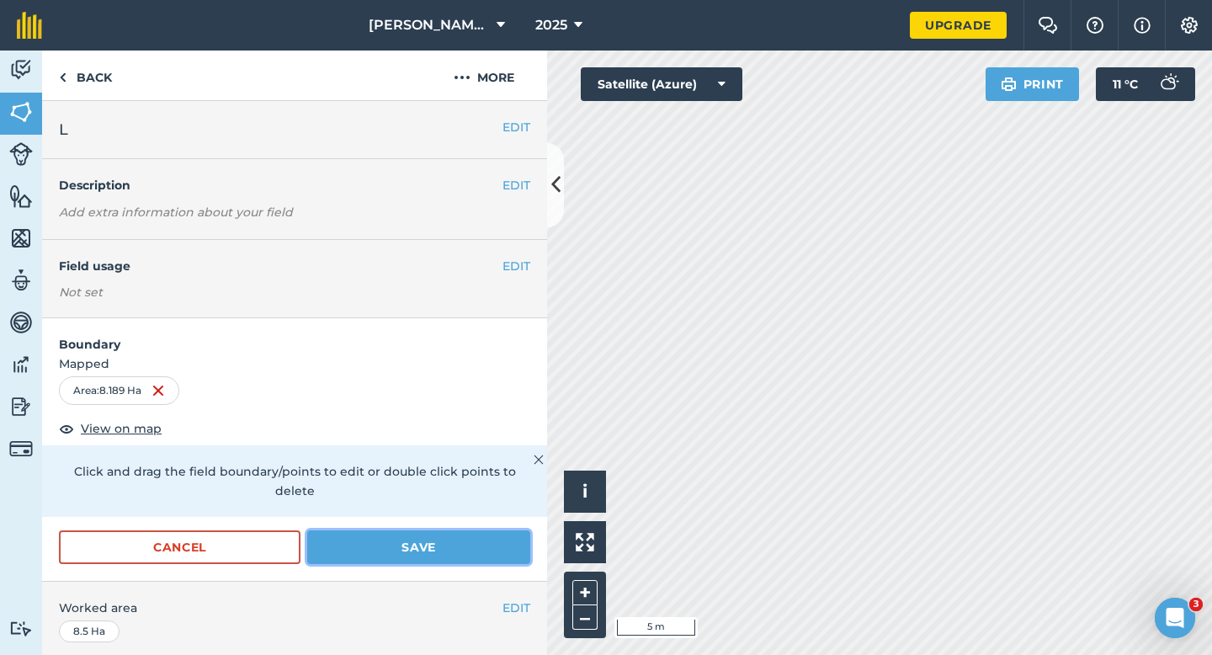
click at [421, 530] on button "Save" at bounding box center [418, 547] width 223 height 34
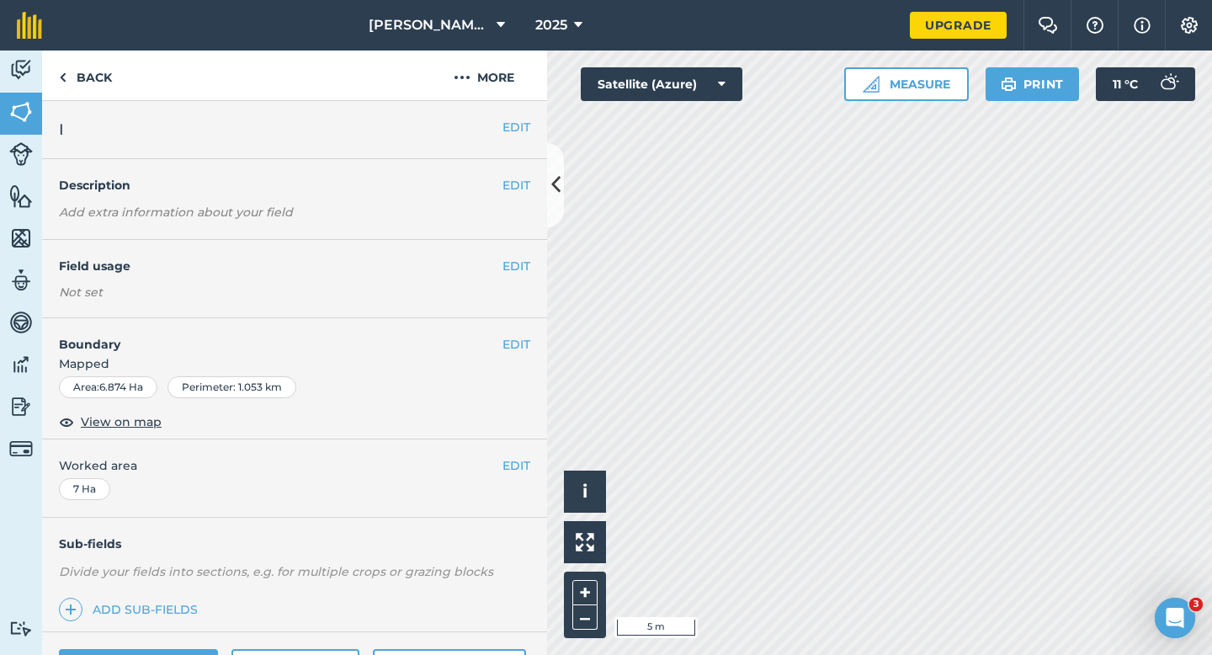
click at [490, 345] on h4 "Boundary" at bounding box center [272, 335] width 460 height 35
click at [505, 345] on button "EDIT" at bounding box center [517, 344] width 28 height 19
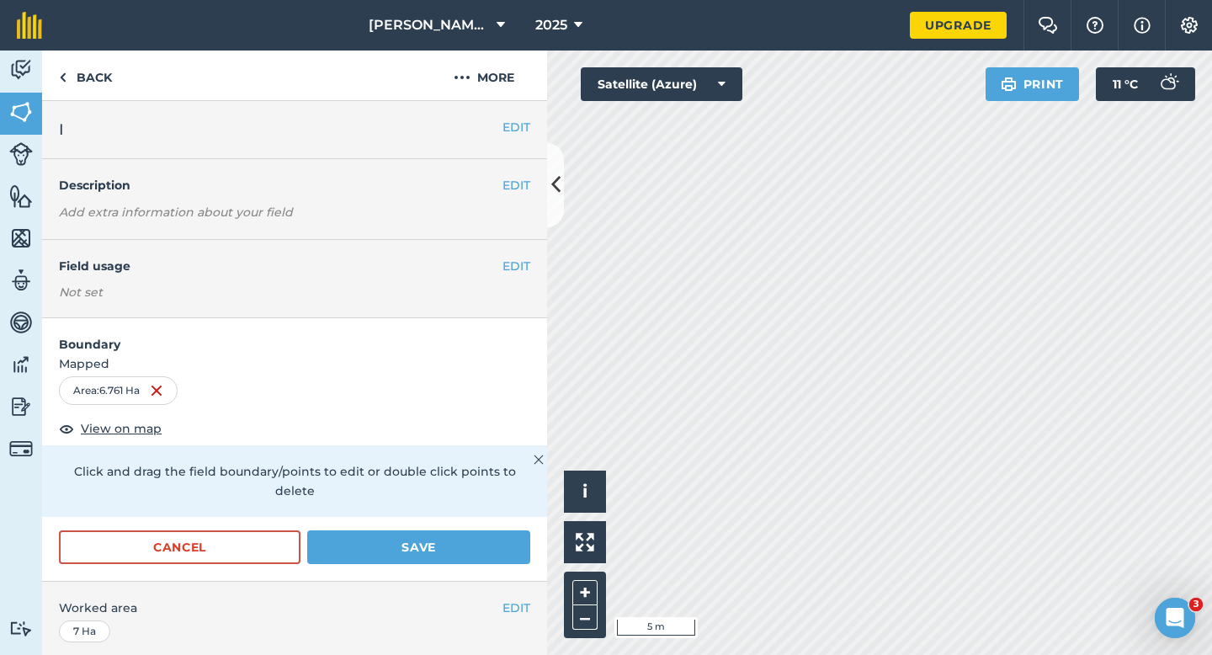
click at [433, 508] on form "Boundary Mapped Area : 6.761 Ha View on map Click and drag the field boundary/p…" at bounding box center [294, 449] width 505 height 263
click at [433, 530] on button "Save" at bounding box center [418, 547] width 223 height 34
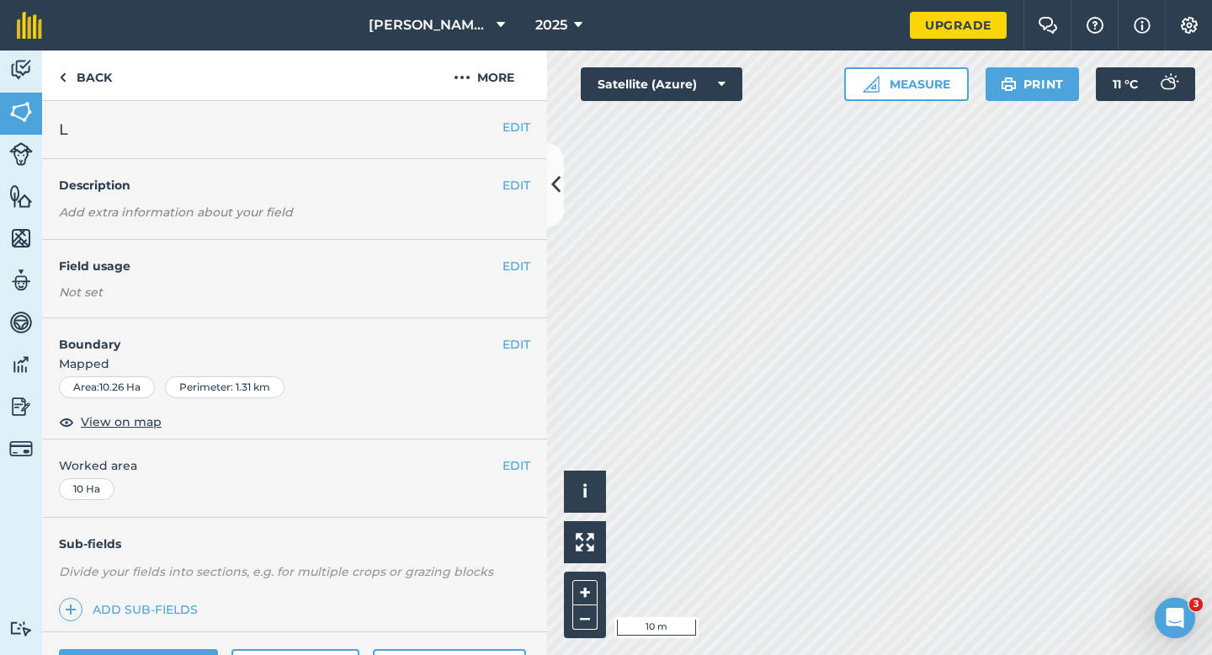
click at [511, 334] on div "EDIT Boundary Mapped Area : 10.26 Ha Perimeter : 1.31 km View on map" at bounding box center [294, 378] width 505 height 121
click at [511, 342] on button "EDIT" at bounding box center [517, 344] width 28 height 19
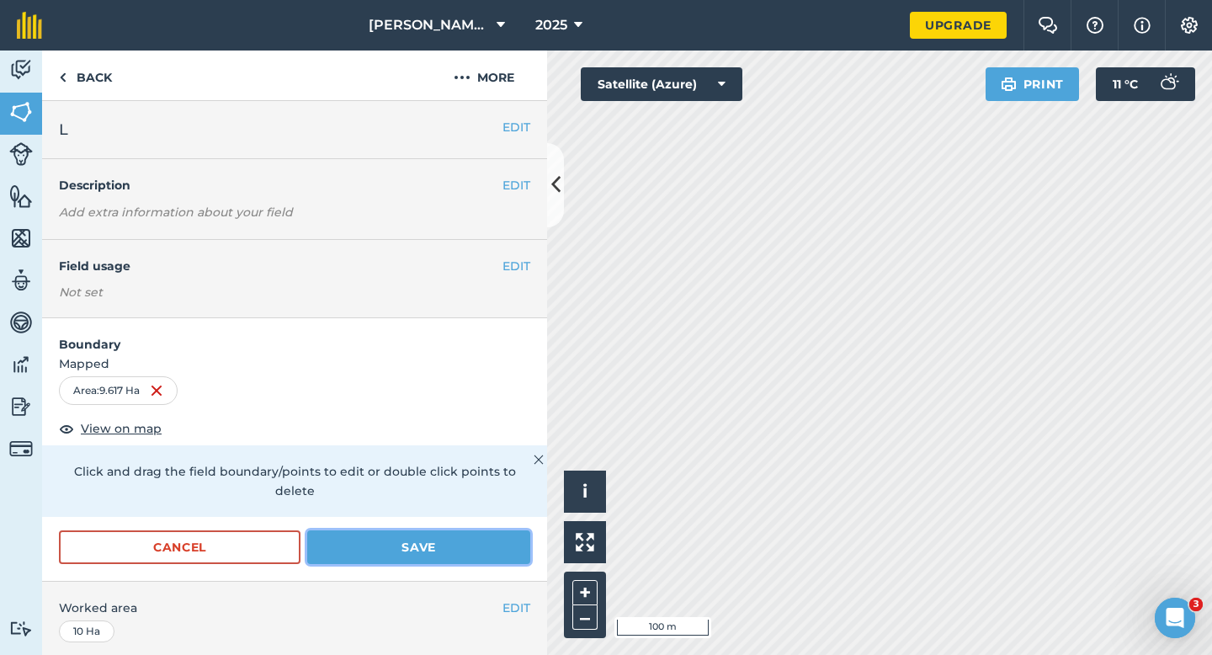
click at [453, 530] on button "Save" at bounding box center [418, 547] width 223 height 34
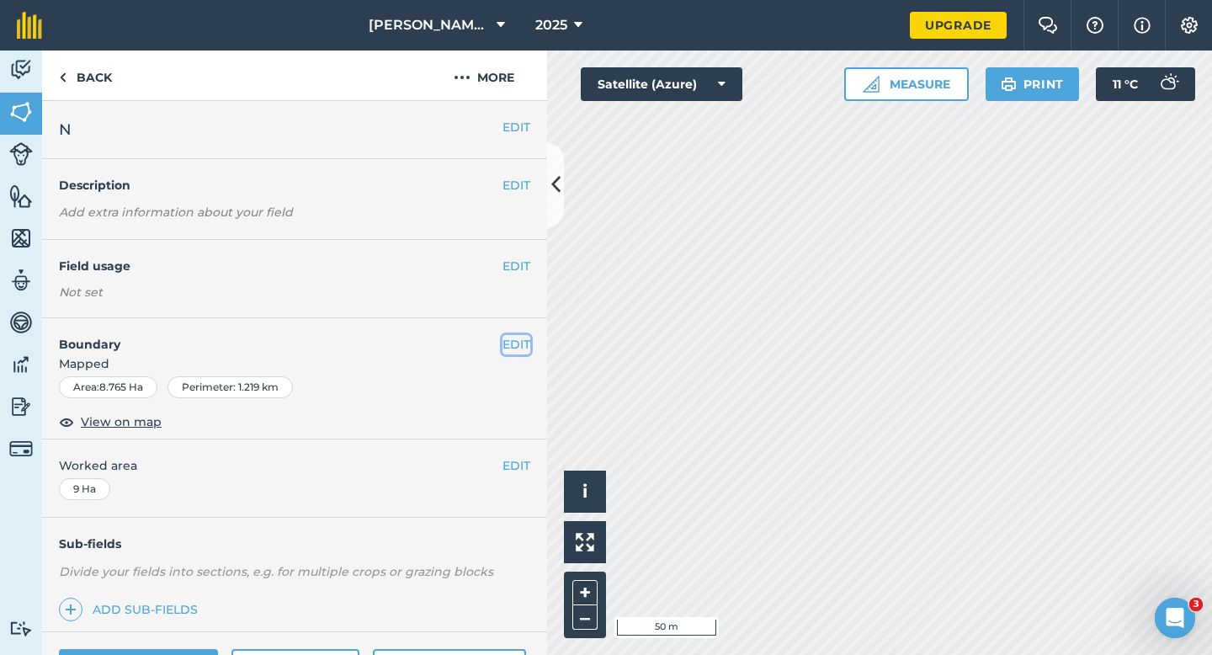
click at [521, 352] on button "EDIT" at bounding box center [517, 344] width 28 height 19
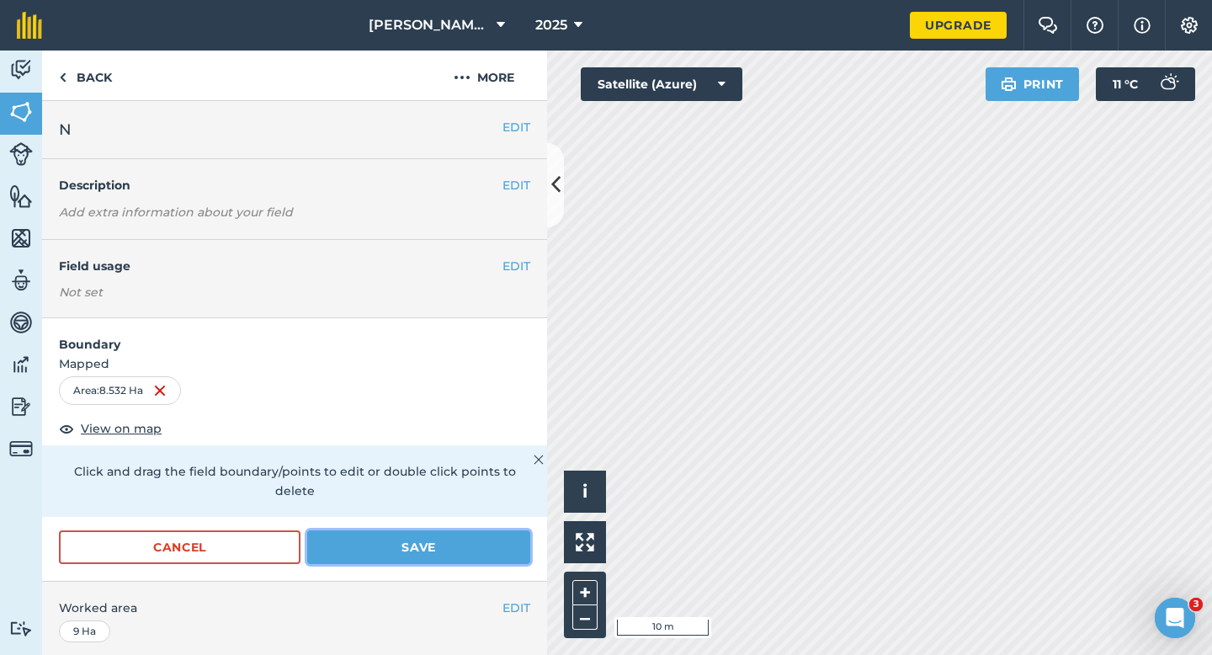
click at [523, 530] on button "Save" at bounding box center [418, 547] width 223 height 34
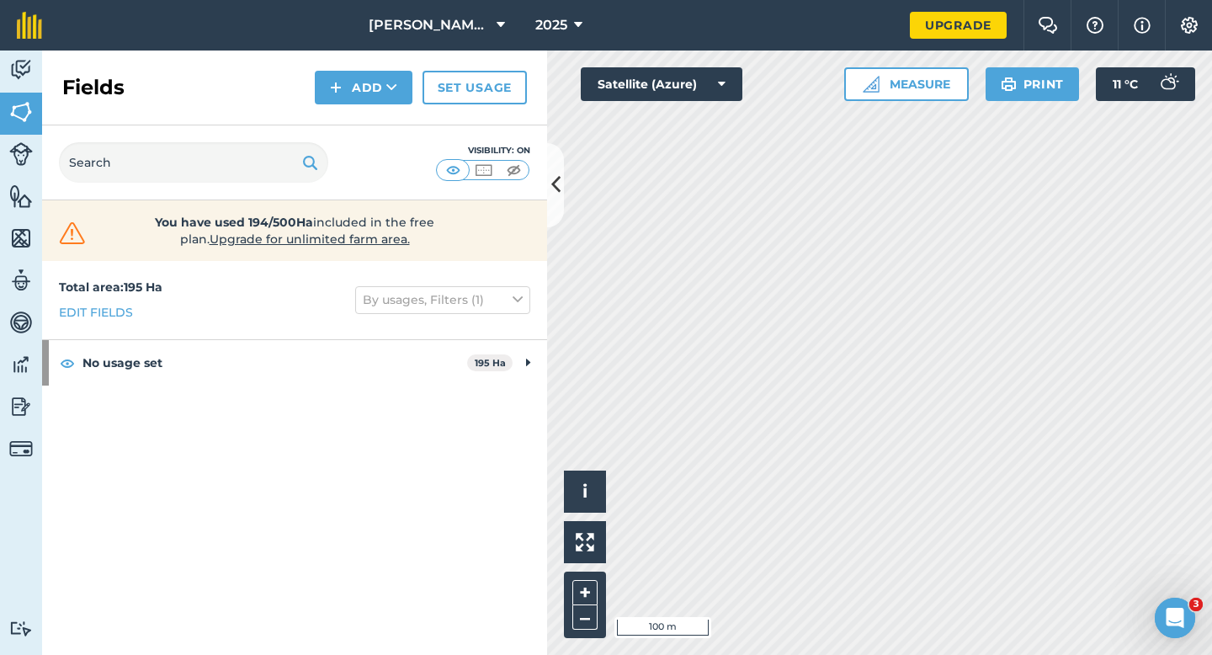
click at [1141, 227] on div "Click to start drawing i © 2025 TomTom, Microsoft 100 m + – Satellite (Azure) M…" at bounding box center [879, 353] width 665 height 604
click at [368, 92] on button "Add" at bounding box center [364, 88] width 98 height 34
click at [368, 110] on link "Draw" at bounding box center [363, 125] width 93 height 37
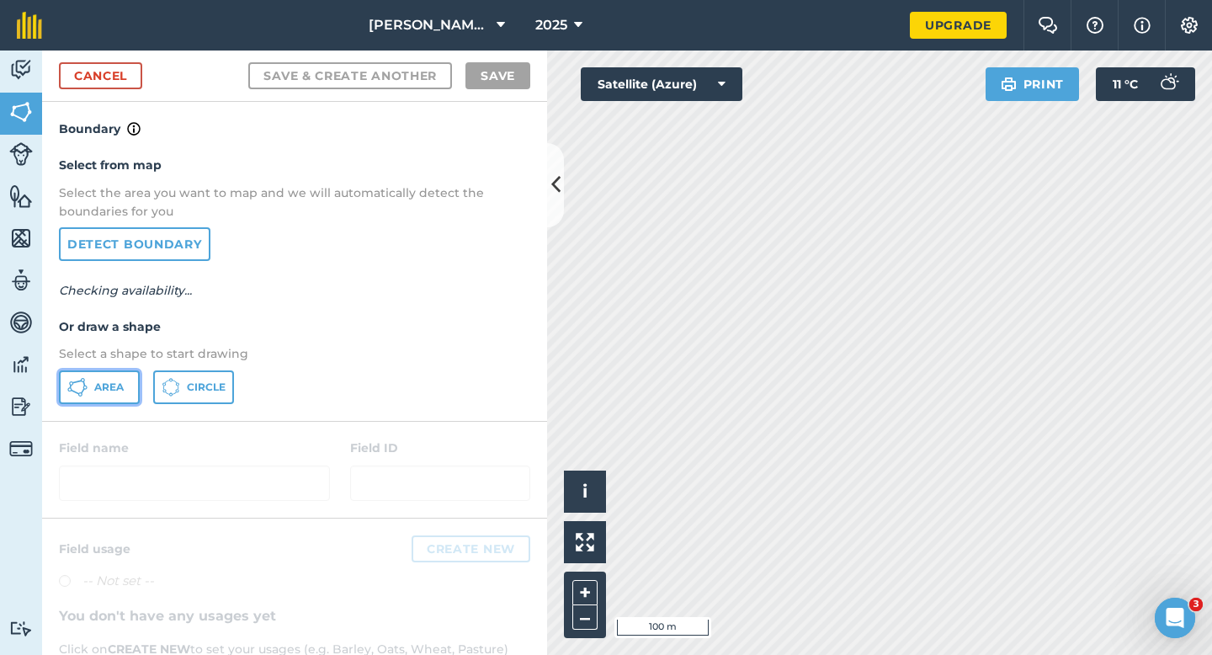
click at [115, 396] on button "Area" at bounding box center [99, 387] width 81 height 34
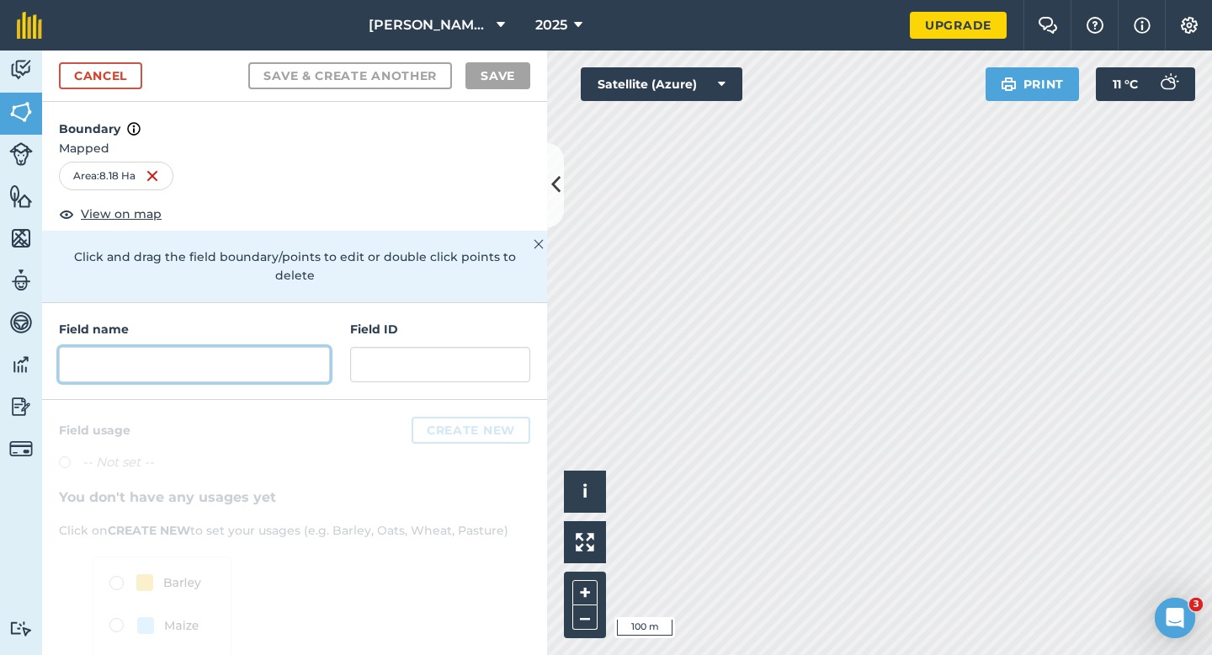
click at [288, 363] on div "Field name Field ID" at bounding box center [294, 351] width 505 height 97
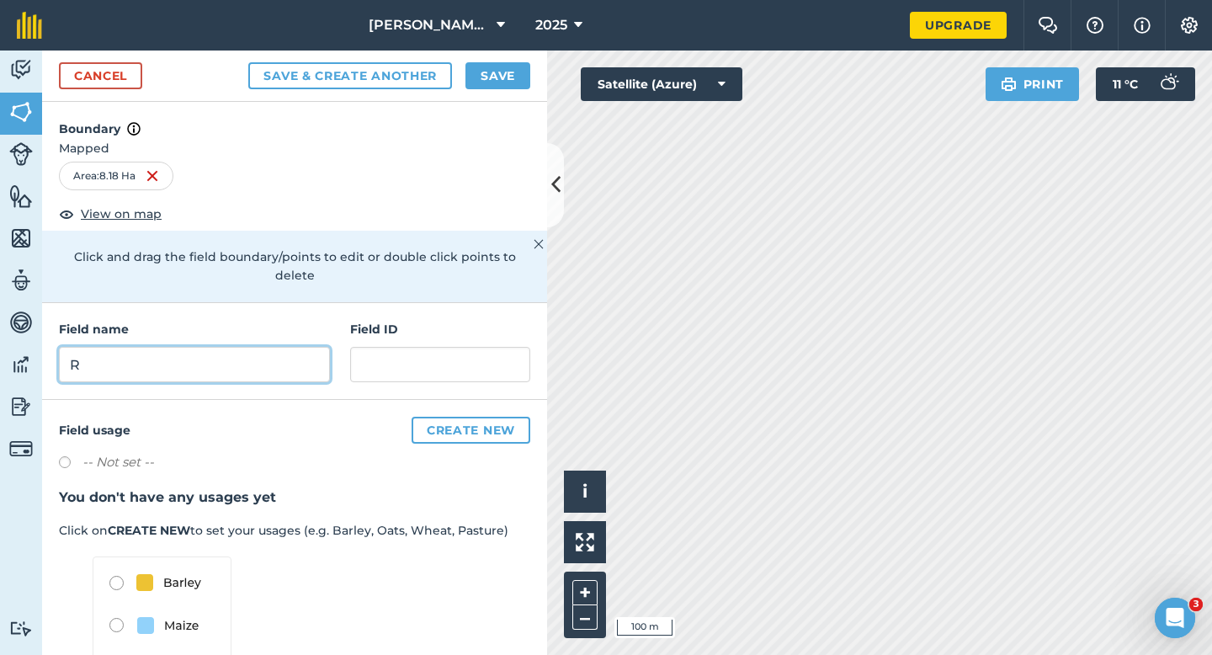
type input "R"
click at [502, 62] on button "Save" at bounding box center [498, 75] width 65 height 27
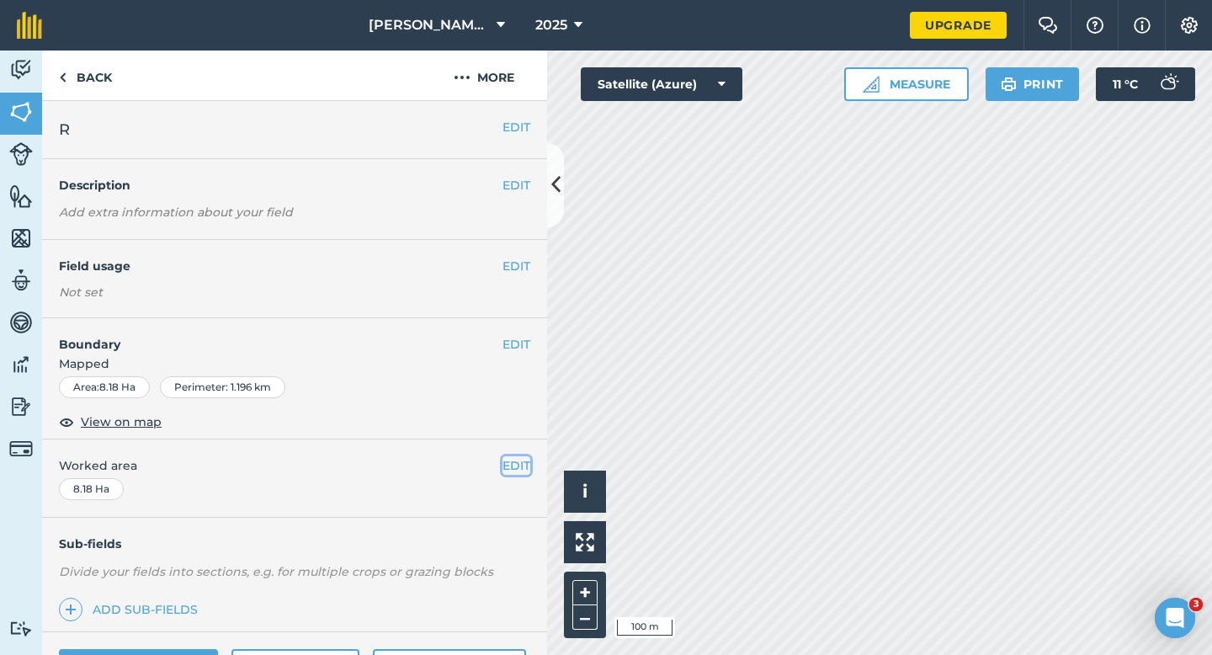
click at [507, 475] on button "EDIT" at bounding box center [517, 465] width 28 height 19
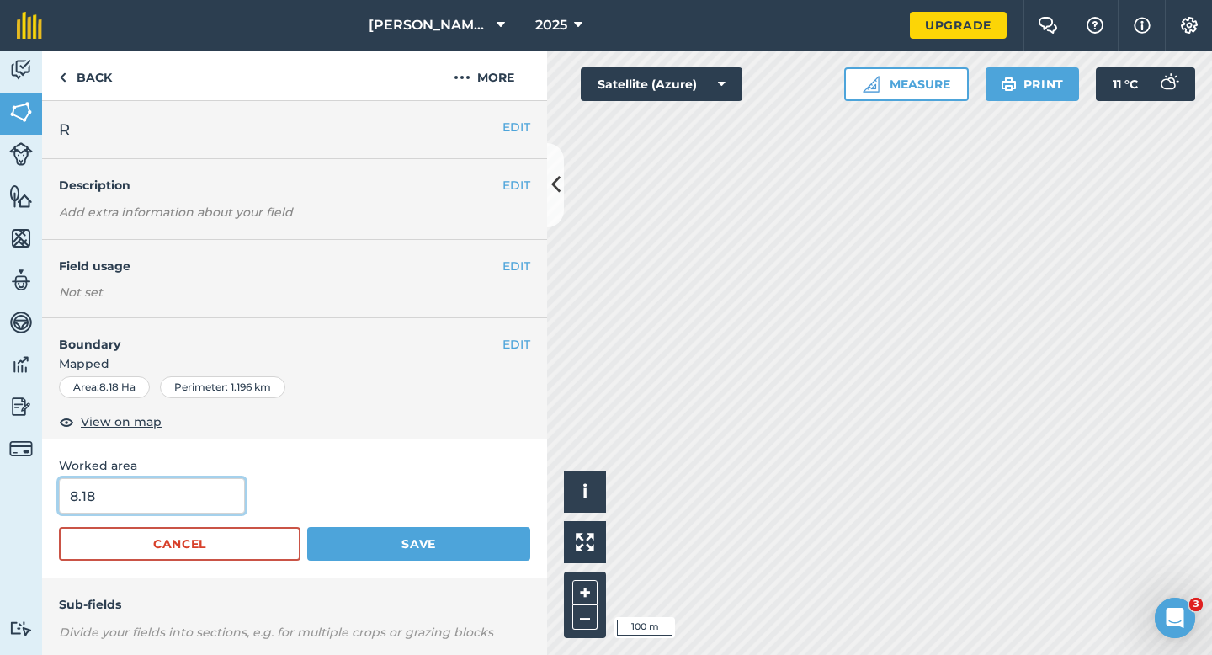
click at [165, 507] on input "8.18" at bounding box center [152, 495] width 186 height 35
type input "8.2"
click at [307, 527] on button "Save" at bounding box center [418, 544] width 223 height 34
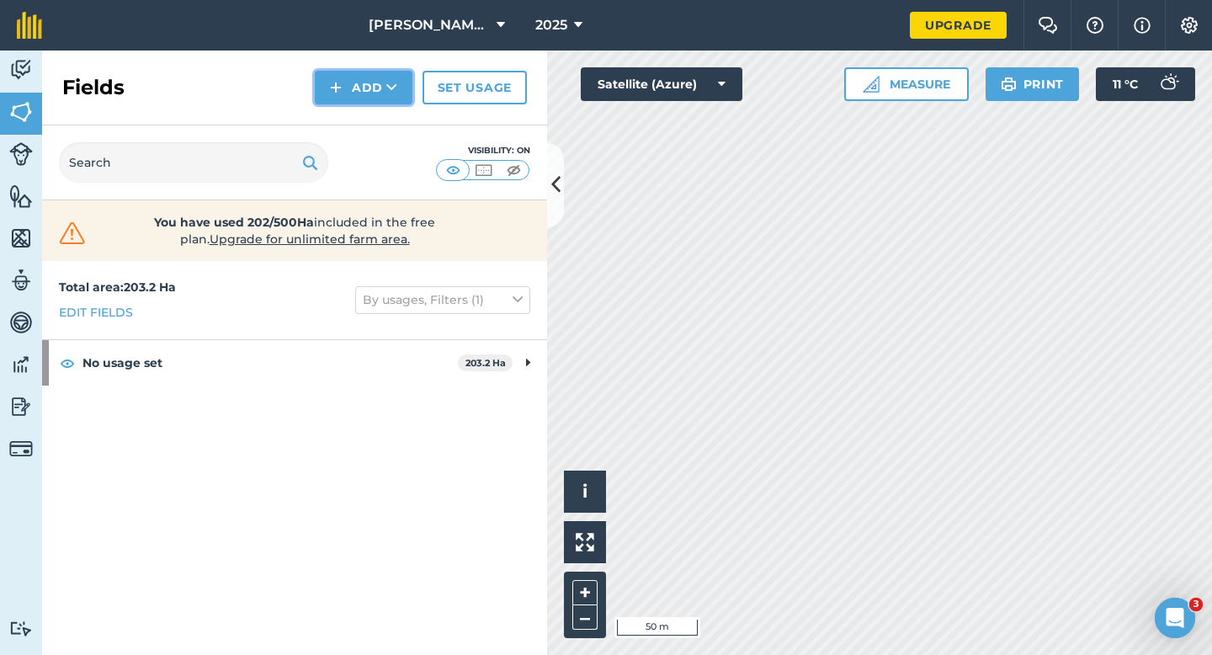
click at [334, 80] on img at bounding box center [336, 87] width 12 height 20
click at [345, 113] on link "Draw" at bounding box center [363, 125] width 93 height 37
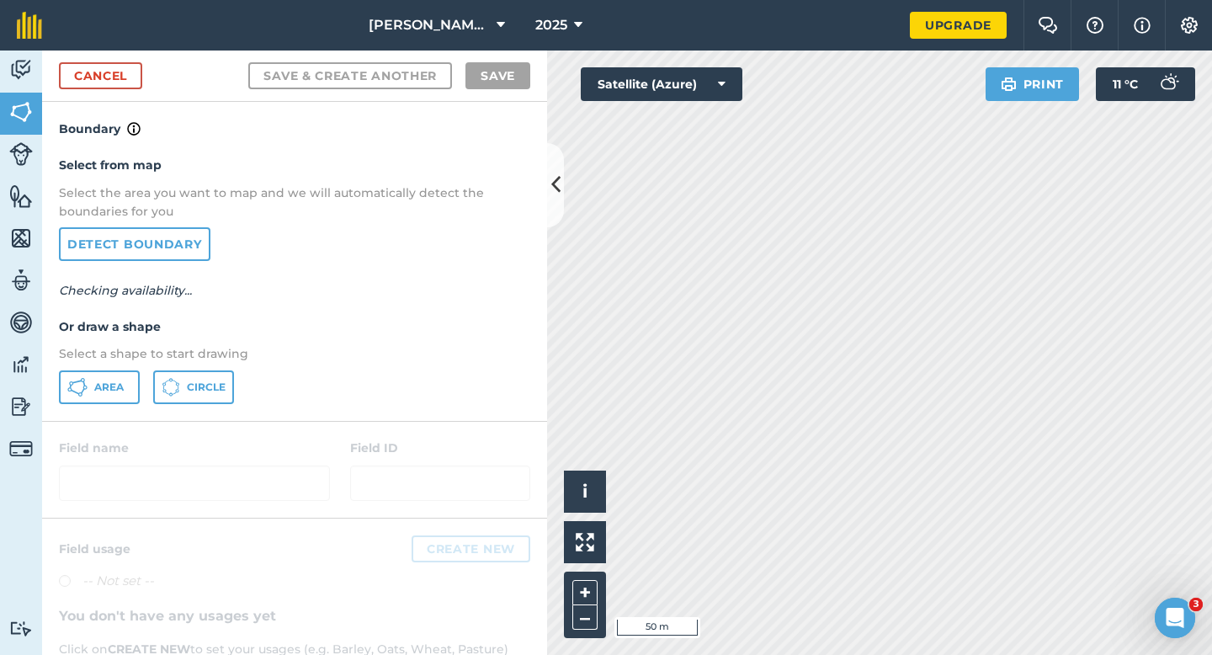
click at [140, 383] on div "Area Circle" at bounding box center [294, 387] width 471 height 34
click at [142, 386] on div "Area Circle" at bounding box center [294, 387] width 471 height 34
click at [137, 386] on button "Area" at bounding box center [99, 387] width 81 height 34
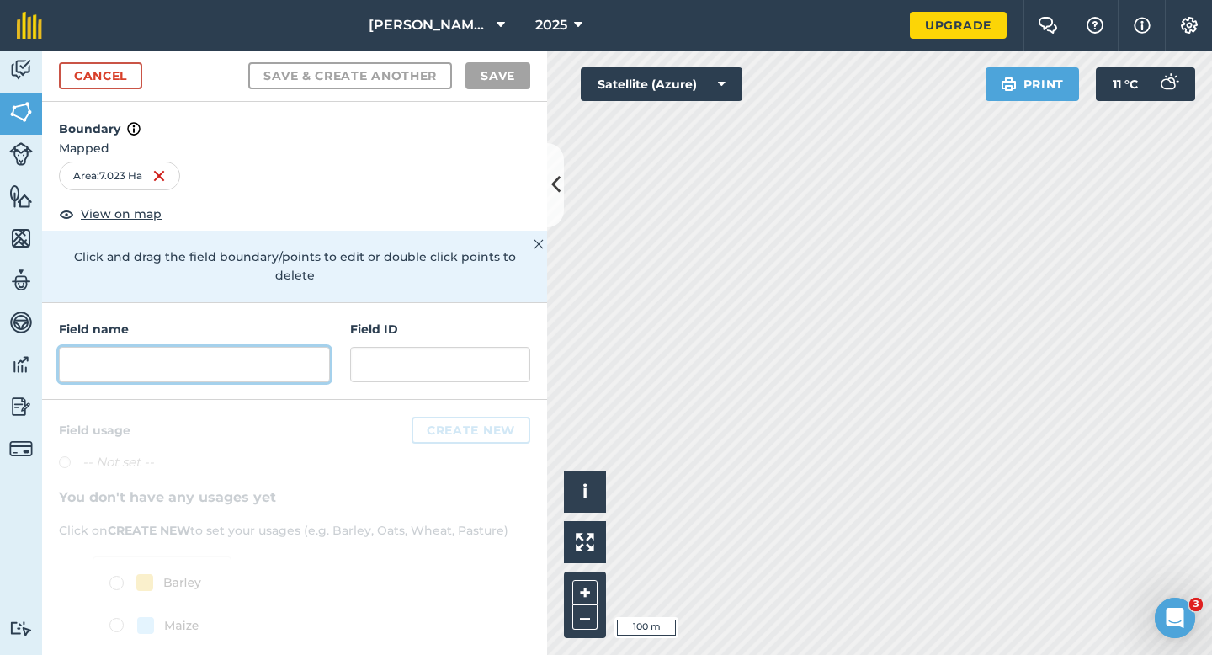
click at [276, 347] on input "text" at bounding box center [194, 364] width 271 height 35
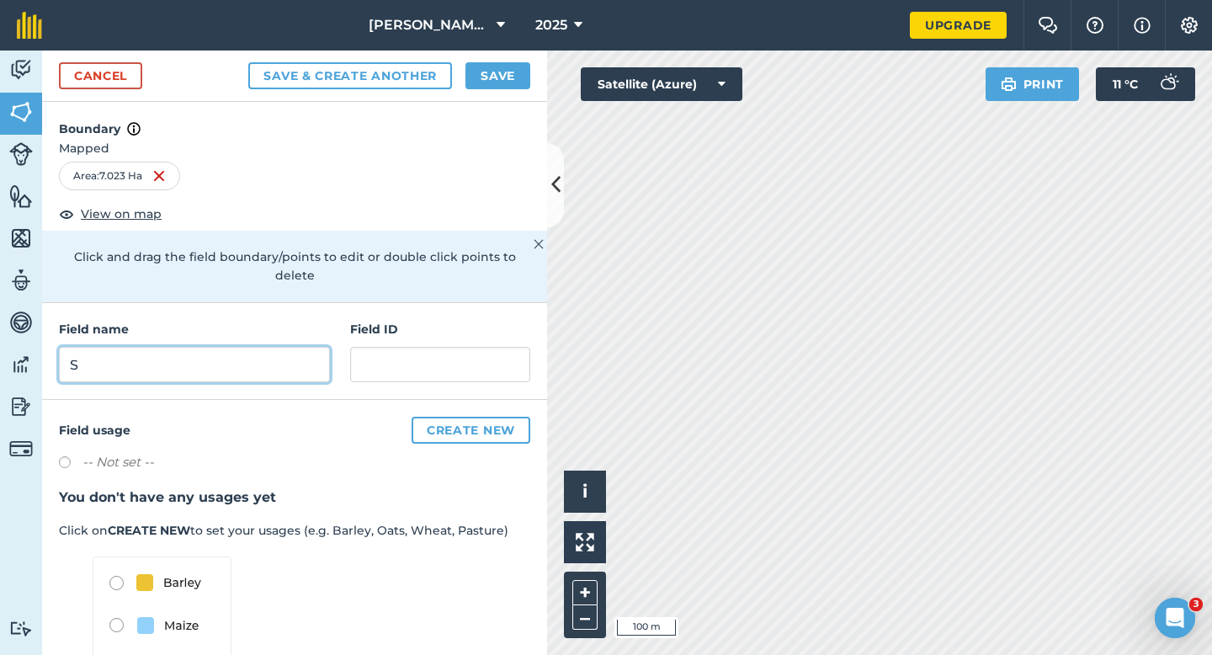
type input "S"
click at [483, 78] on button "Save" at bounding box center [498, 75] width 65 height 27
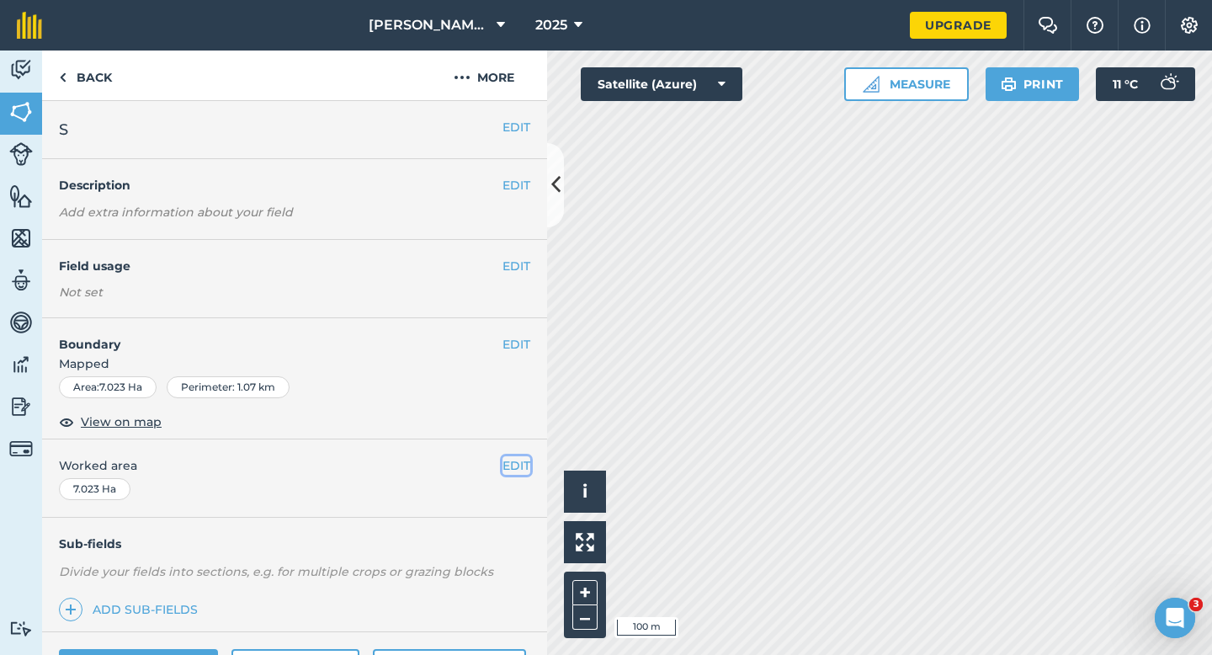
click at [523, 456] on button "EDIT" at bounding box center [517, 465] width 28 height 19
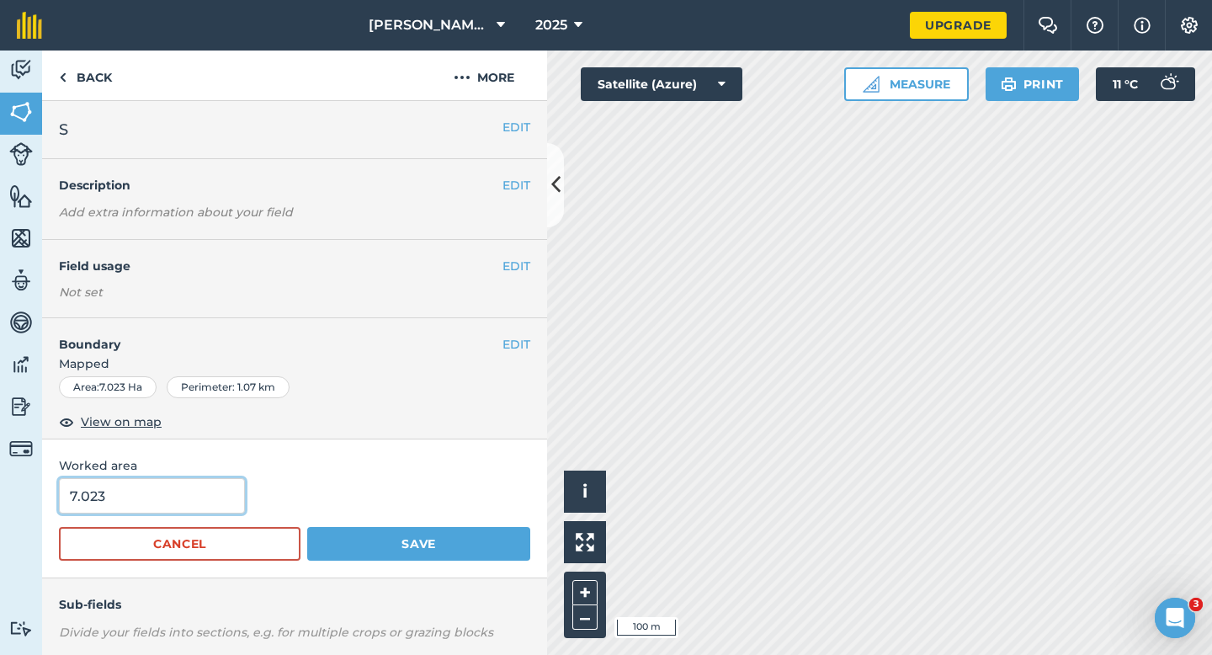
click at [141, 503] on input "7.023" at bounding box center [152, 495] width 186 height 35
type input "7"
click at [307, 527] on button "Save" at bounding box center [418, 544] width 223 height 34
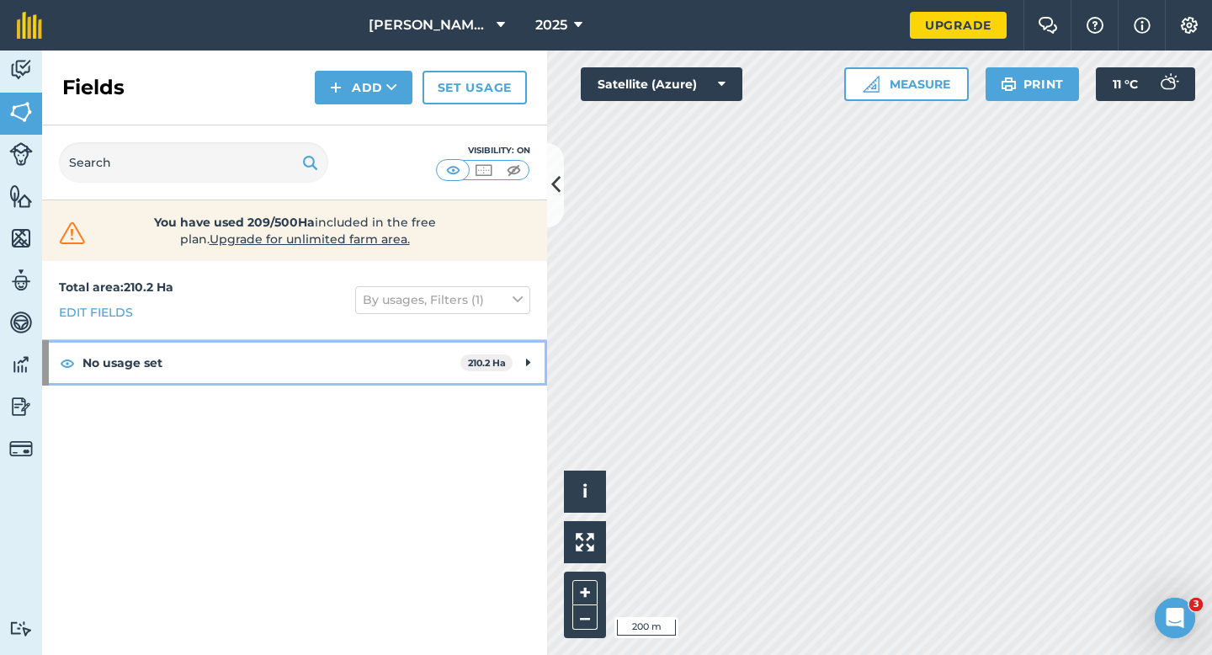
click at [524, 364] on div "No usage set 210.2 Ha" at bounding box center [294, 362] width 505 height 45
click at [524, 364] on icon at bounding box center [527, 363] width 8 height 19
